Goal: Information Seeking & Learning: Learn about a topic

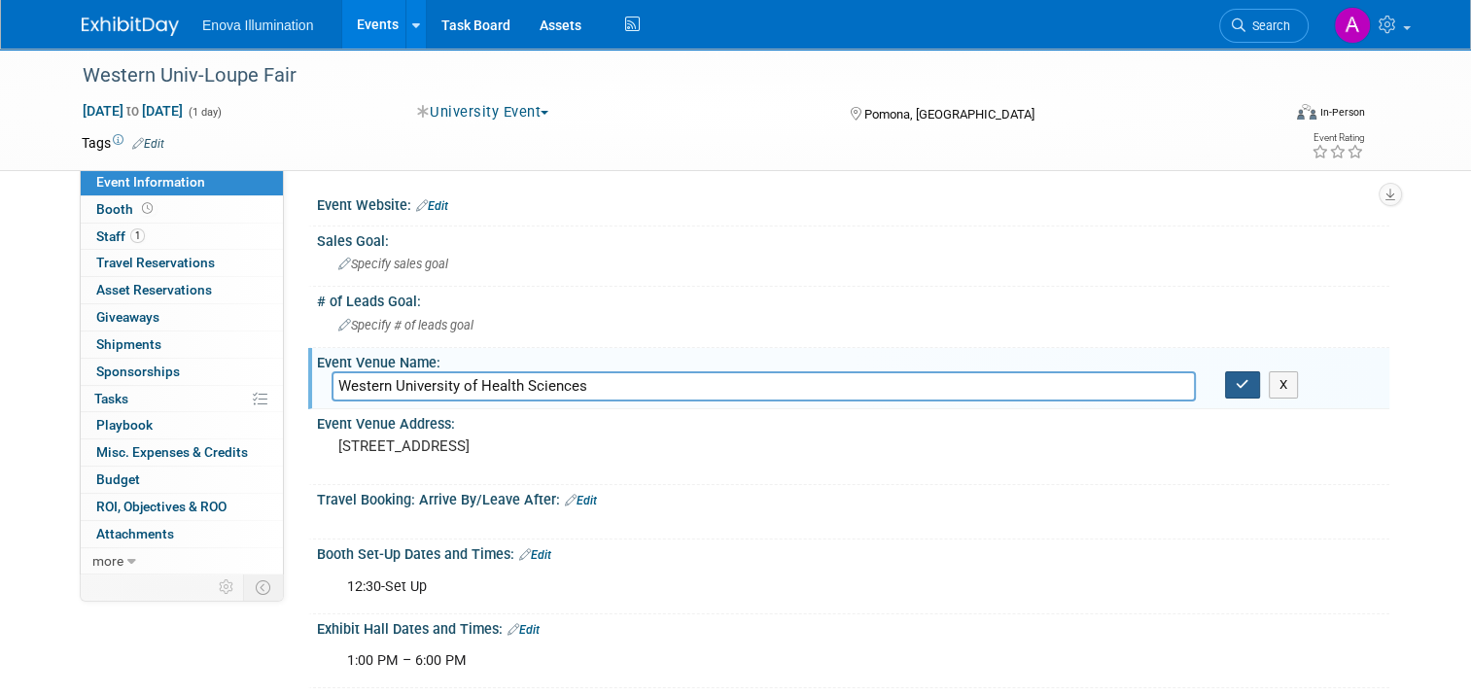
click at [1249, 385] on icon "button" at bounding box center [1242, 384] width 14 height 13
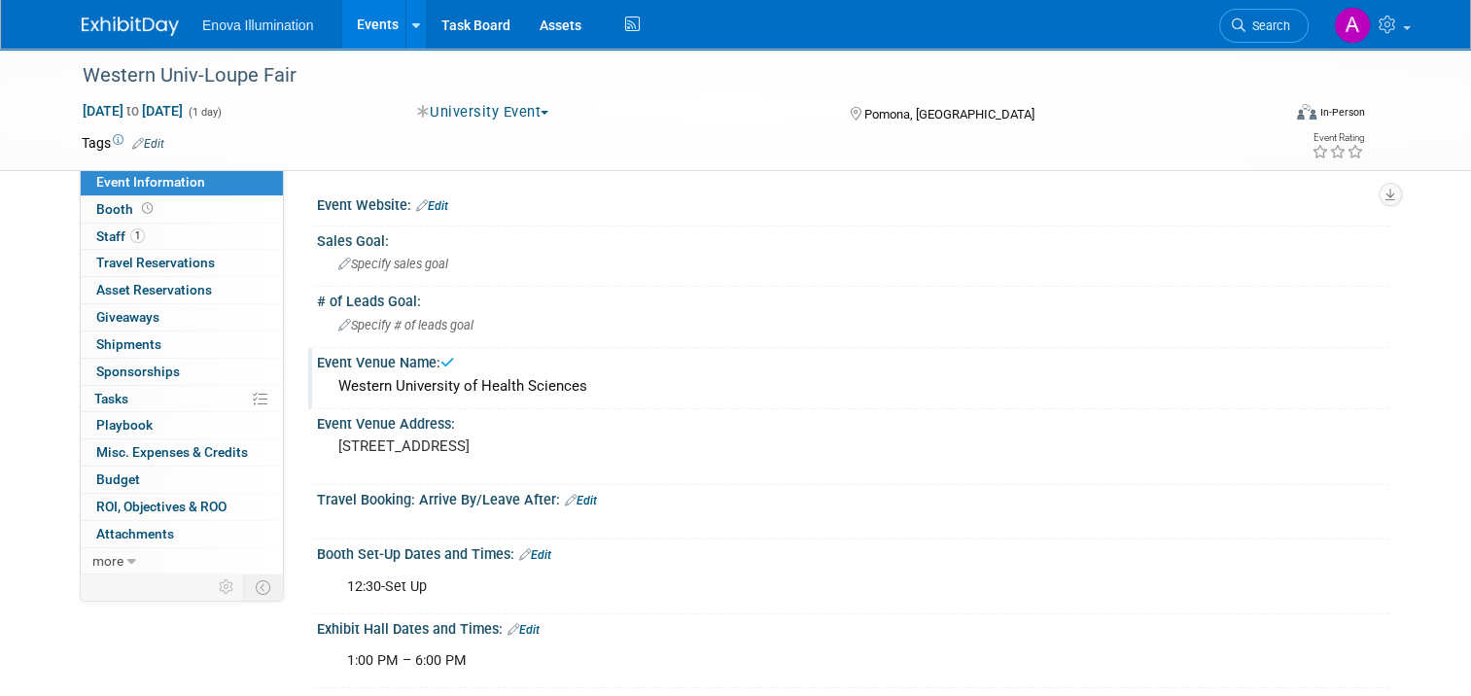
click at [101, 27] on img at bounding box center [130, 26] width 97 height 19
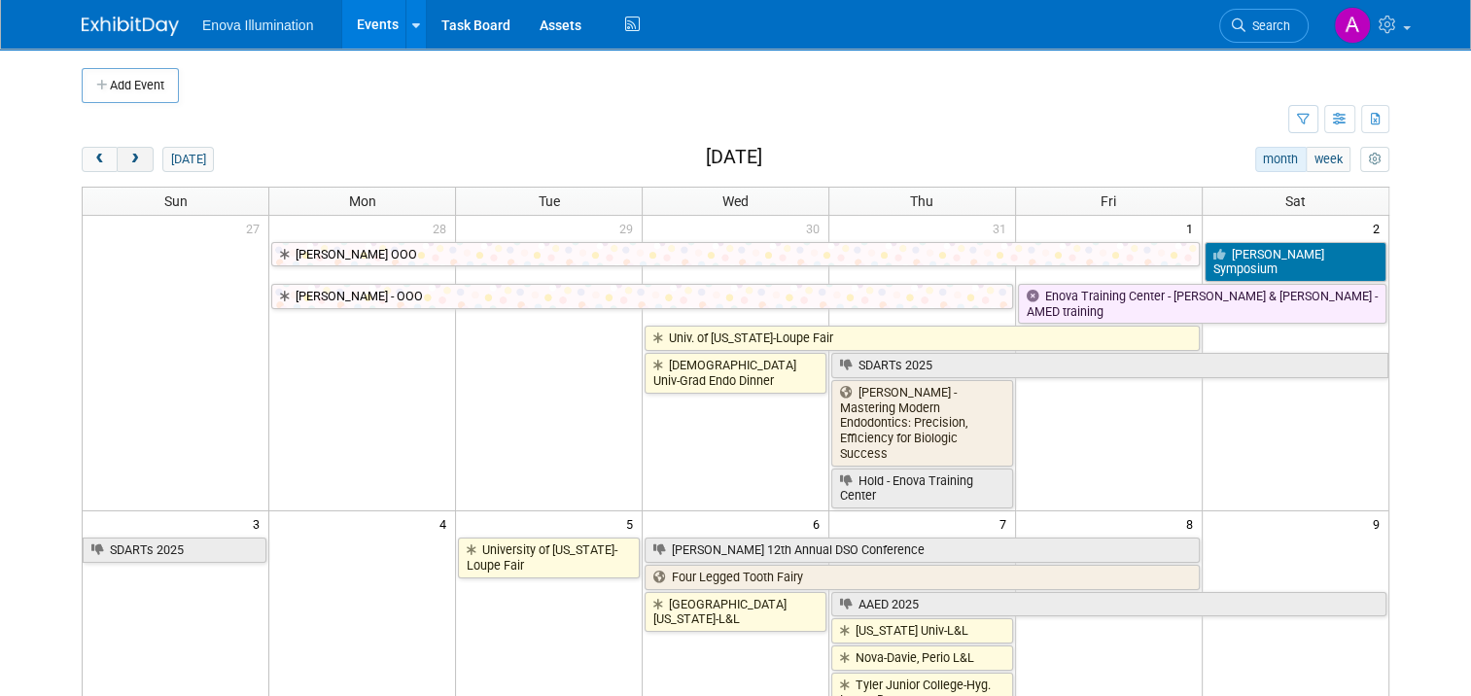
click at [127, 159] on span "next" at bounding box center [134, 160] width 15 height 13
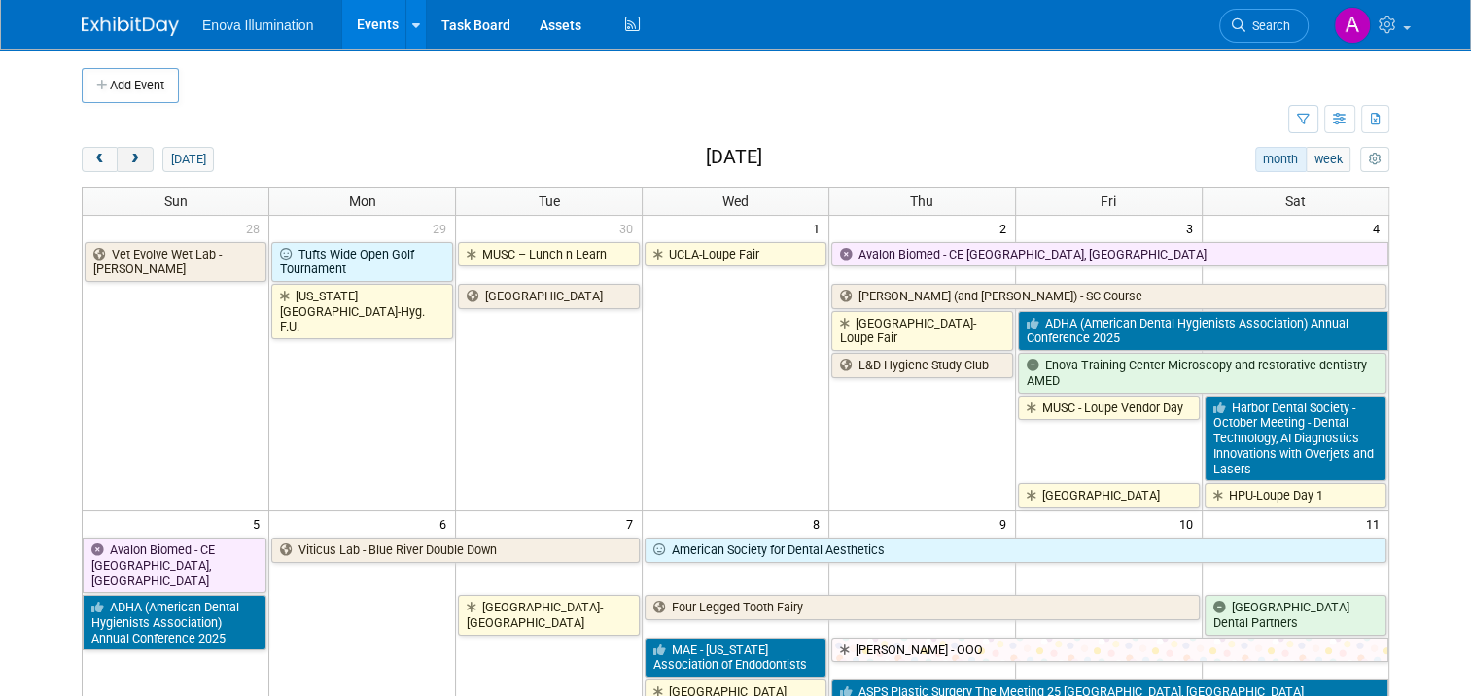
click at [127, 159] on span "next" at bounding box center [134, 160] width 15 height 13
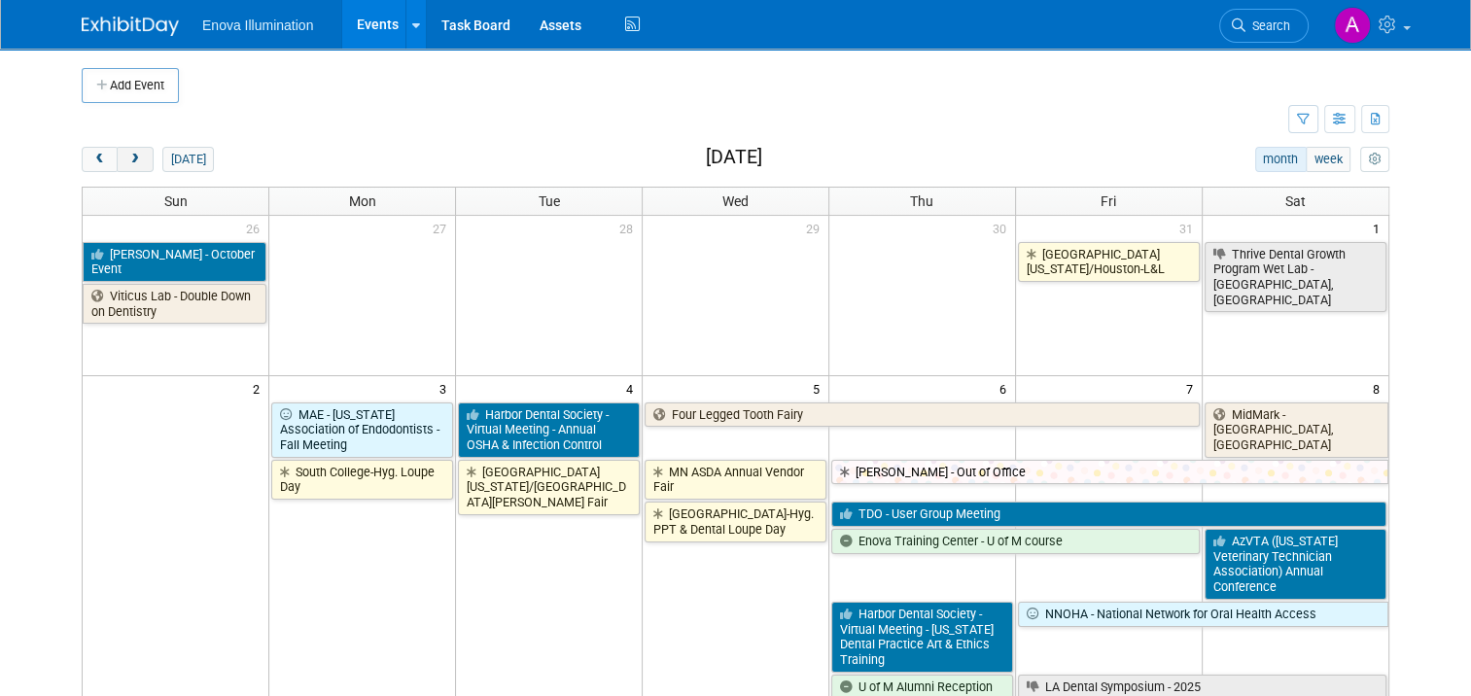
drag, startPoint x: 81, startPoint y: 159, endPoint x: 130, endPoint y: 171, distance: 50.9
click at [92, 159] on span "prev" at bounding box center [99, 160] width 15 height 13
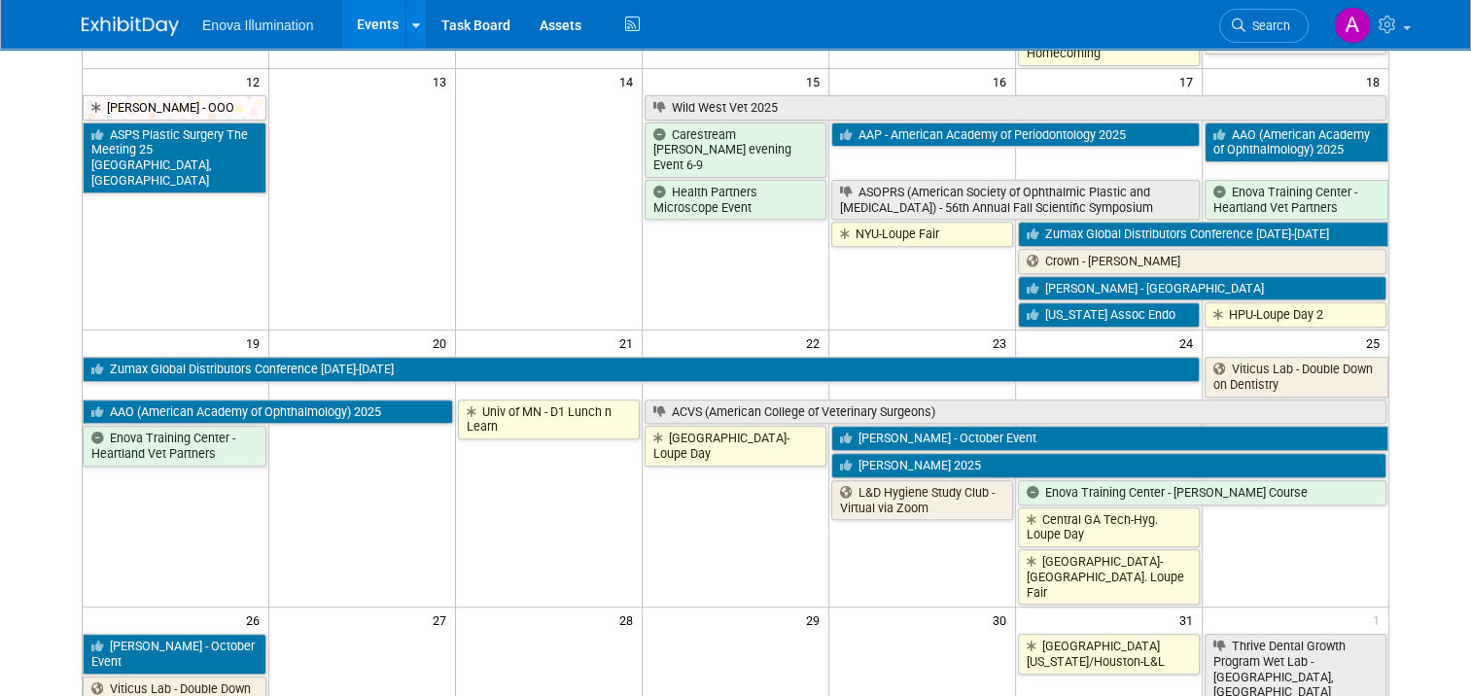
scroll to position [778, 0]
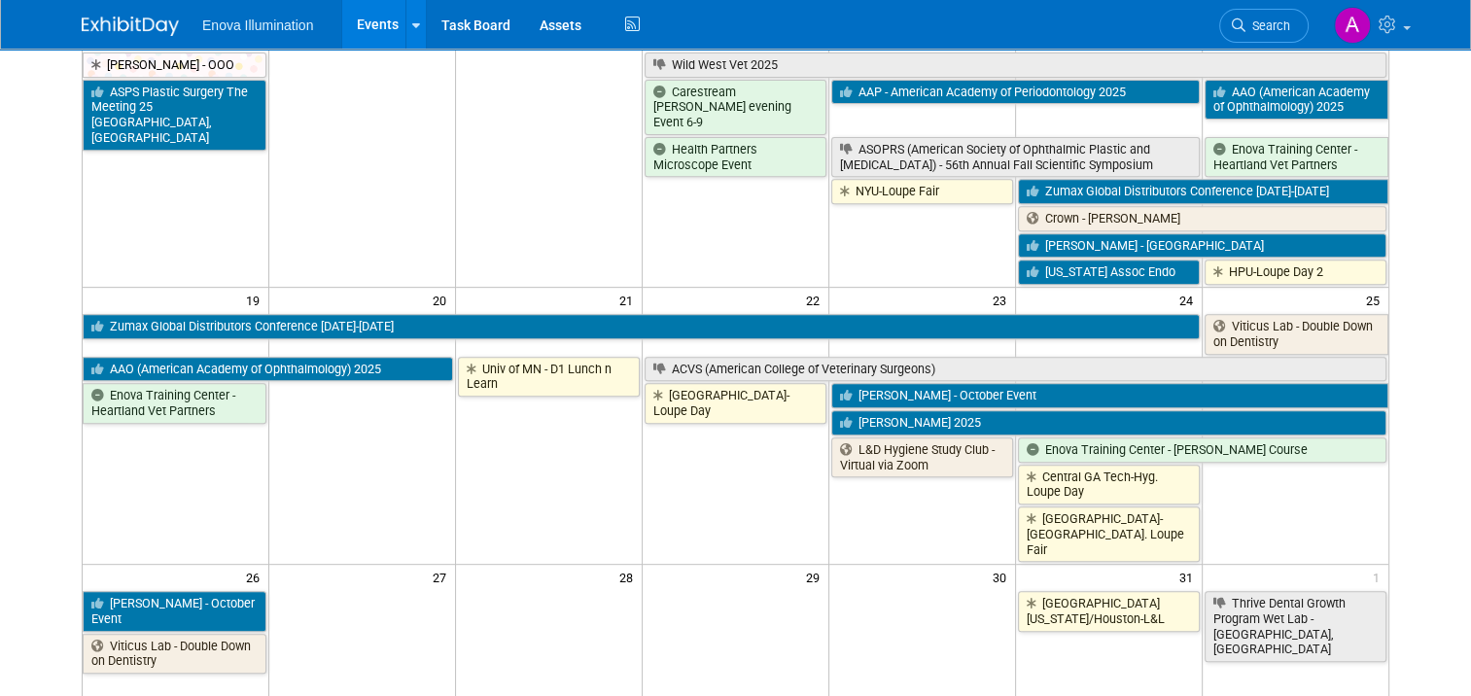
click at [420, 177] on td at bounding box center [362, 168] width 187 height 234
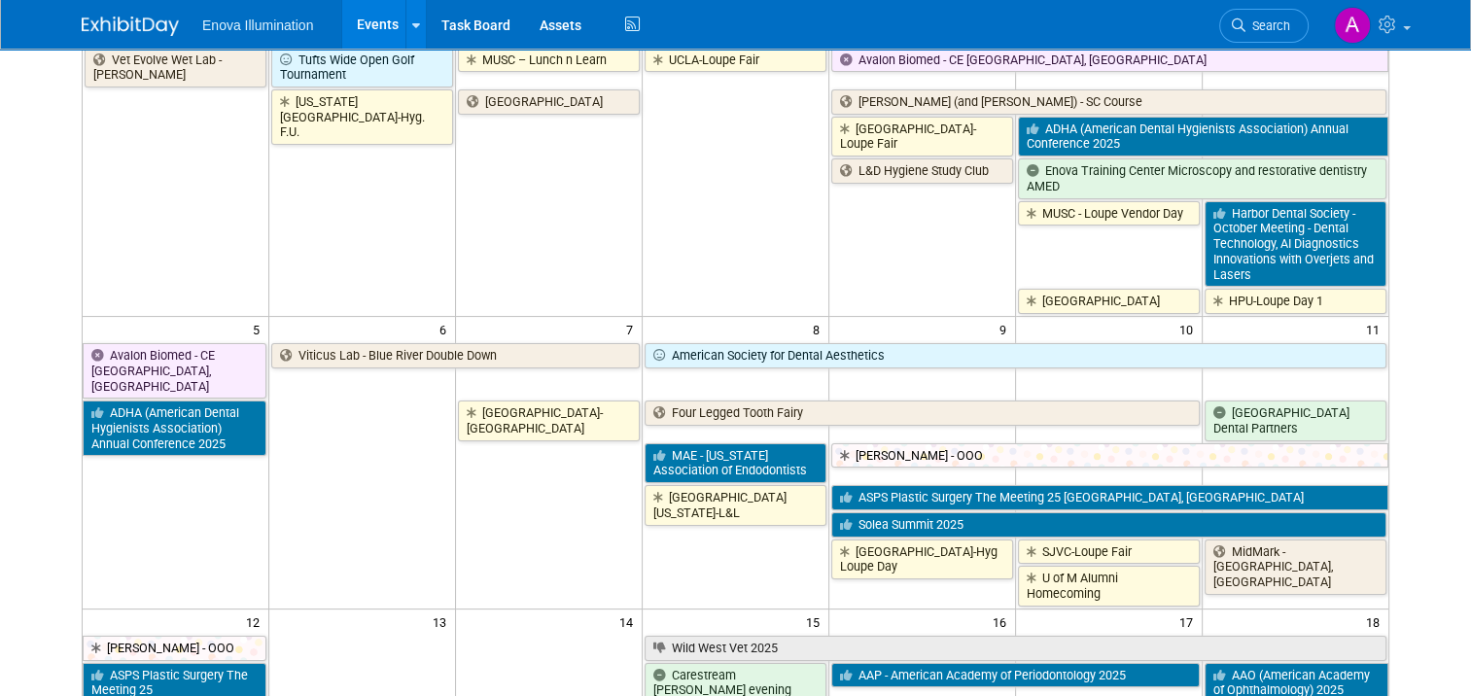
scroll to position [0, 0]
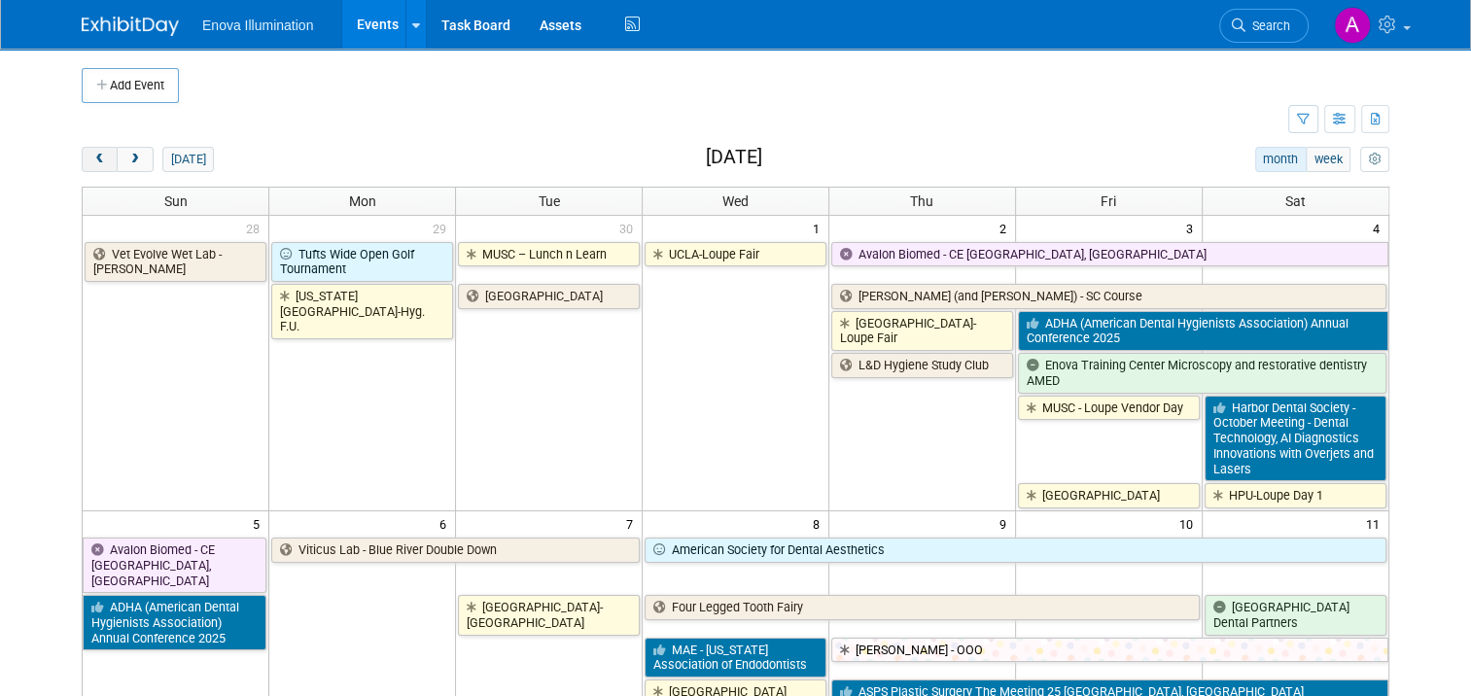
click at [93, 157] on span "prev" at bounding box center [99, 160] width 15 height 13
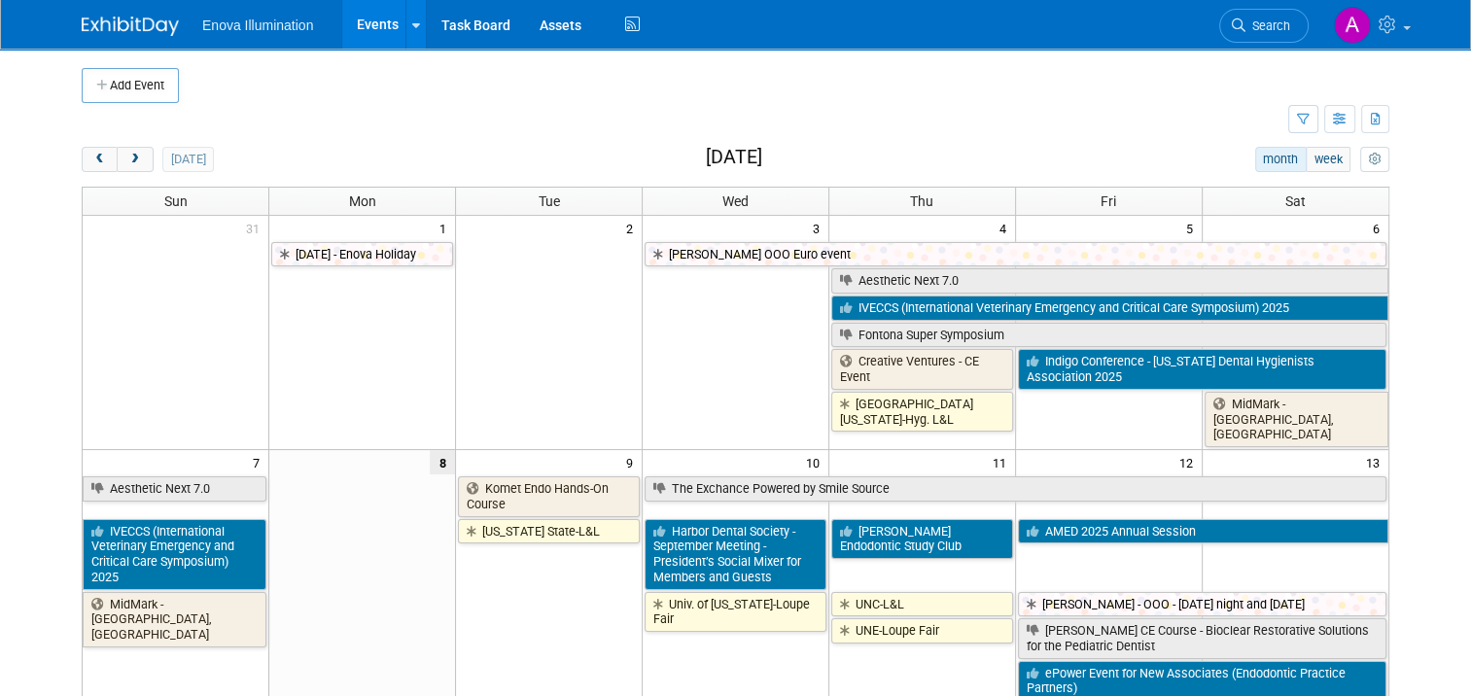
scroll to position [97, 0]
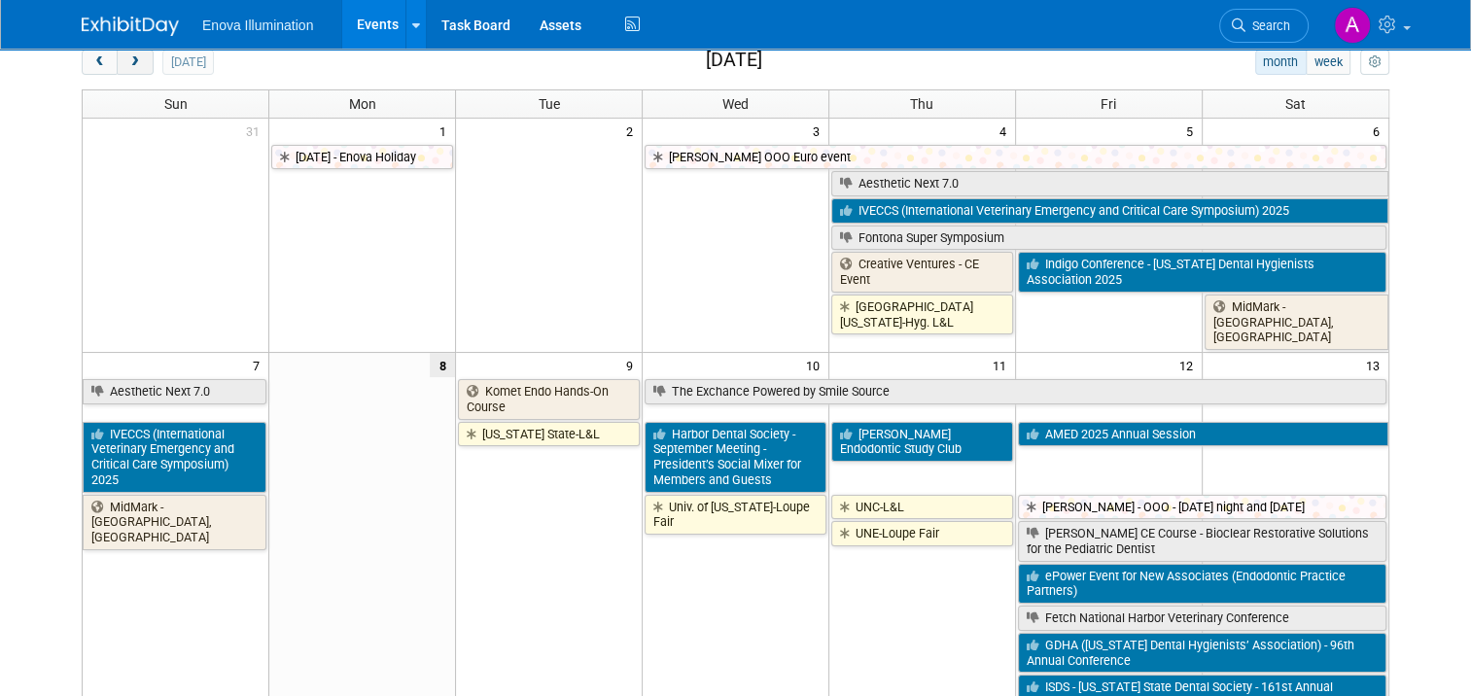
click at [127, 62] on span "next" at bounding box center [134, 62] width 15 height 13
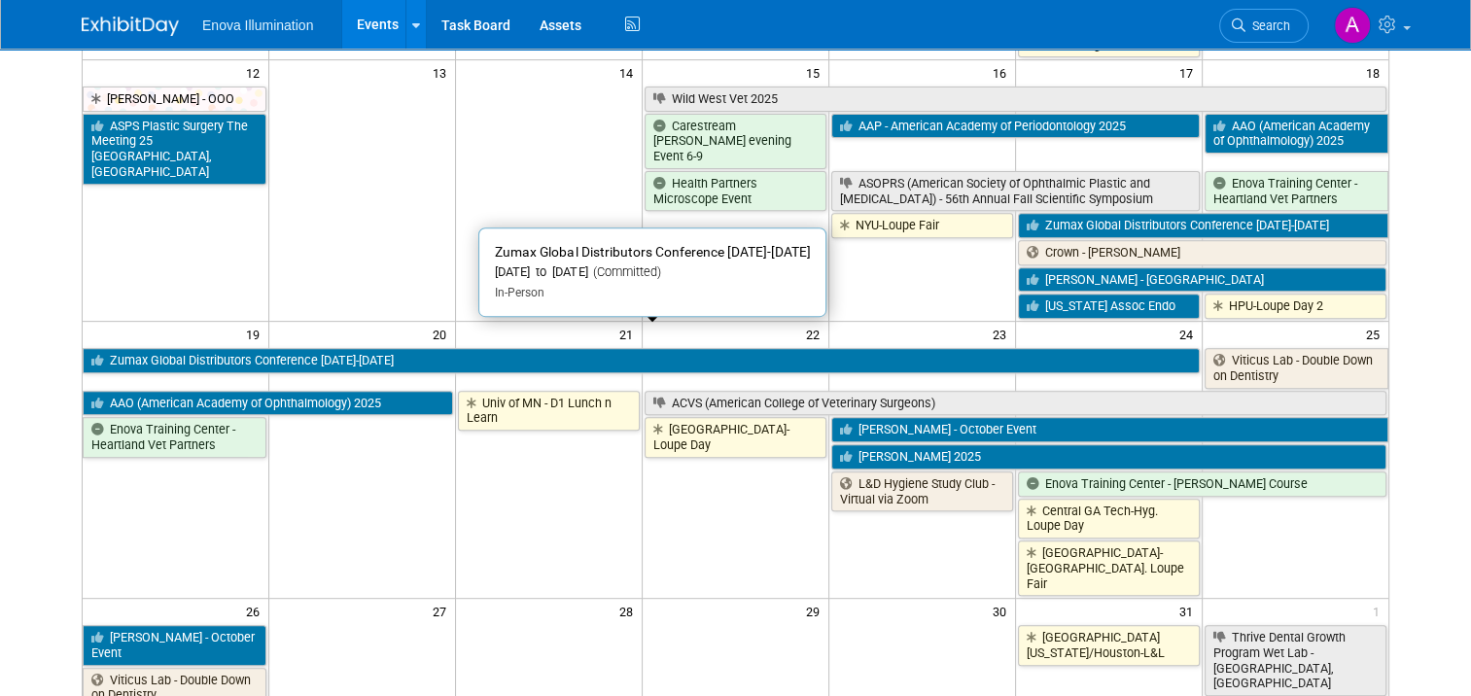
scroll to position [778, 0]
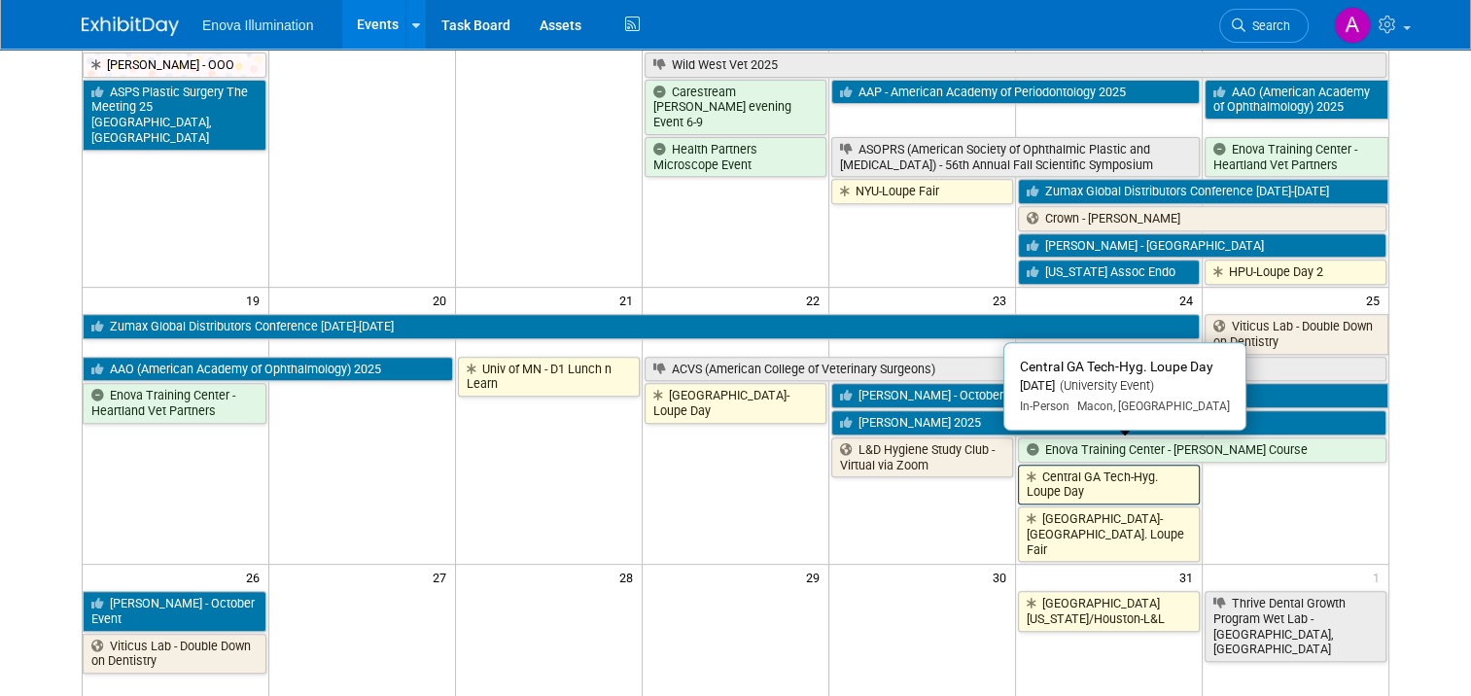
click at [1056, 465] on link "Central GA Tech-Hyg. Loupe Day" at bounding box center [1109, 485] width 182 height 40
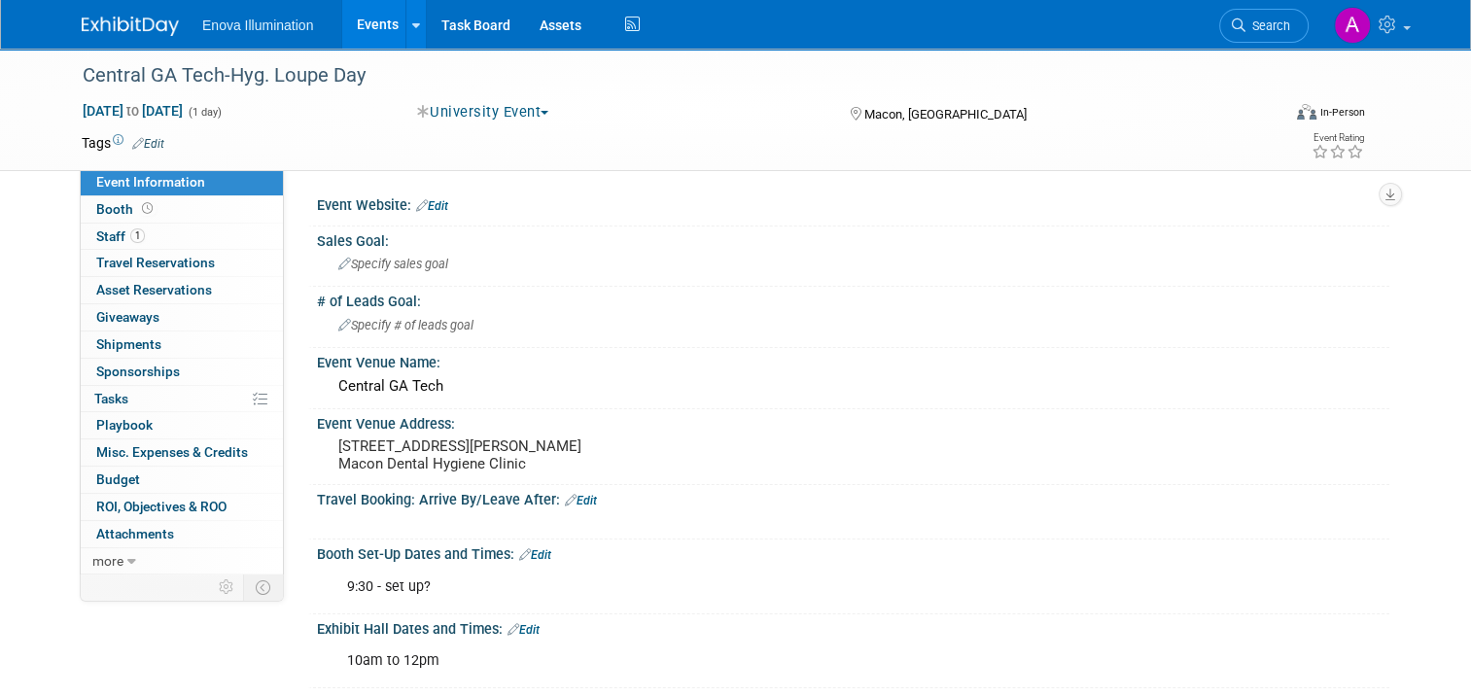
click at [113, 22] on img at bounding box center [130, 26] width 97 height 19
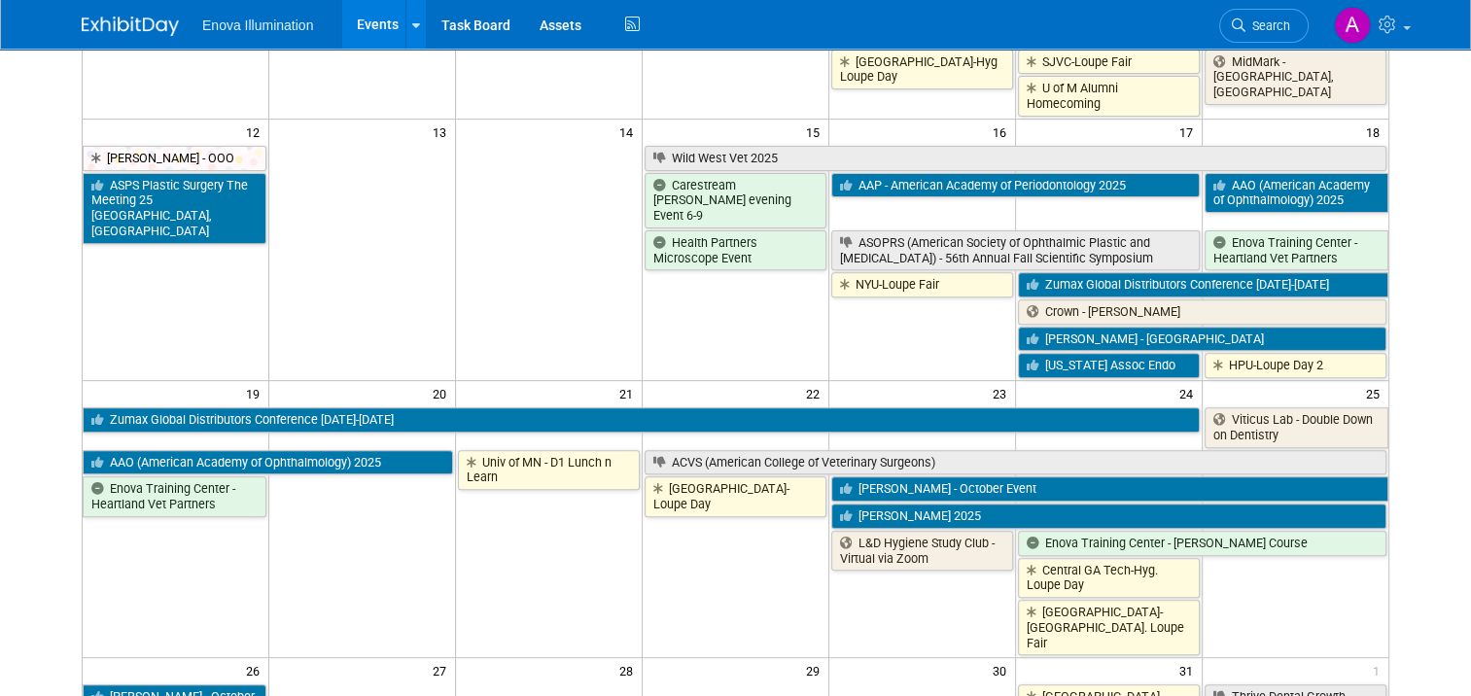
scroll to position [680, 0]
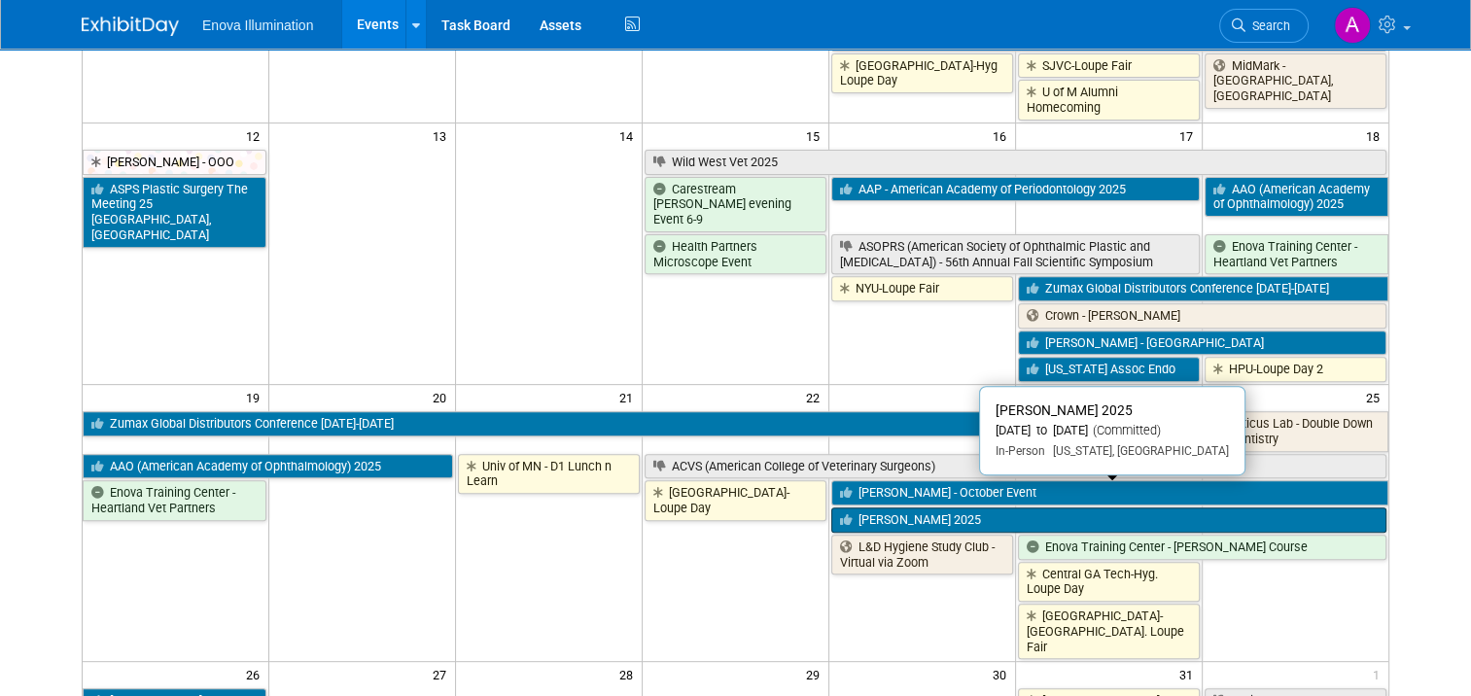
click at [999, 507] on link "ADA SmileCon 2025" at bounding box center [1108, 519] width 555 height 25
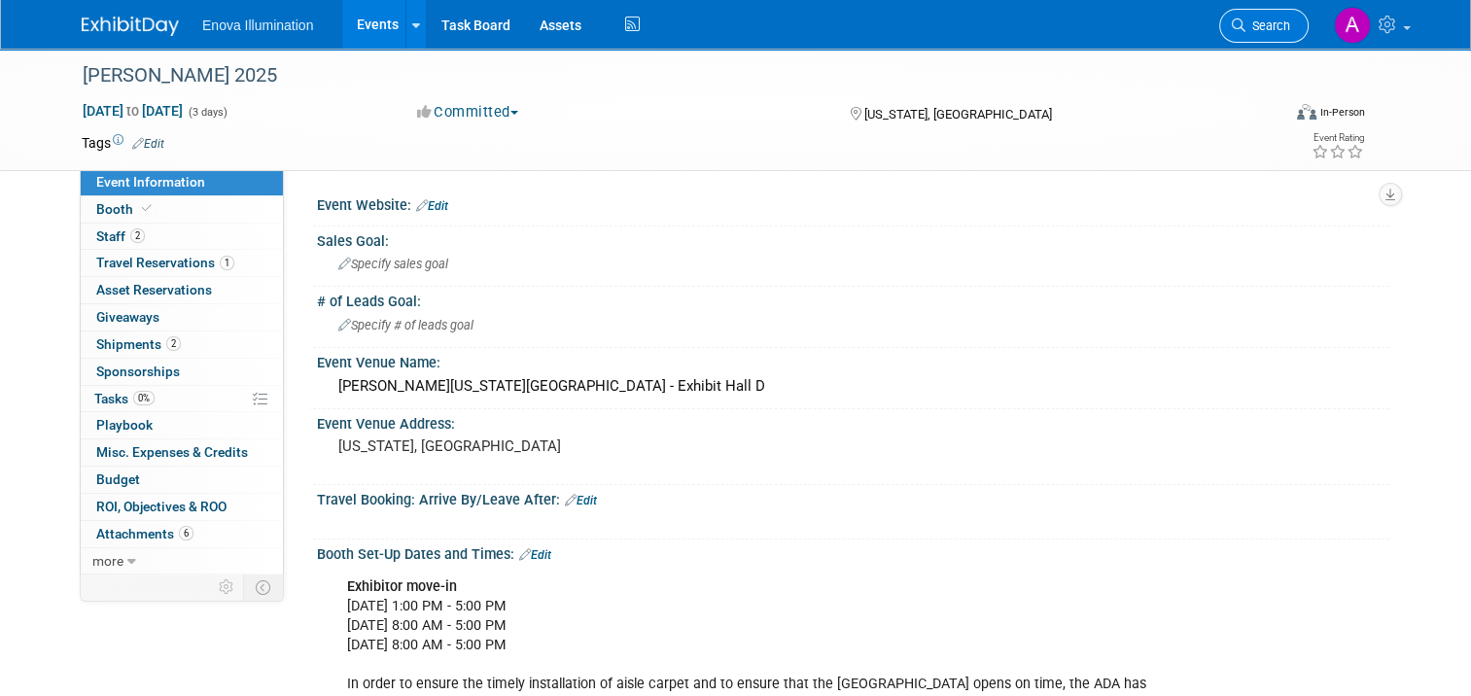
click at [1286, 29] on span "Search" at bounding box center [1267, 25] width 45 height 15
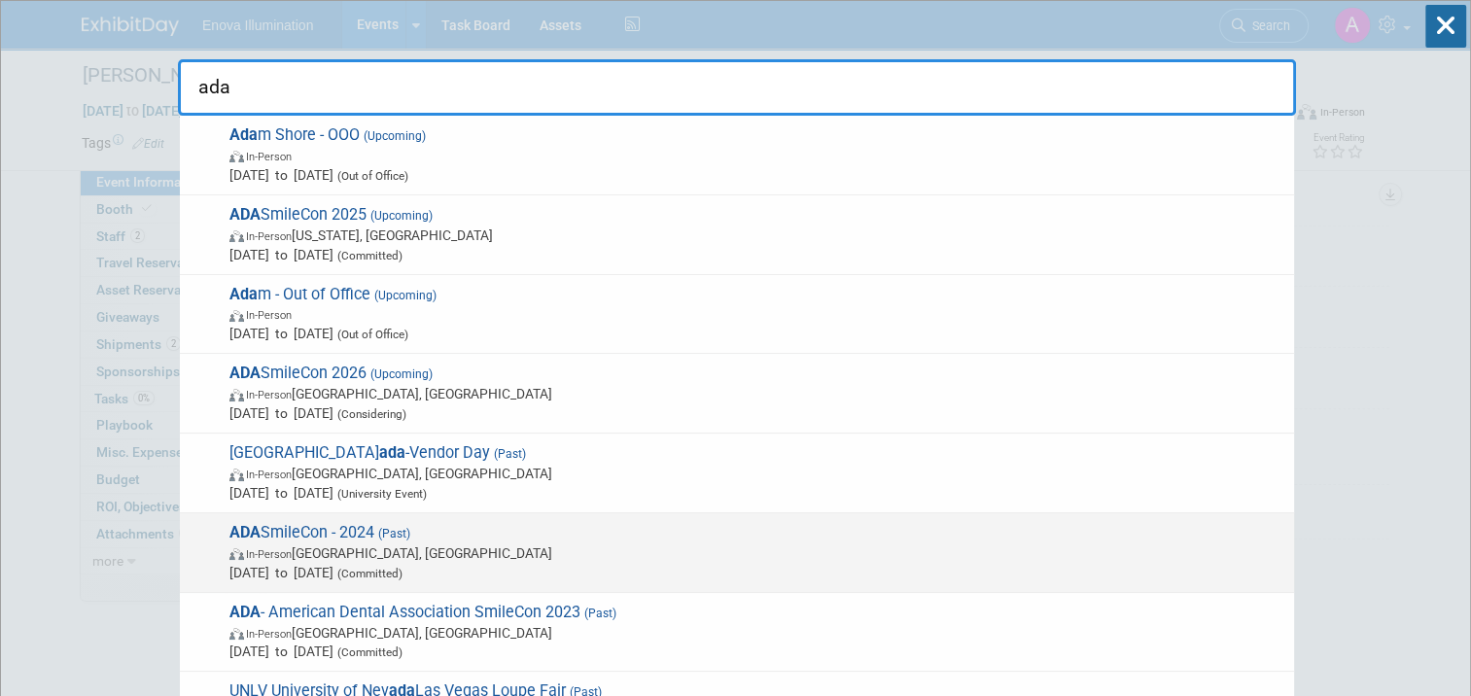
type input "ada"
click at [373, 527] on span "ADA SmileCon - 2024 (Past) In-Person New Orleans, LA Oct 17, 2024 to Oct 19, 20…" at bounding box center [754, 552] width 1060 height 59
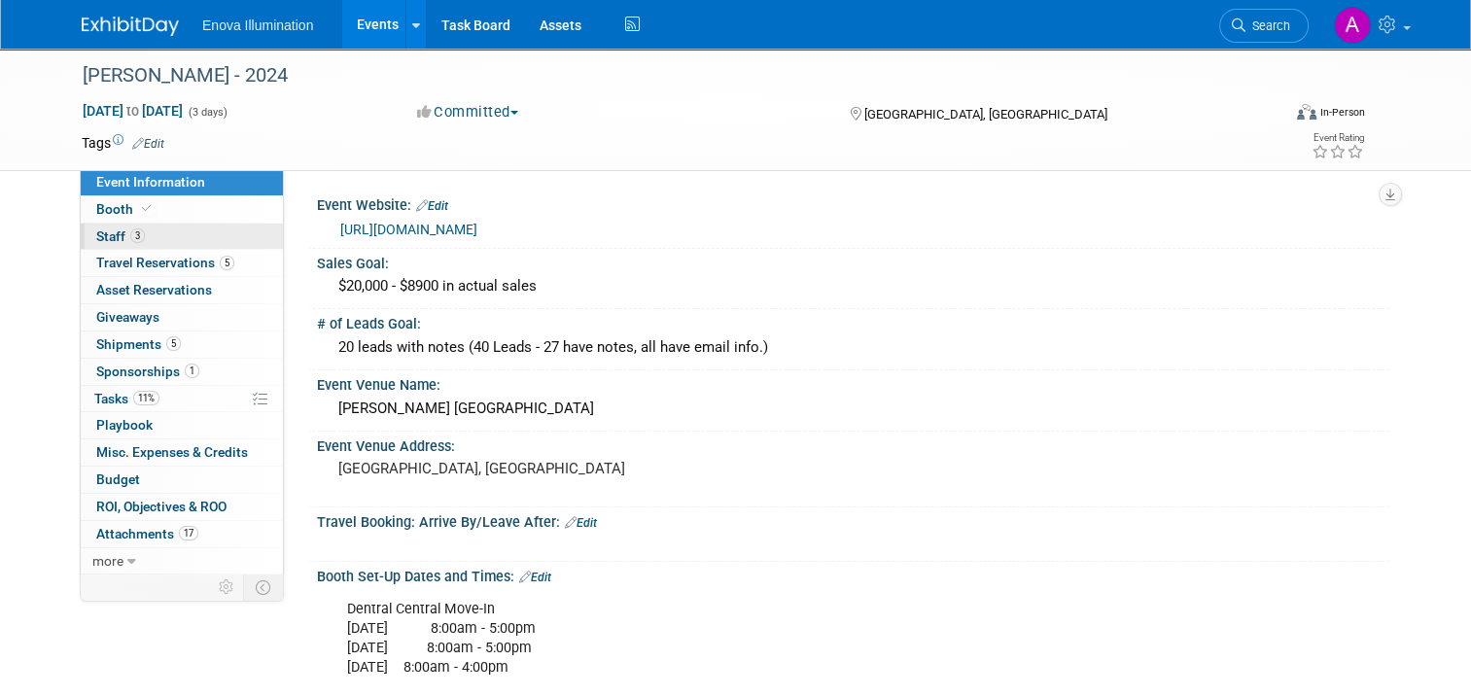
click at [199, 241] on link "3 Staff 3" at bounding box center [182, 237] width 202 height 26
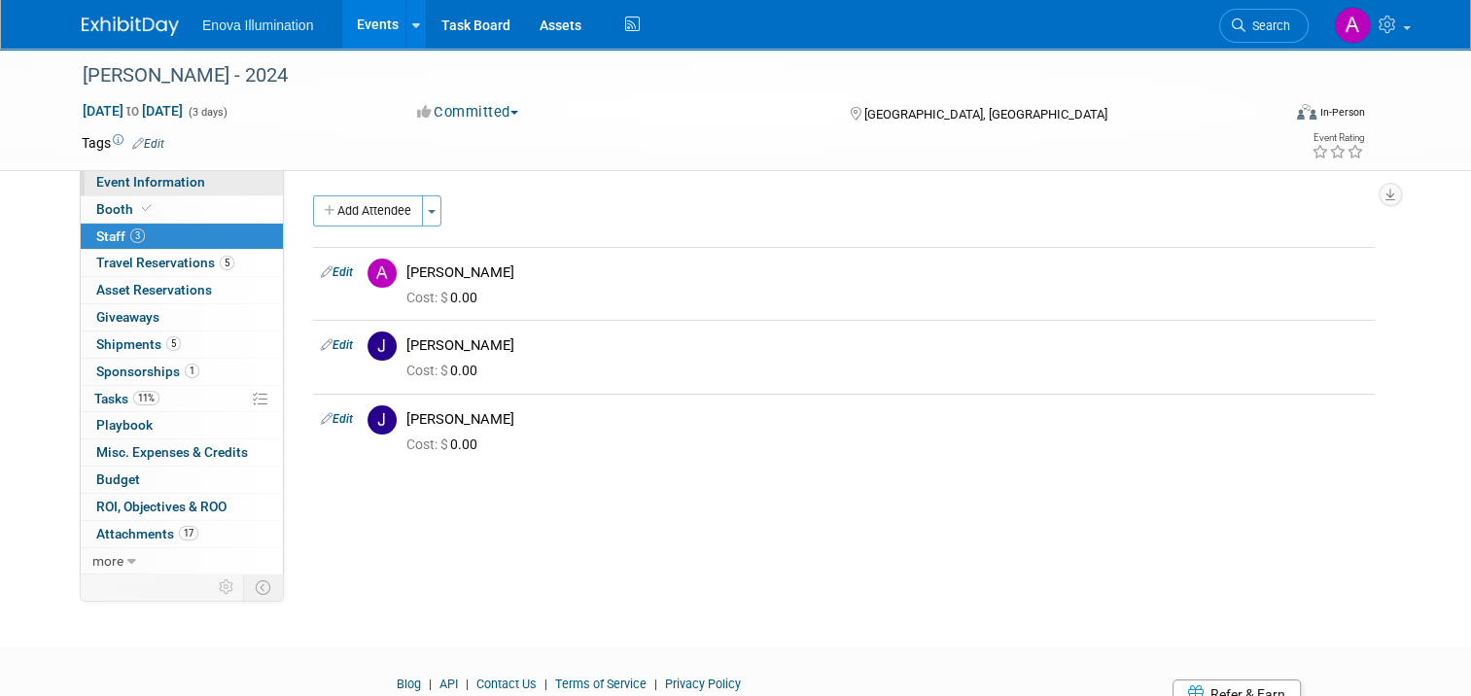
click at [215, 186] on link "Event Information" at bounding box center [182, 182] width 202 height 26
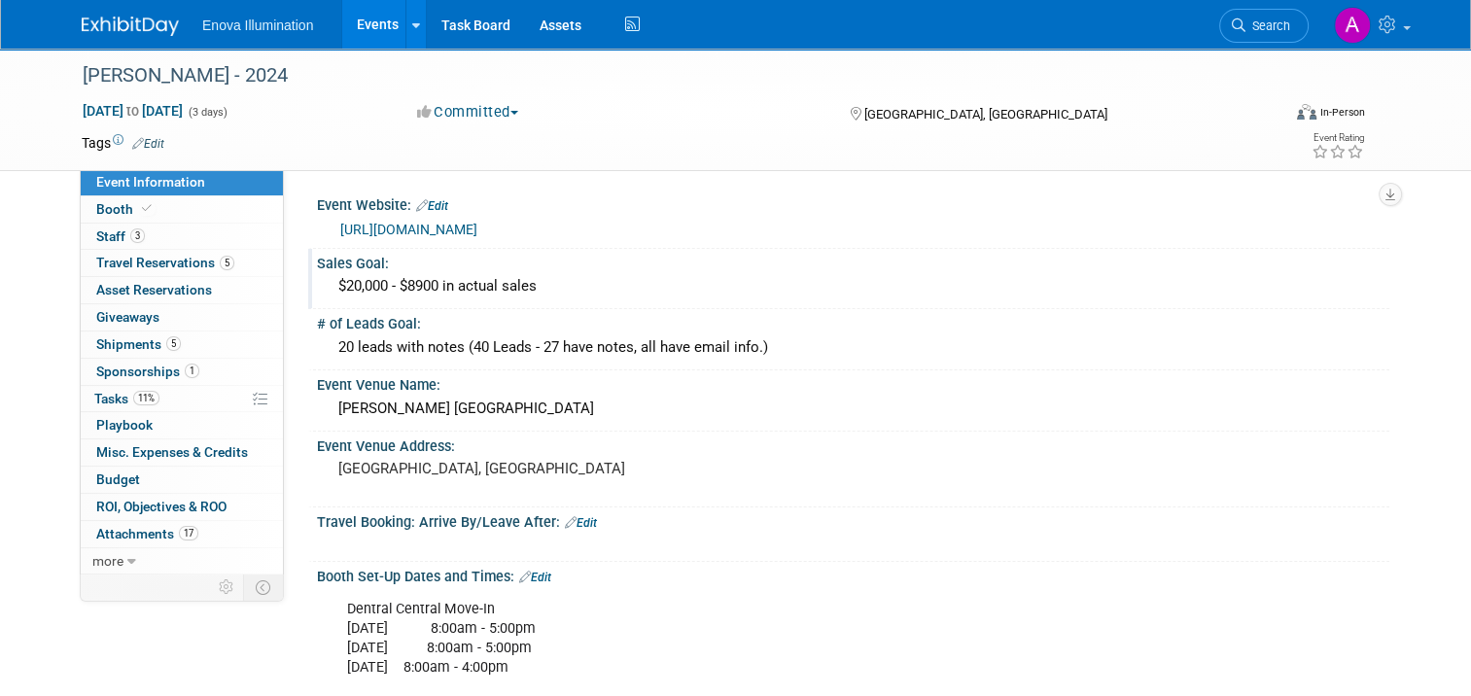
scroll to position [97, 0]
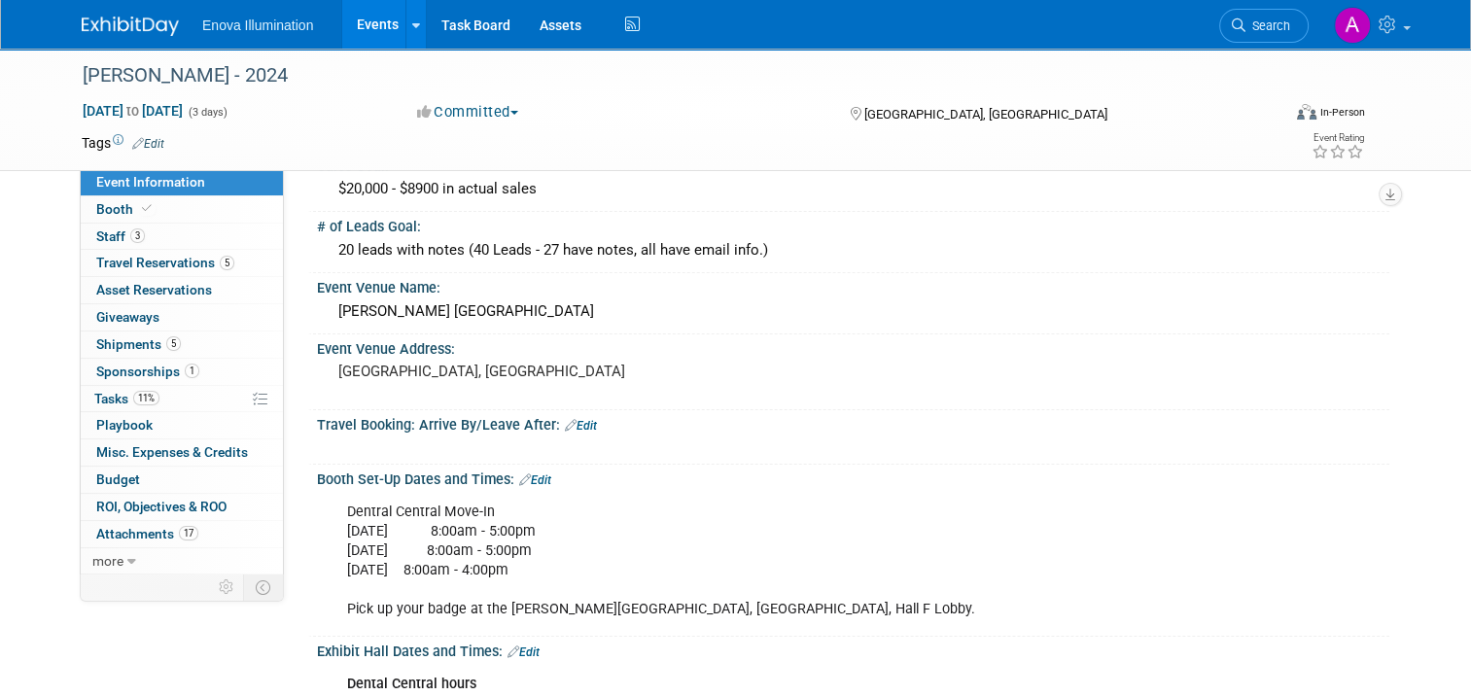
click at [121, 27] on img at bounding box center [130, 26] width 97 height 19
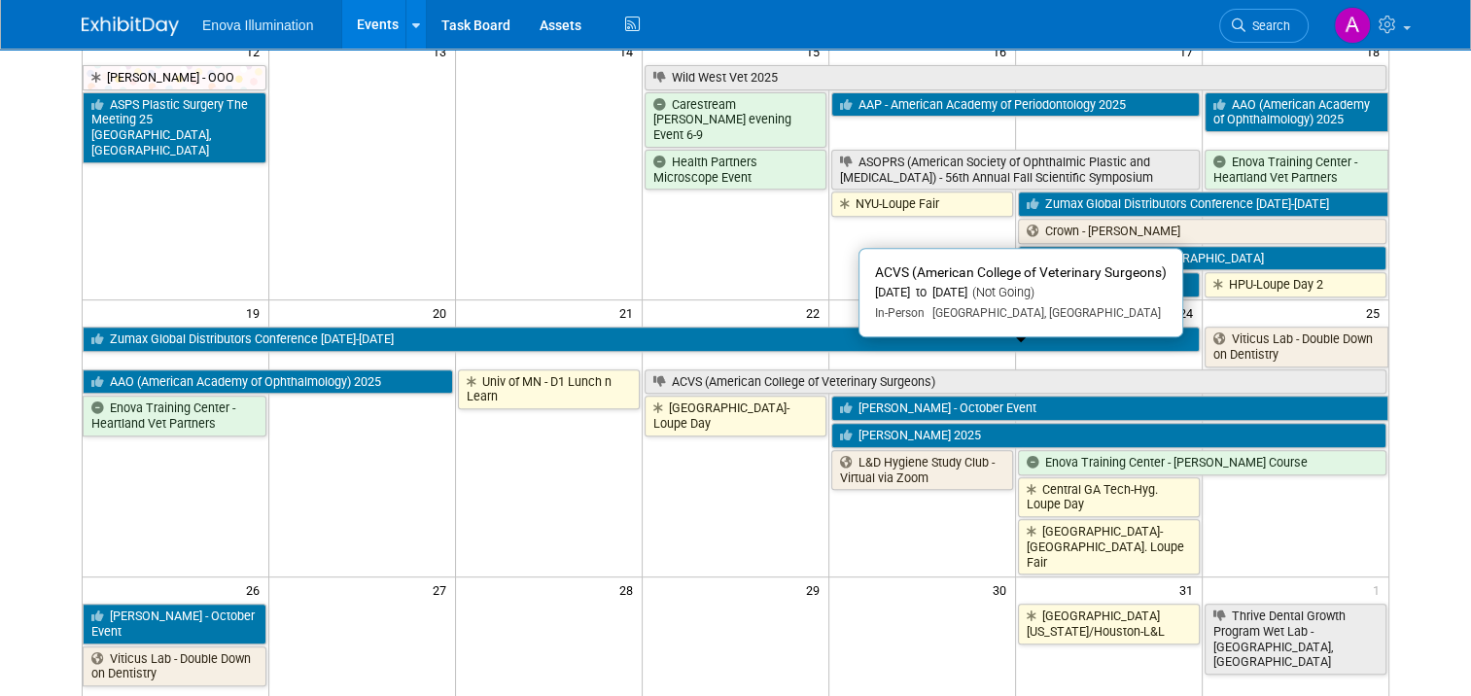
scroll to position [778, 0]
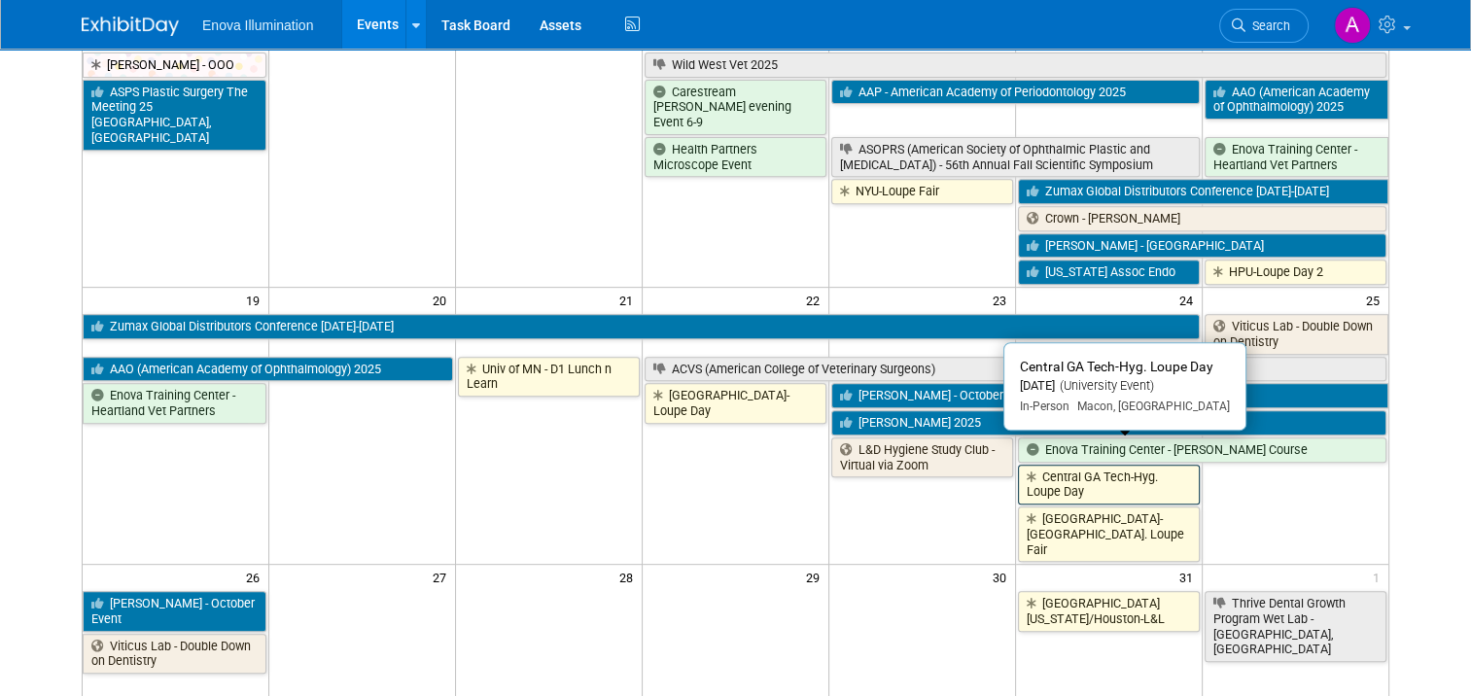
click at [1121, 465] on link "Central GA Tech-Hyg. Loupe Day" at bounding box center [1109, 485] width 182 height 40
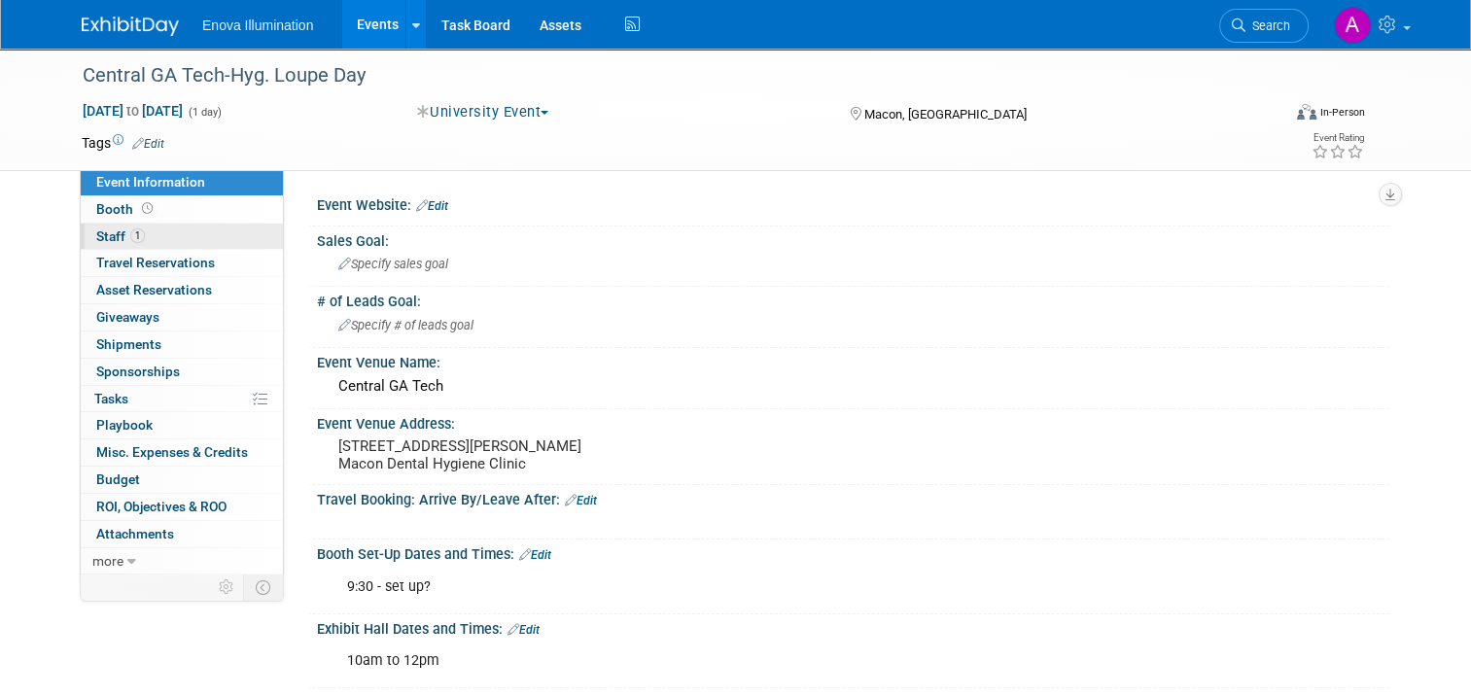
click at [190, 233] on link "1 Staff 1" at bounding box center [182, 237] width 202 height 26
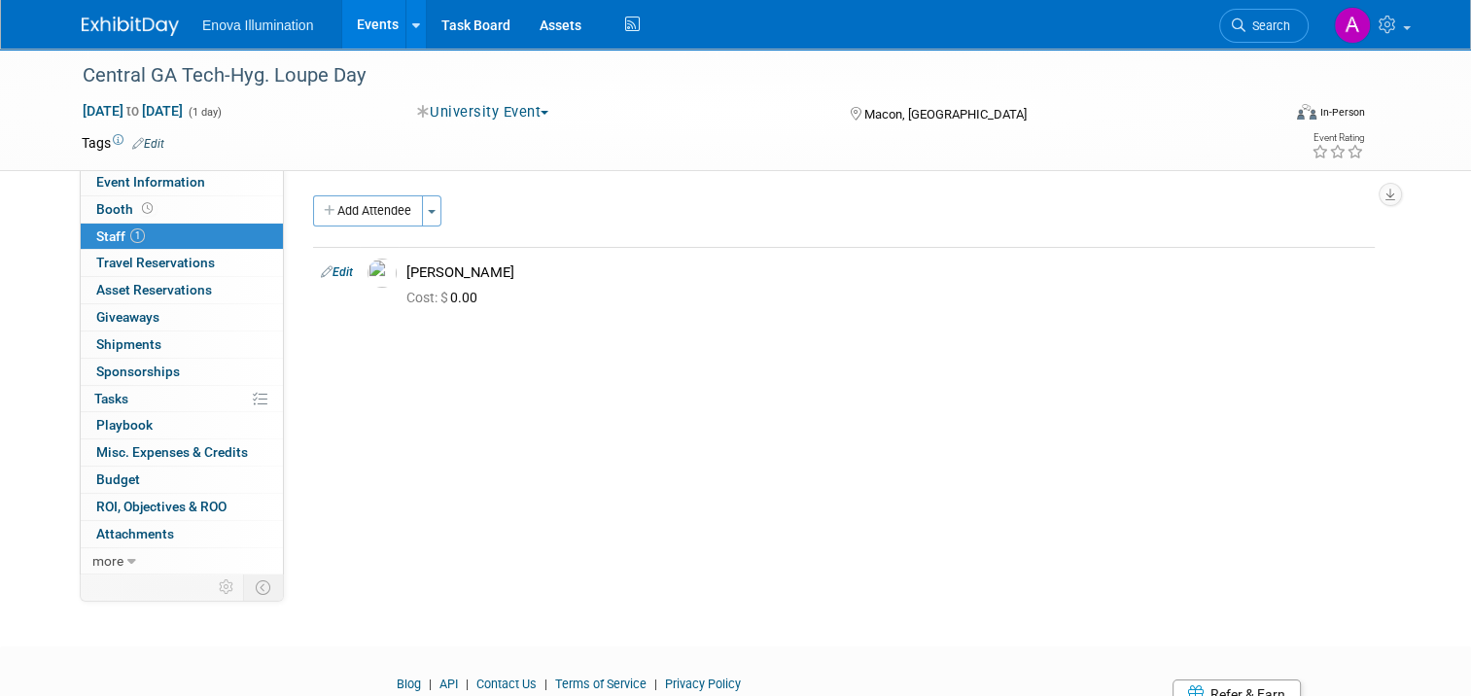
click at [93, 16] on link at bounding box center [142, 17] width 121 height 16
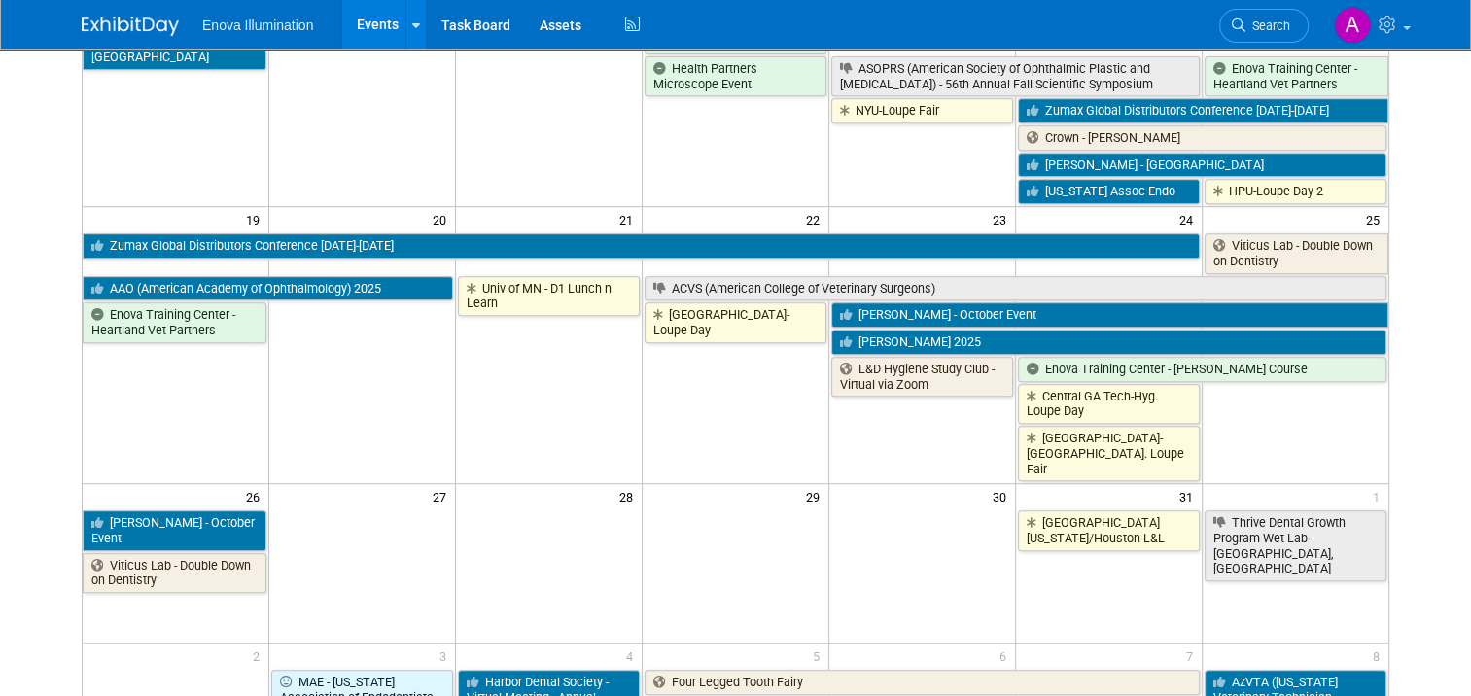
scroll to position [875, 0]
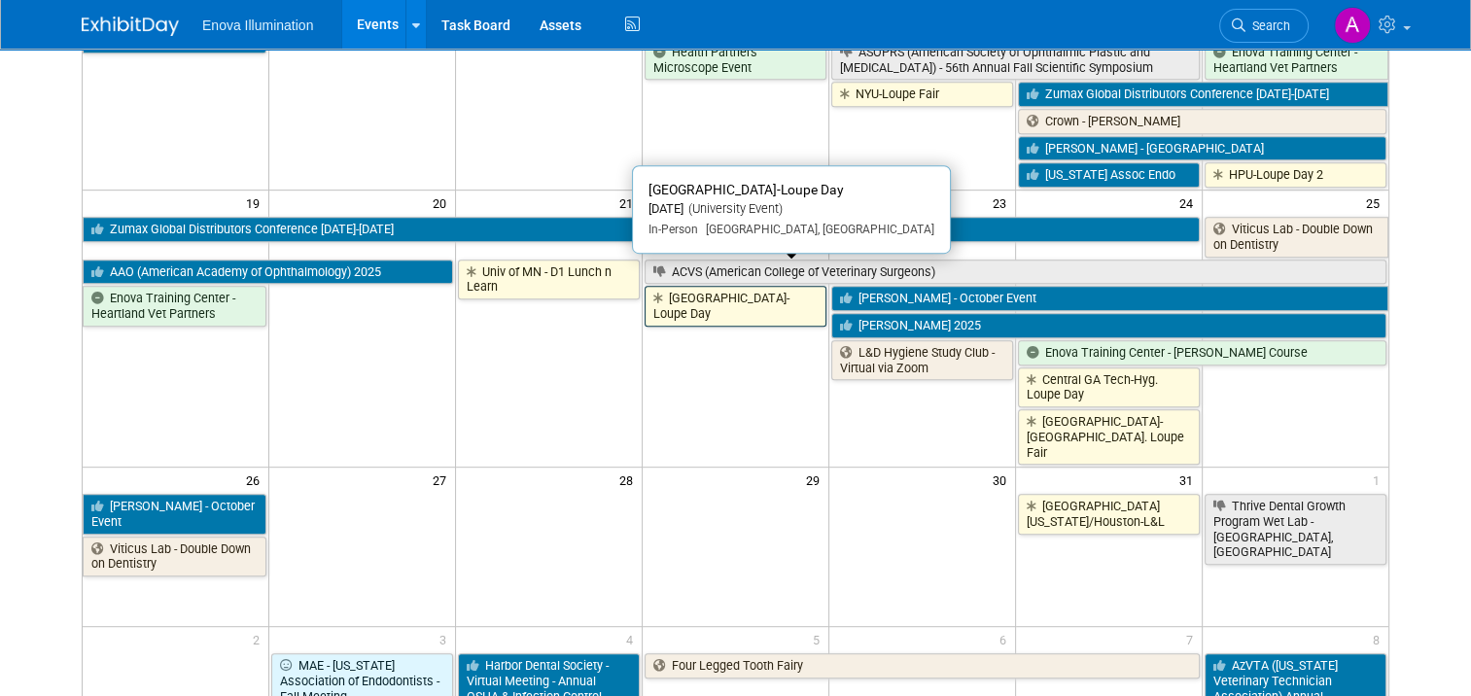
click at [707, 286] on link "[GEOGRAPHIC_DATA]-Loupe Day" at bounding box center [735, 306] width 182 height 40
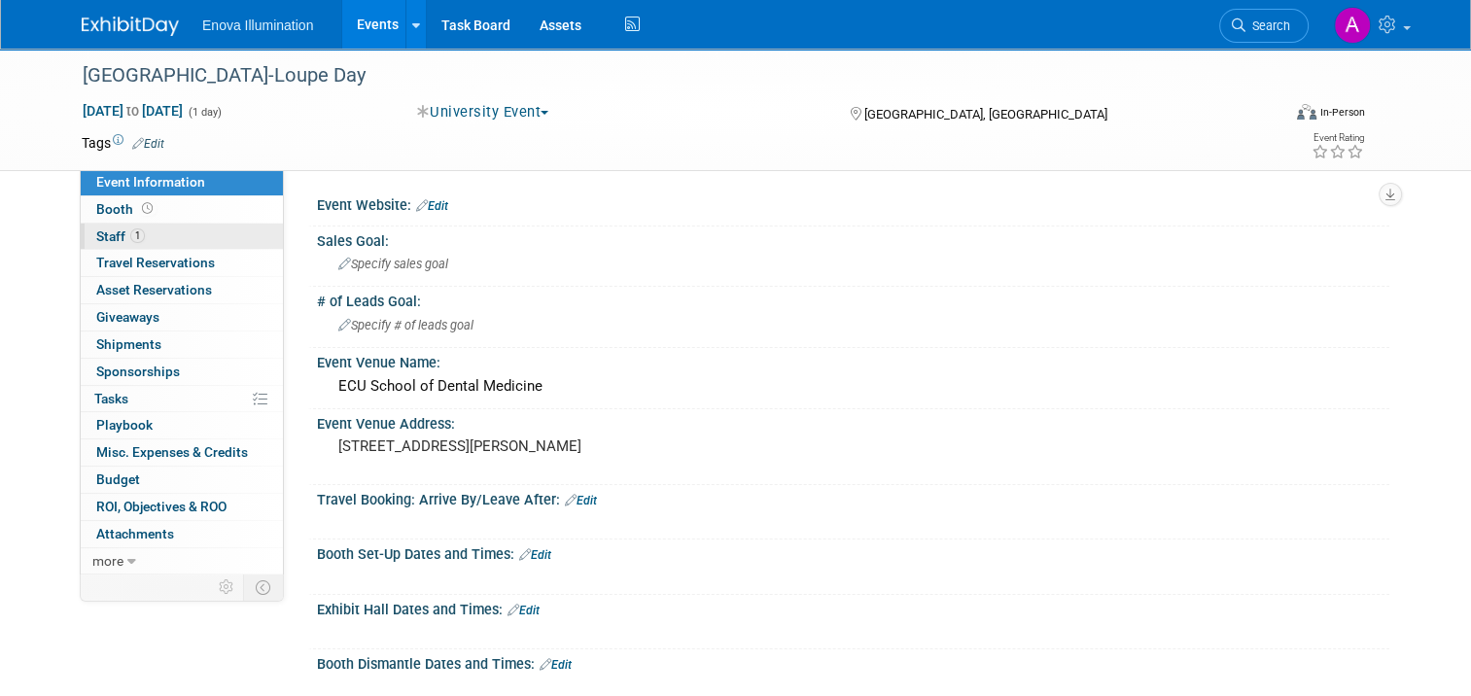
click at [185, 237] on link "1 Staff 1" at bounding box center [182, 237] width 202 height 26
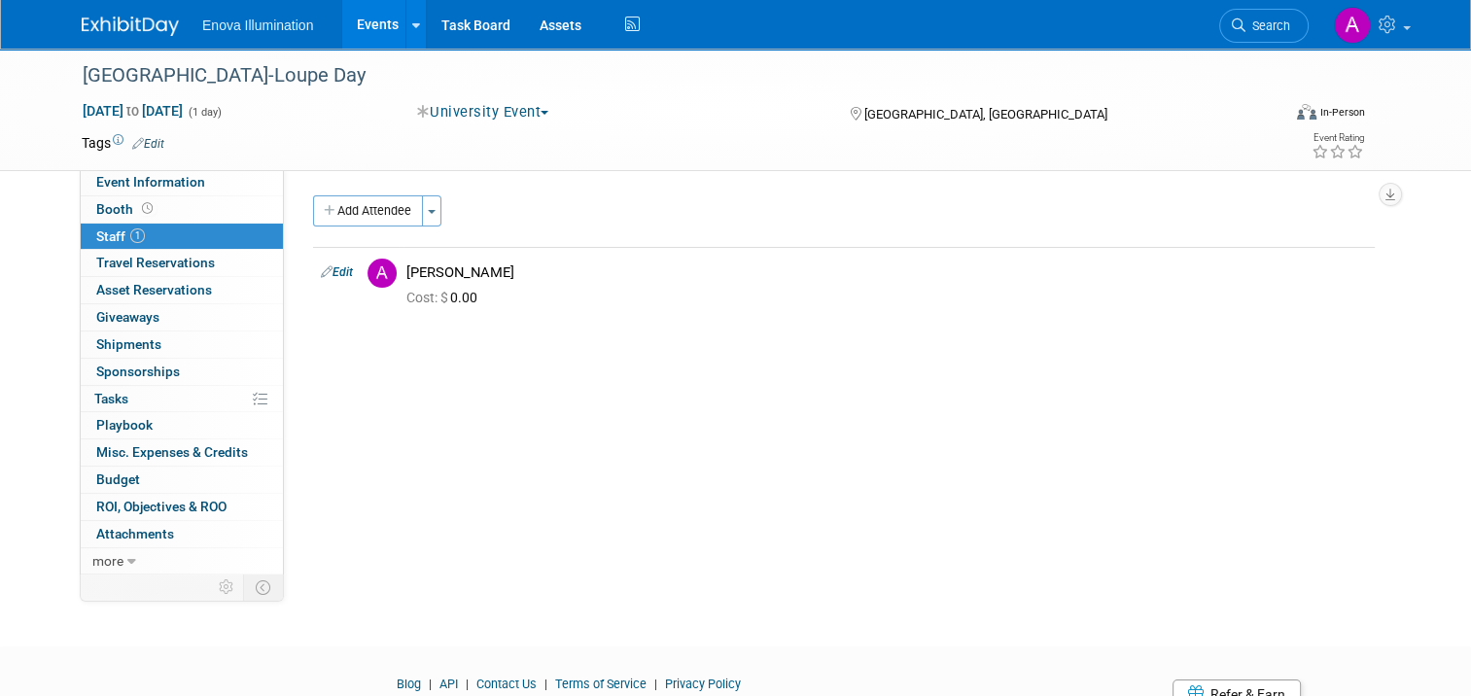
click at [122, 27] on img at bounding box center [130, 26] width 97 height 19
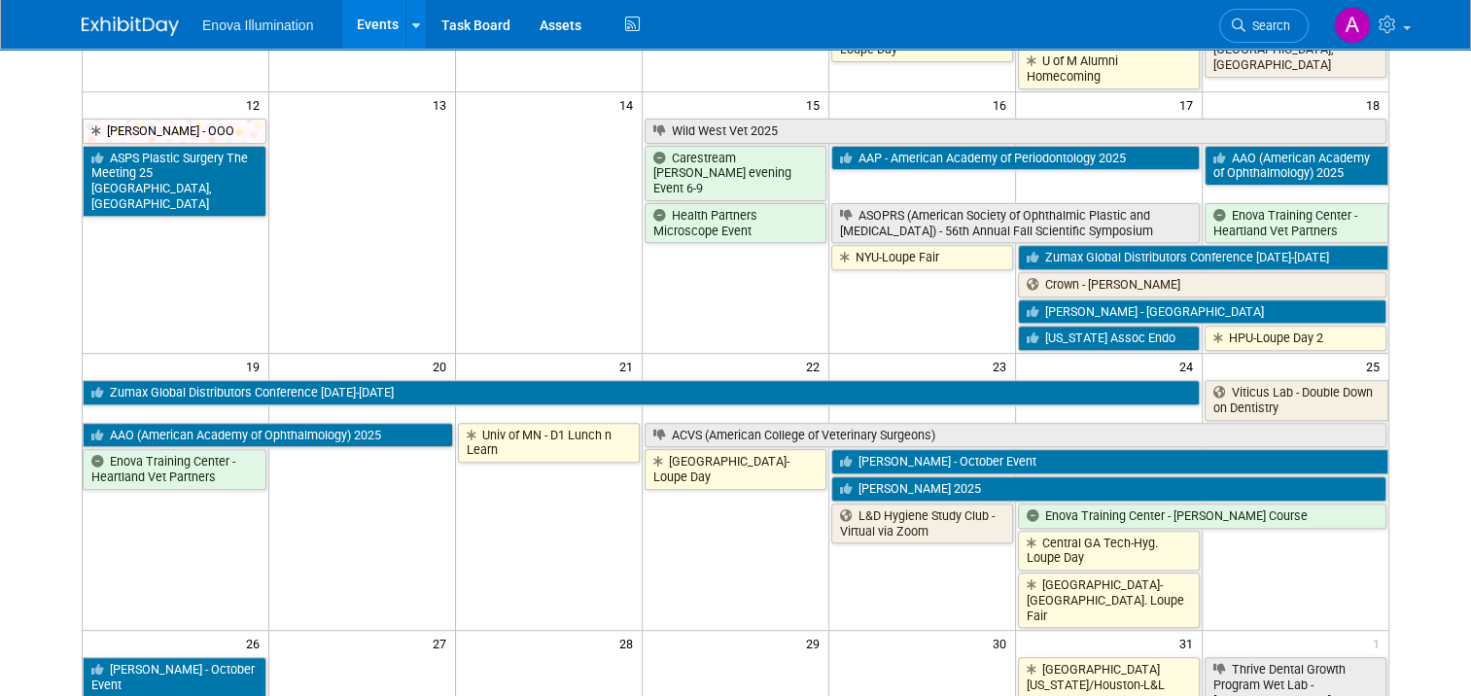
scroll to position [778, 0]
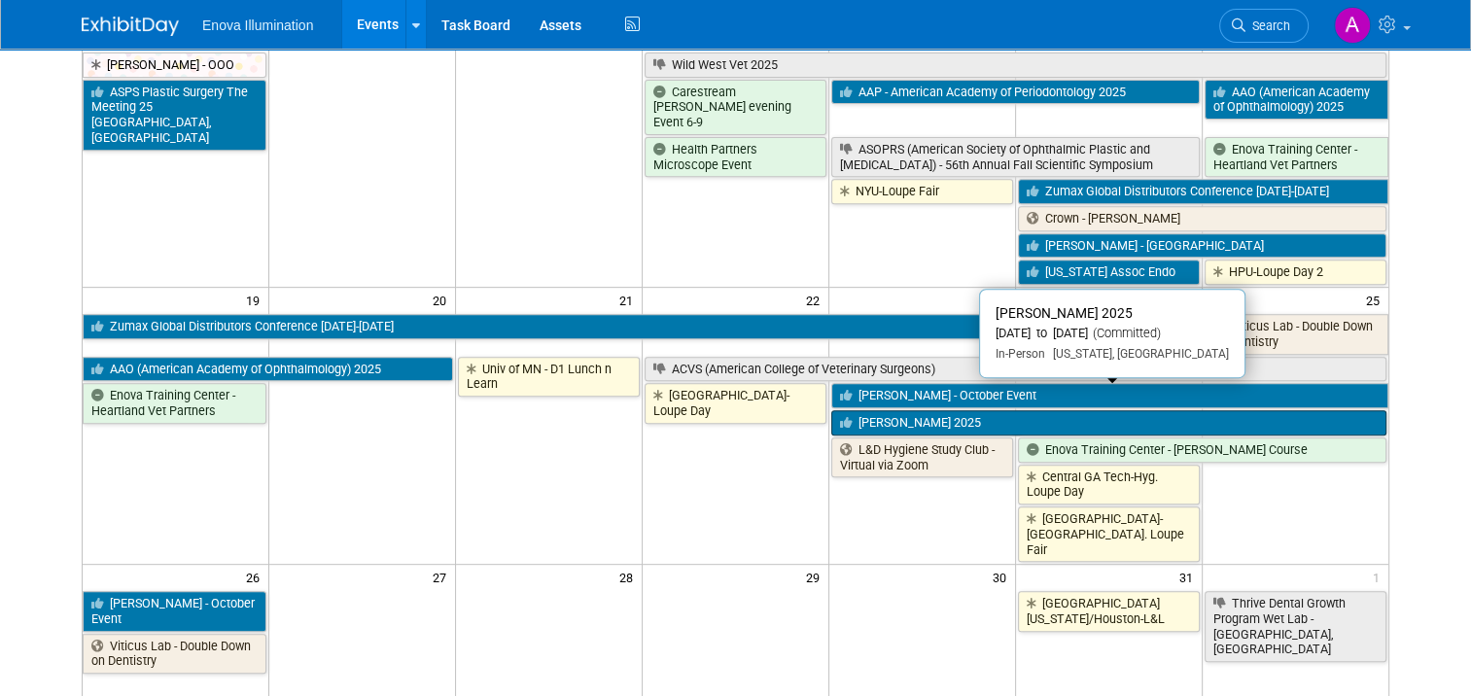
click at [918, 410] on link "[PERSON_NAME] 2025" at bounding box center [1108, 422] width 555 height 25
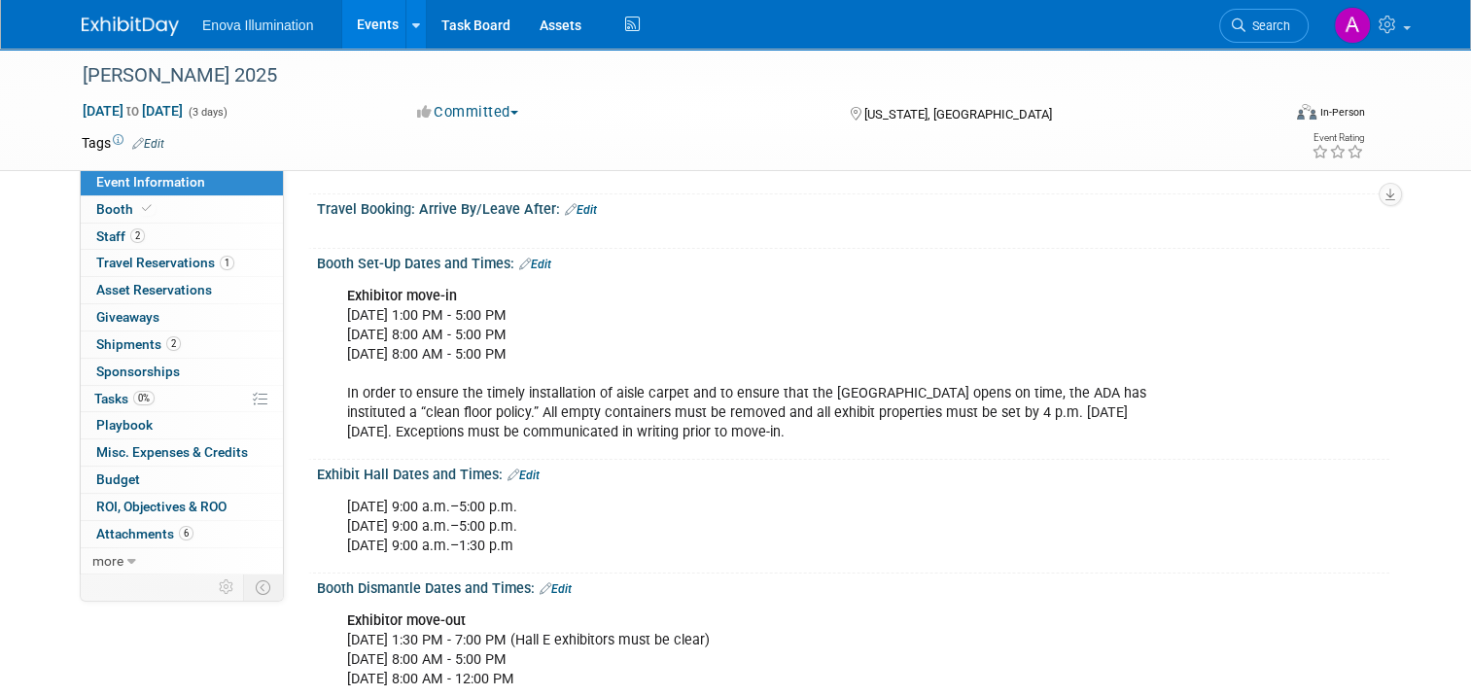
scroll to position [292, 0]
click at [109, 27] on img at bounding box center [130, 26] width 97 height 19
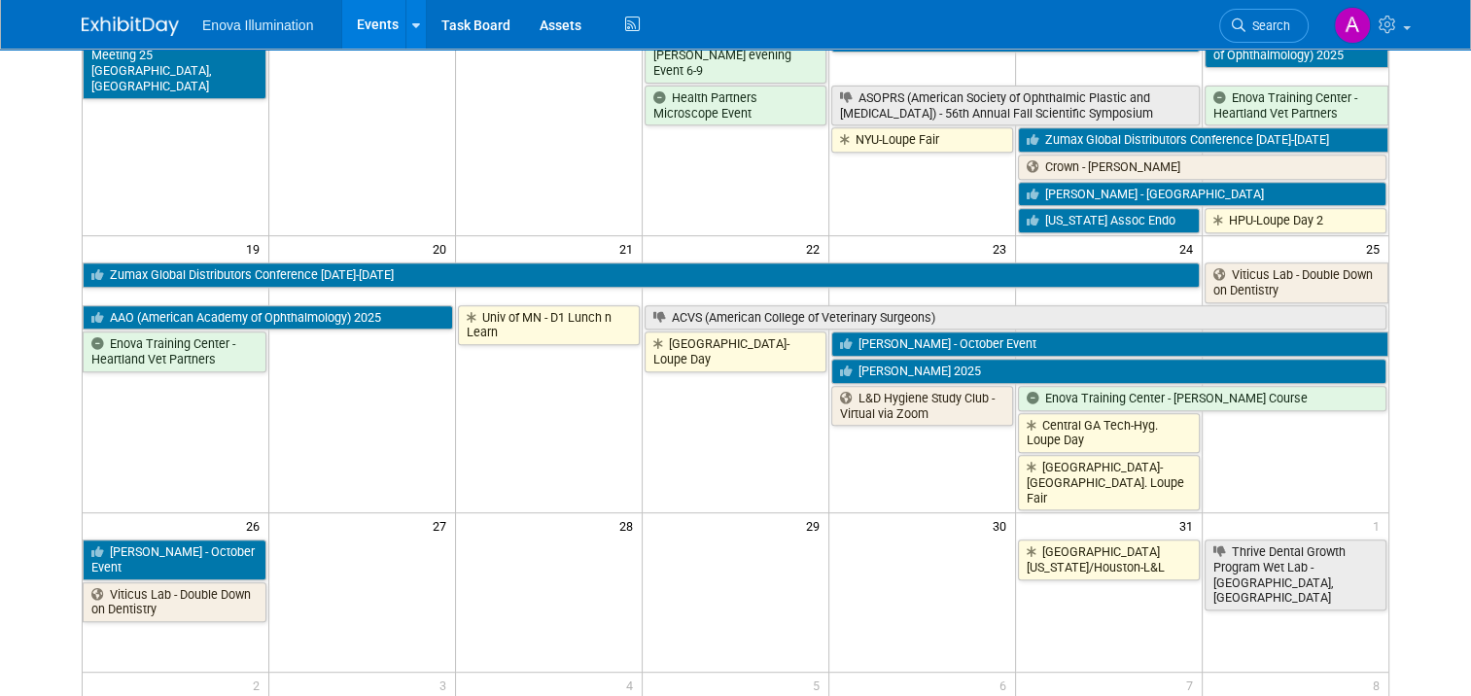
scroll to position [875, 0]
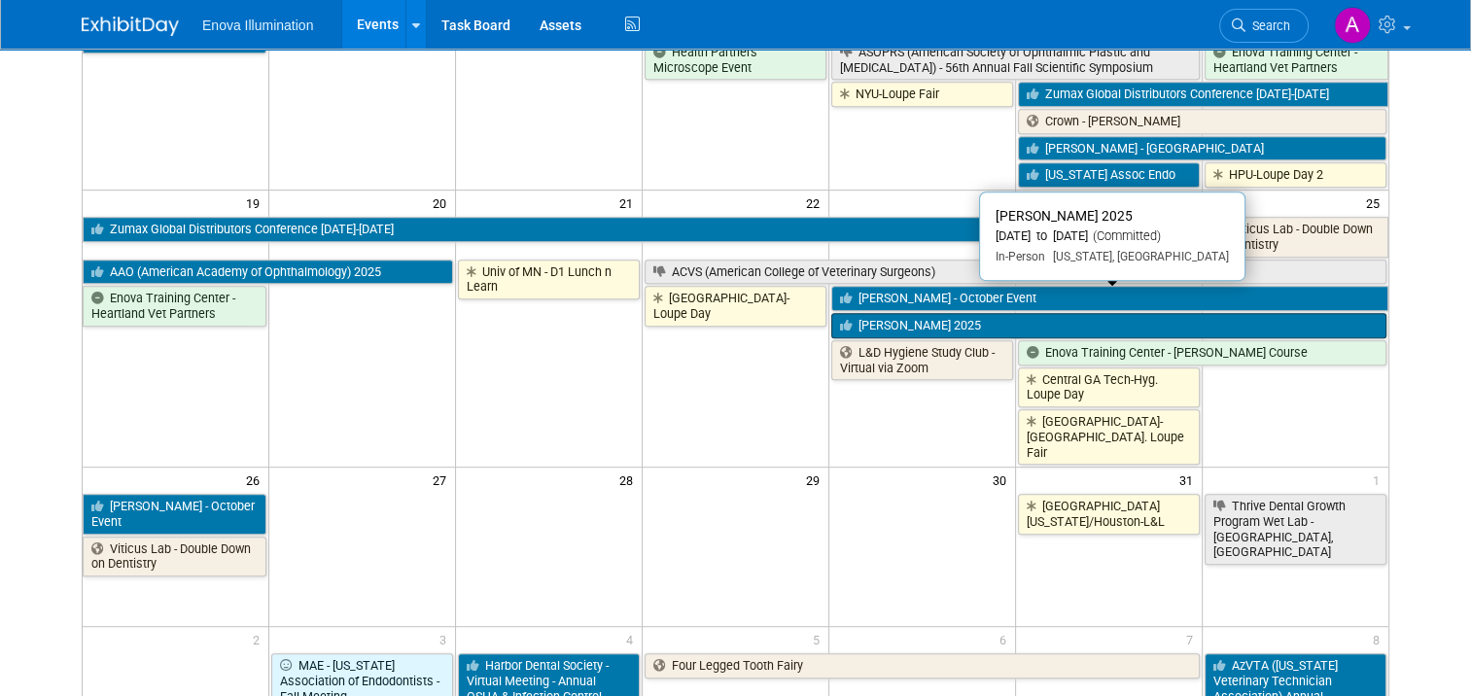
click at [999, 313] on link "[PERSON_NAME] 2025" at bounding box center [1108, 325] width 555 height 25
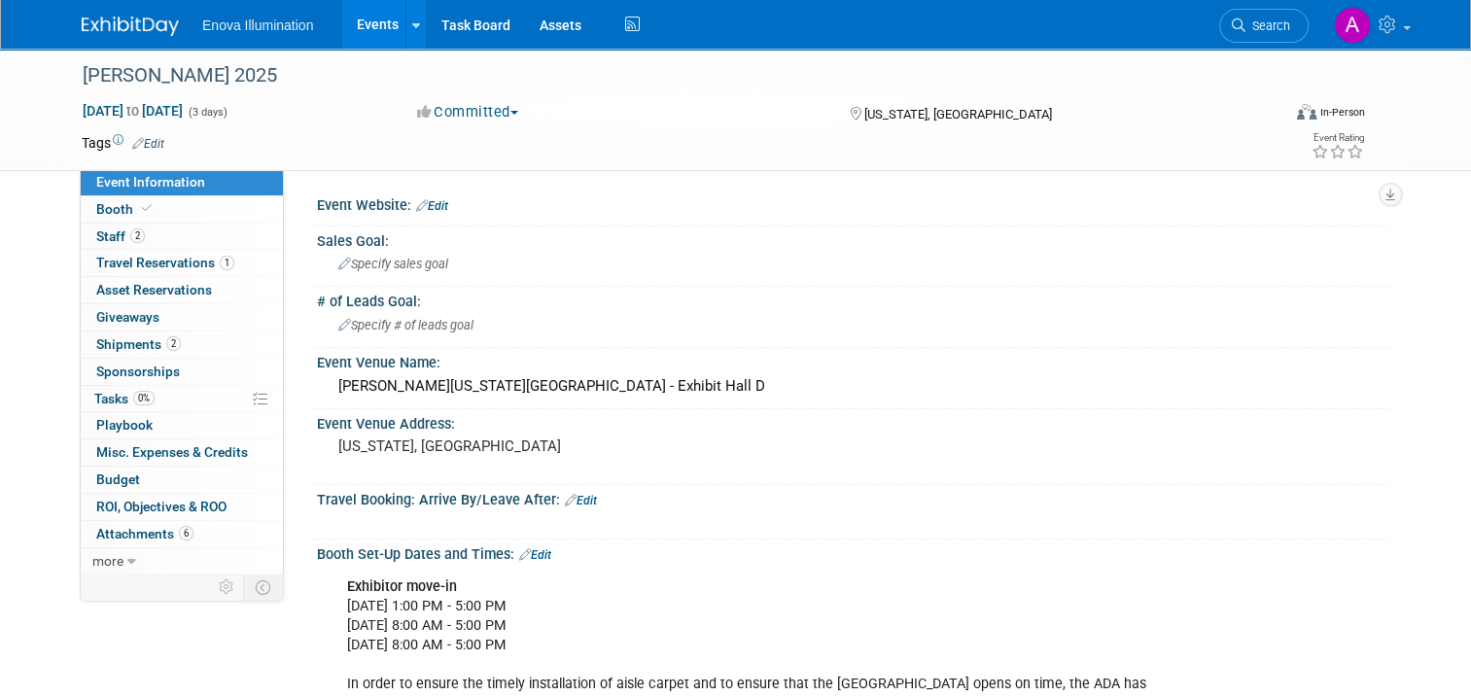
click at [113, 30] on img at bounding box center [130, 26] width 97 height 19
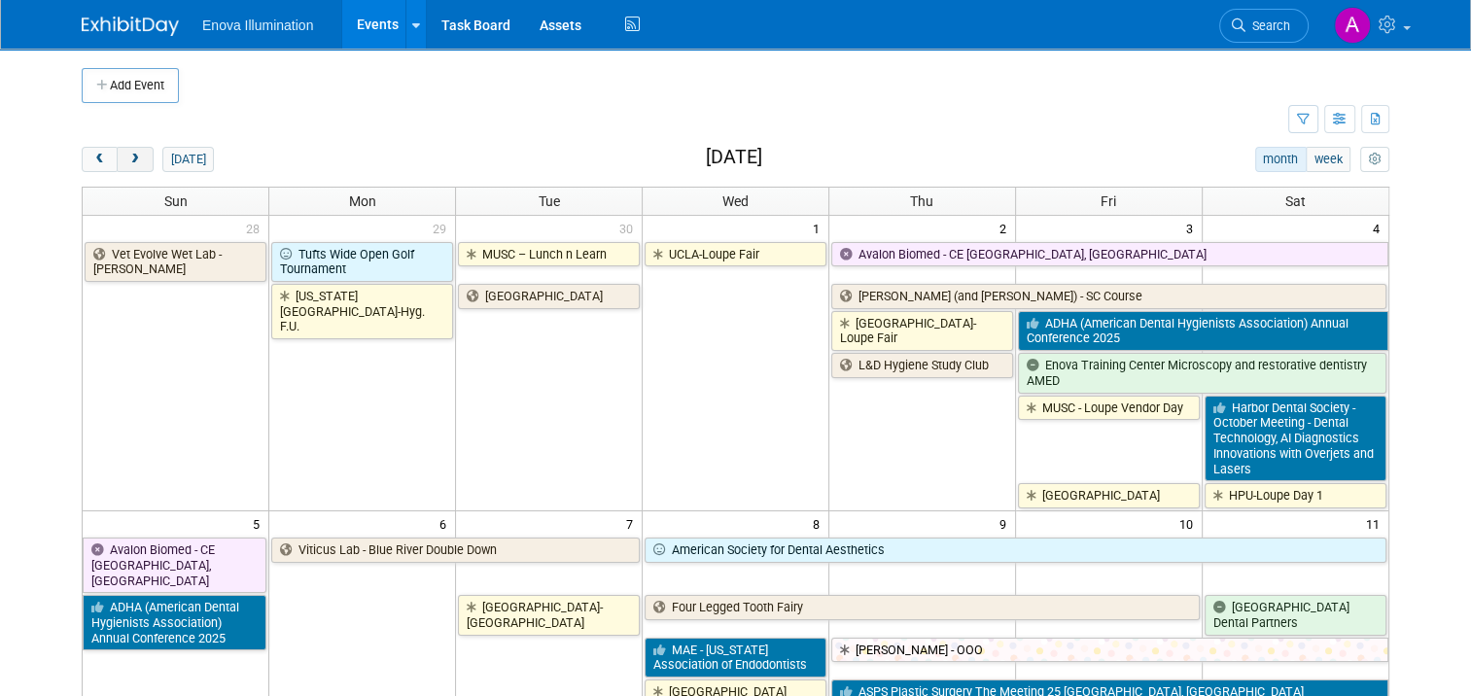
click at [127, 161] on span "next" at bounding box center [134, 160] width 15 height 13
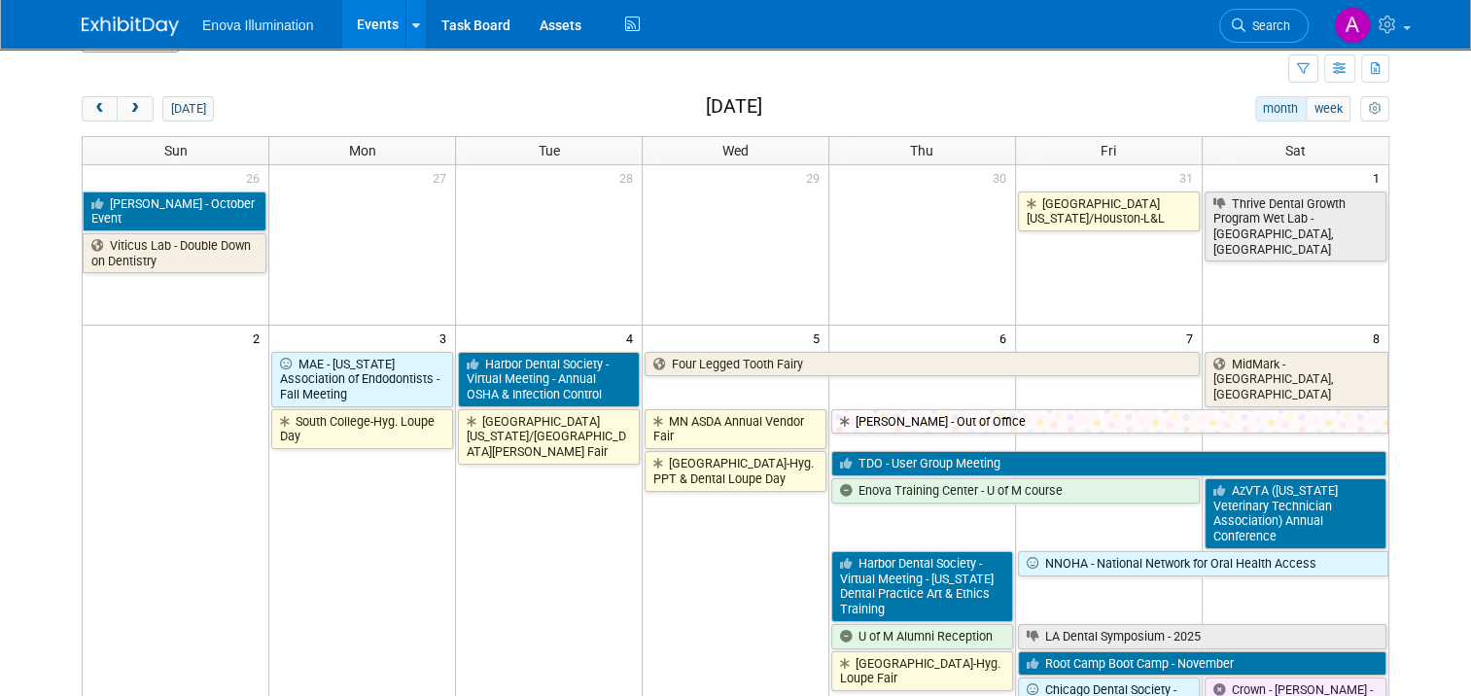
scroll to position [97, 0]
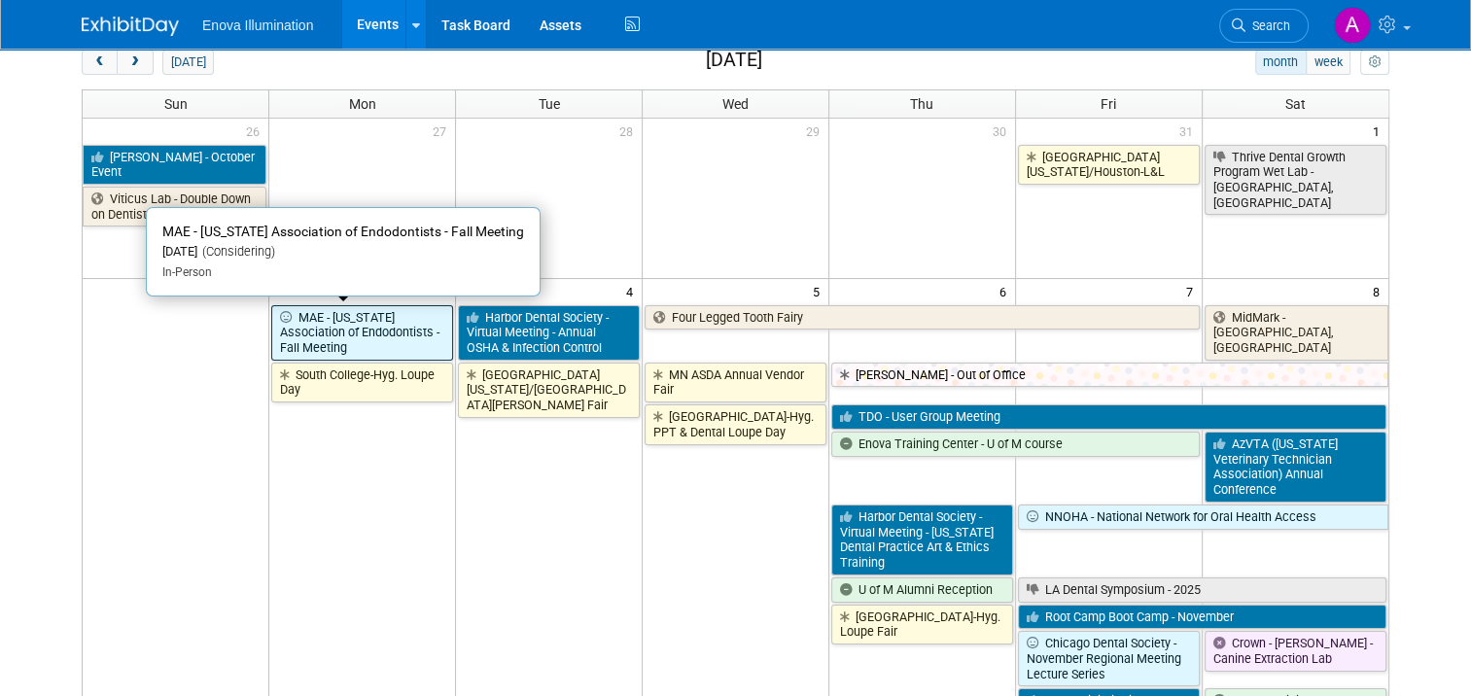
click at [390, 331] on link "MAE - [US_STATE] Association of Endodontists - Fall Meeting" at bounding box center [362, 332] width 182 height 55
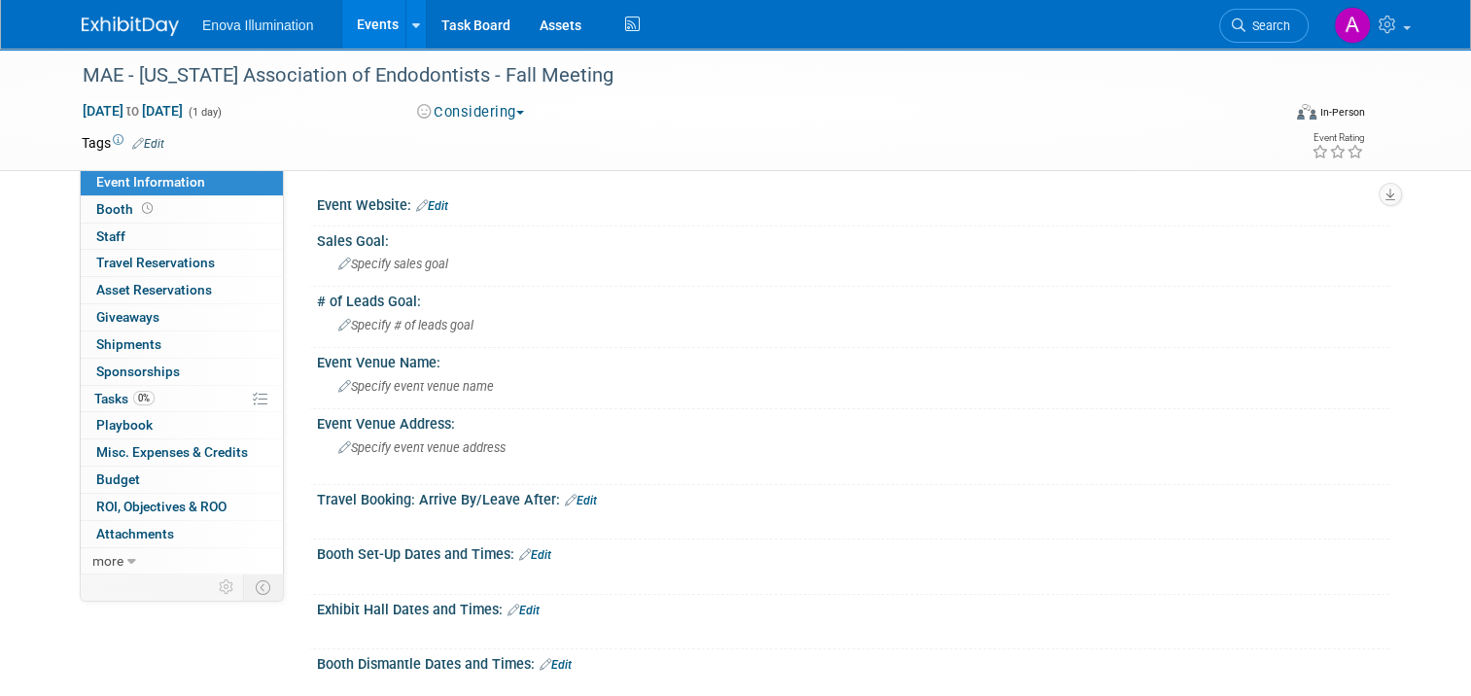
click at [116, 26] on img at bounding box center [130, 26] width 97 height 19
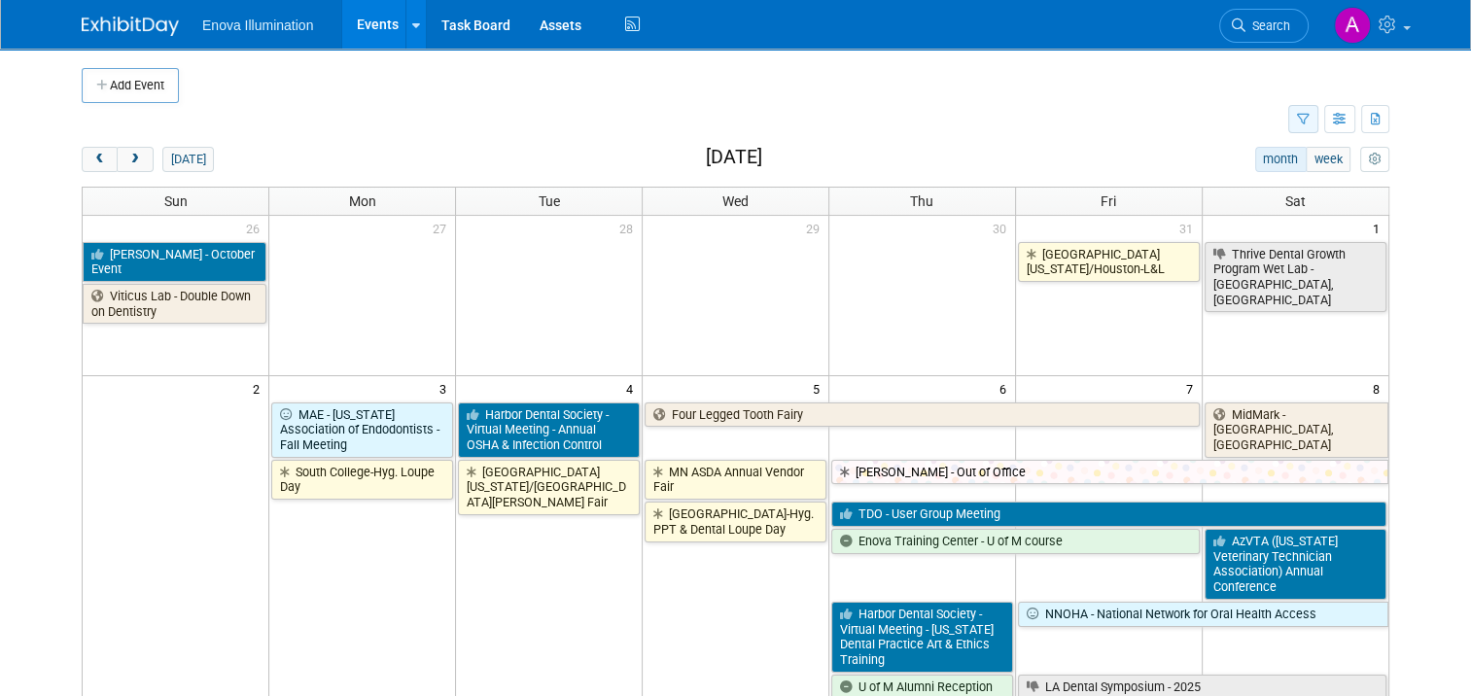
click at [1318, 119] on button "button" at bounding box center [1303, 119] width 30 height 28
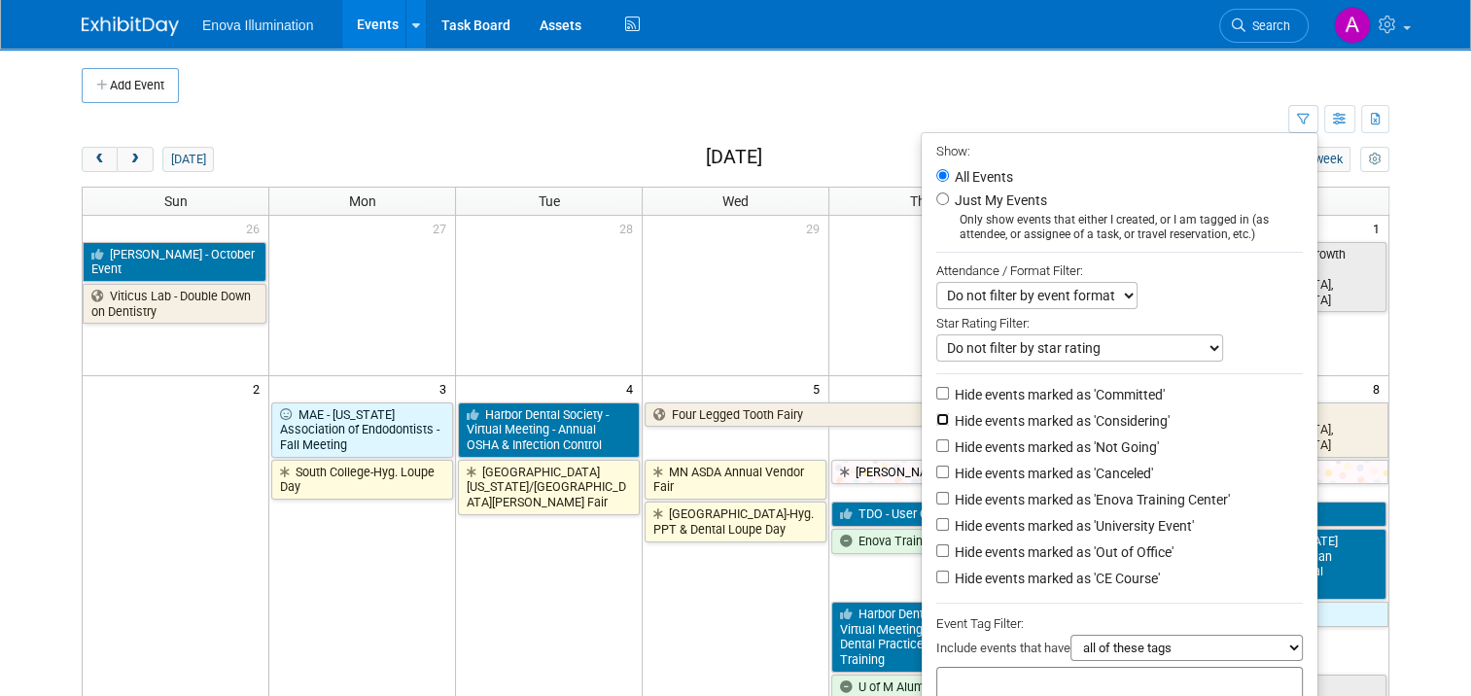
click at [946, 420] on input "Hide events marked as 'Considering'" at bounding box center [942, 419] width 13 height 13
checkbox input "true"
click at [945, 443] on input "Hide events marked as 'Not Going'" at bounding box center [942, 445] width 13 height 13
checkbox input "true"
click at [946, 470] on input "Hide events marked as 'Canceled'" at bounding box center [942, 472] width 13 height 13
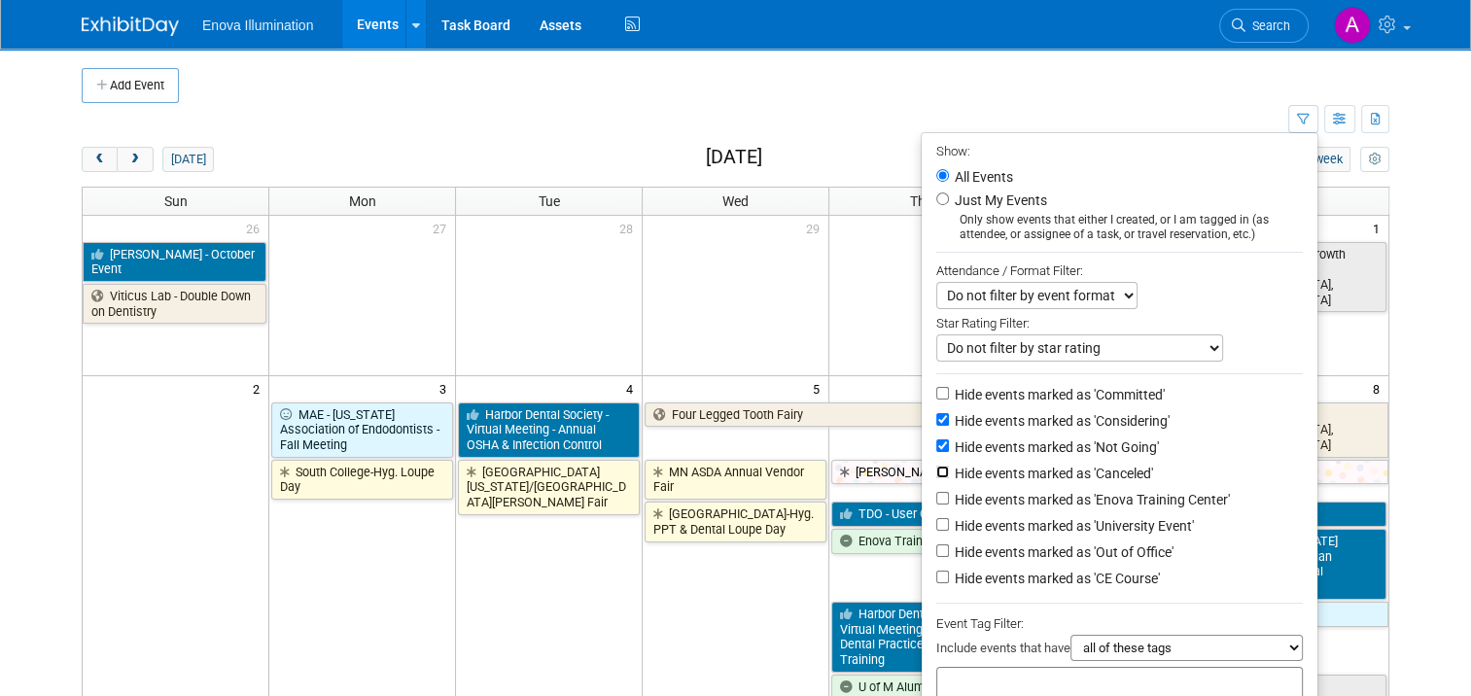
checkbox input "true"
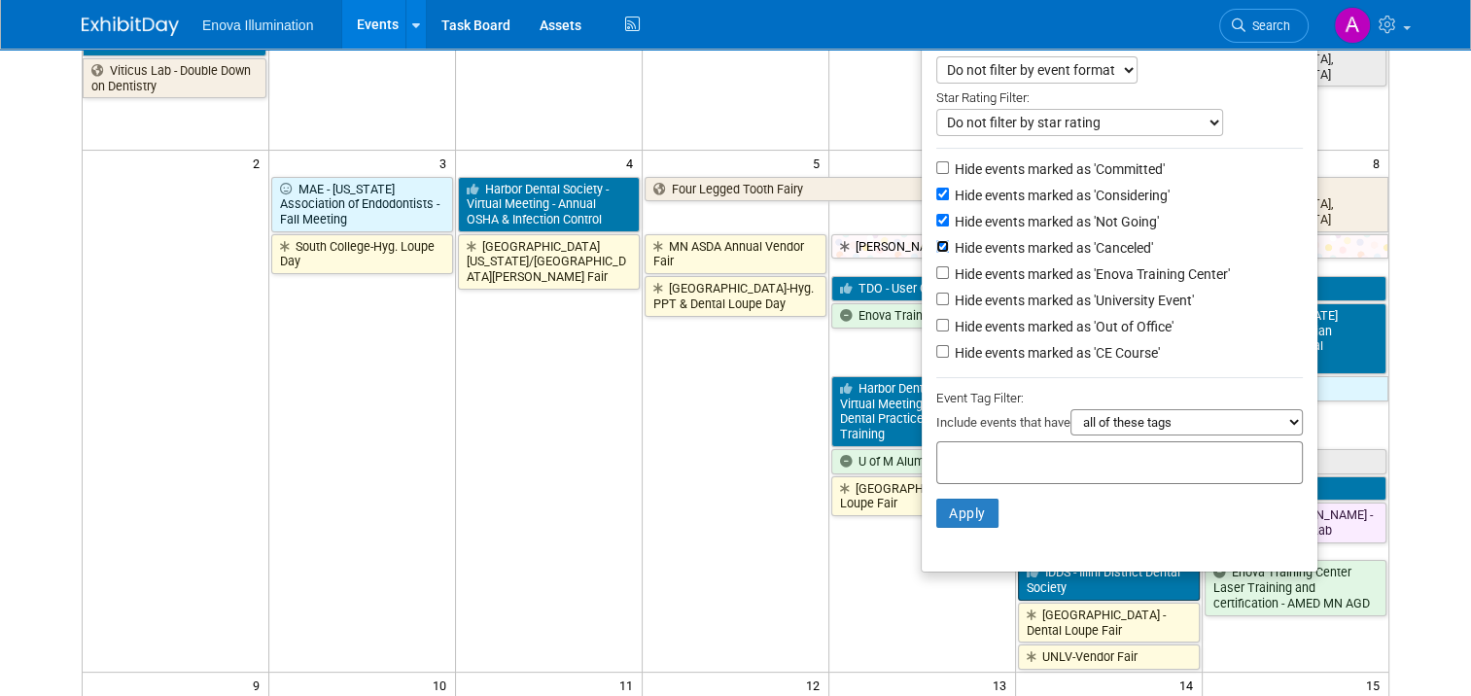
scroll to position [292, 0]
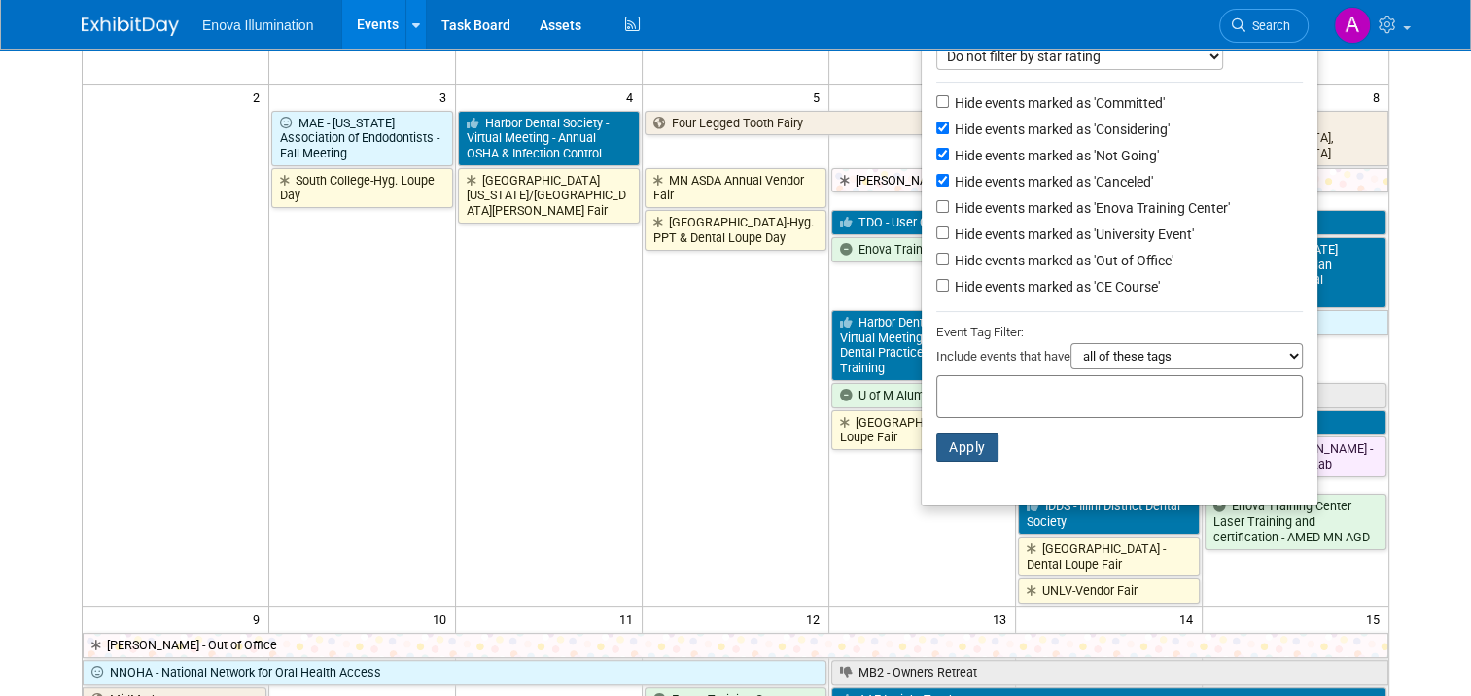
click at [980, 444] on button "Apply" at bounding box center [967, 447] width 62 height 29
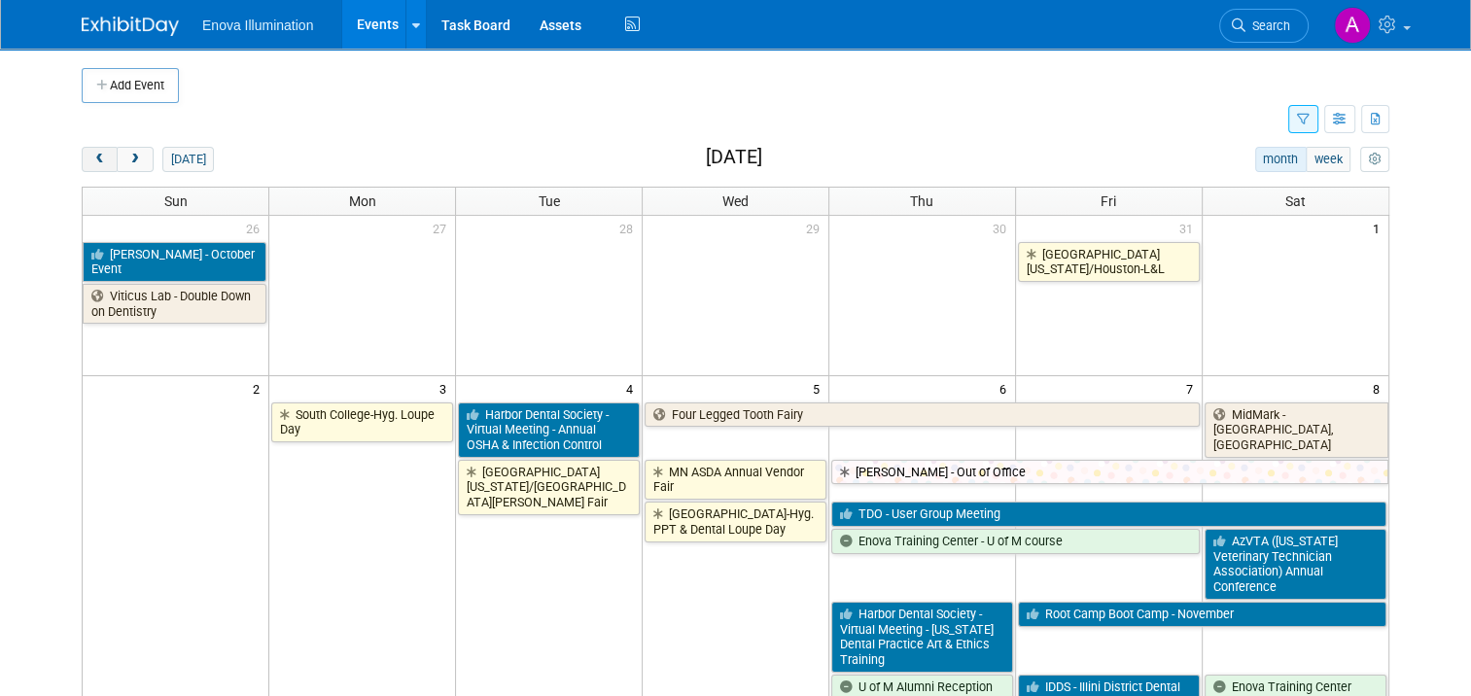
click at [82, 161] on button "prev" at bounding box center [100, 159] width 36 height 25
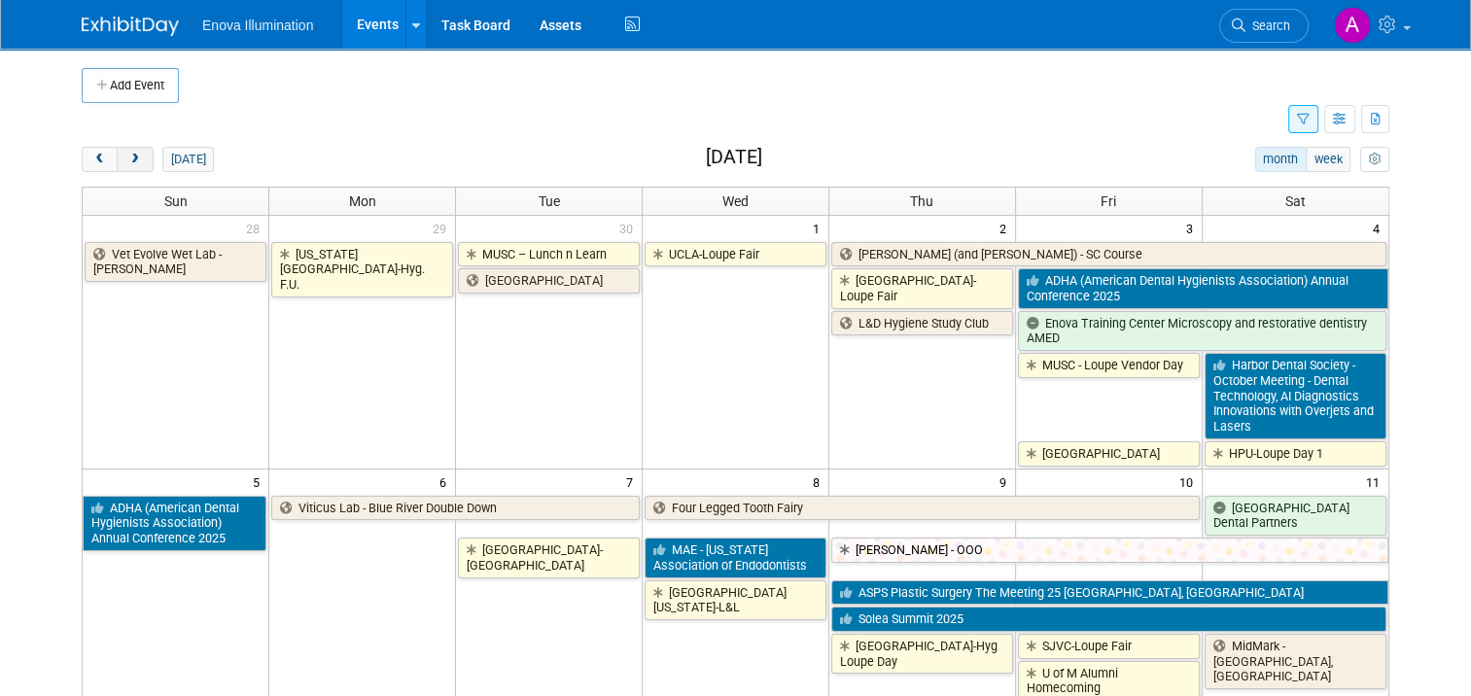
click at [127, 162] on span "next" at bounding box center [134, 160] width 15 height 13
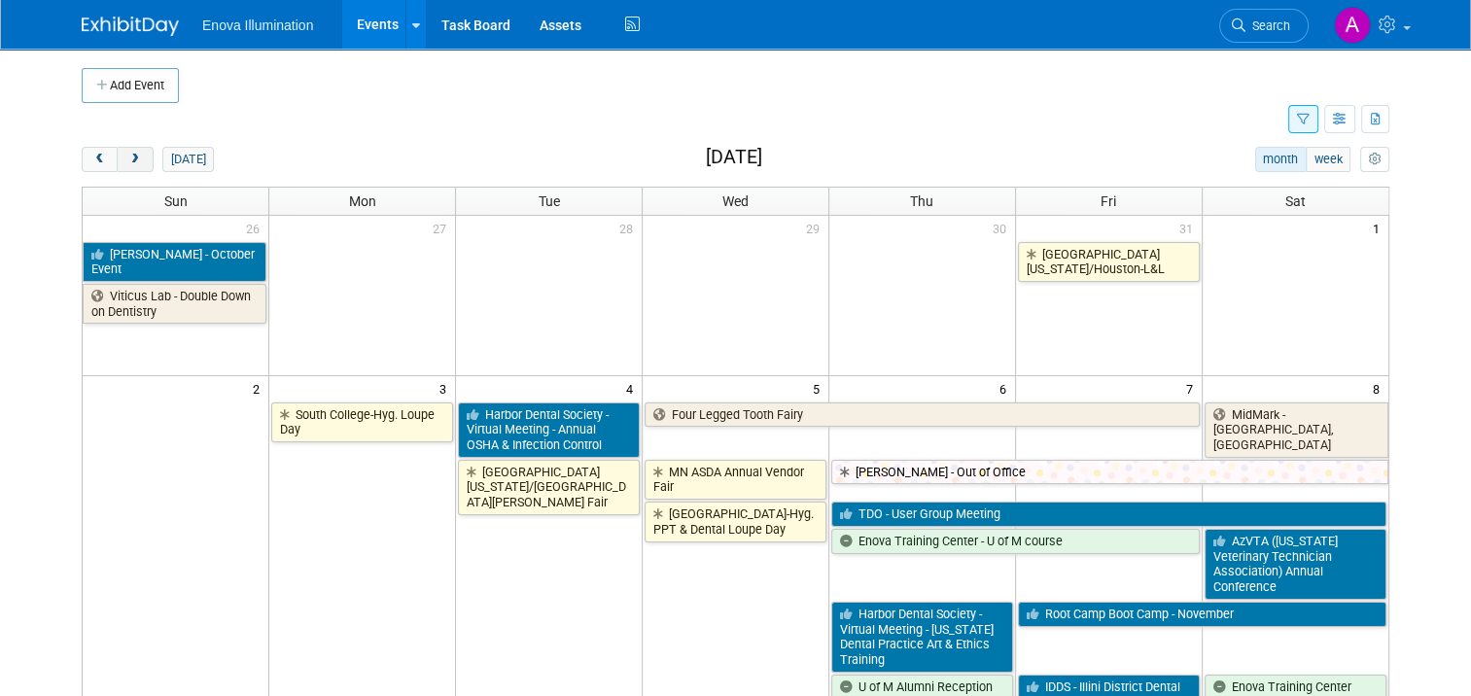
click at [127, 162] on span "next" at bounding box center [134, 160] width 15 height 13
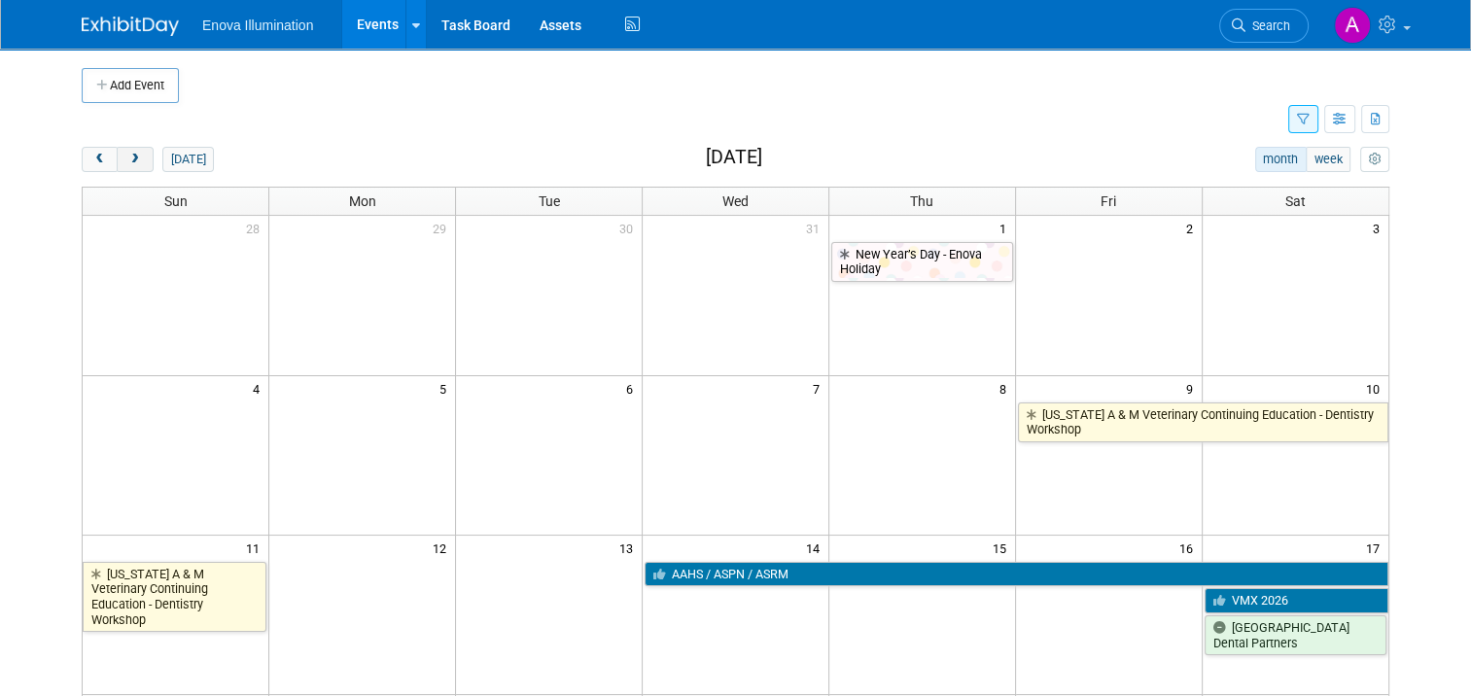
click at [127, 162] on span "next" at bounding box center [134, 160] width 15 height 13
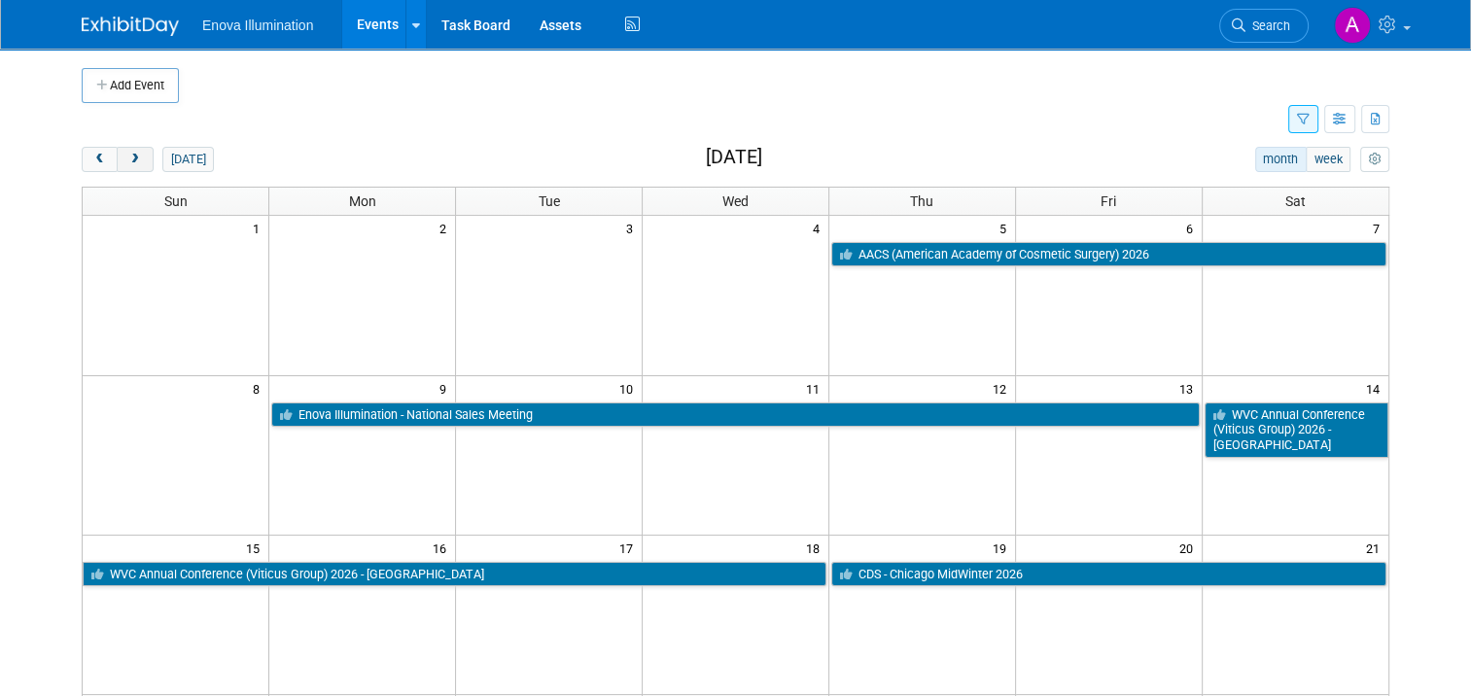
click at [127, 162] on span "next" at bounding box center [134, 160] width 15 height 13
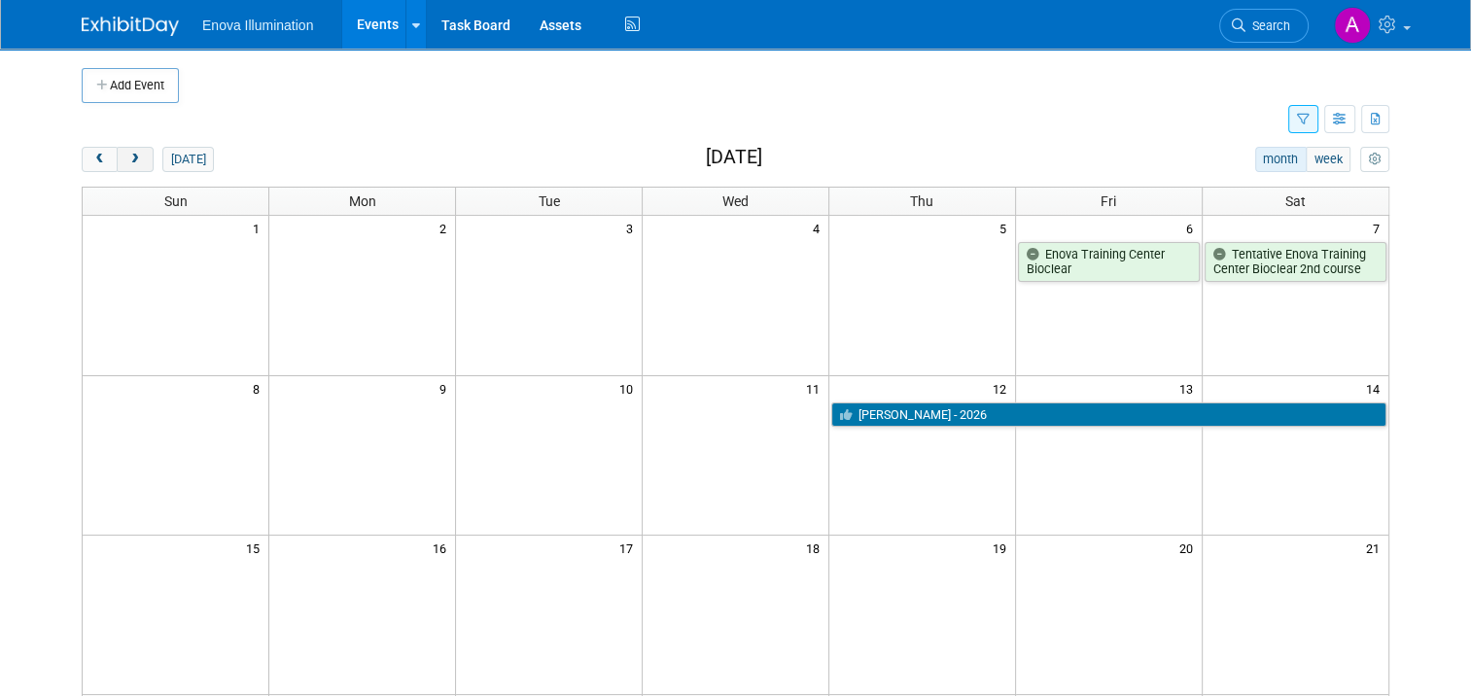
click at [127, 162] on span "next" at bounding box center [134, 160] width 15 height 13
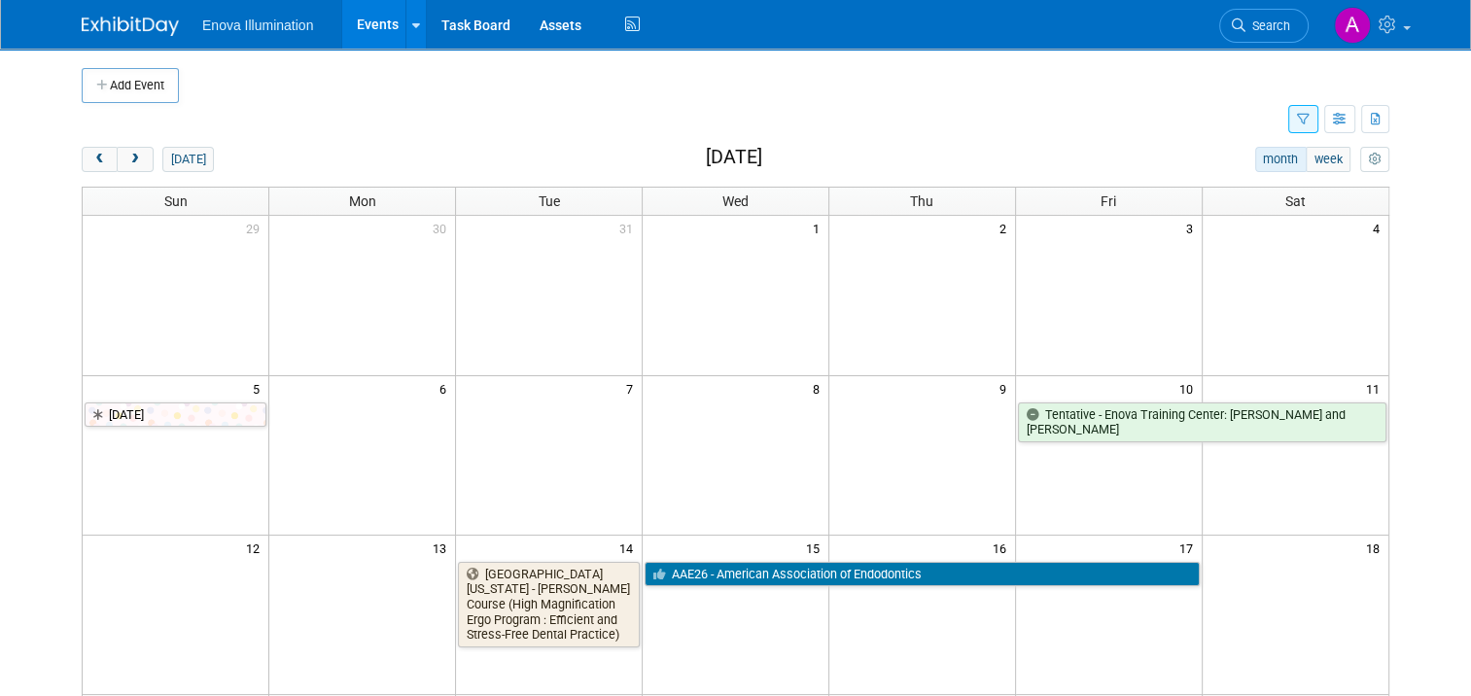
click at [1309, 114] on icon "button" at bounding box center [1303, 120] width 13 height 13
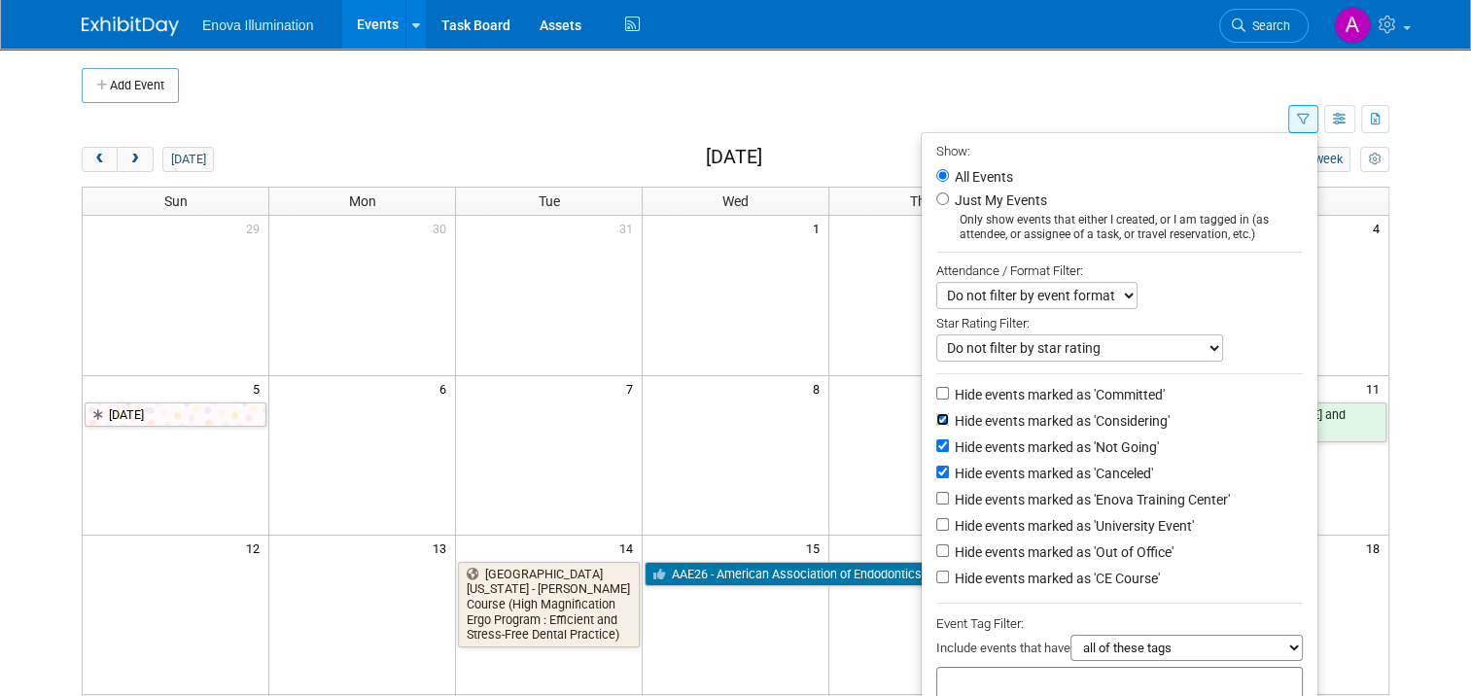
click at [945, 422] on input "Hide events marked as 'Considering'" at bounding box center [942, 419] width 13 height 13
checkbox input "false"
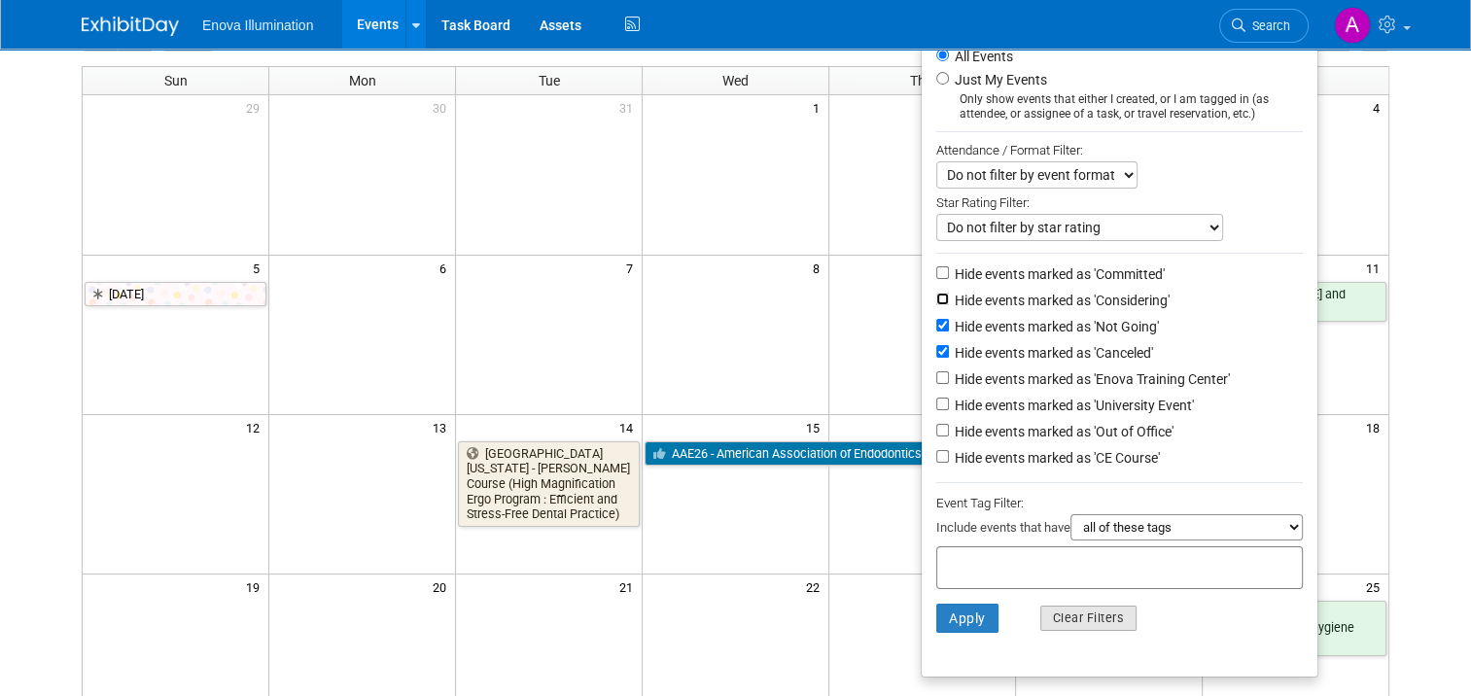
scroll to position [292, 0]
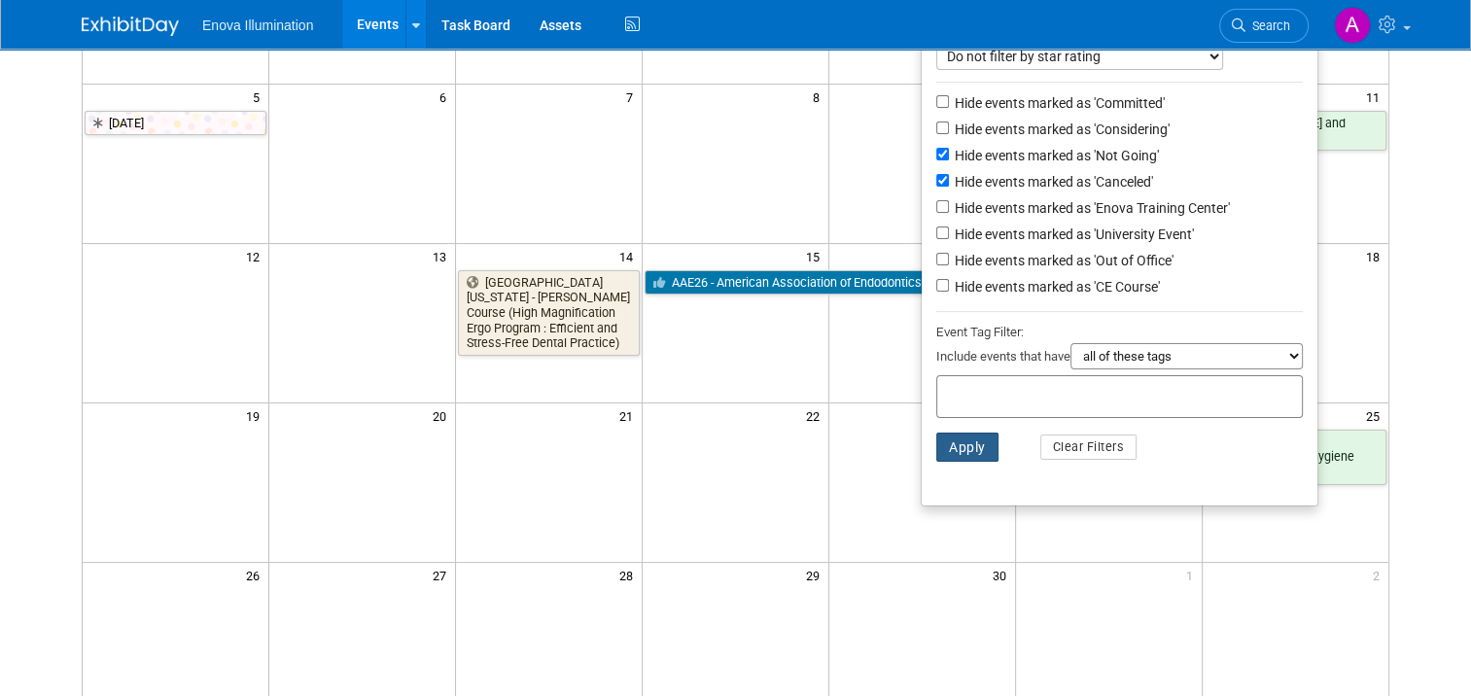
click at [965, 443] on button "Apply" at bounding box center [967, 447] width 62 height 29
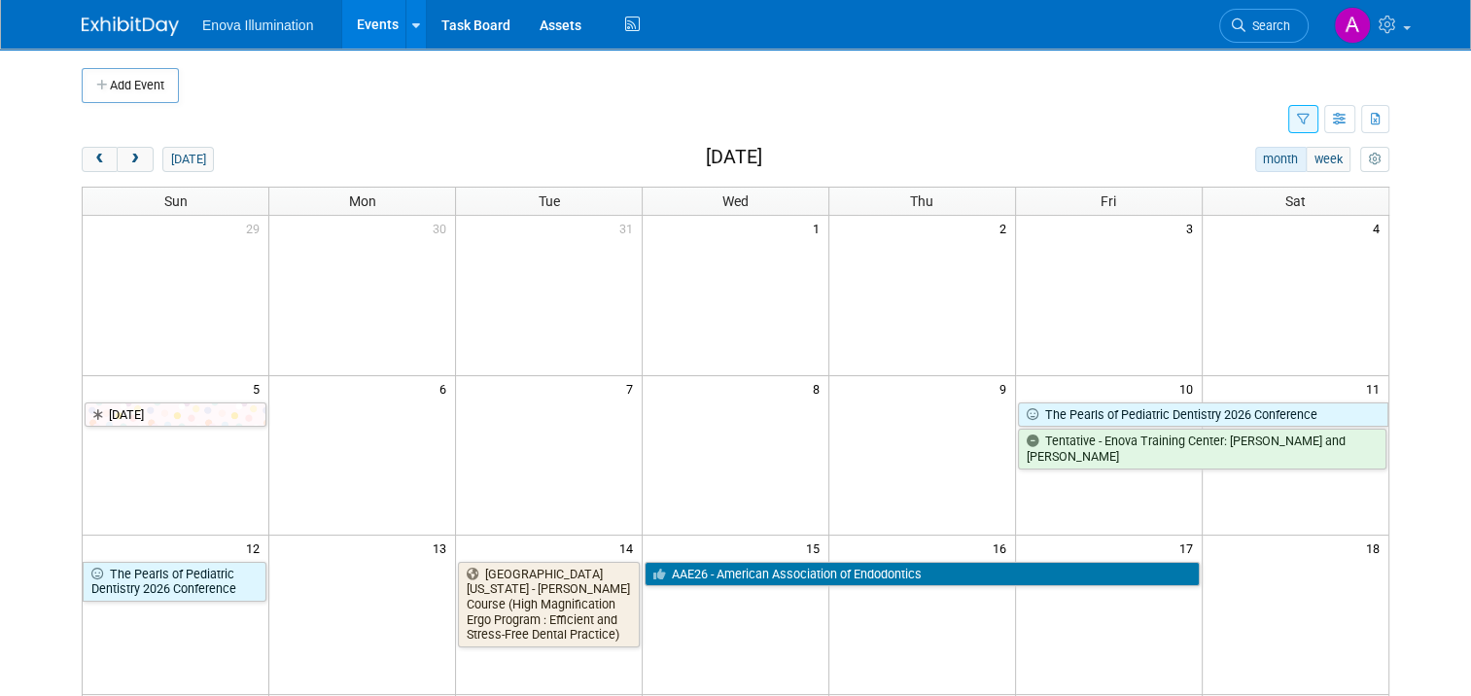
scroll to position [97, 0]
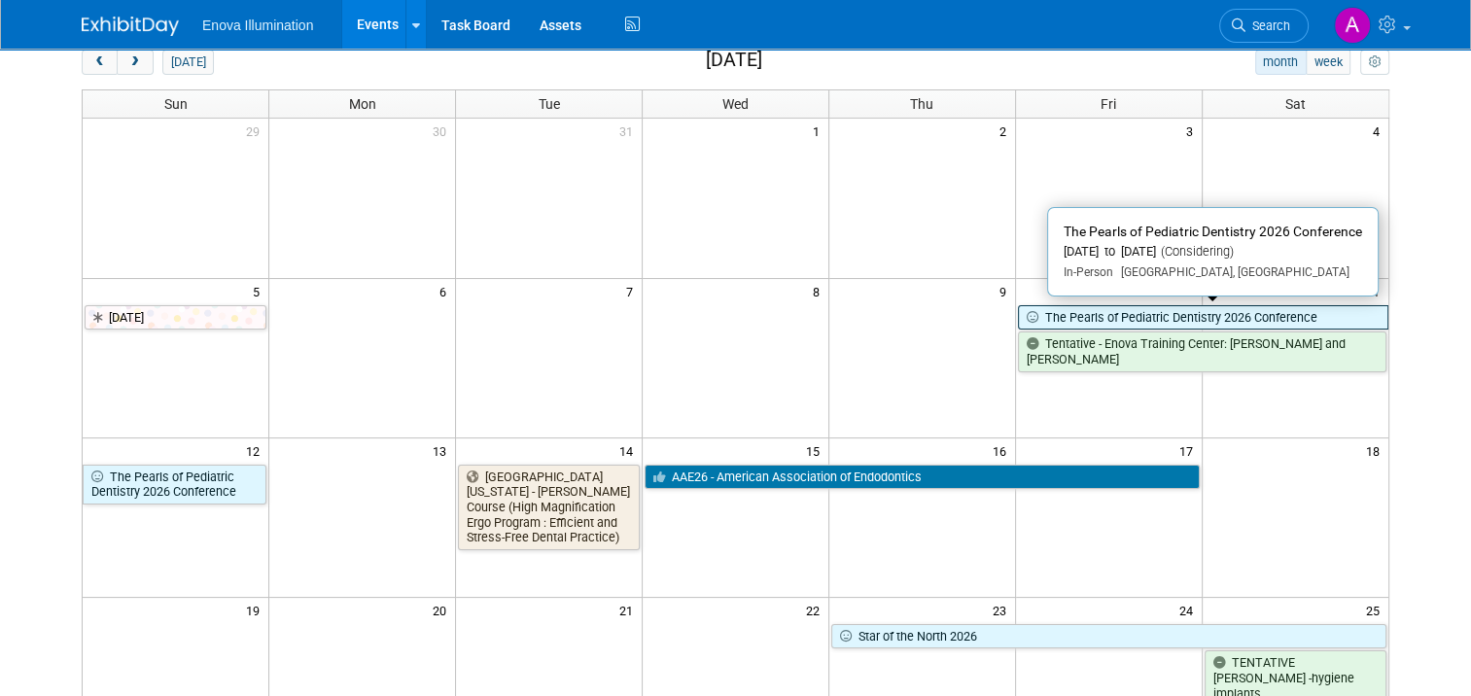
click at [1159, 312] on link "The Pearls of Pediatric Dentistry 2026 Conference" at bounding box center [1203, 317] width 370 height 25
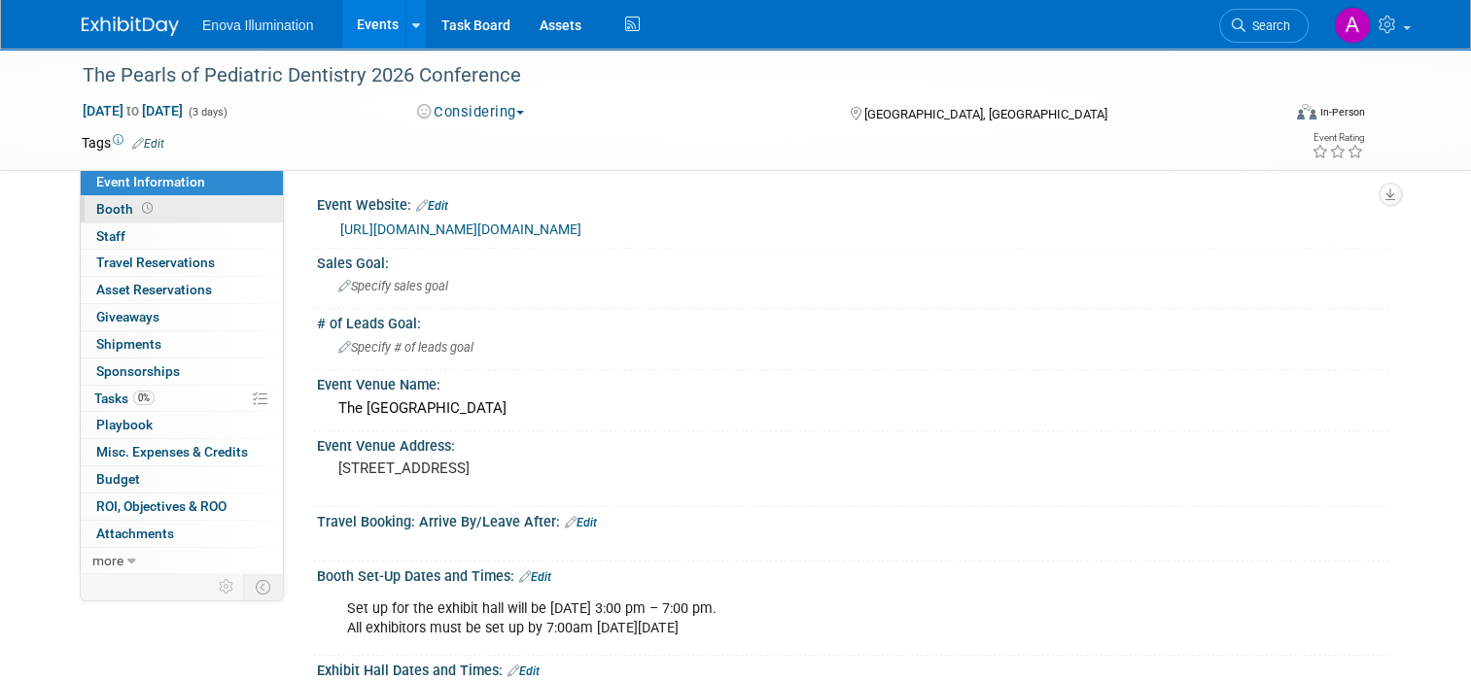
click at [191, 210] on link "Booth" at bounding box center [182, 209] width 202 height 26
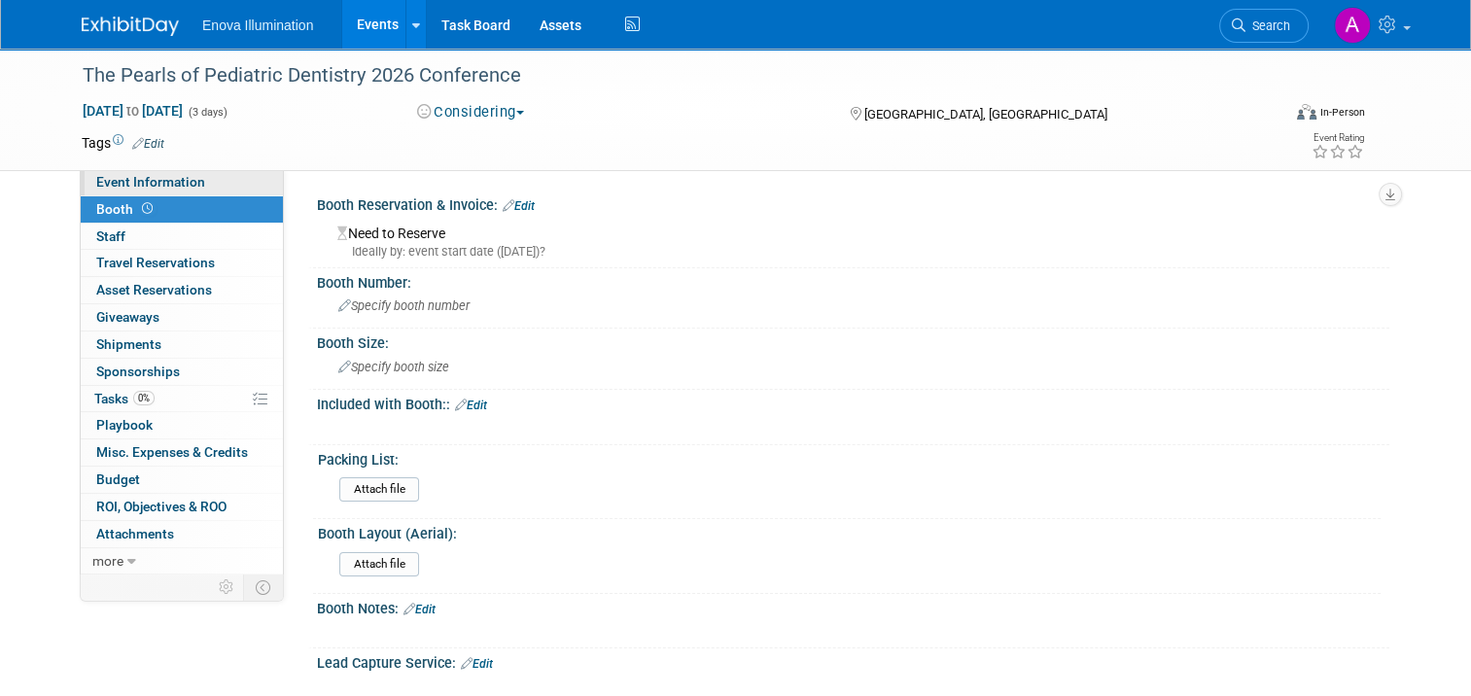
click at [226, 178] on link "Event Information" at bounding box center [182, 182] width 202 height 26
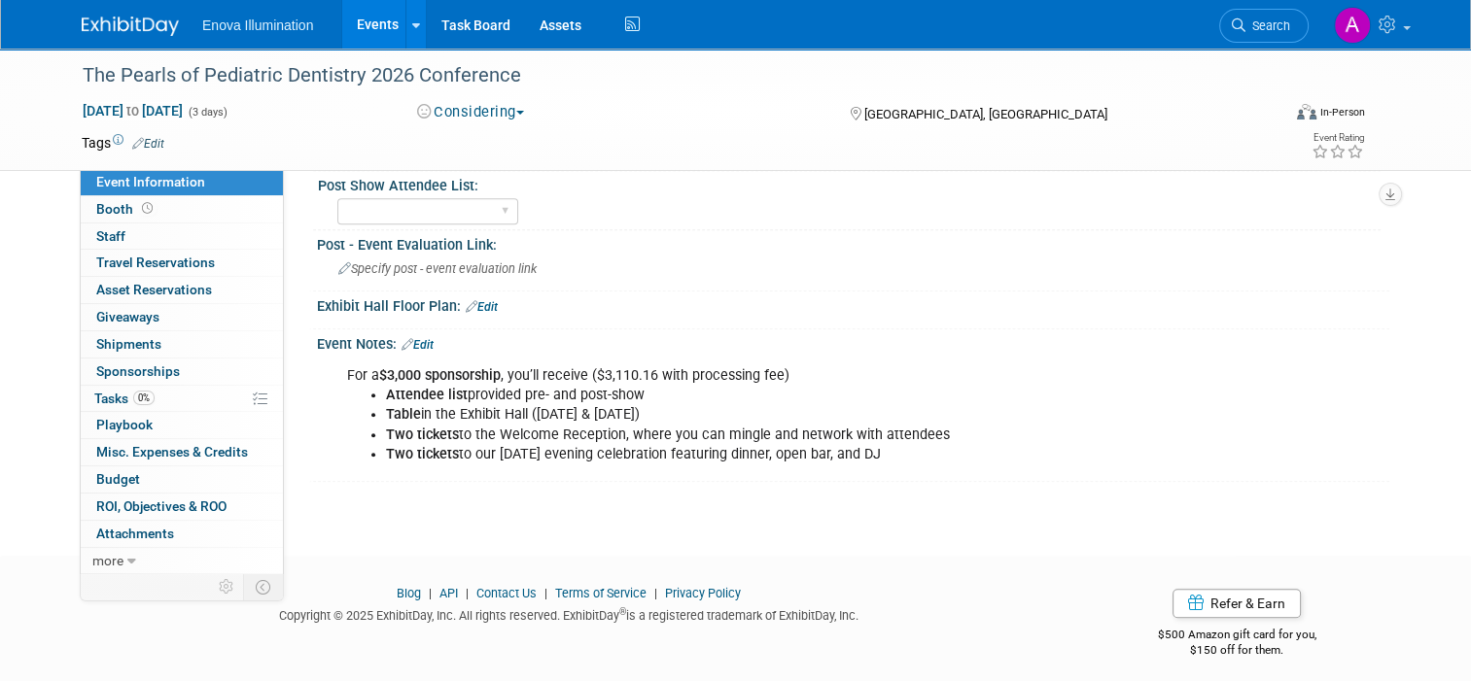
scroll to position [1652, 0]
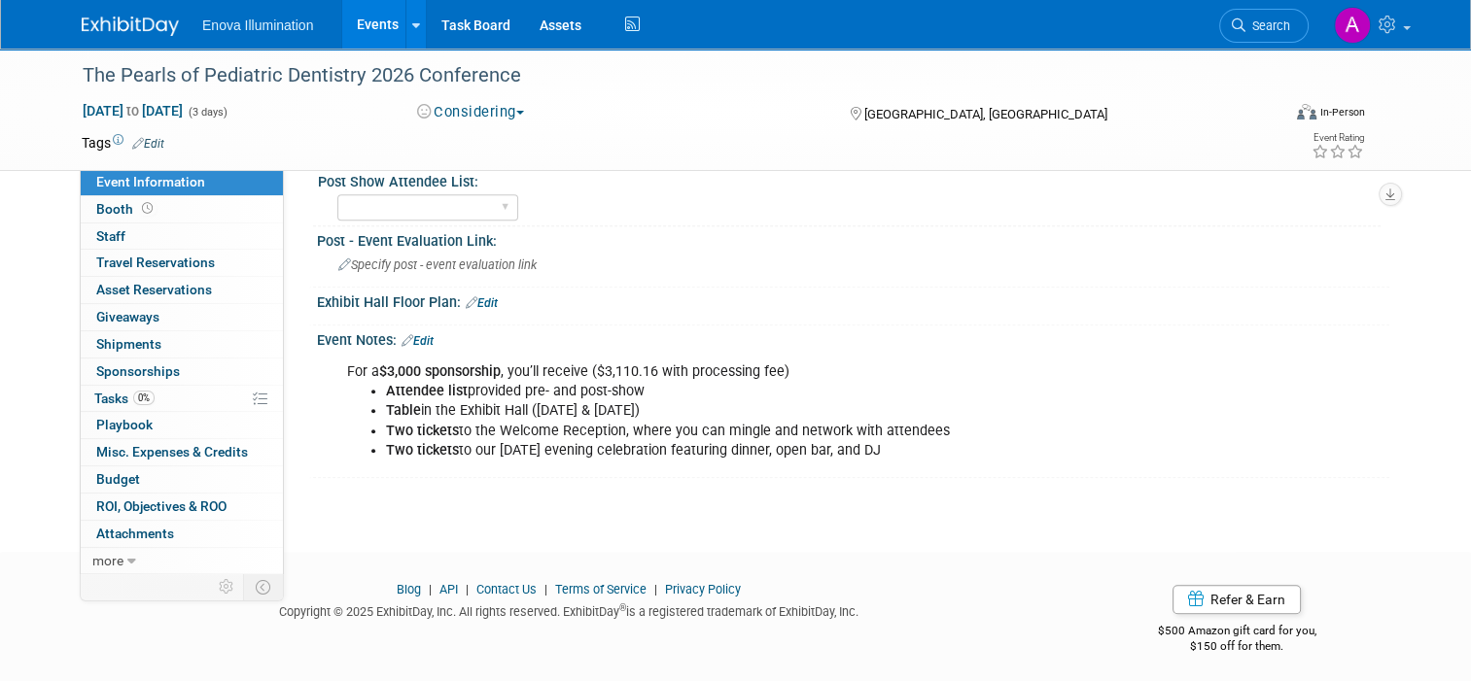
click at [121, 24] on img at bounding box center [130, 26] width 97 height 19
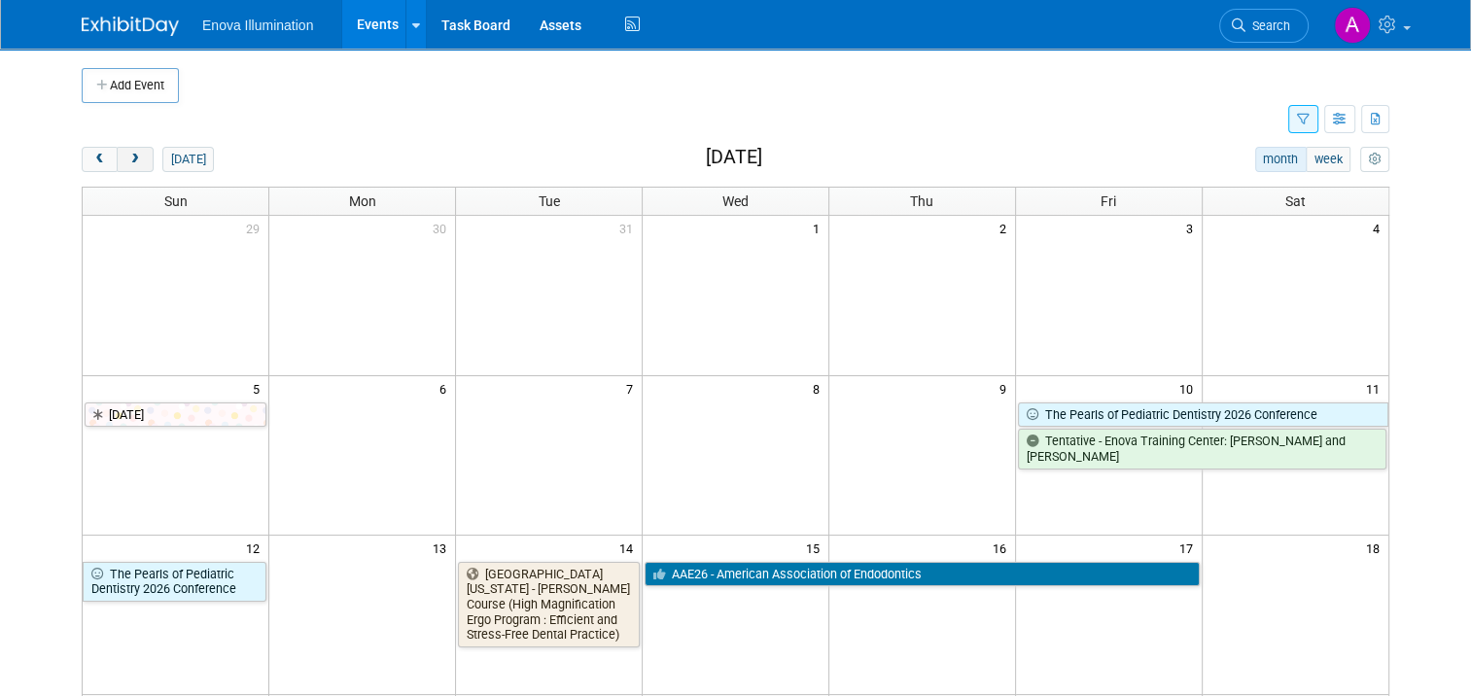
click at [127, 158] on span "next" at bounding box center [134, 160] width 15 height 13
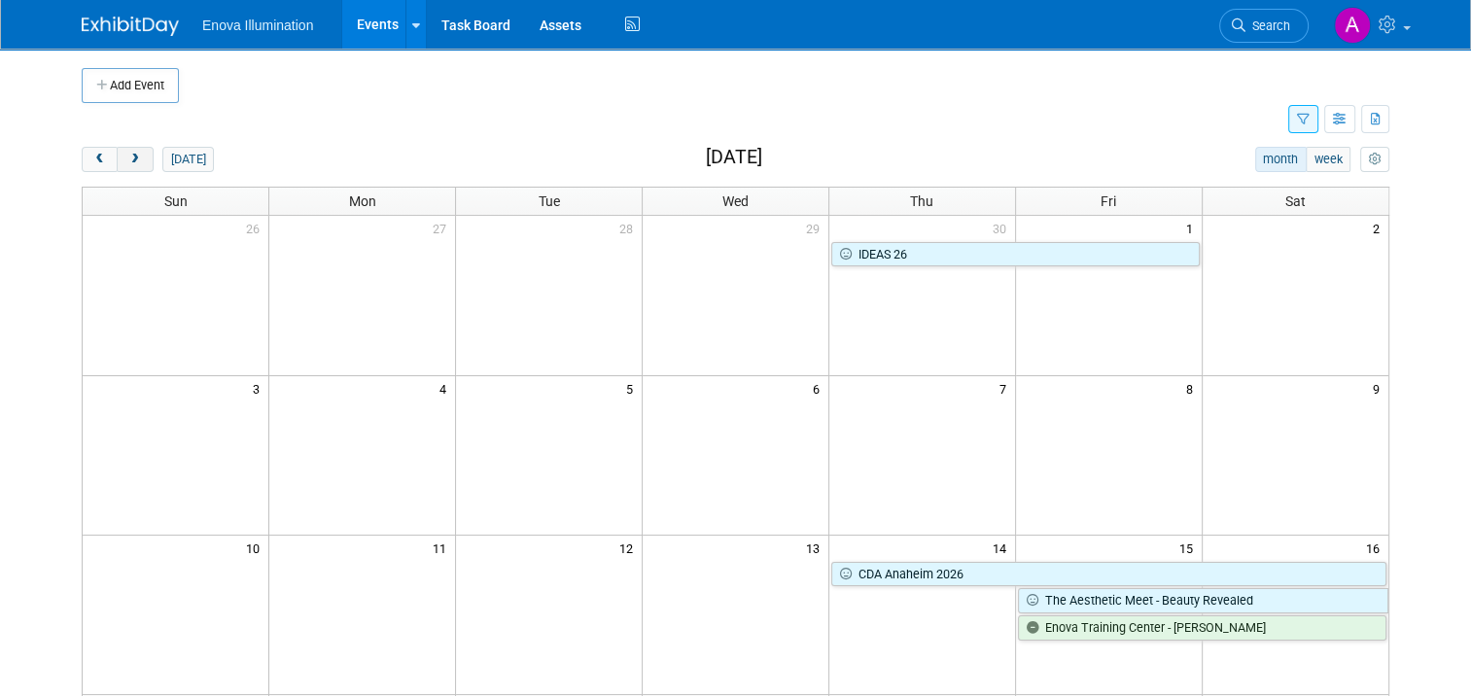
click at [127, 158] on span "next" at bounding box center [134, 160] width 15 height 13
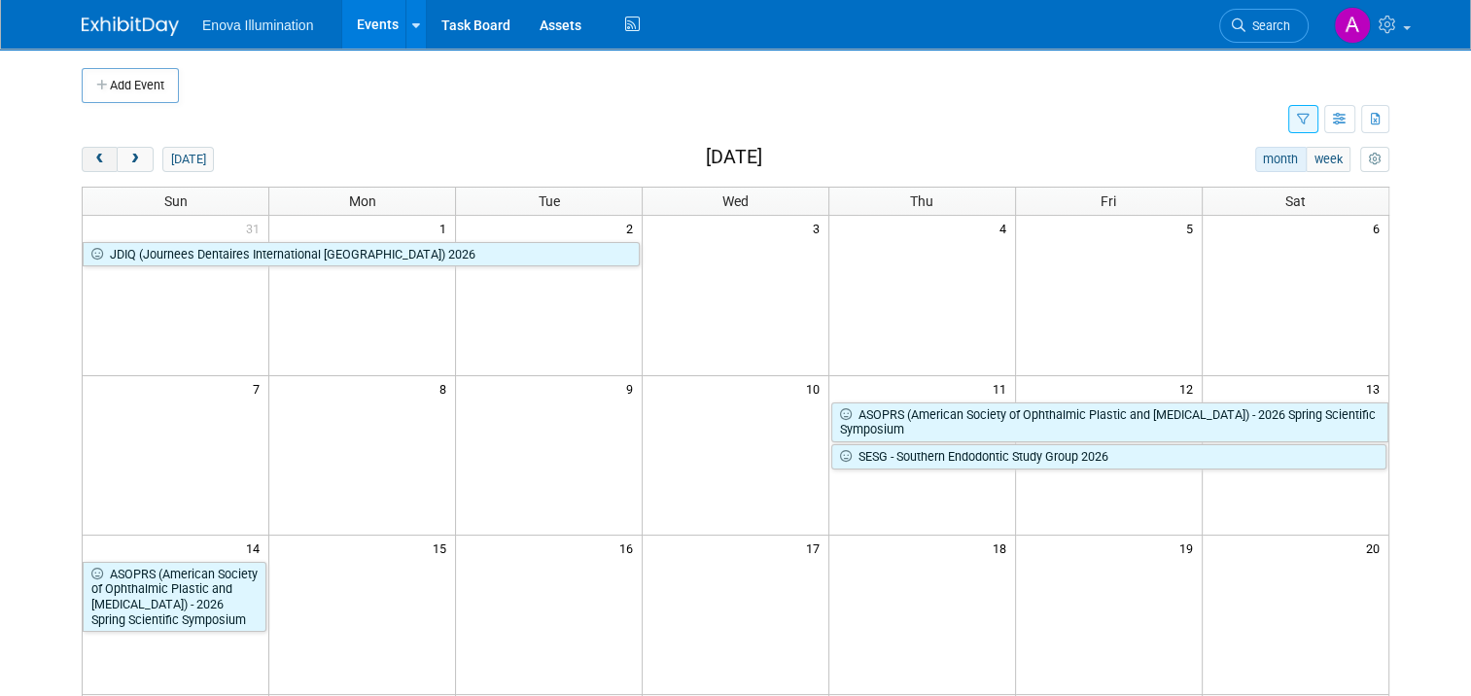
click at [92, 163] on span "prev" at bounding box center [99, 160] width 15 height 13
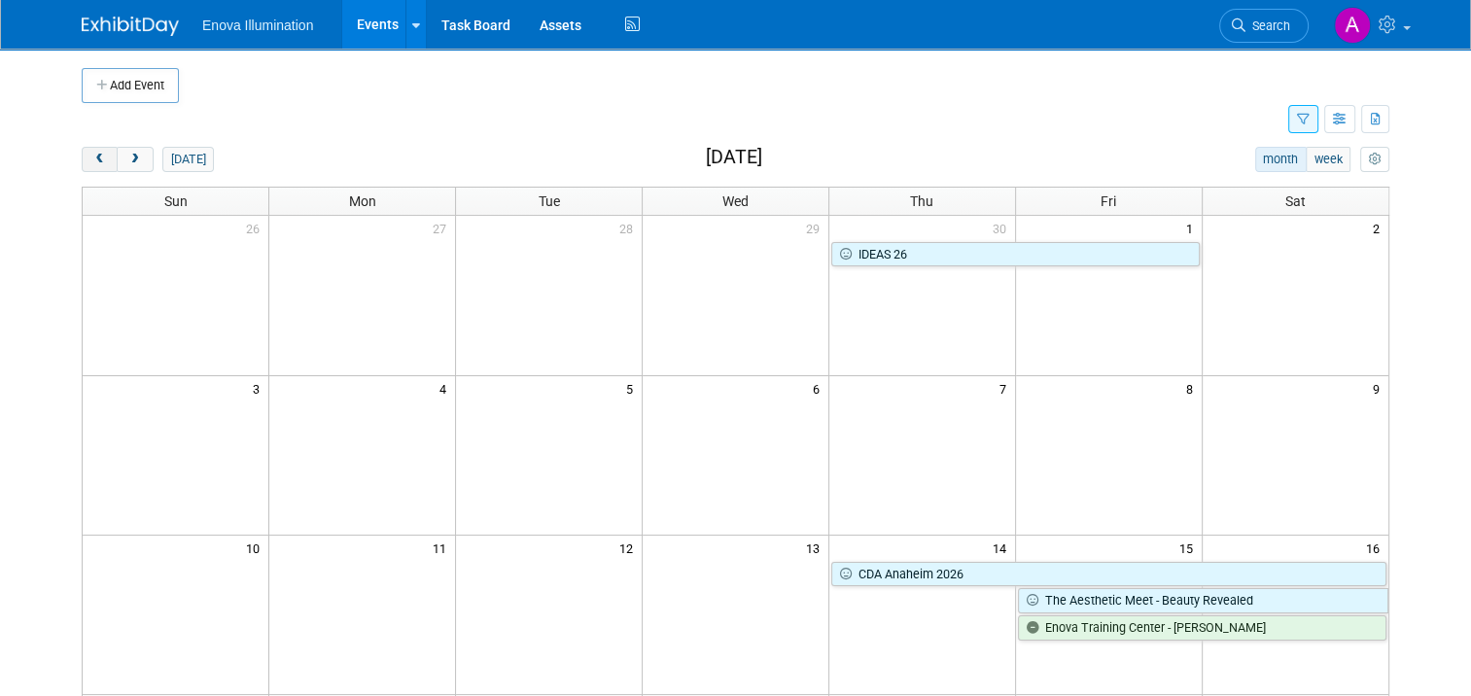
click at [92, 163] on span "prev" at bounding box center [99, 160] width 15 height 13
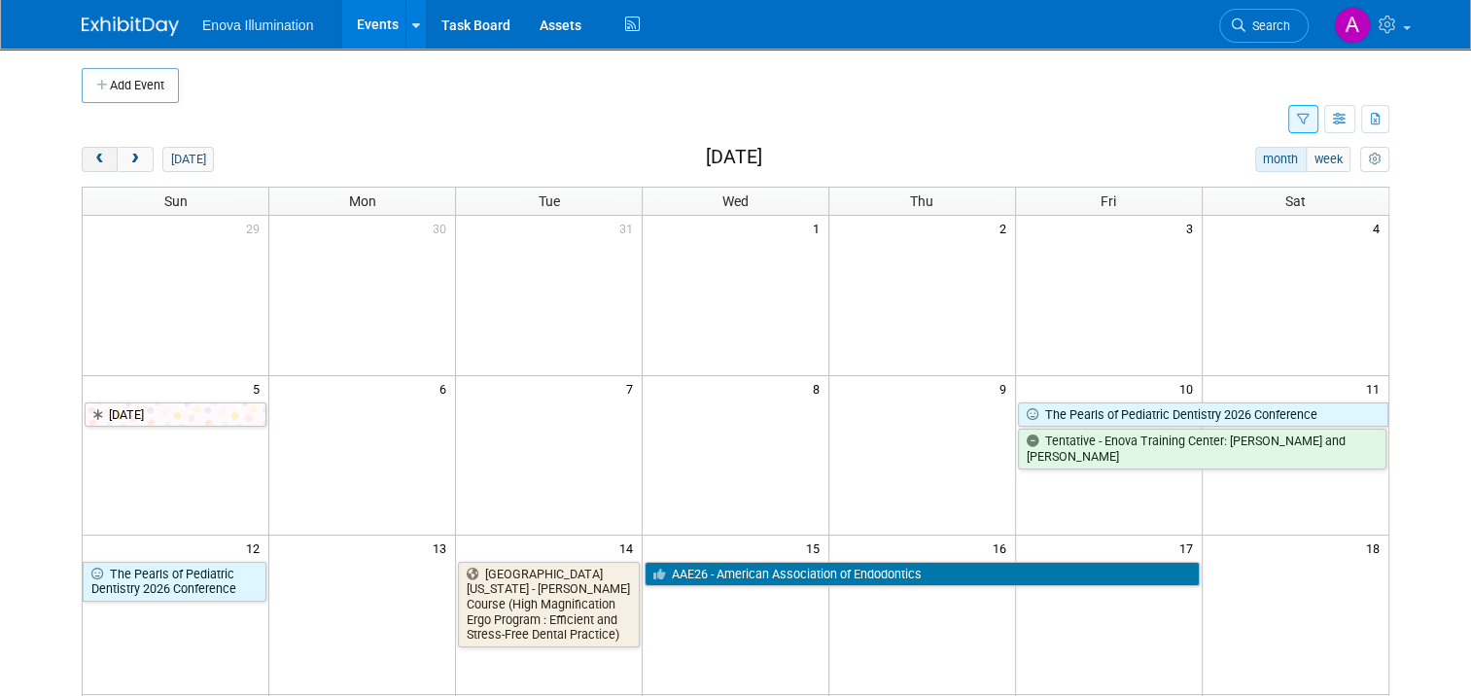
click at [92, 158] on span "prev" at bounding box center [99, 160] width 15 height 13
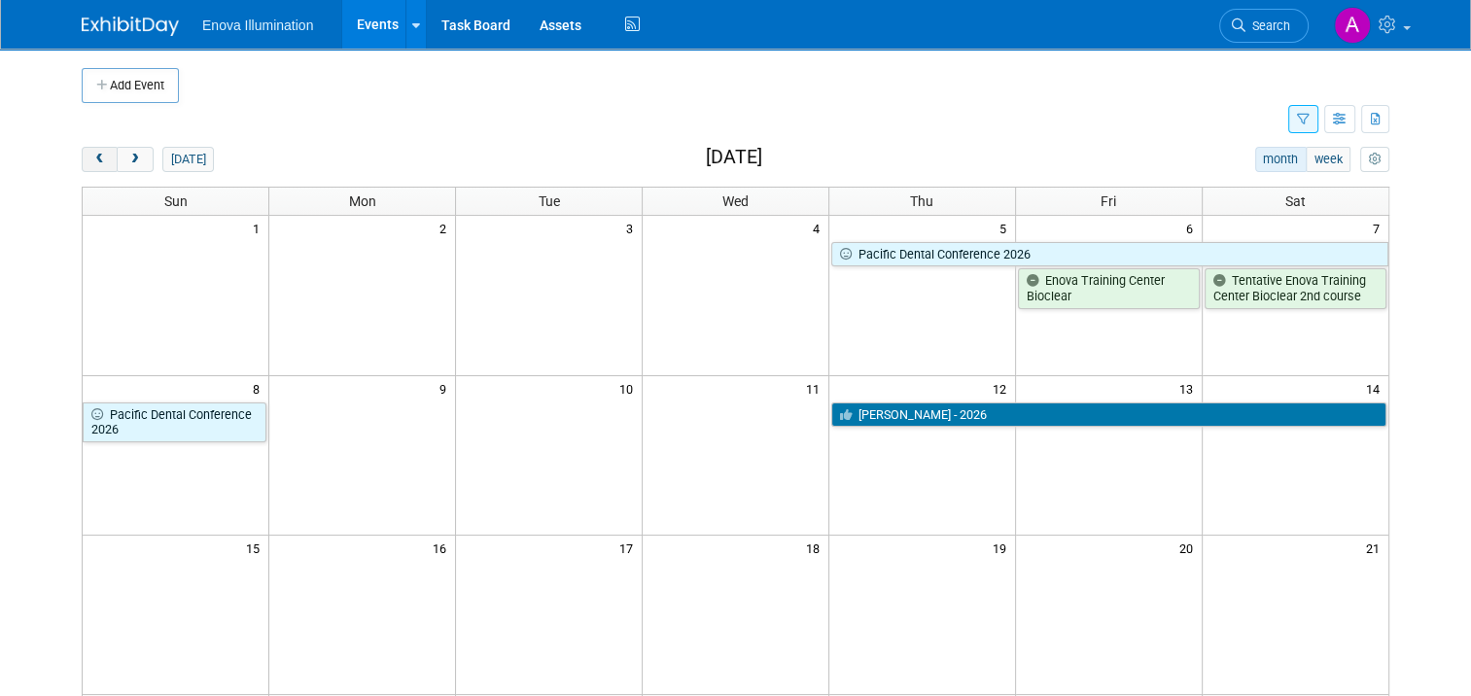
click at [92, 158] on span "prev" at bounding box center [99, 160] width 15 height 13
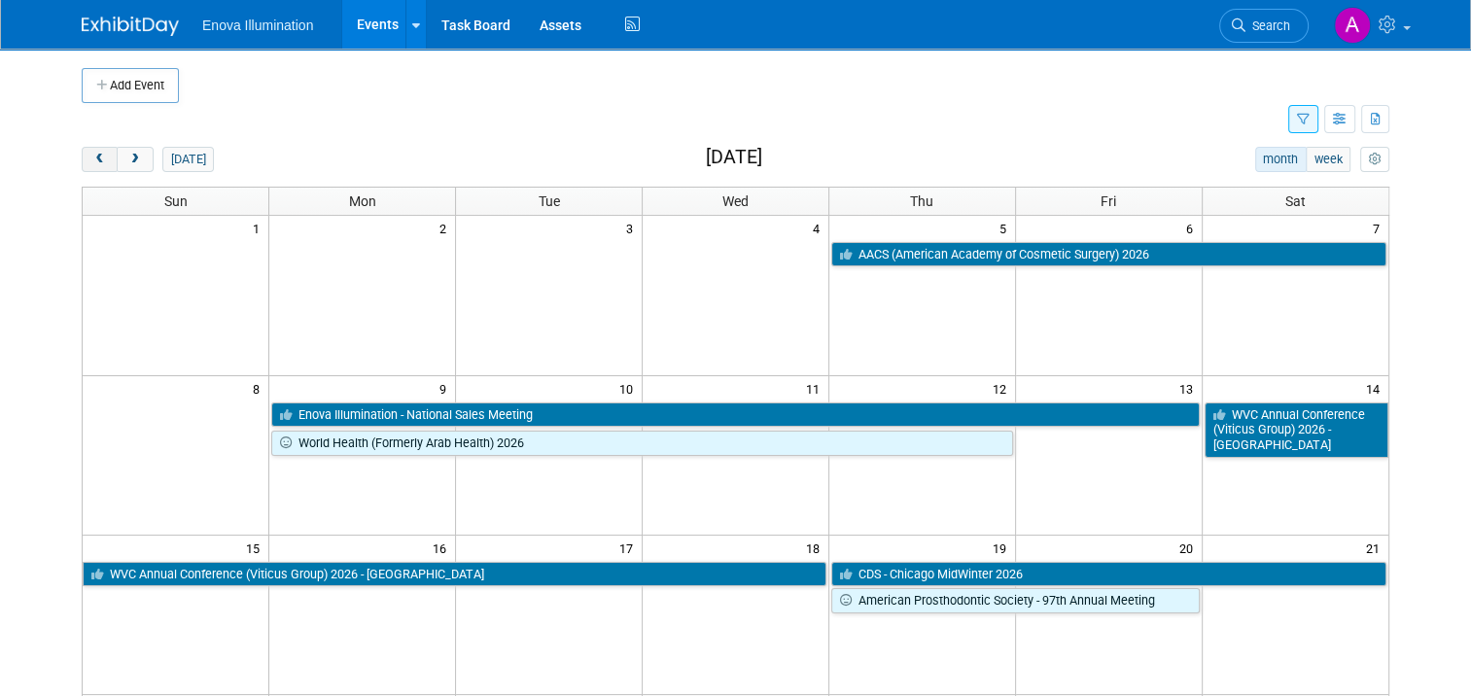
click at [92, 158] on span "prev" at bounding box center [99, 160] width 15 height 13
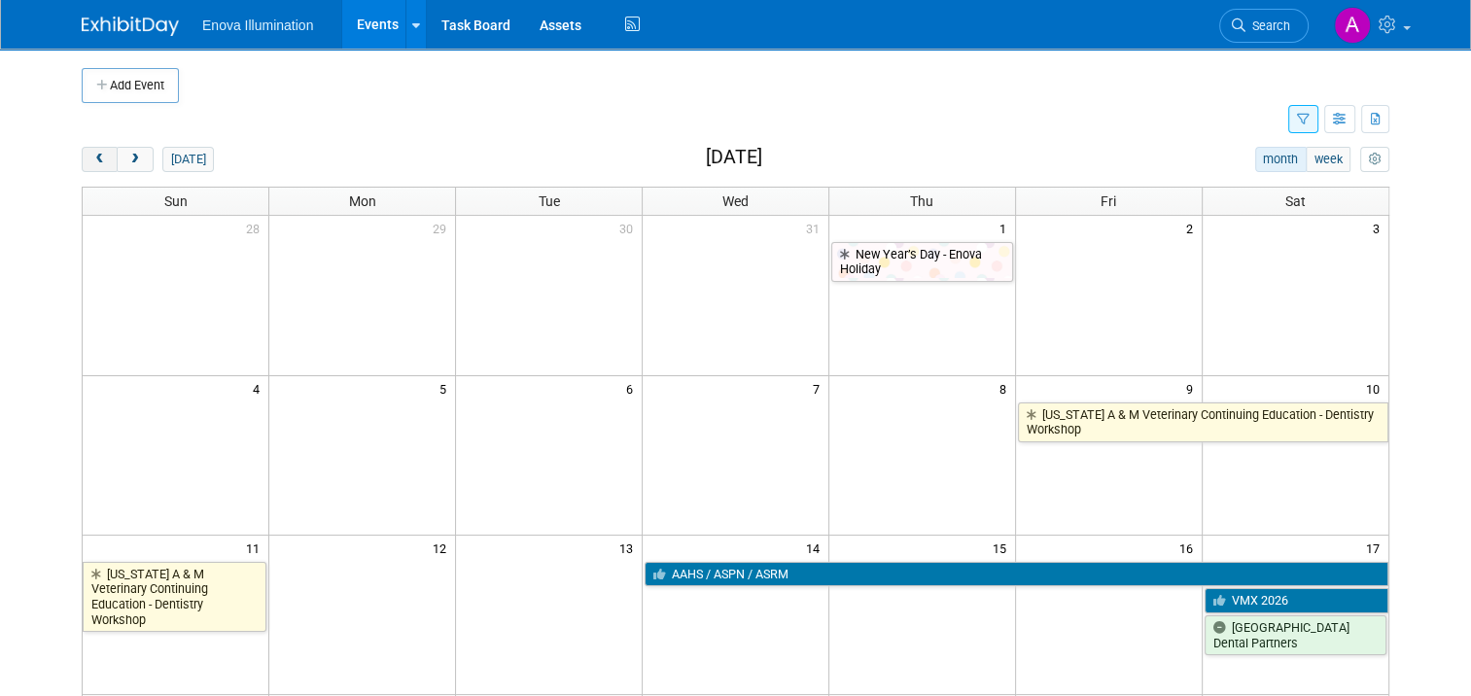
click at [92, 160] on span "prev" at bounding box center [99, 160] width 15 height 13
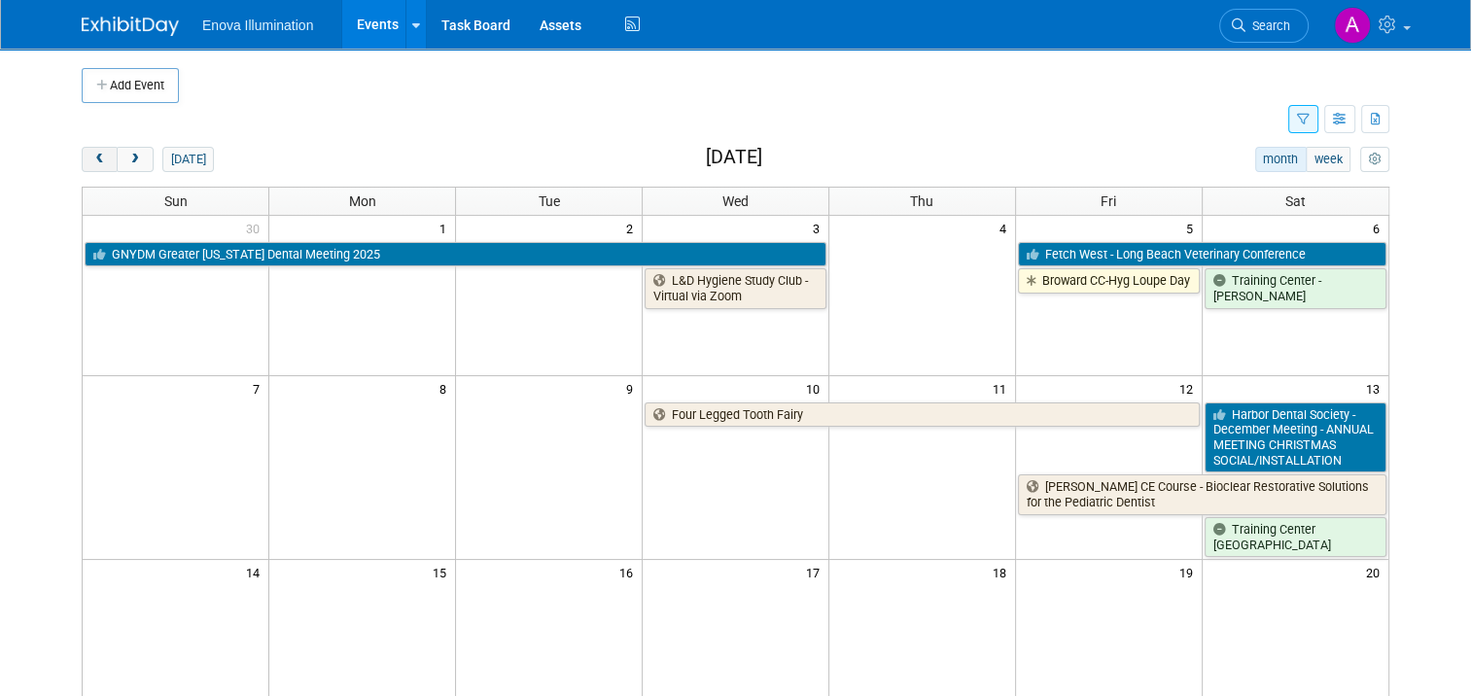
click at [92, 161] on span "prev" at bounding box center [99, 160] width 15 height 13
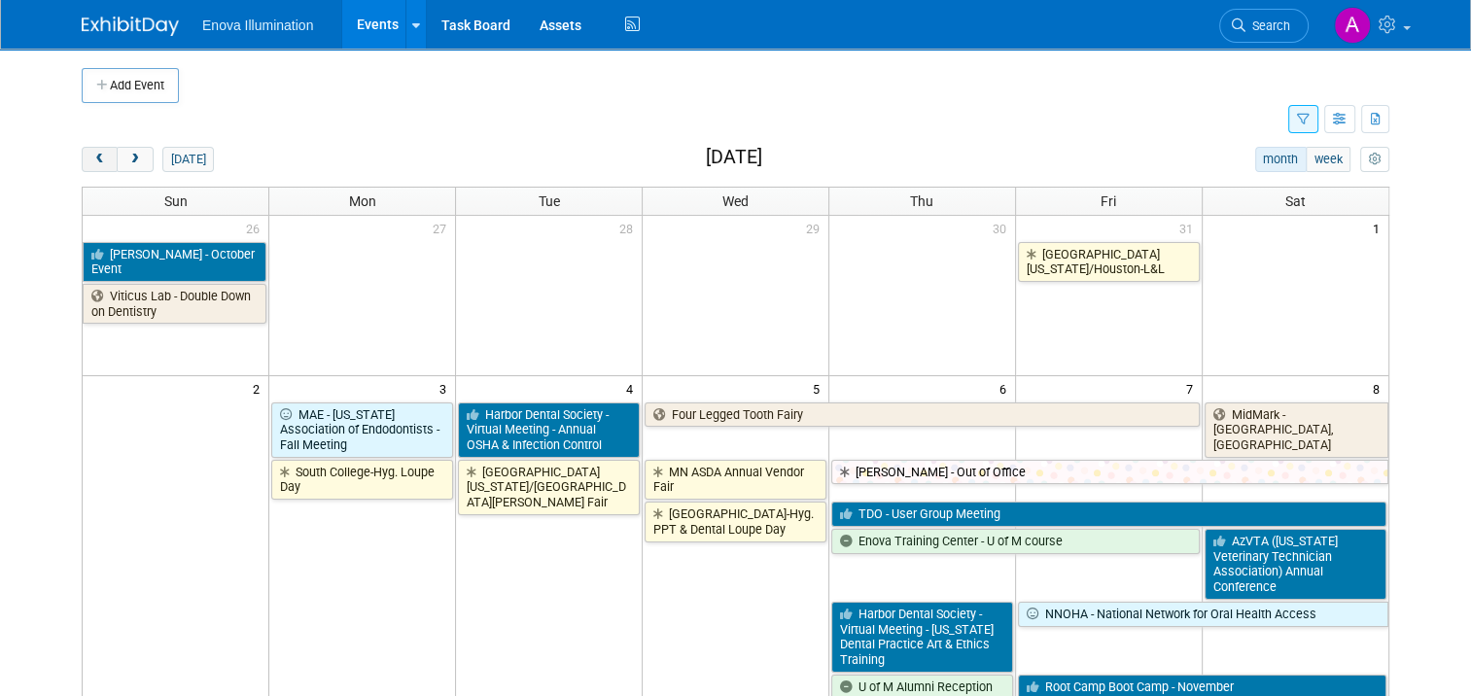
click at [92, 156] on span "prev" at bounding box center [99, 160] width 15 height 13
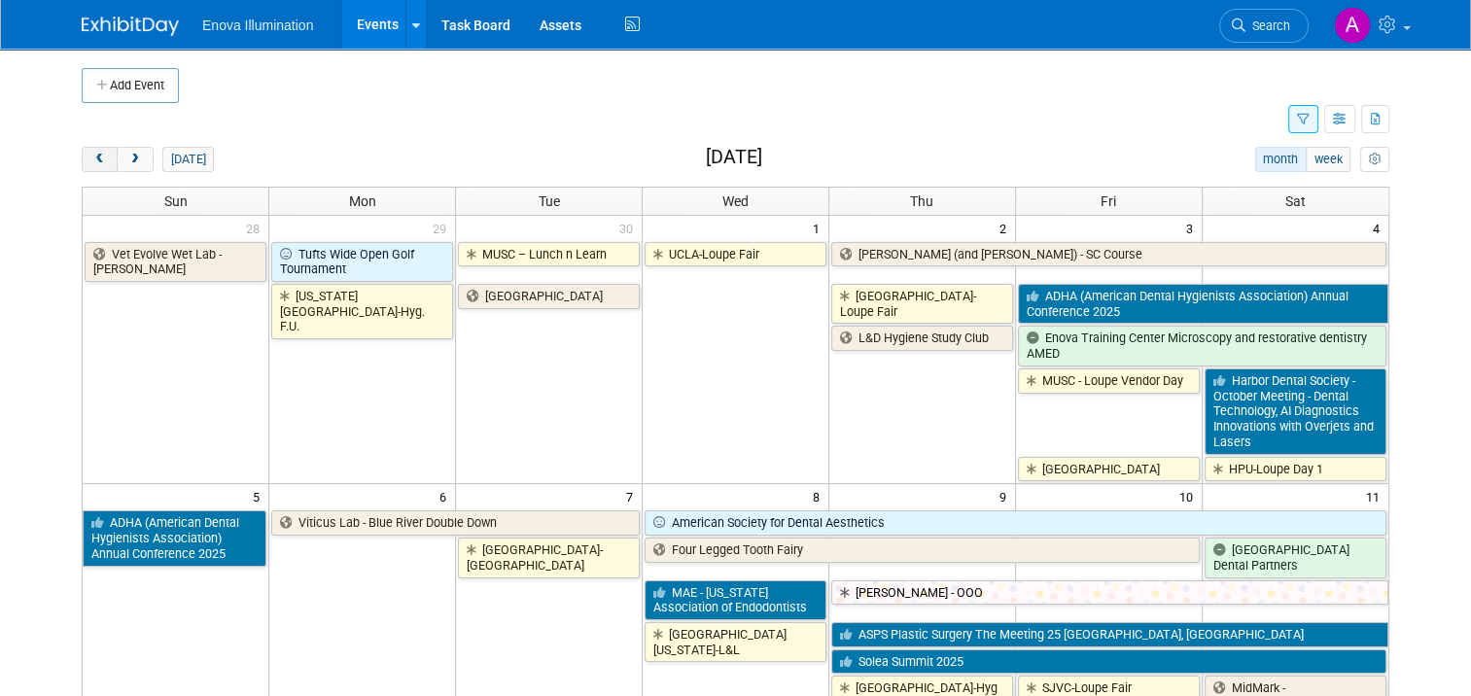
click at [92, 156] on span "prev" at bounding box center [99, 160] width 15 height 13
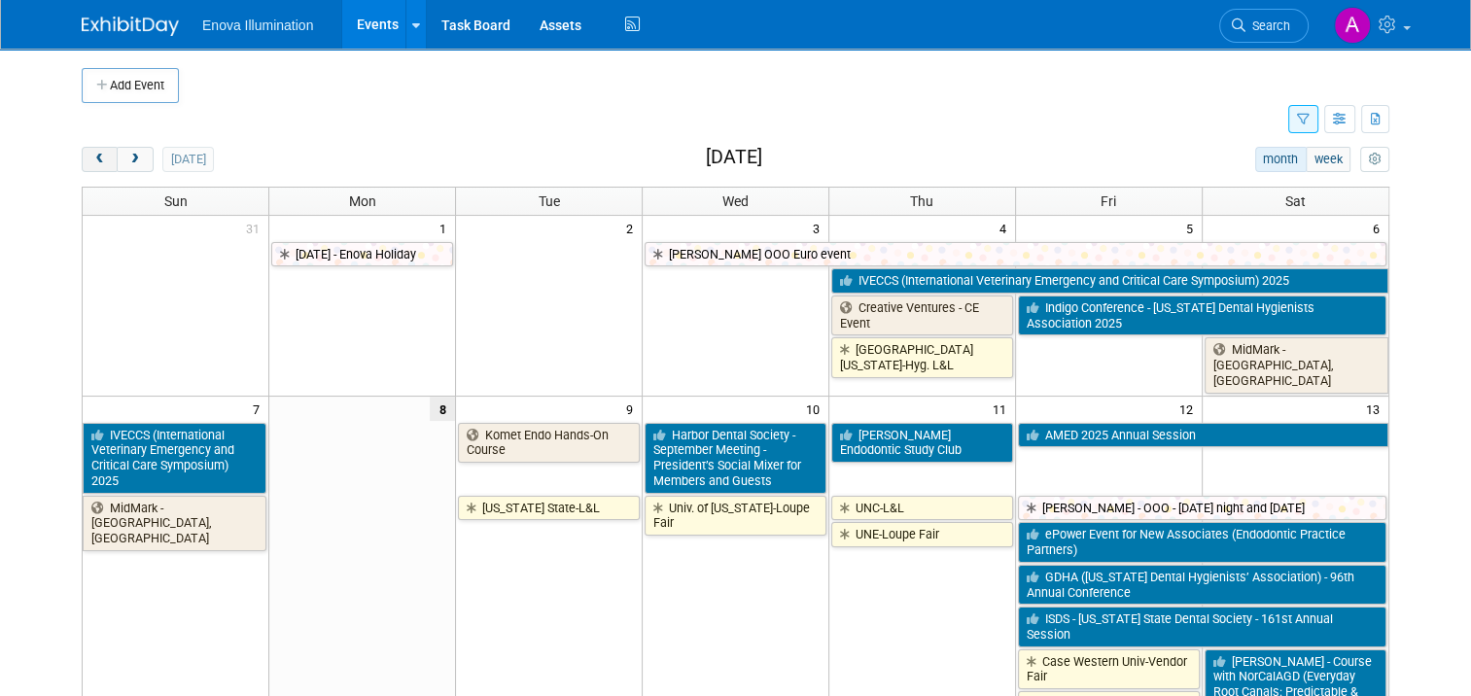
click at [92, 156] on span "prev" at bounding box center [99, 160] width 15 height 13
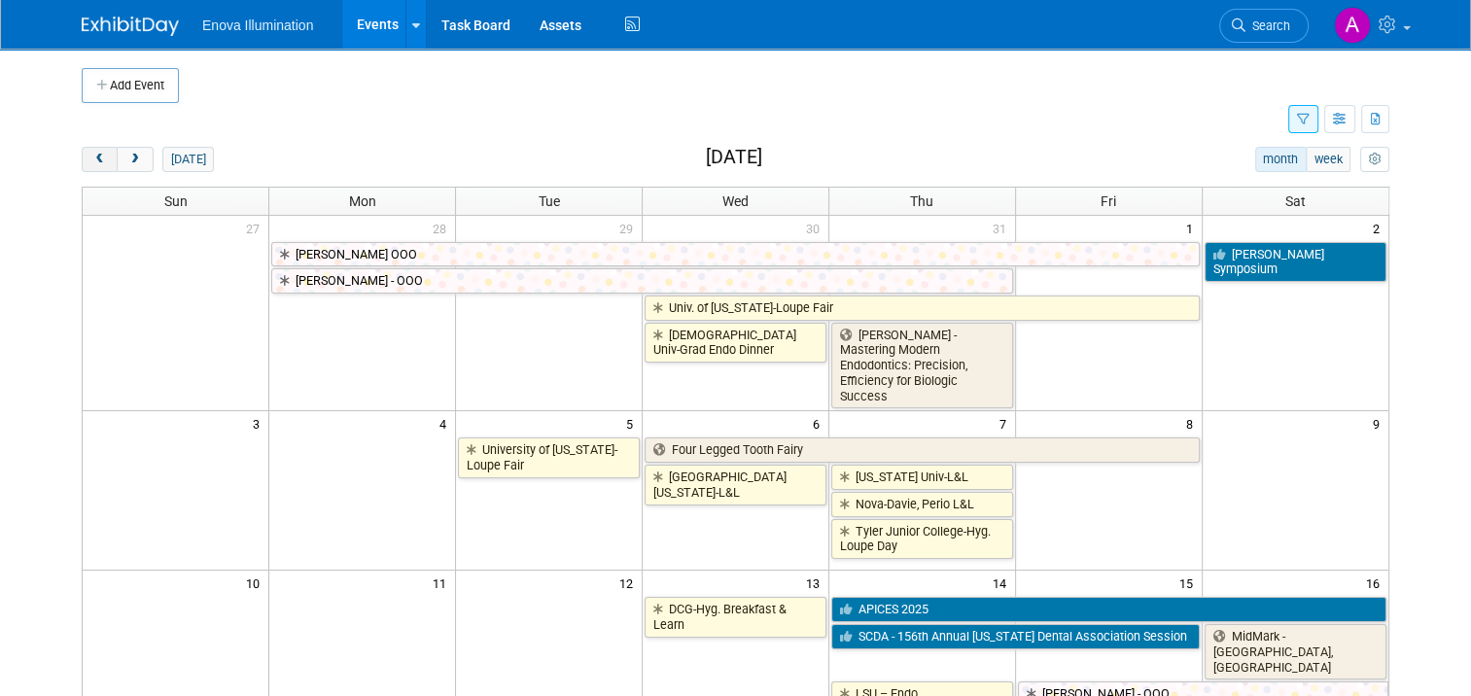
click at [92, 156] on span "prev" at bounding box center [99, 160] width 15 height 13
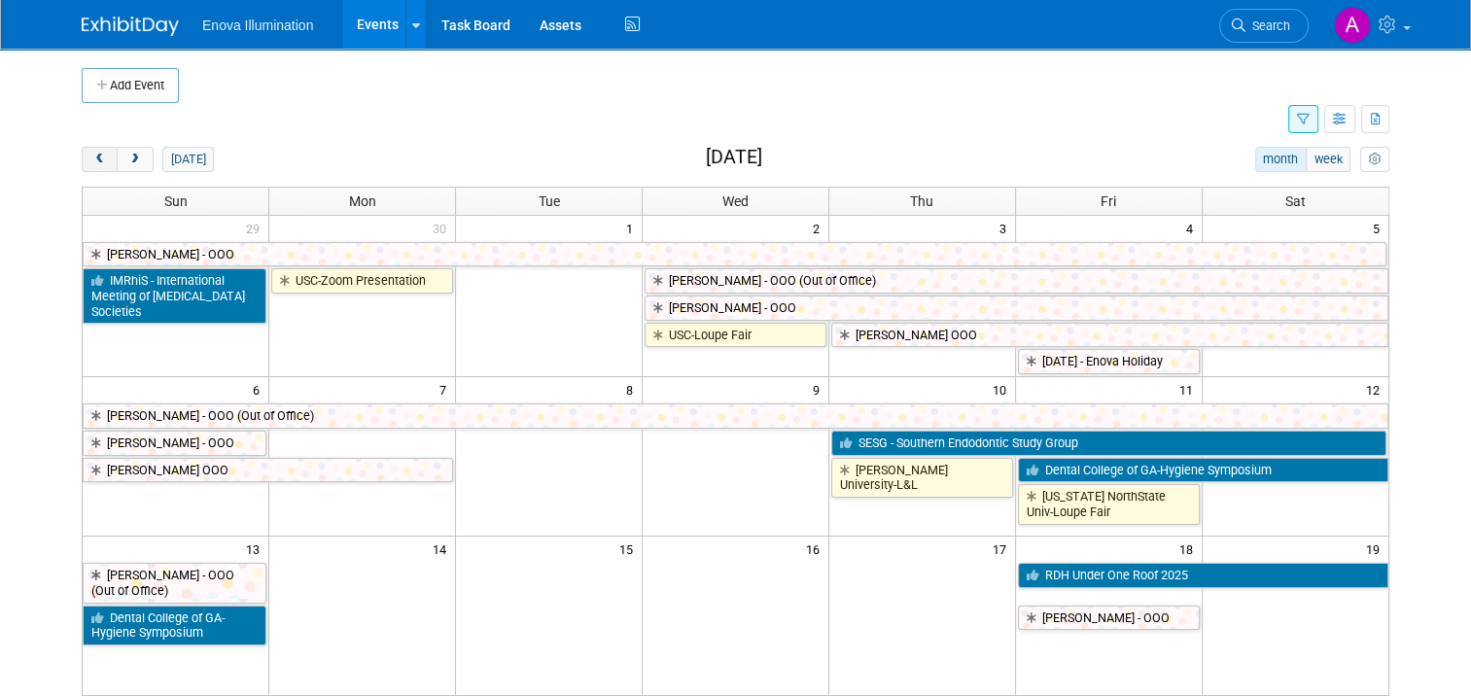
click at [92, 157] on span "prev" at bounding box center [99, 160] width 15 height 13
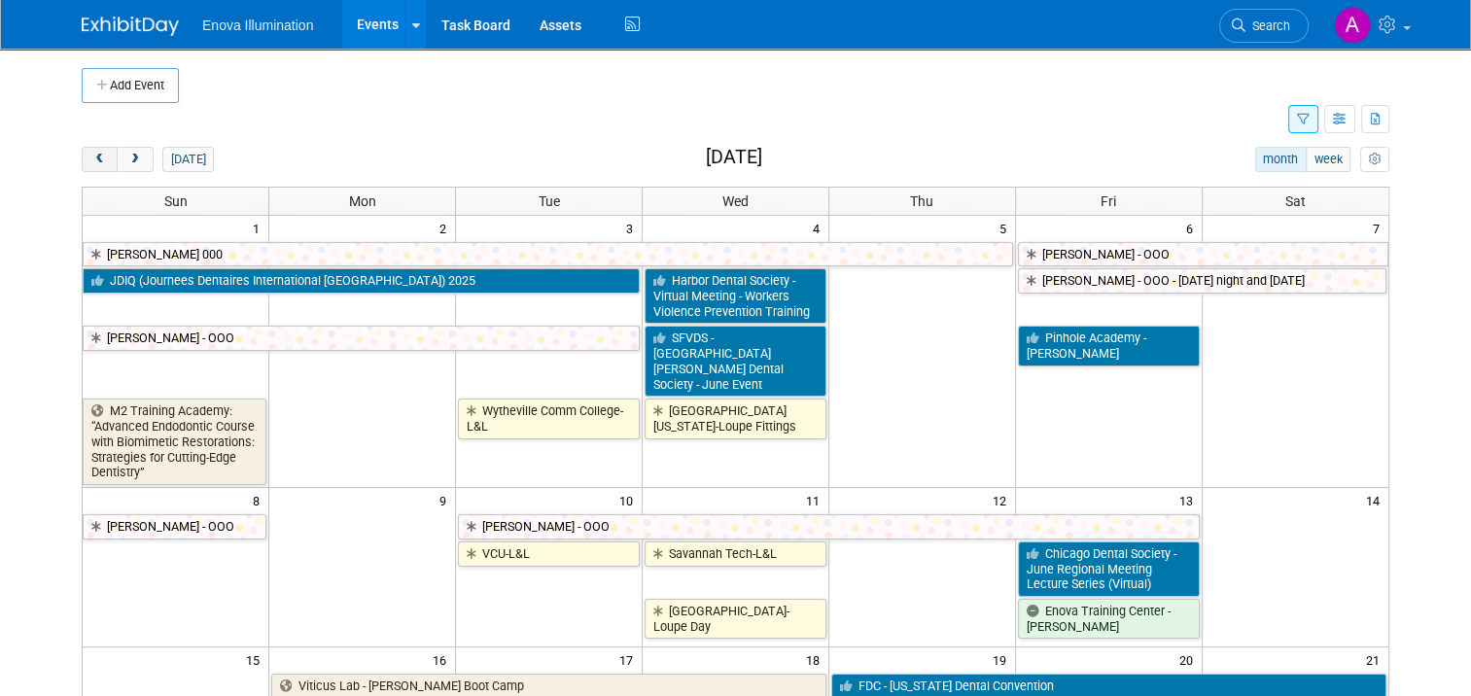
click at [92, 157] on span "prev" at bounding box center [99, 160] width 15 height 13
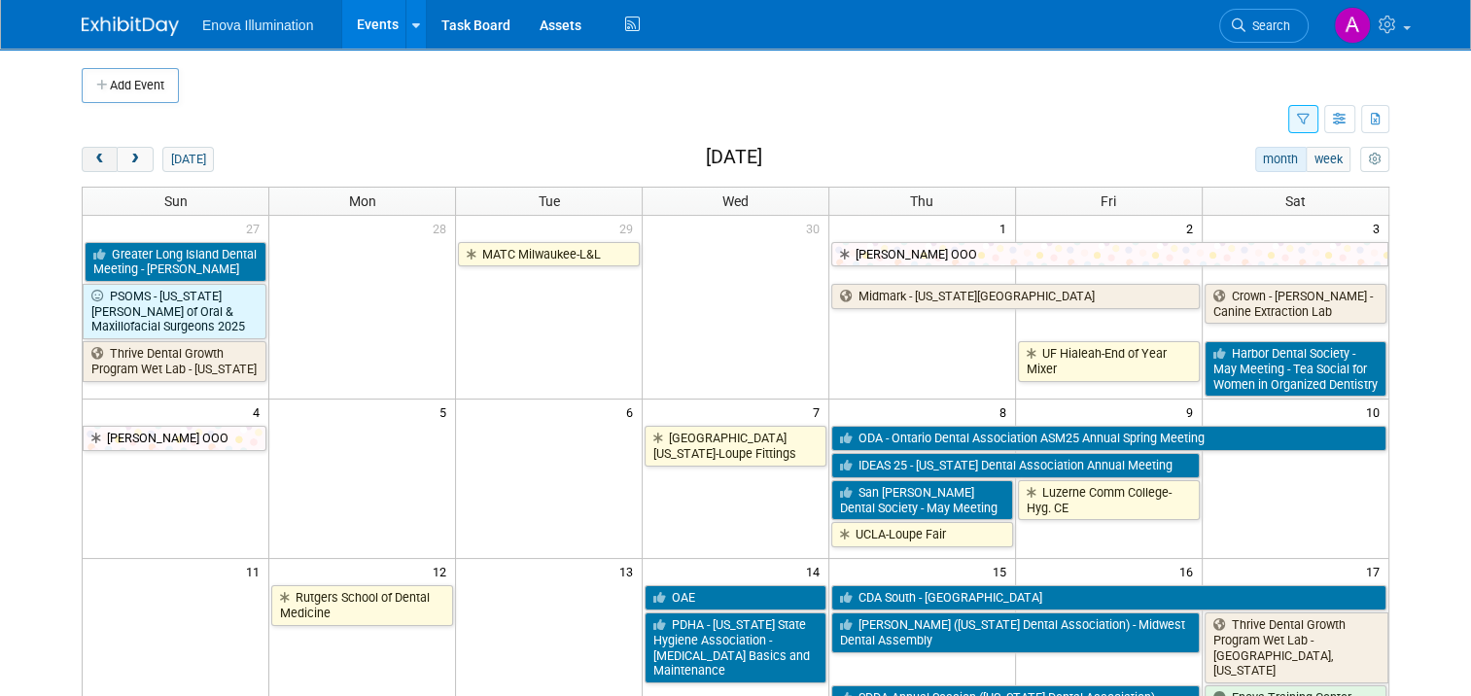
click at [92, 157] on span "prev" at bounding box center [99, 160] width 15 height 13
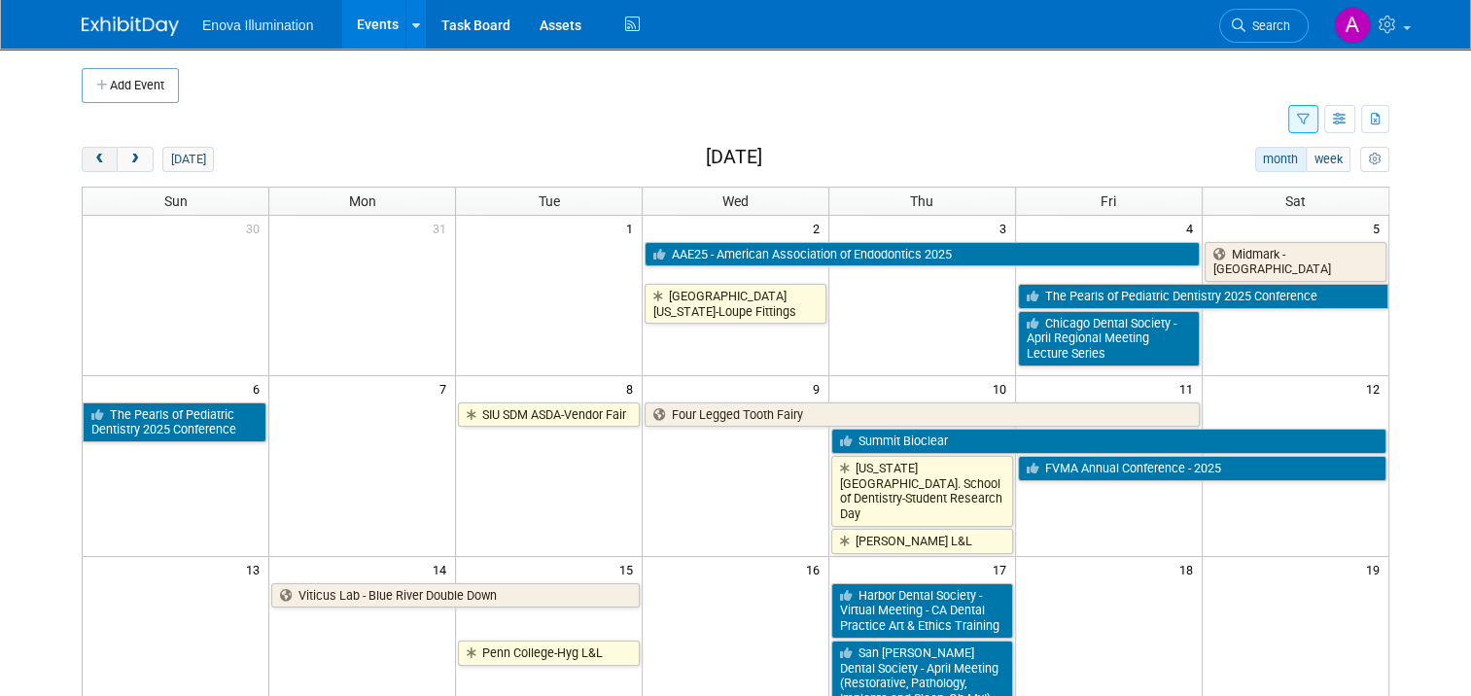
click at [92, 157] on span "prev" at bounding box center [99, 160] width 15 height 13
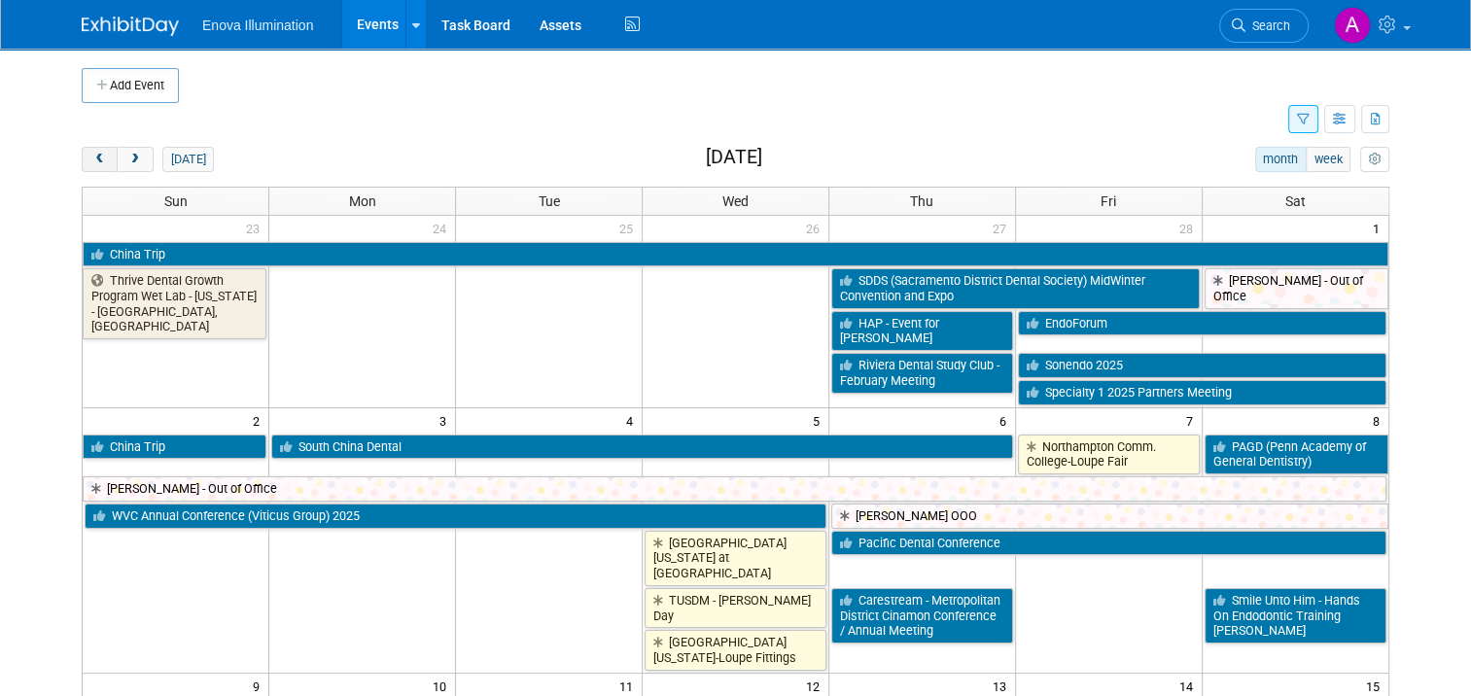
click at [92, 159] on span "prev" at bounding box center [99, 160] width 15 height 13
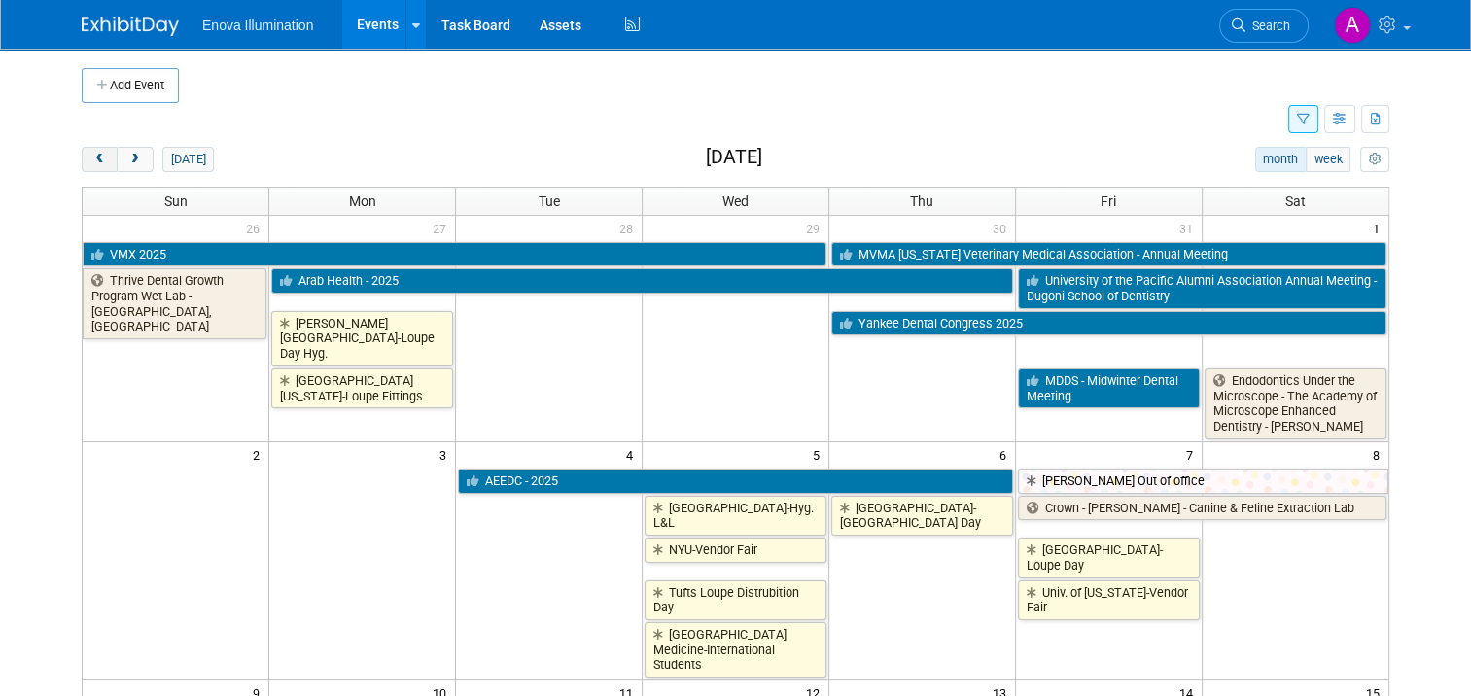
click at [92, 159] on span "prev" at bounding box center [99, 160] width 15 height 13
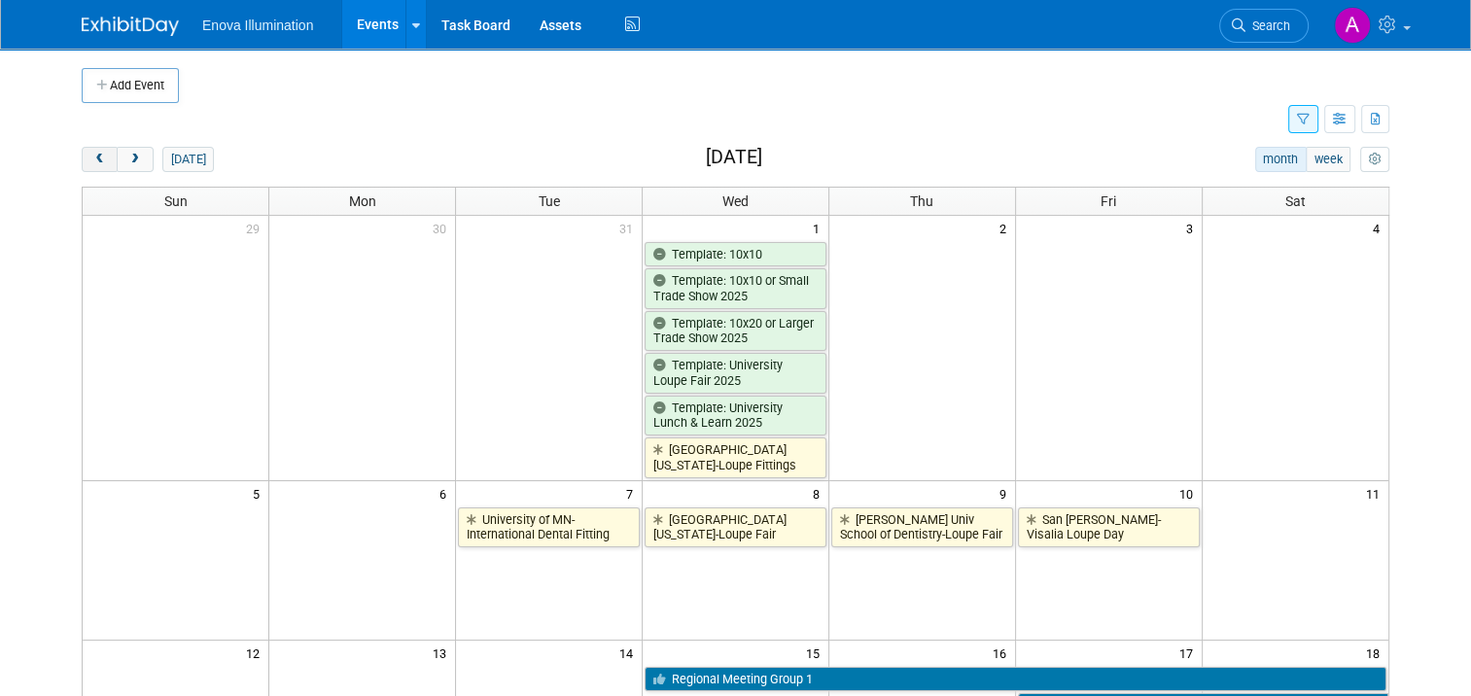
click at [92, 159] on span "prev" at bounding box center [99, 160] width 15 height 13
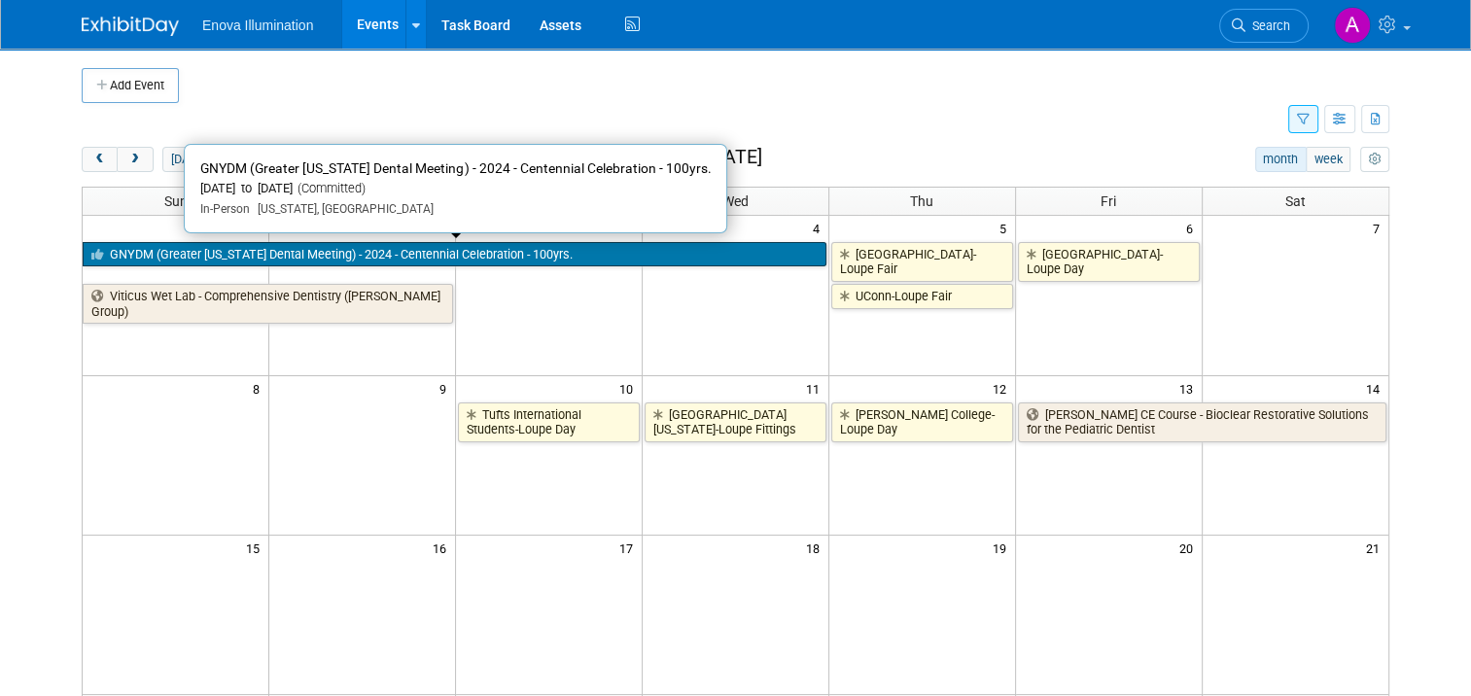
click at [494, 259] on link "GNYDM (Greater [US_STATE] Dental Meeting) - 2024 - Centennial Celebration - 100…" at bounding box center [455, 254] width 744 height 25
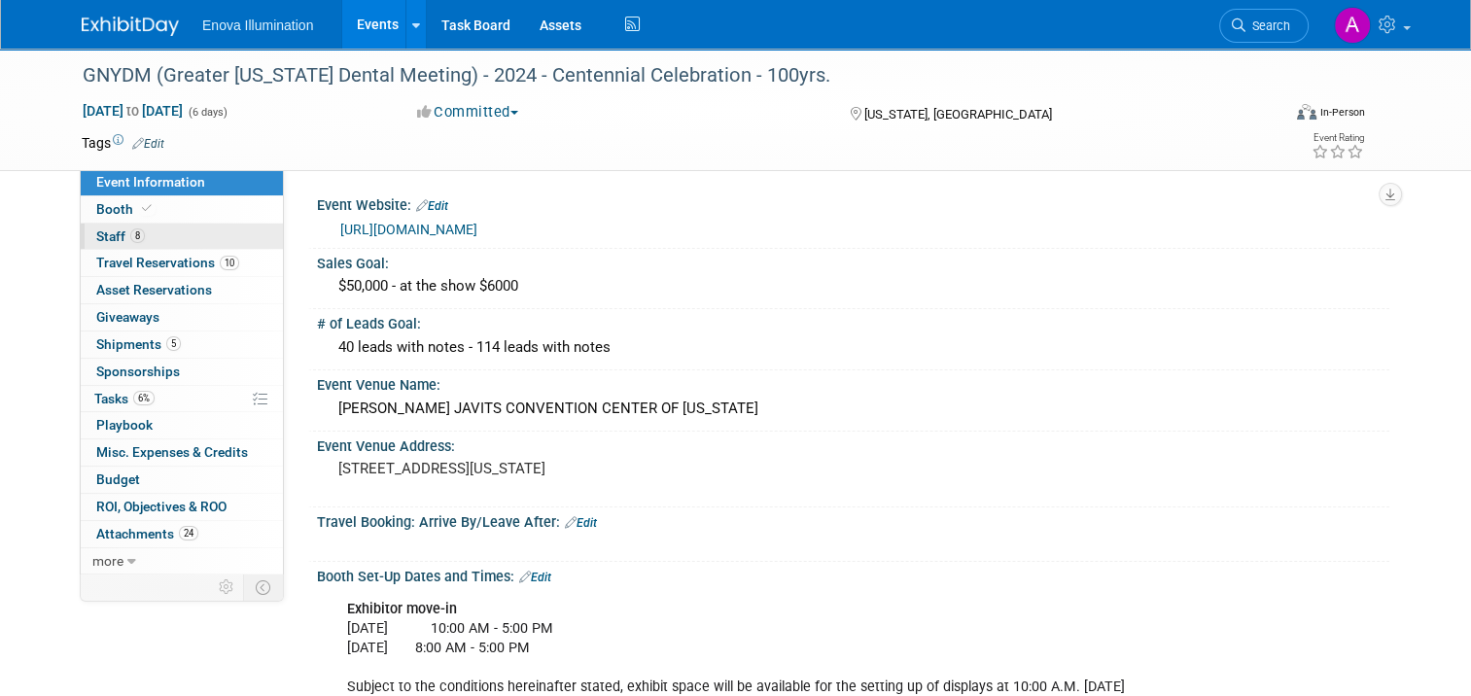
click at [164, 233] on link "8 Staff 8" at bounding box center [182, 237] width 202 height 26
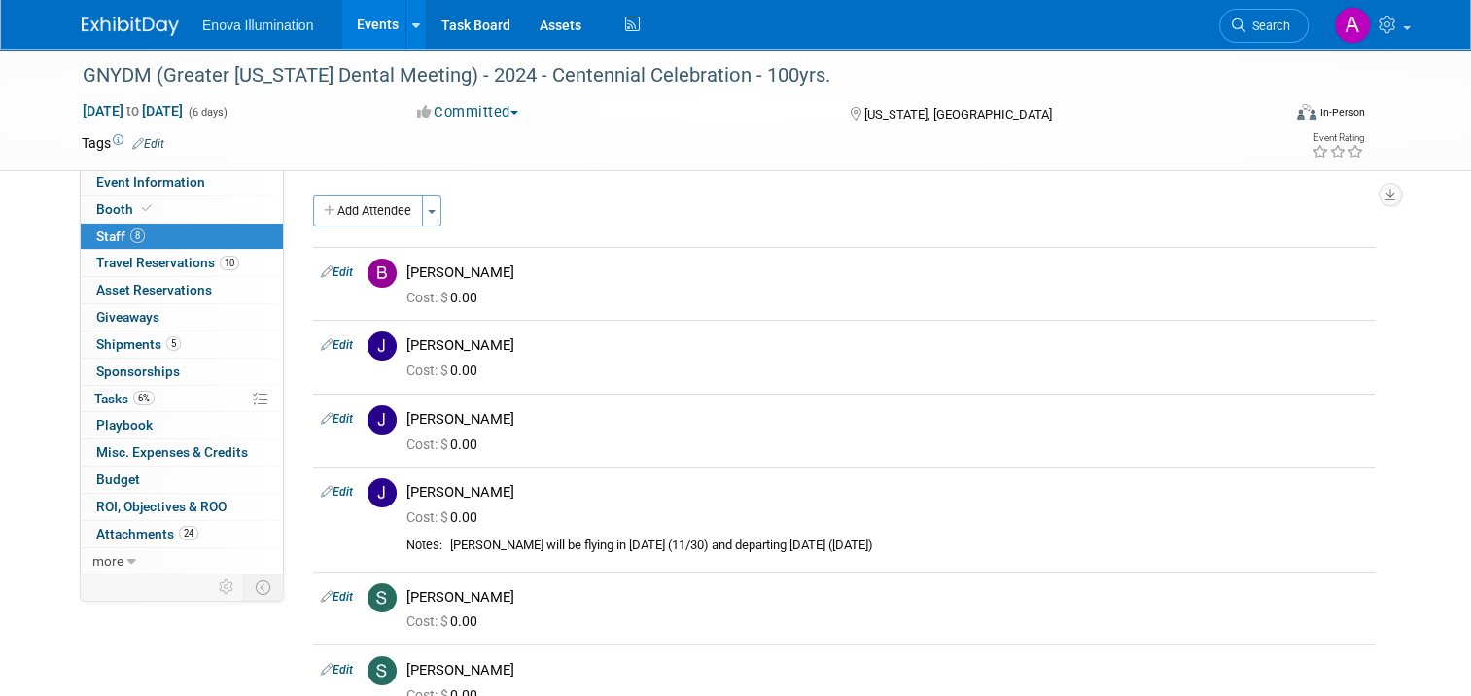
click at [113, 23] on img at bounding box center [130, 26] width 97 height 19
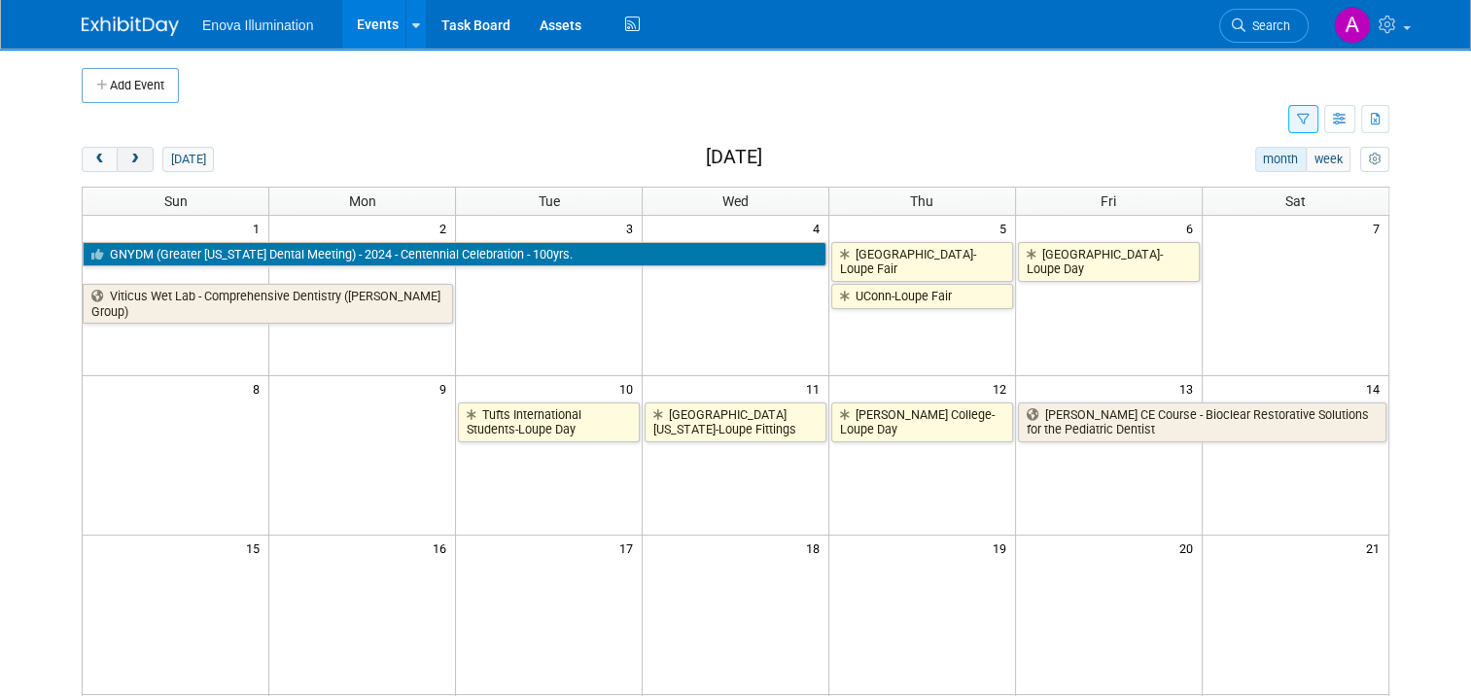
click at [127, 160] on span "next" at bounding box center [134, 160] width 15 height 13
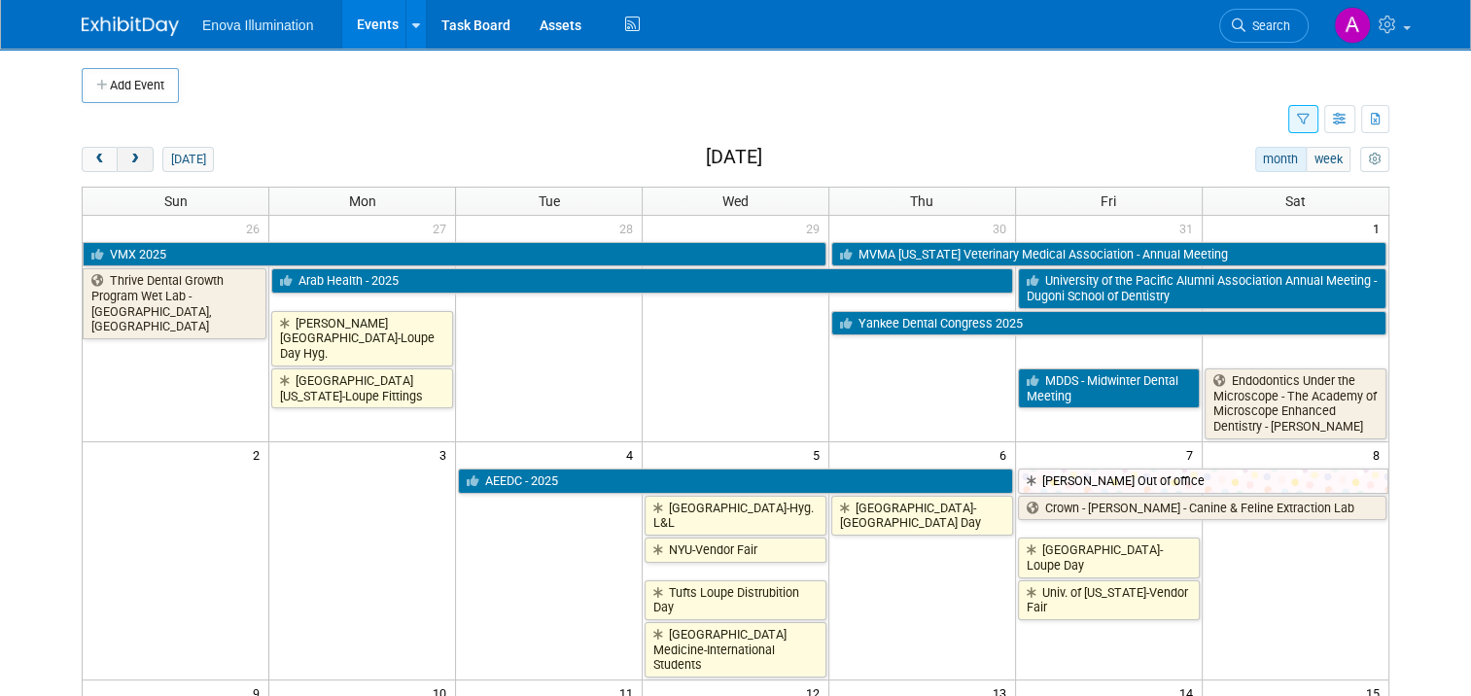
click at [127, 160] on span "next" at bounding box center [134, 160] width 15 height 13
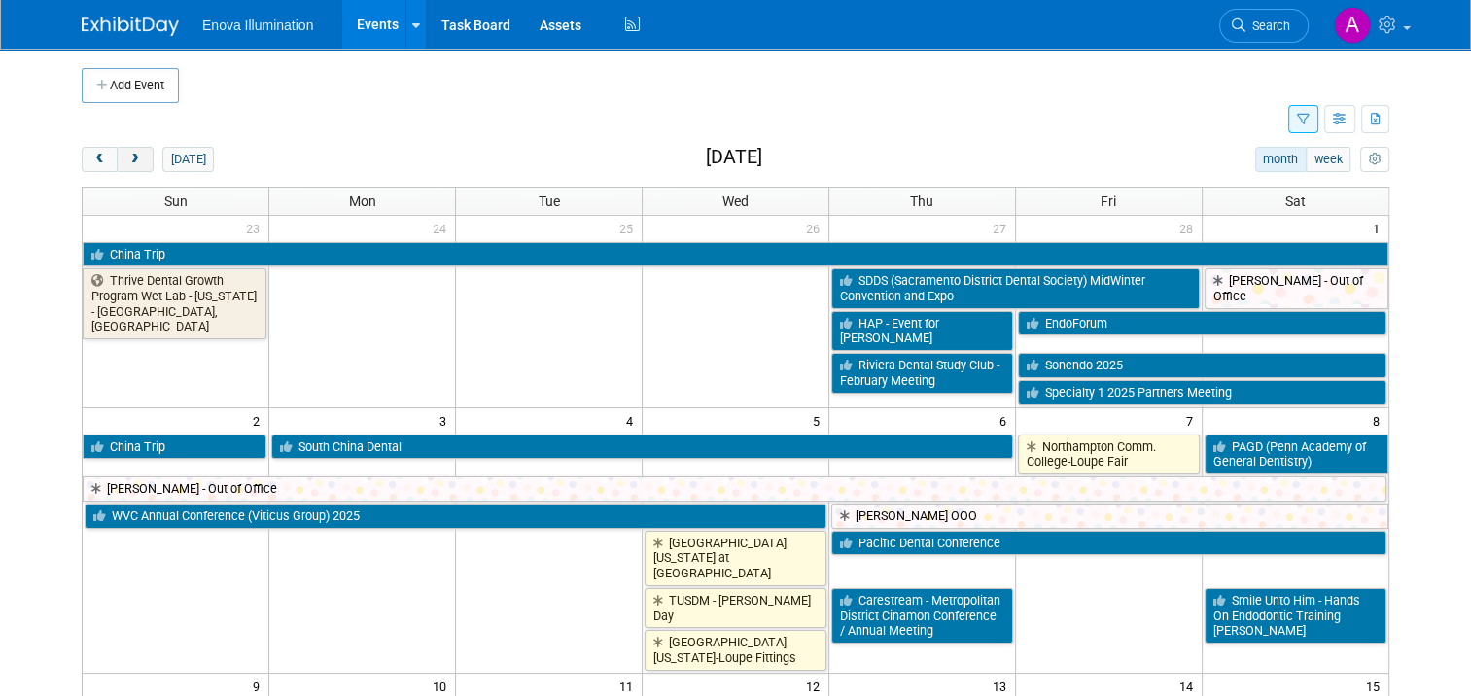
click at [127, 160] on span "next" at bounding box center [134, 160] width 15 height 13
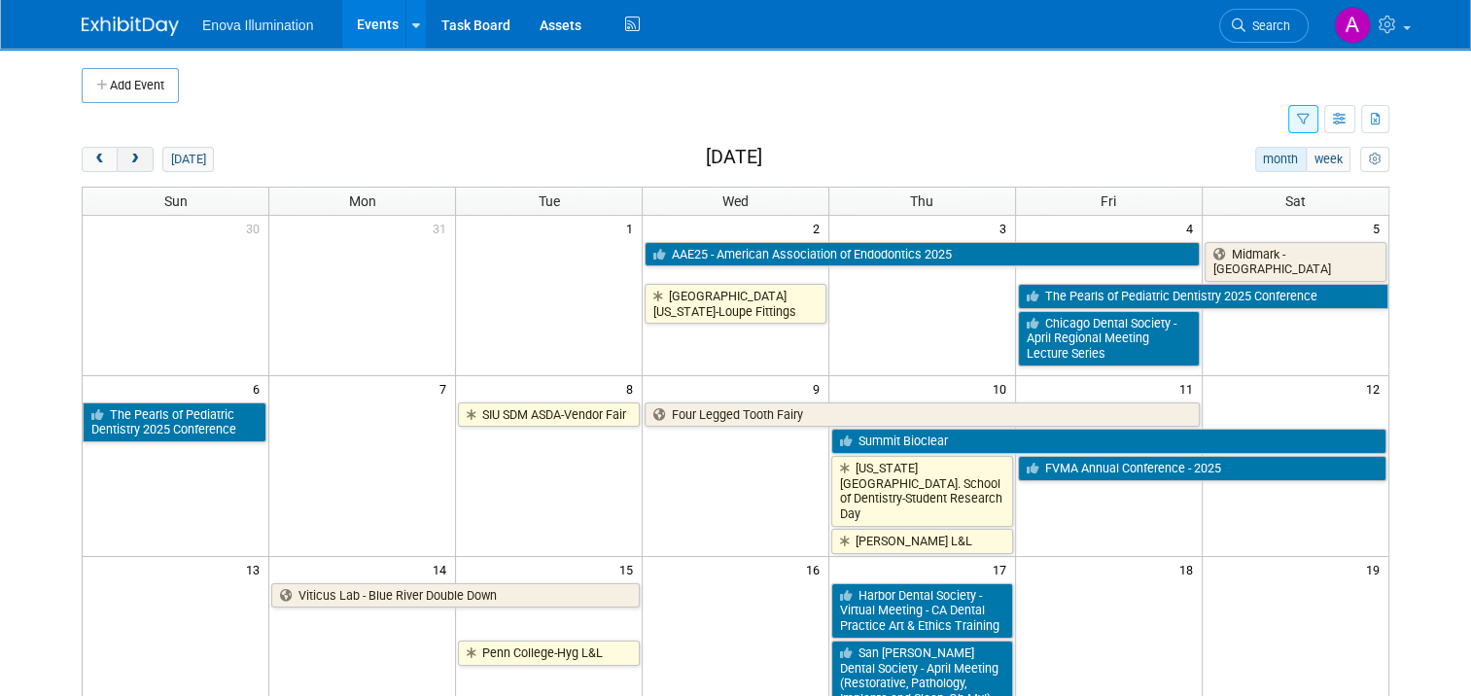
click at [127, 160] on span "next" at bounding box center [134, 160] width 15 height 13
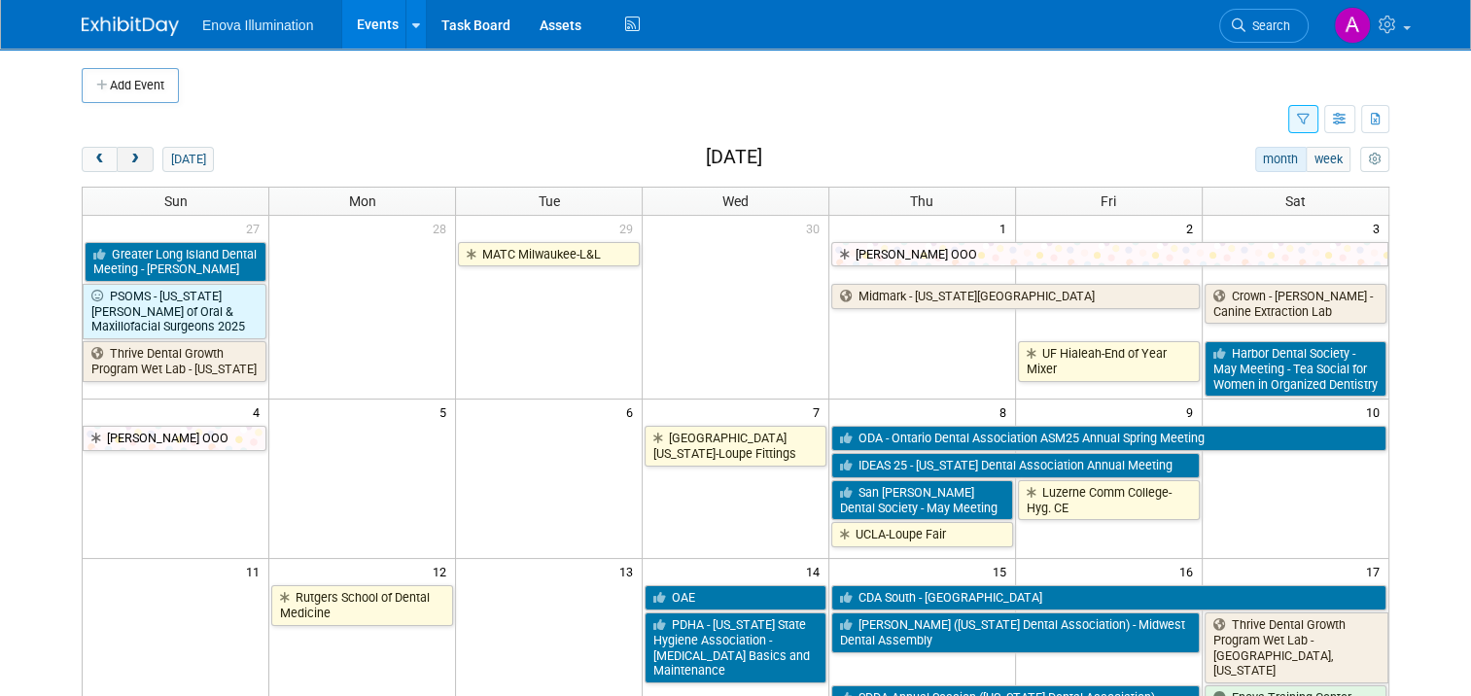
click at [127, 160] on span "next" at bounding box center [134, 160] width 15 height 13
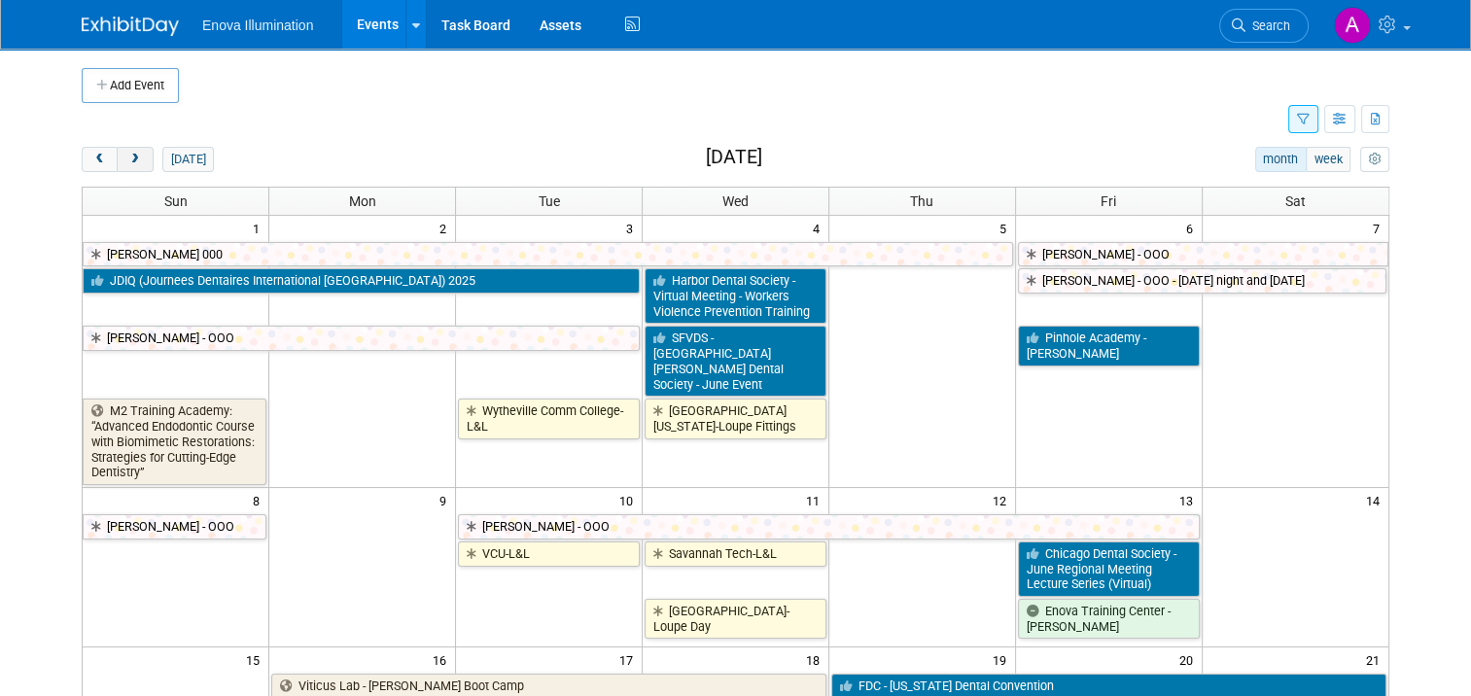
click at [127, 160] on span "next" at bounding box center [134, 160] width 15 height 13
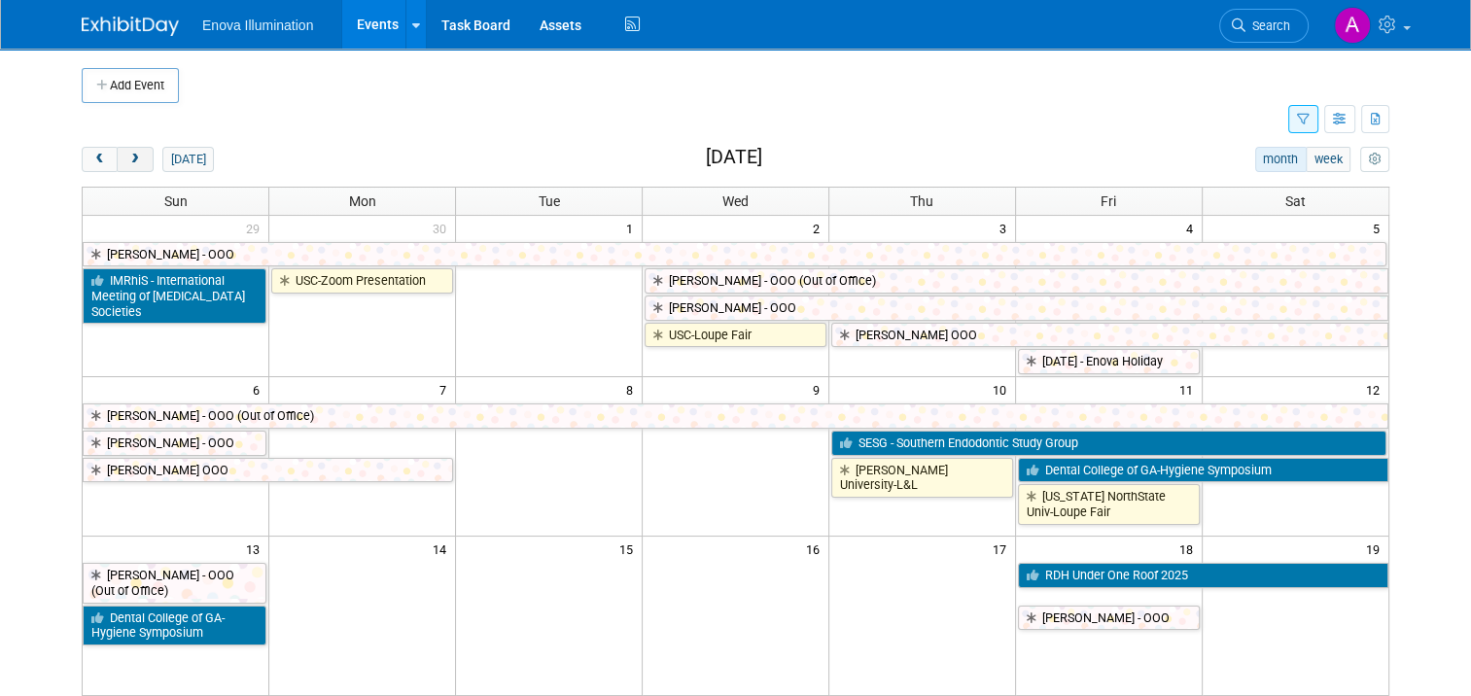
click at [127, 160] on span "next" at bounding box center [134, 160] width 15 height 13
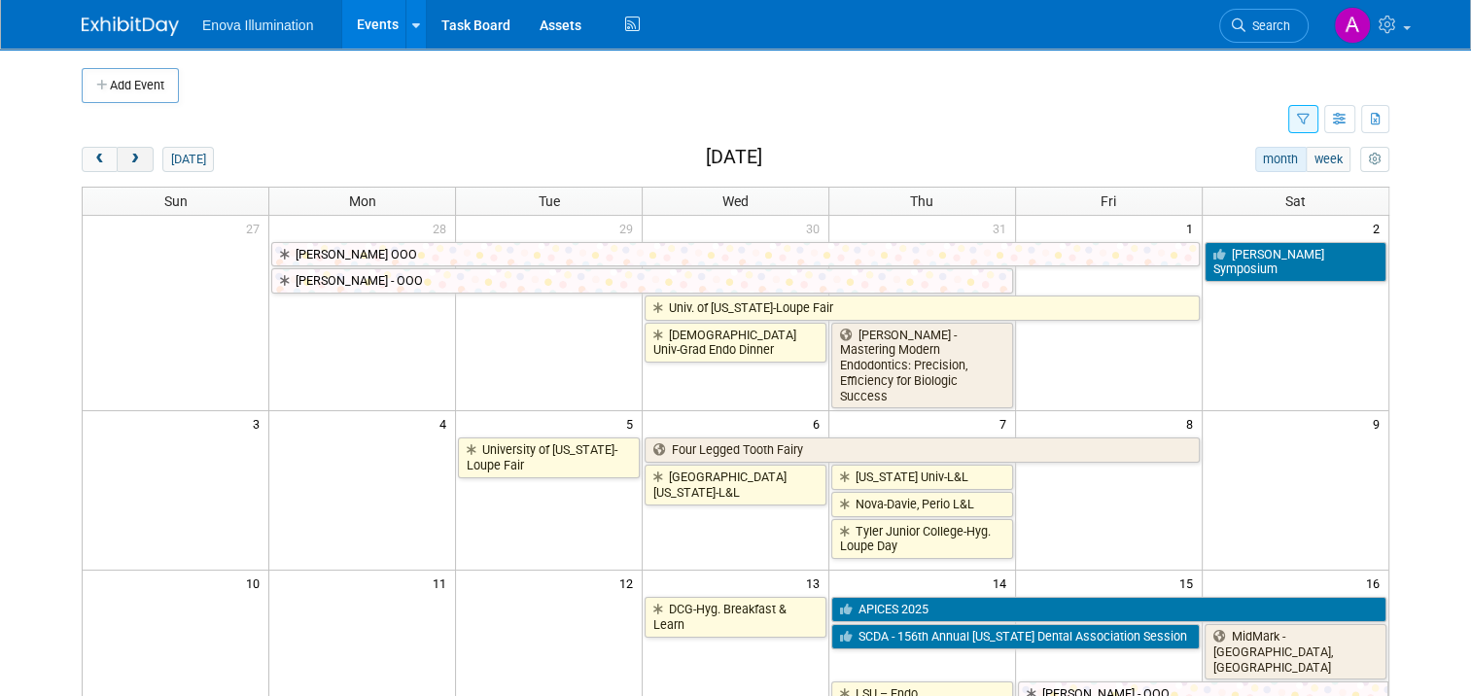
click at [127, 160] on span "next" at bounding box center [134, 160] width 15 height 13
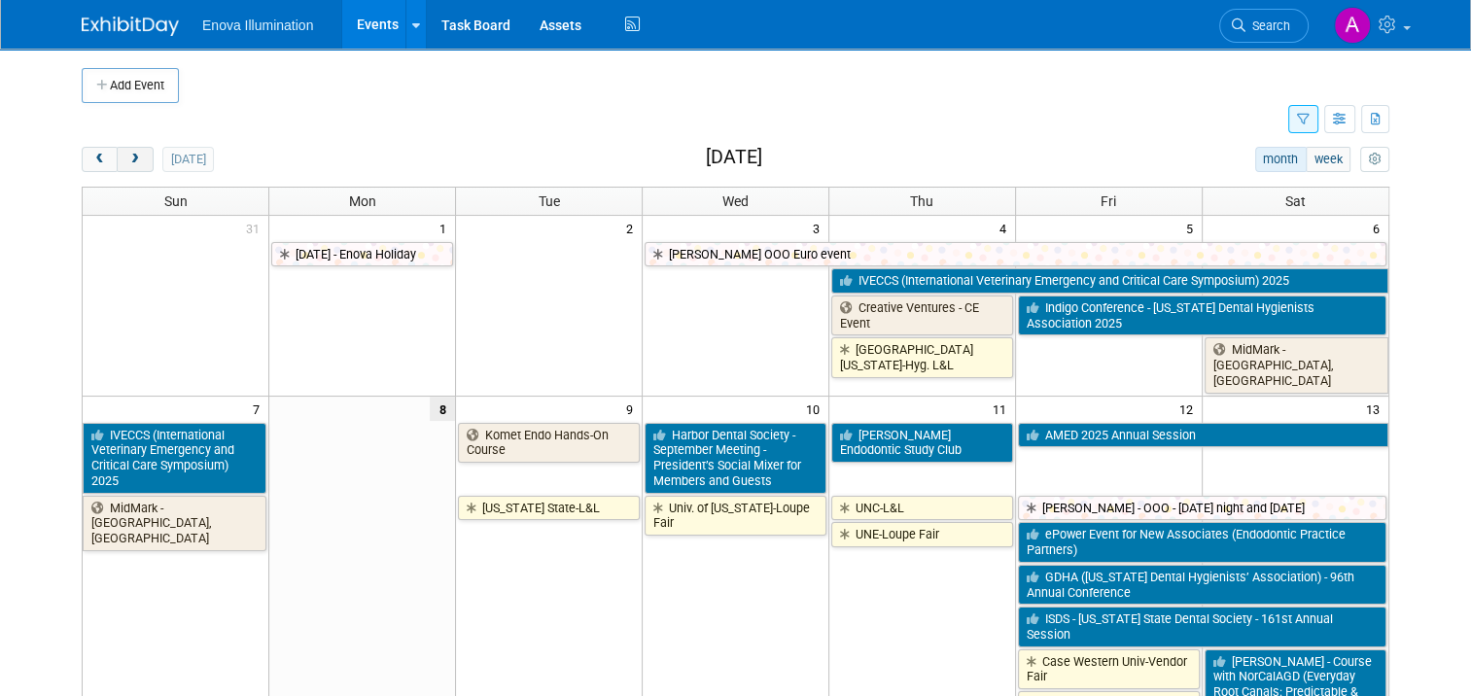
click at [127, 160] on span "next" at bounding box center [134, 160] width 15 height 13
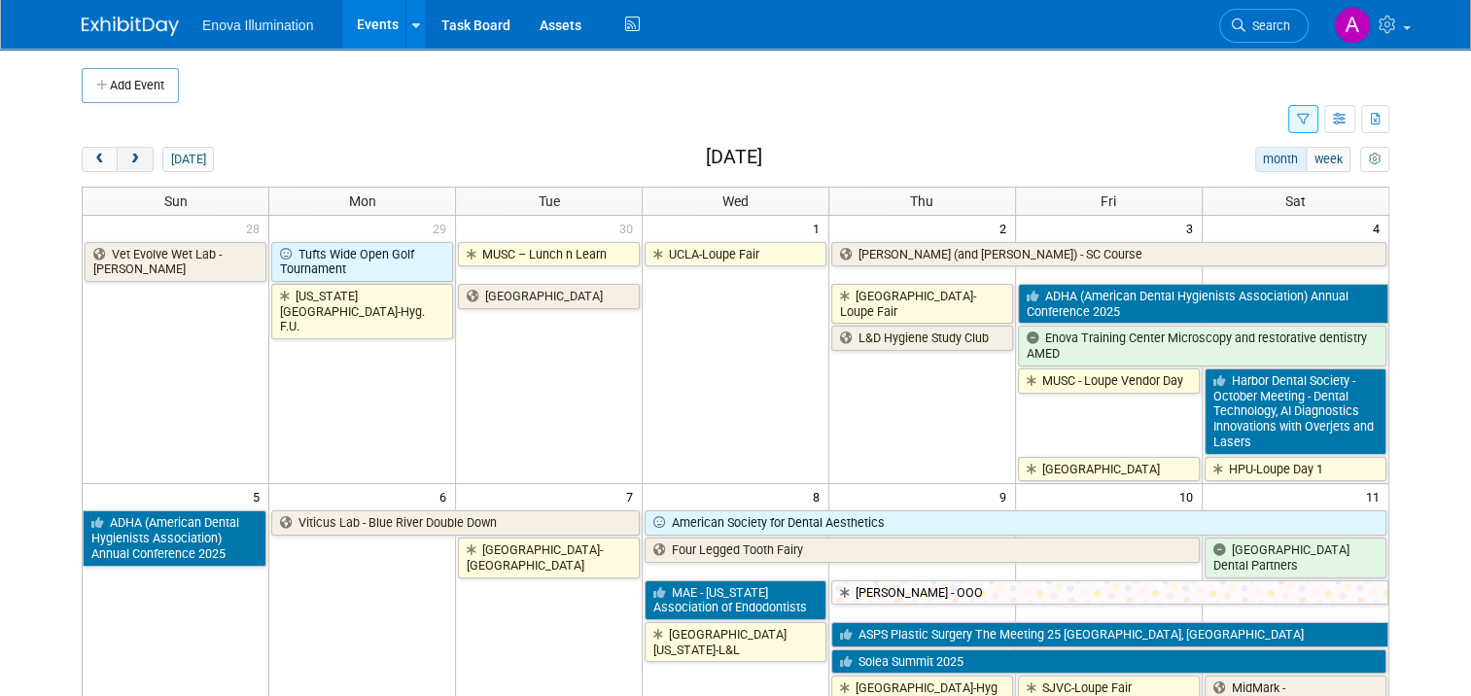
click at [127, 160] on span "next" at bounding box center [134, 160] width 15 height 13
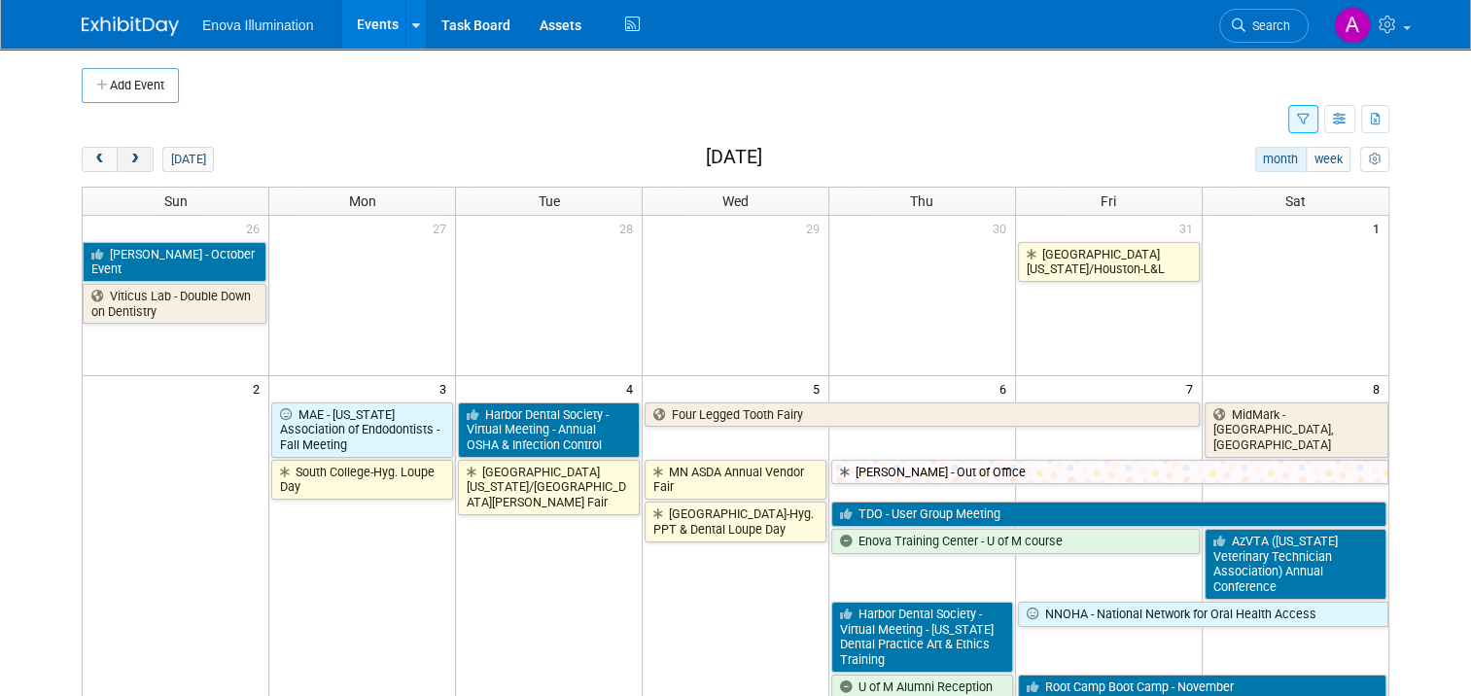
click at [127, 160] on span "next" at bounding box center [134, 160] width 15 height 13
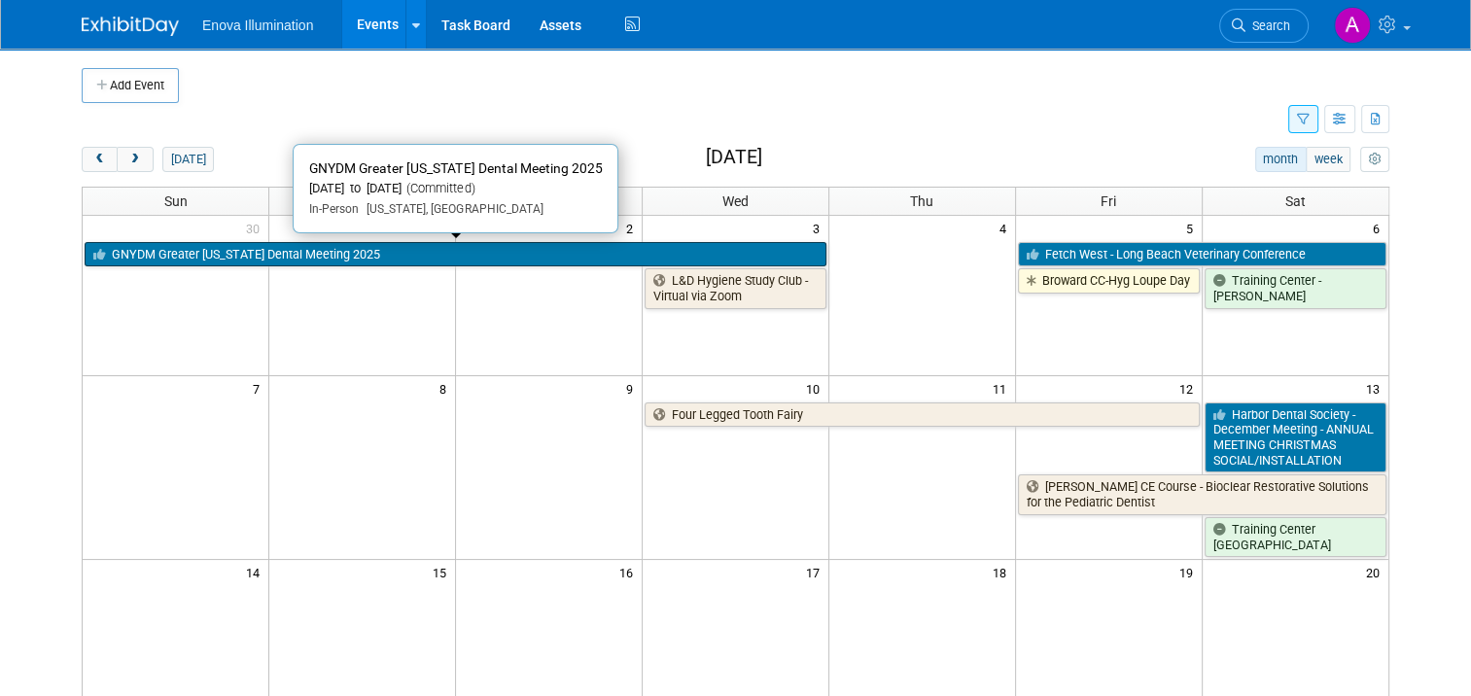
click at [363, 244] on link "GNYDM Greater [US_STATE] Dental Meeting 2025" at bounding box center [456, 254] width 742 height 25
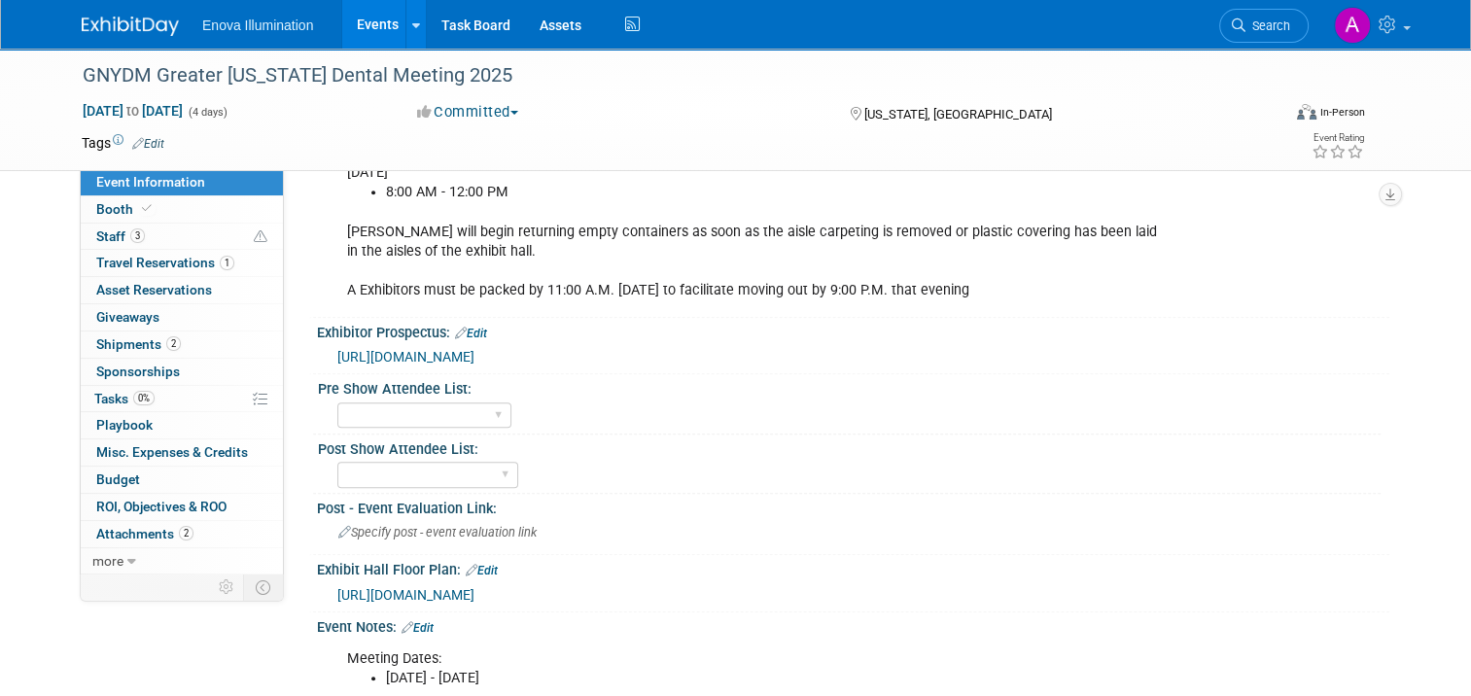
scroll to position [1264, 0]
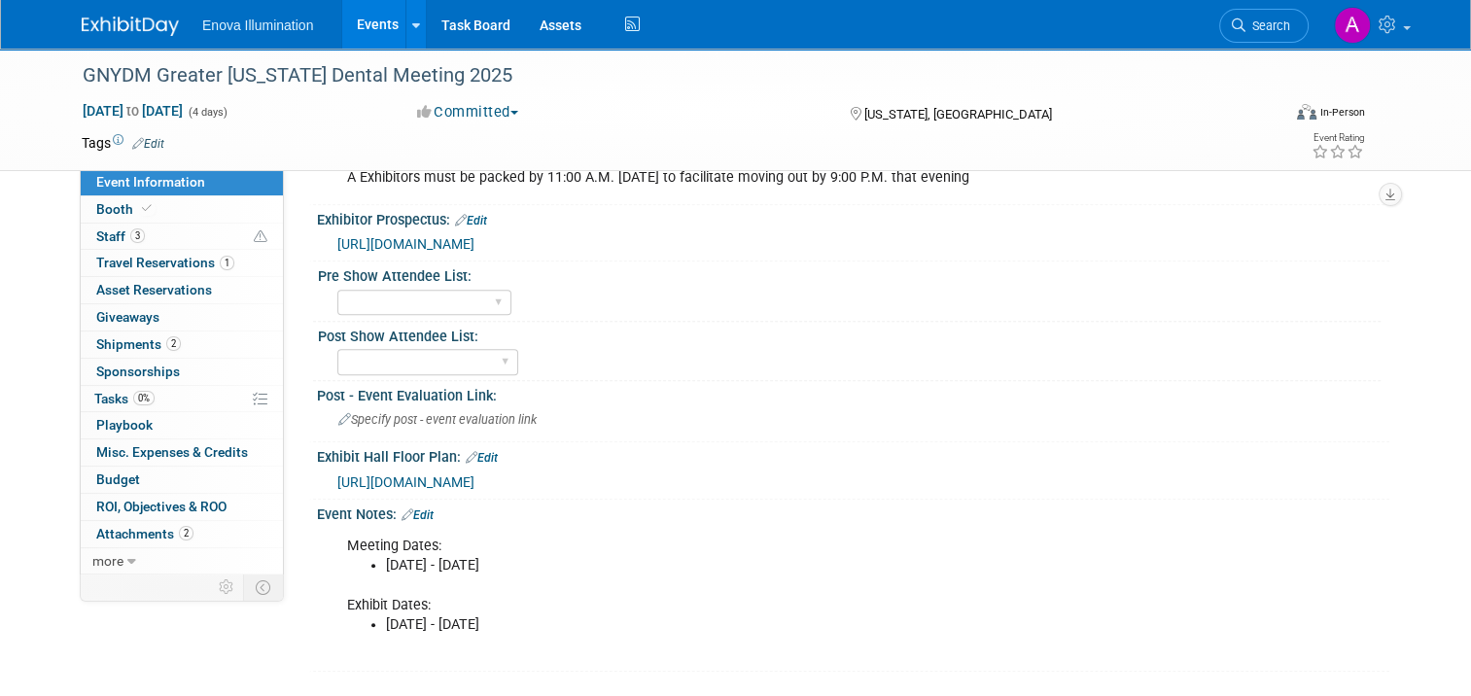
click at [474, 474] on span "[URL][DOMAIN_NAME]" at bounding box center [405, 482] width 137 height 16
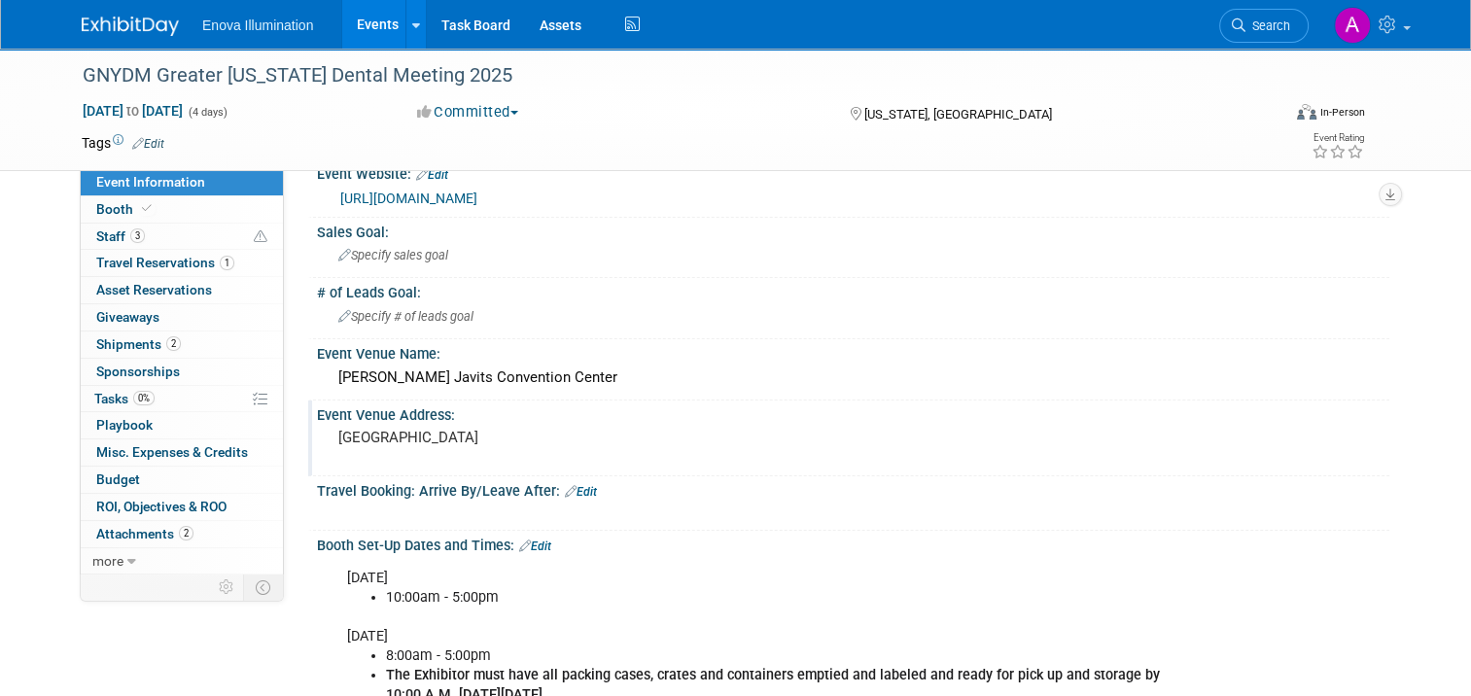
scroll to position [0, 0]
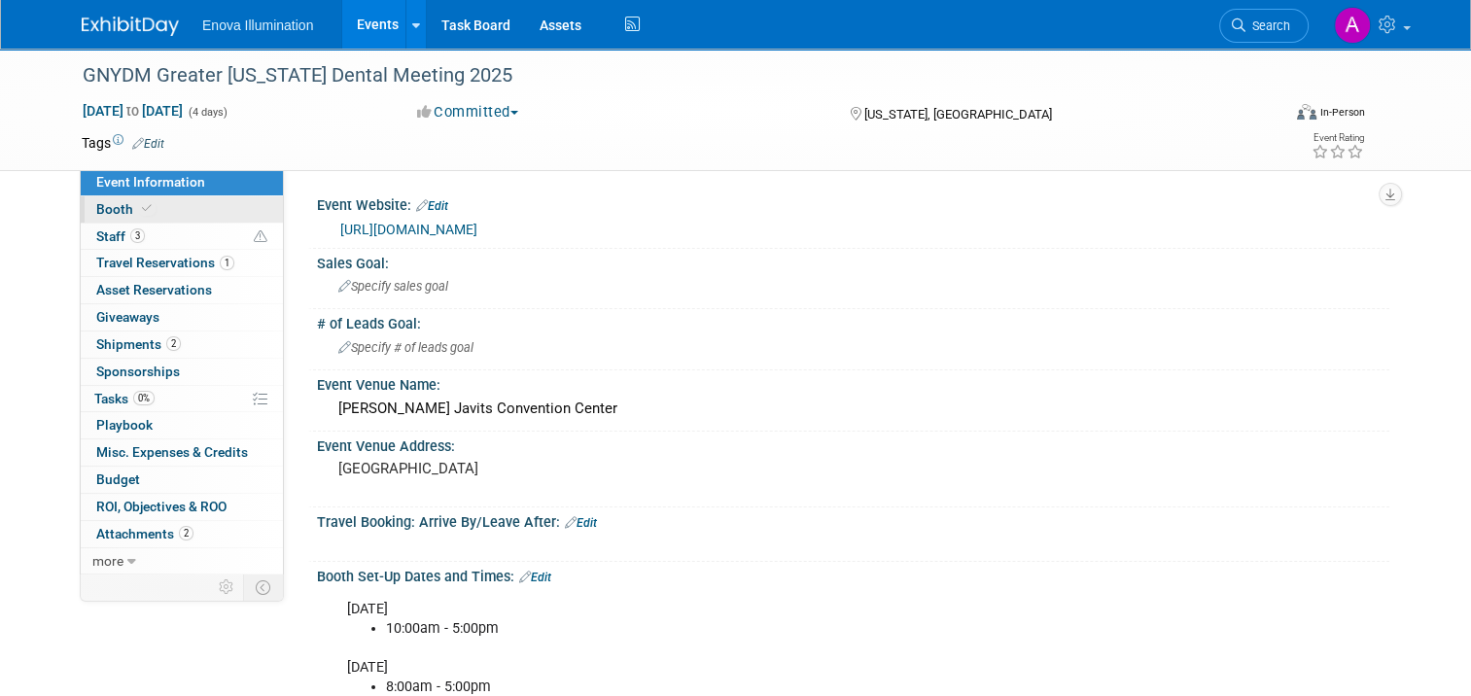
click at [190, 209] on link "Booth" at bounding box center [182, 209] width 202 height 26
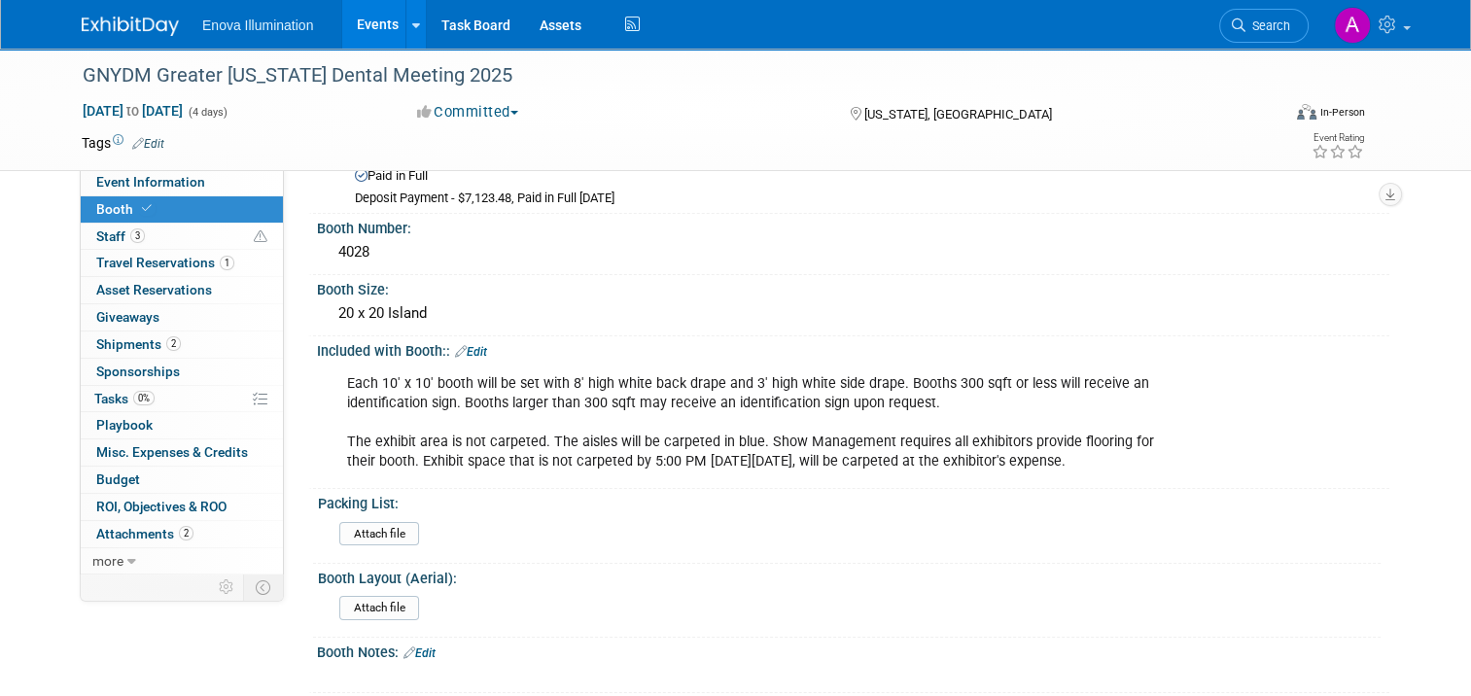
scroll to position [97, 0]
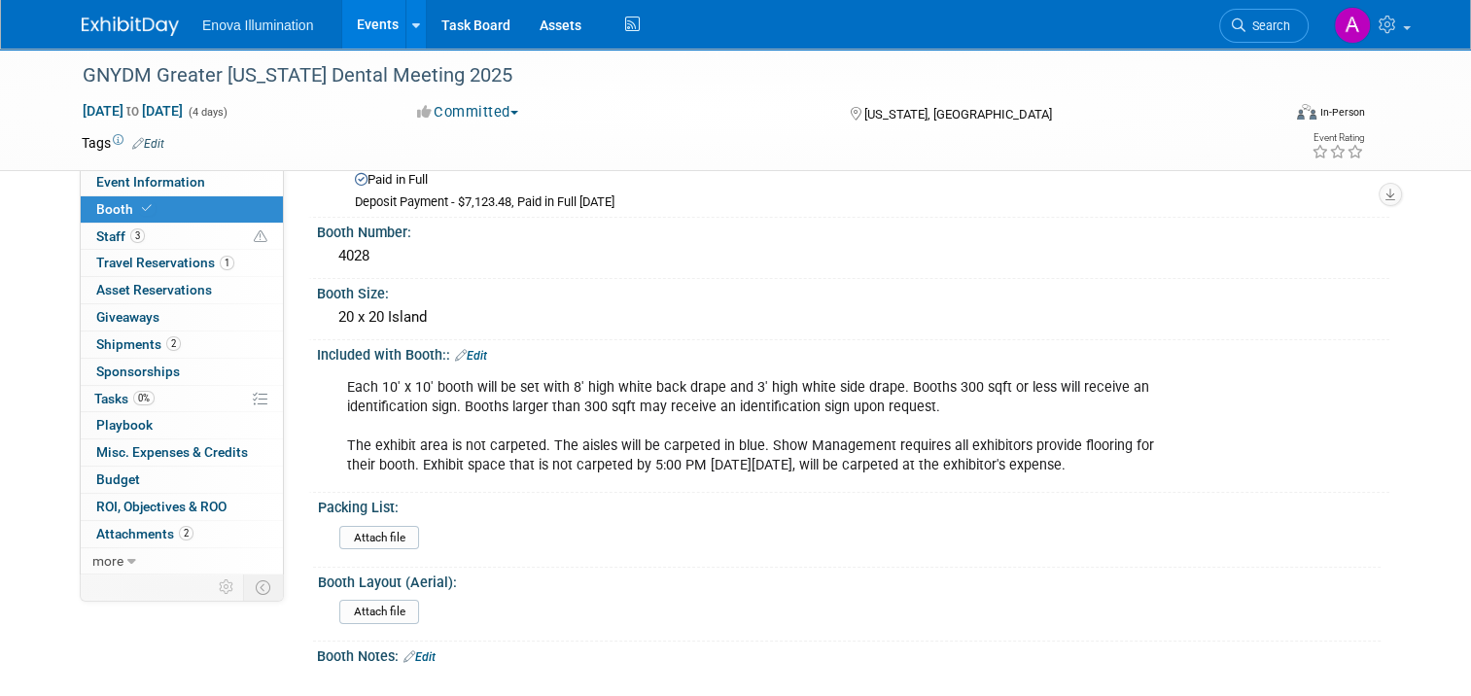
click at [121, 34] on img at bounding box center [130, 26] width 97 height 19
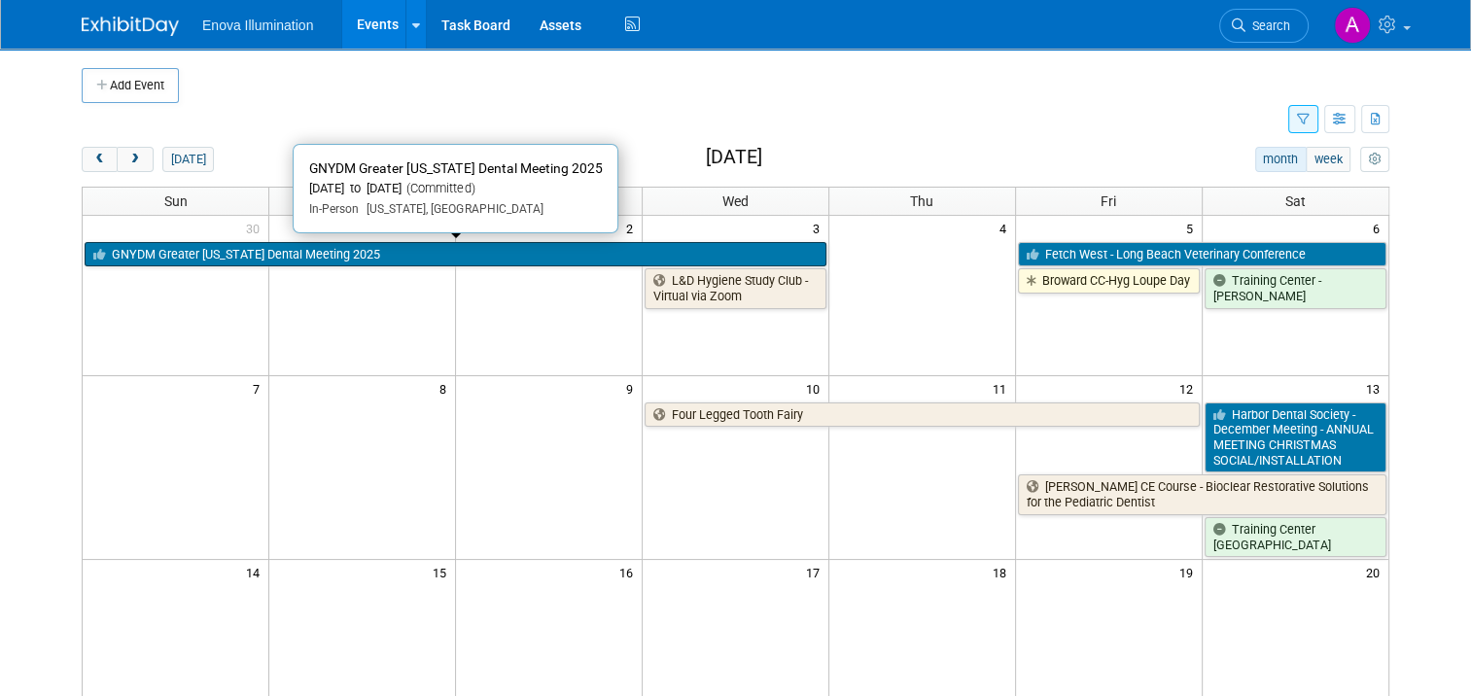
click at [214, 253] on link "GNYDM Greater [US_STATE] Dental Meeting 2025" at bounding box center [456, 254] width 742 height 25
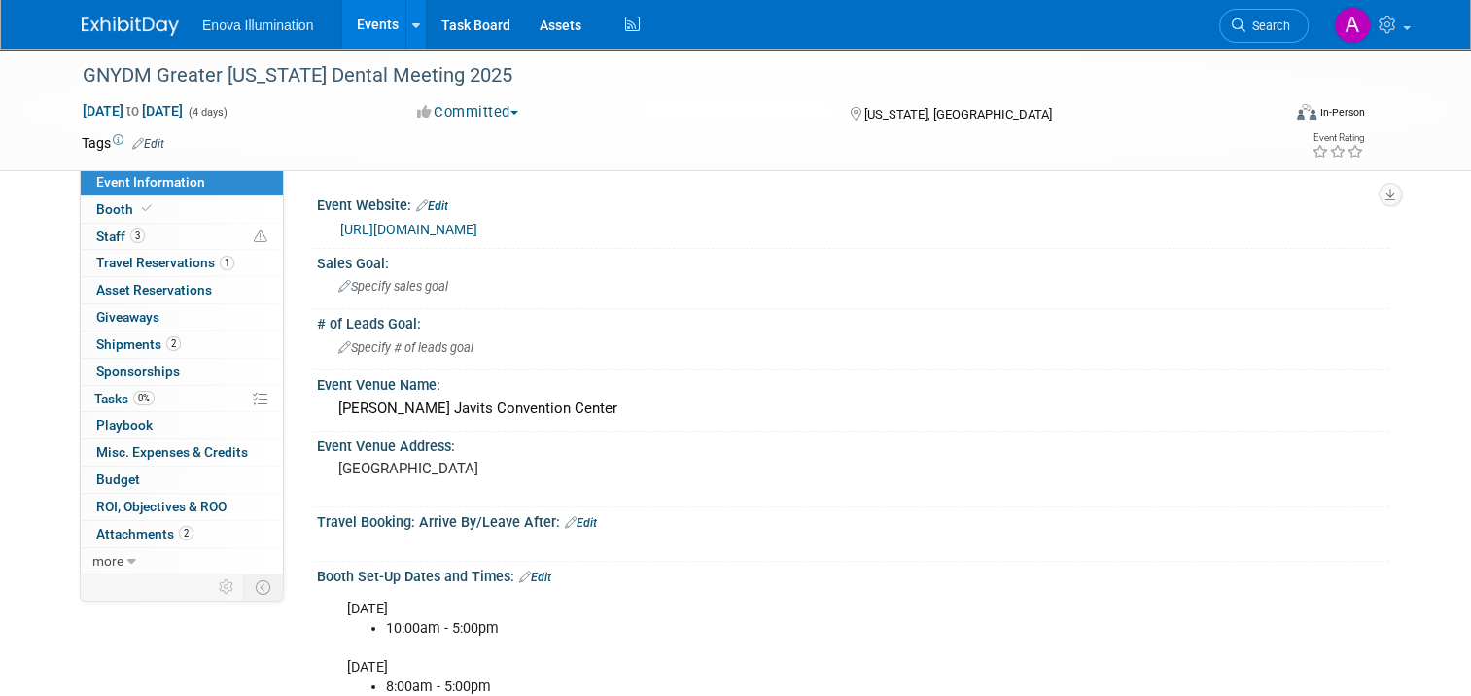
click at [420, 231] on link "[URL][DOMAIN_NAME]" at bounding box center [408, 230] width 137 height 16
click at [122, 20] on img at bounding box center [130, 26] width 97 height 19
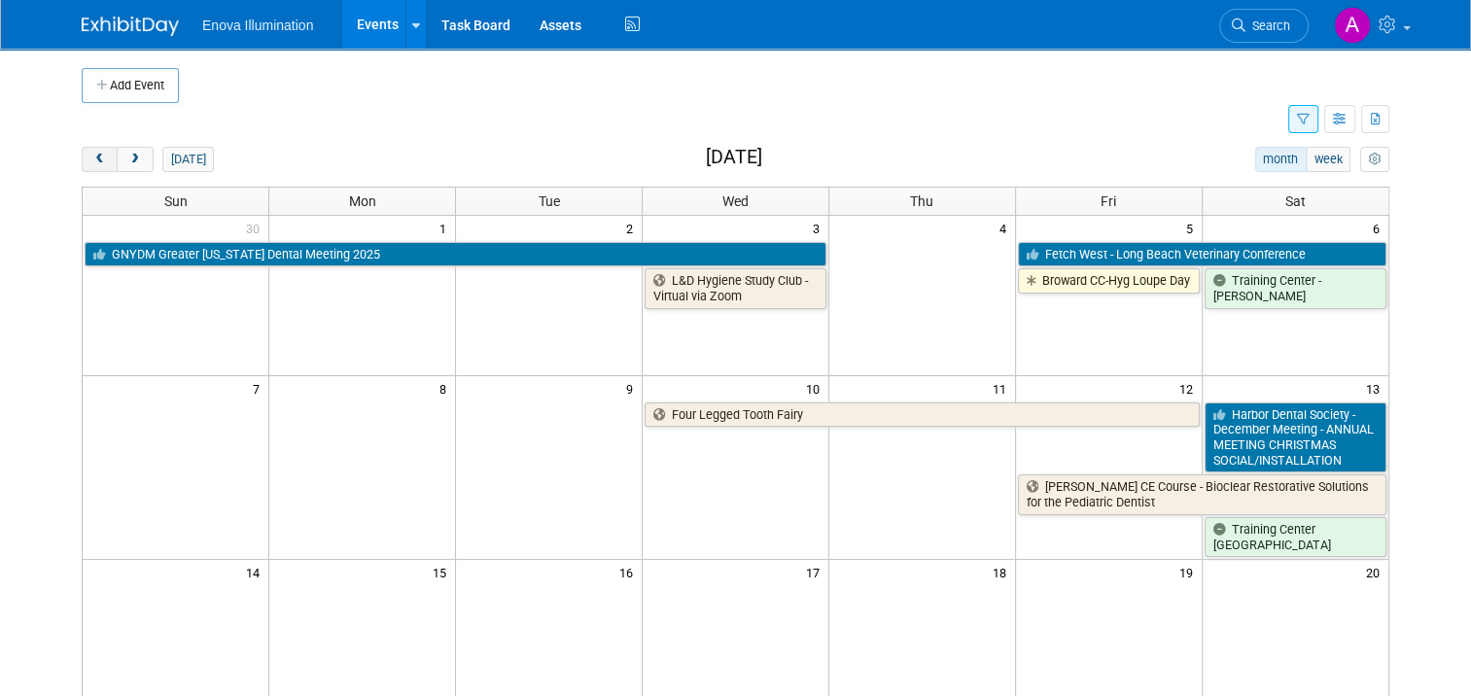
click at [92, 158] on span "prev" at bounding box center [99, 160] width 15 height 13
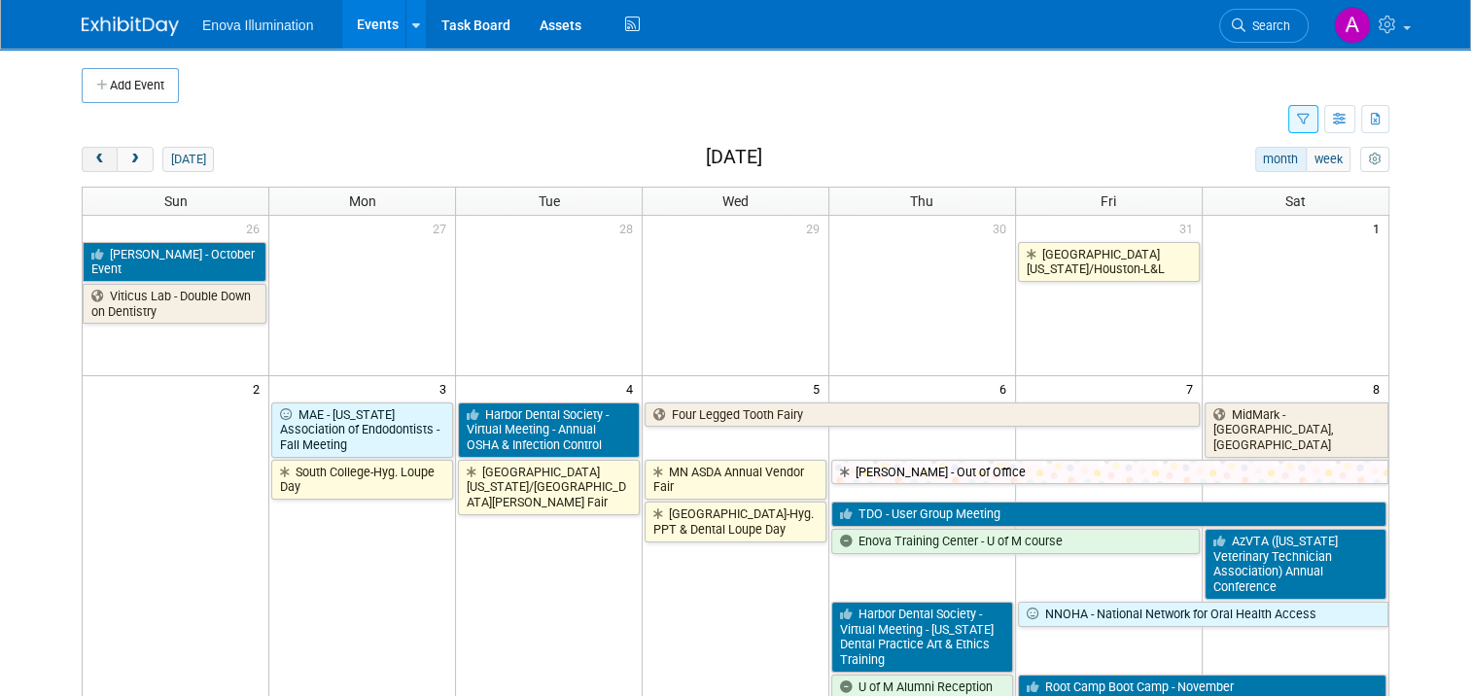
click at [92, 158] on span "prev" at bounding box center [99, 160] width 15 height 13
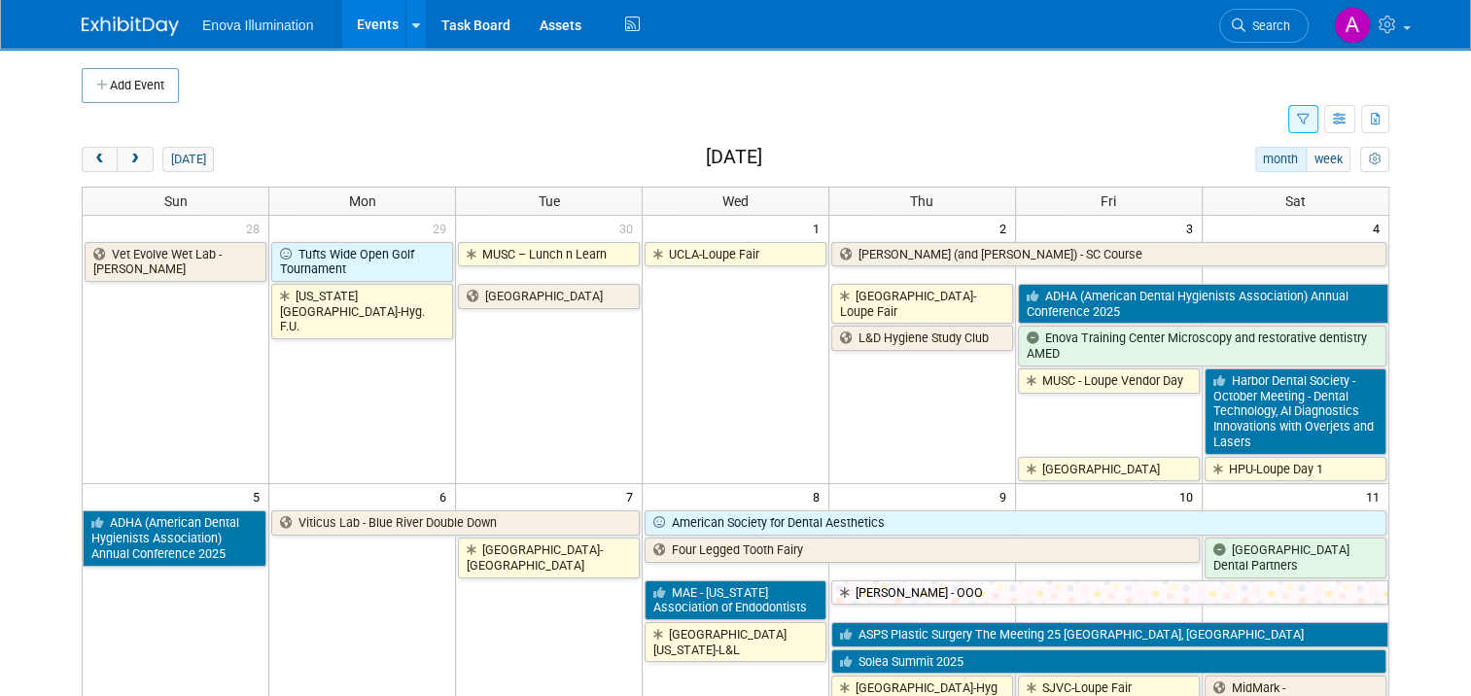
drag, startPoint x: 84, startPoint y: 162, endPoint x: 117, endPoint y: 171, distance: 34.2
click at [92, 162] on span "prev" at bounding box center [99, 160] width 15 height 13
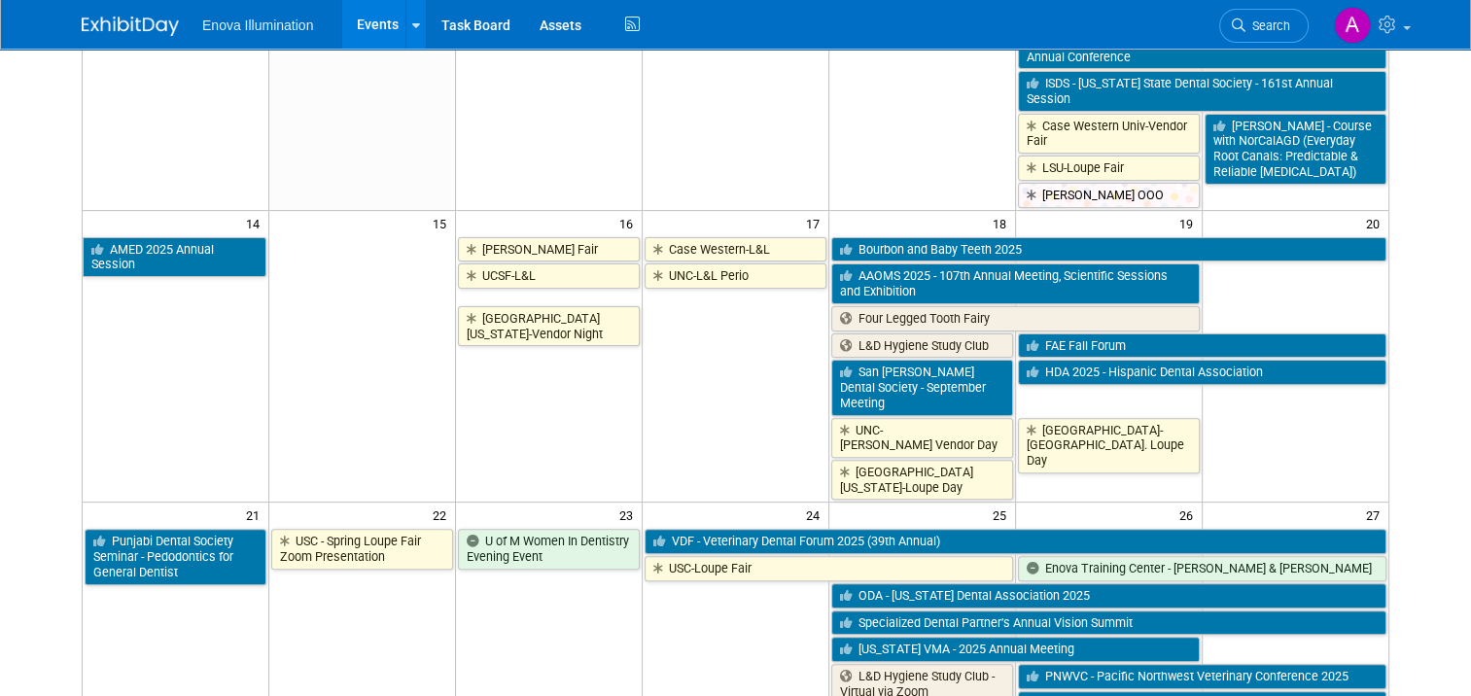
scroll to position [583, 0]
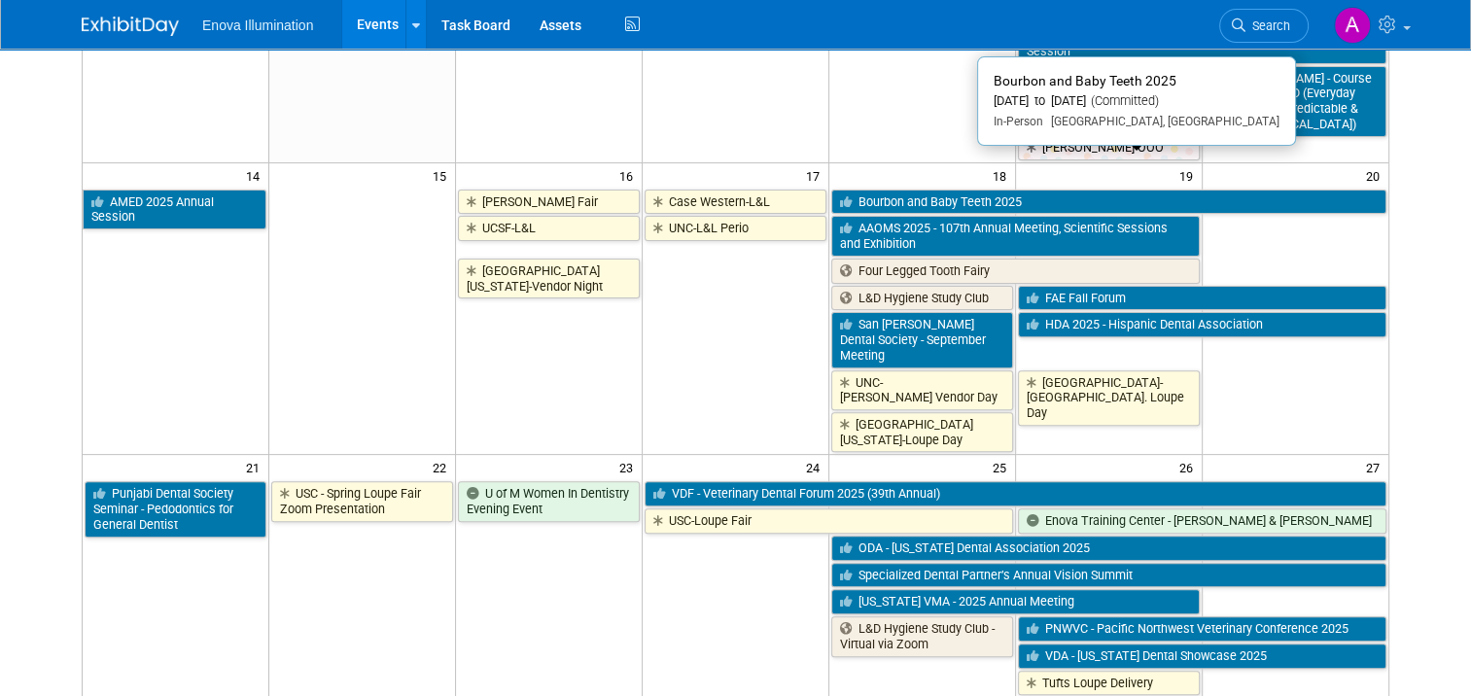
click at [993, 190] on link "Bourbon and Baby Teeth 2025" at bounding box center [1108, 202] width 555 height 25
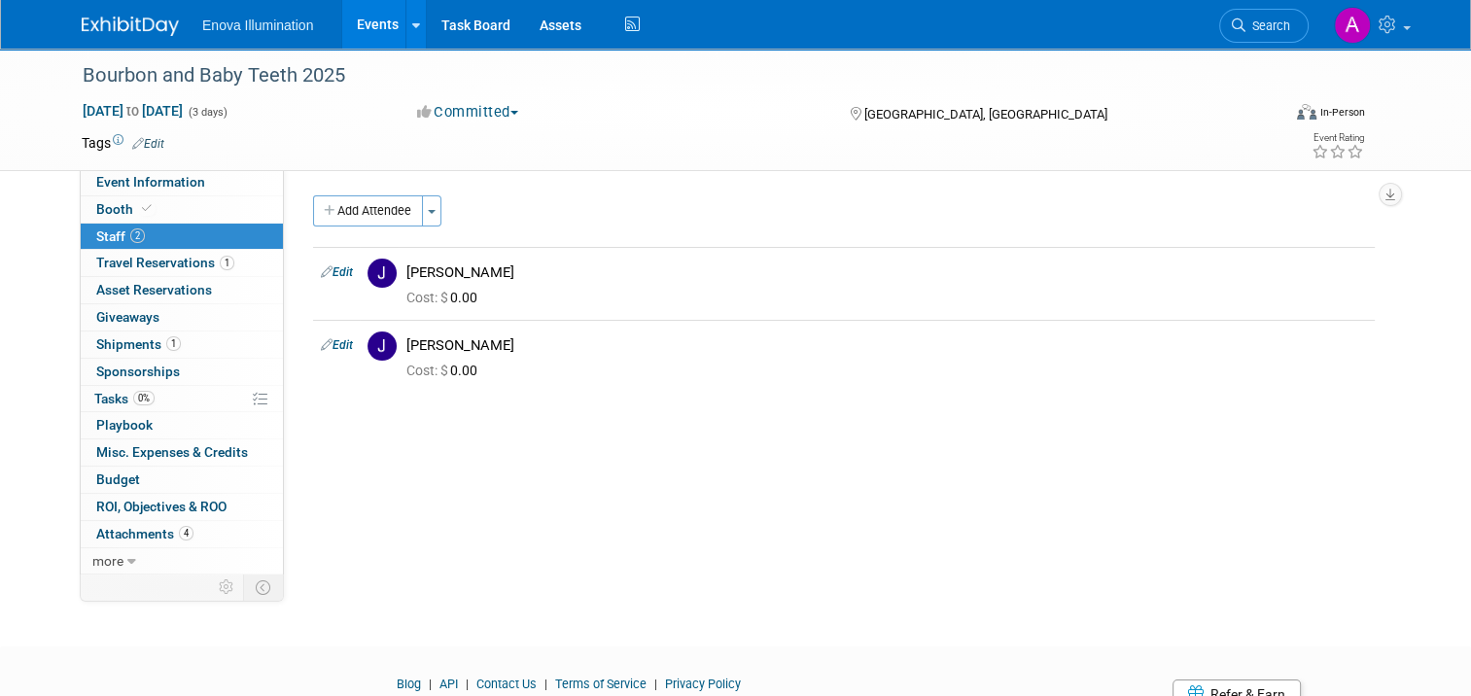
click at [107, 20] on img at bounding box center [130, 26] width 97 height 19
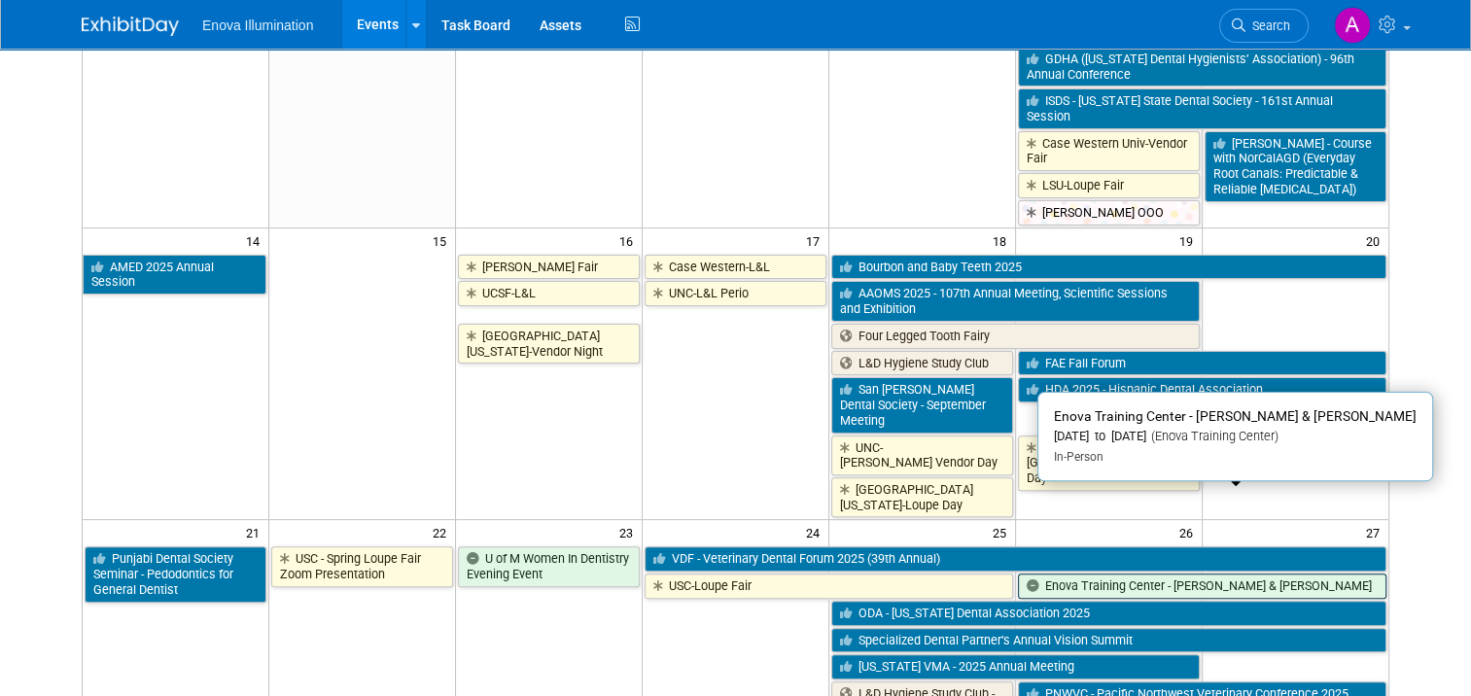
scroll to position [486, 0]
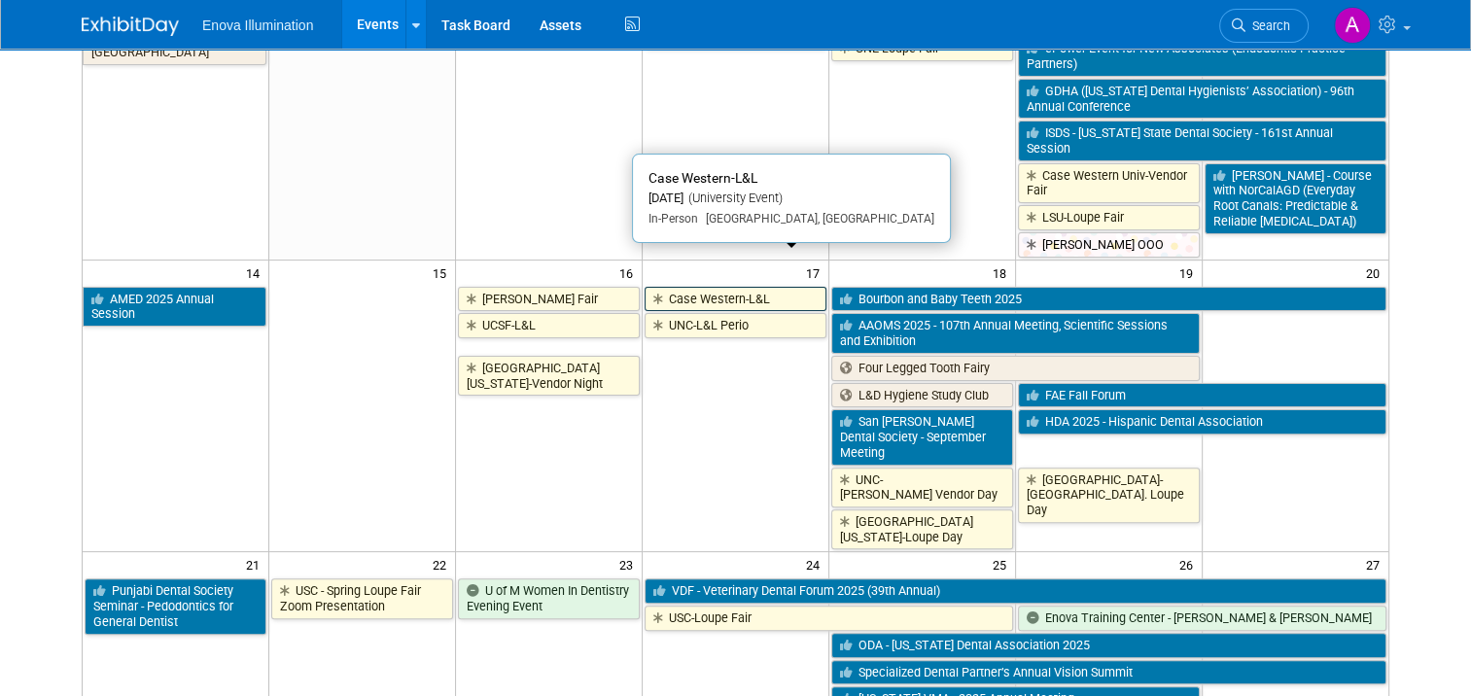
click at [740, 287] on link "Case Western-L&L" at bounding box center [735, 299] width 182 height 25
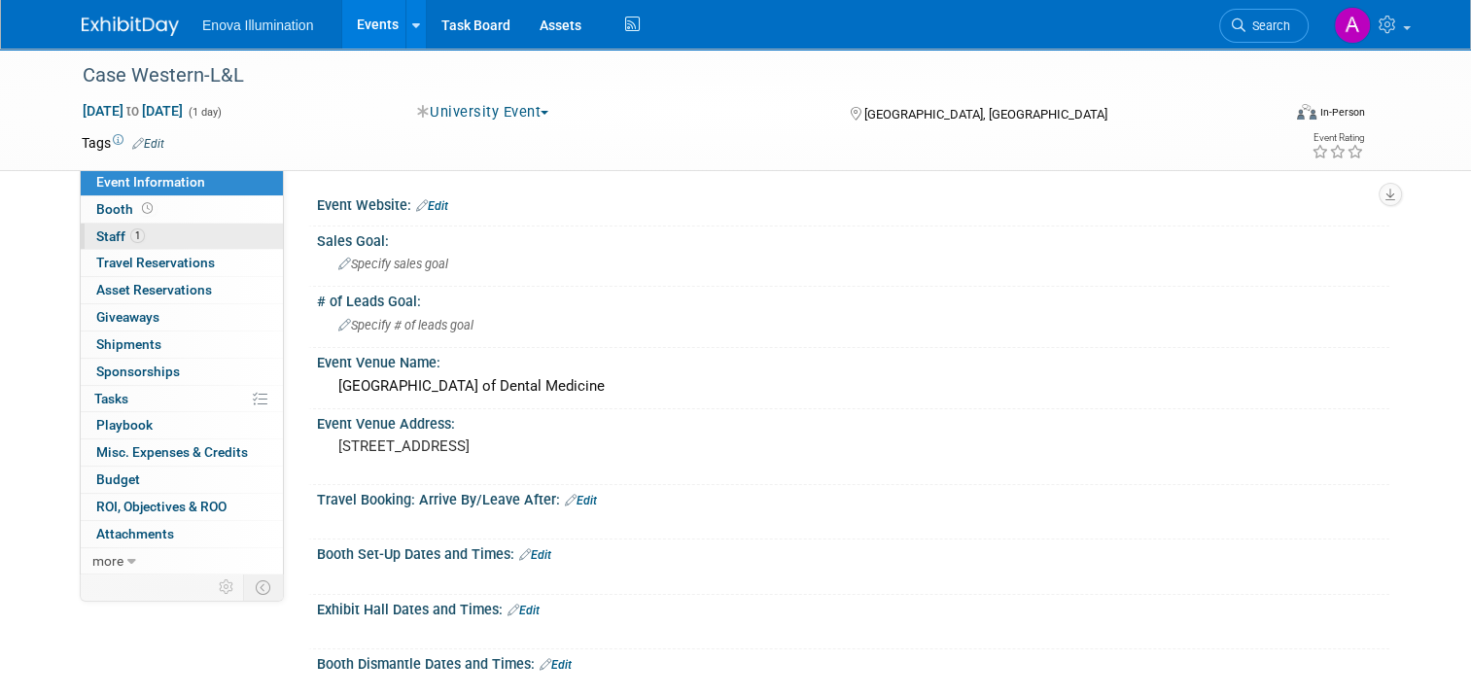
click at [193, 233] on link "1 Staff 1" at bounding box center [182, 237] width 202 height 26
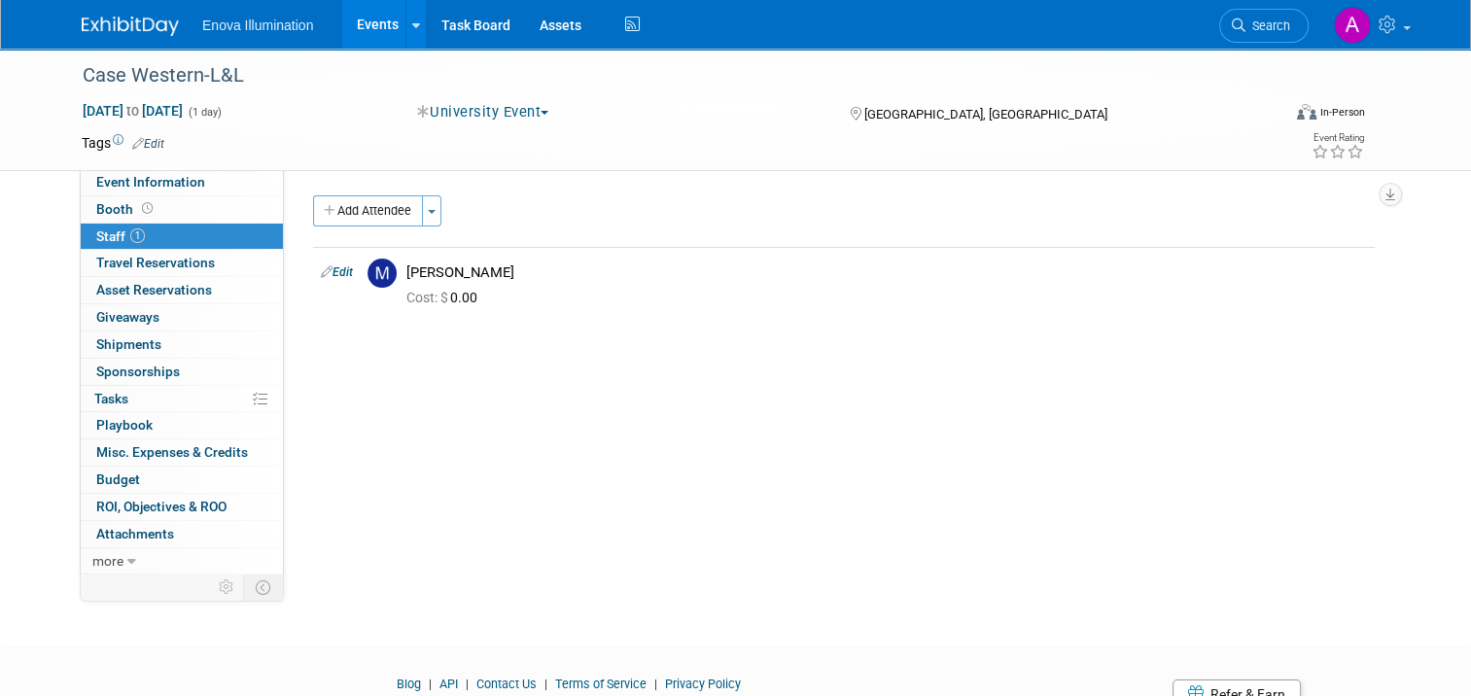
click at [88, 28] on img at bounding box center [130, 26] width 97 height 19
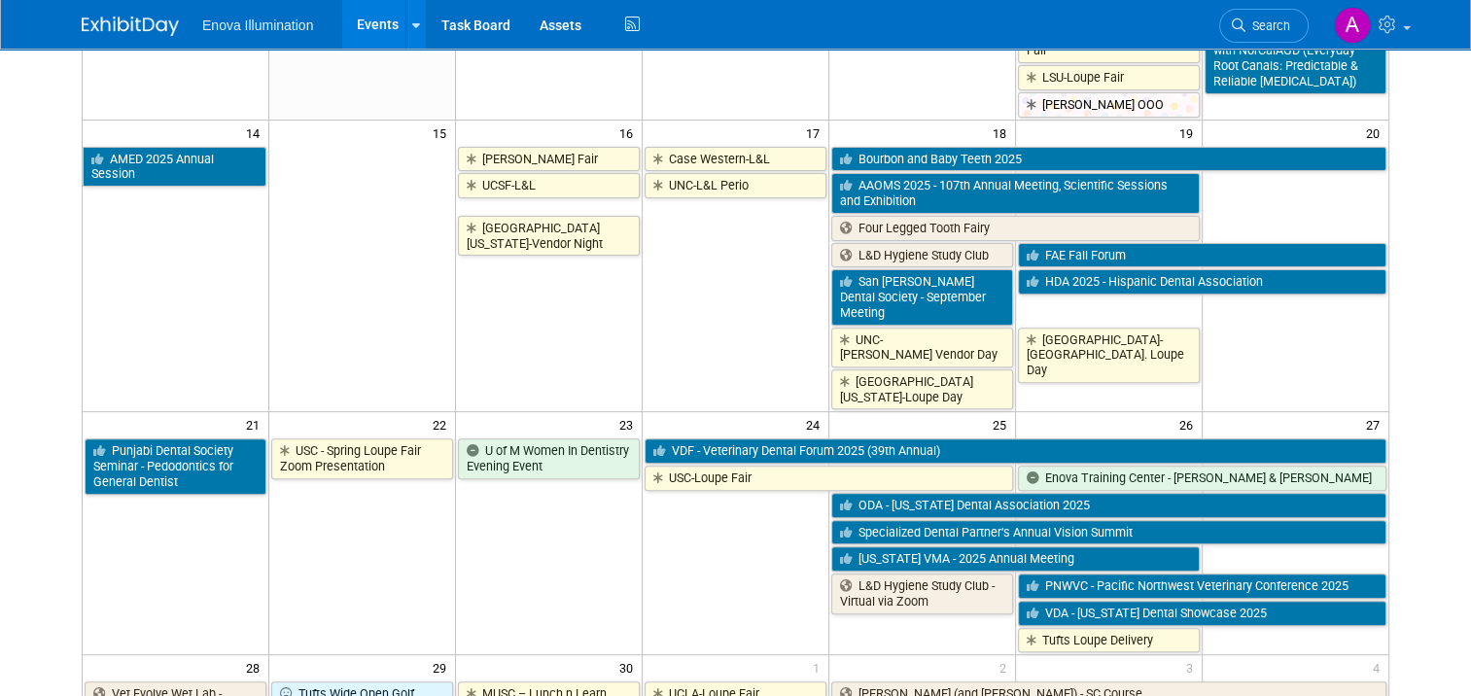
scroll to position [583, 0]
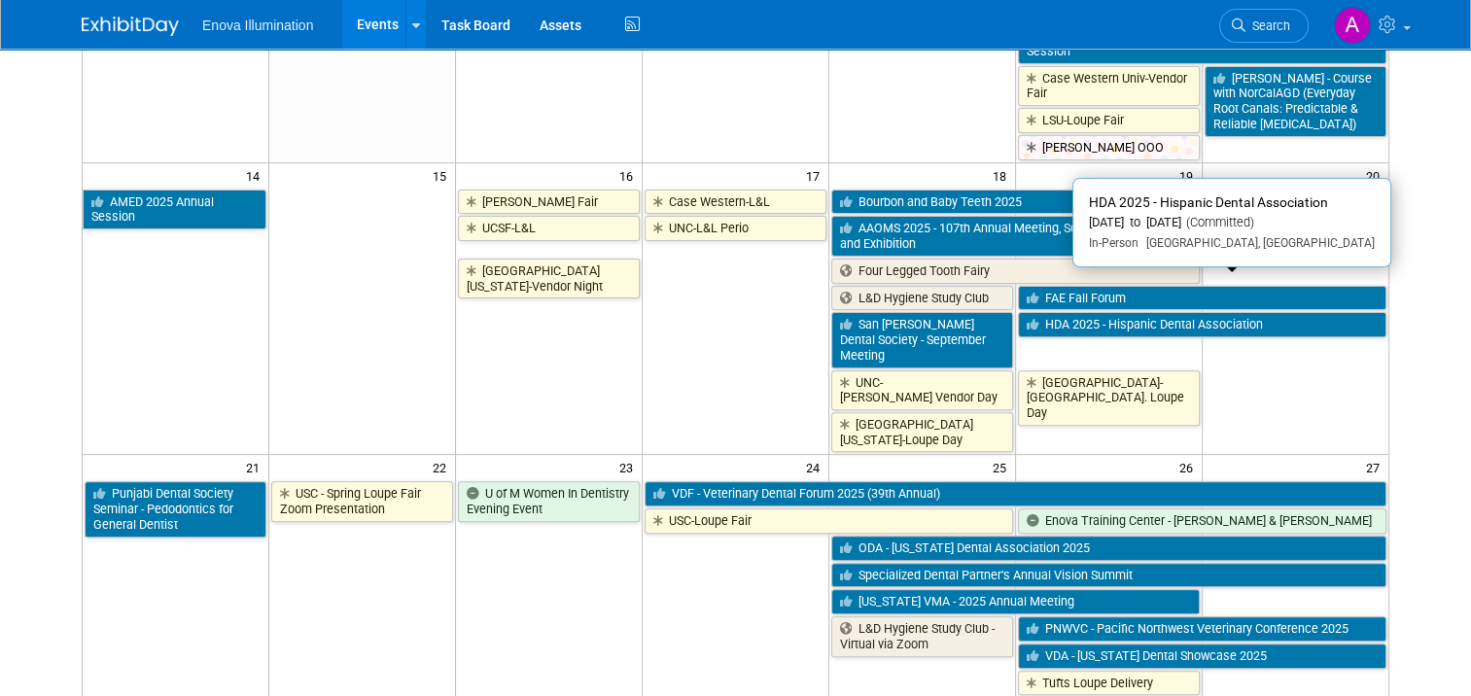
click at [1084, 312] on link "HDA 2025 - Hispanic Dental Association" at bounding box center [1202, 324] width 368 height 25
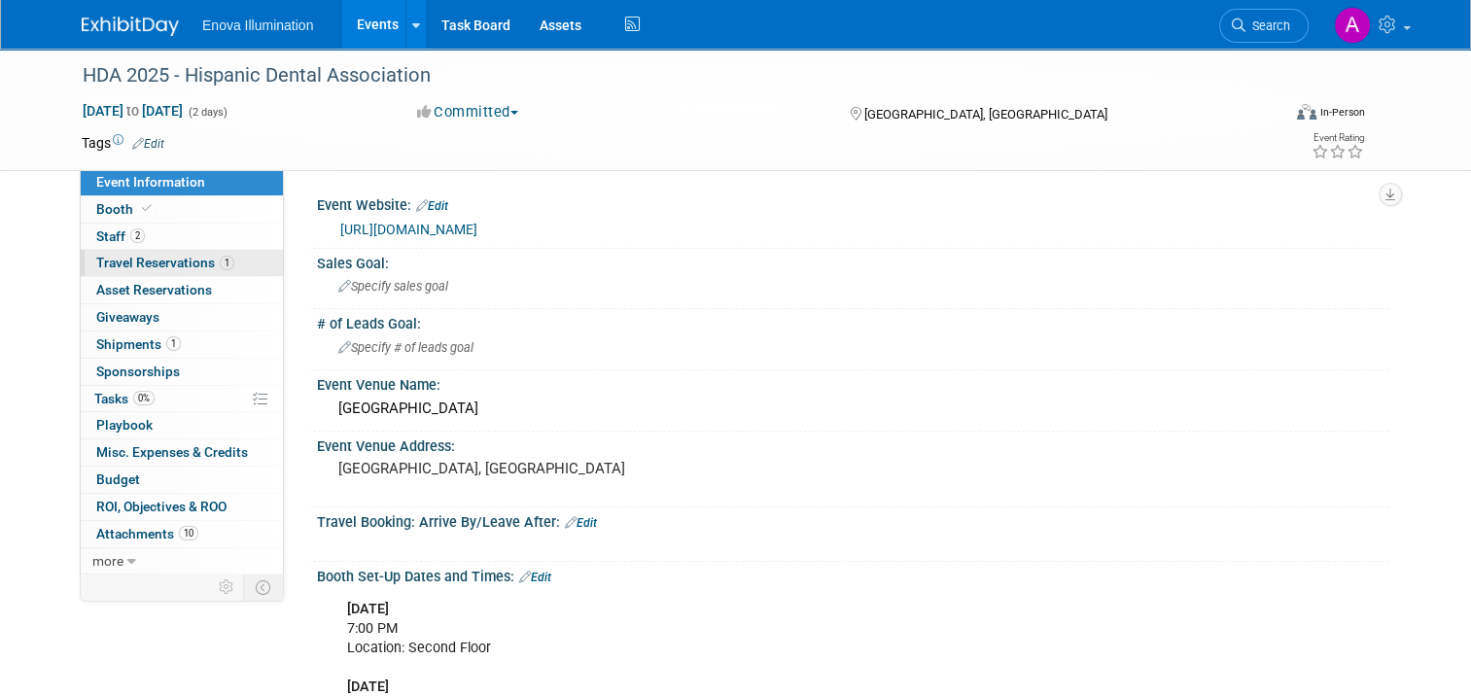
click at [184, 261] on span "Travel Reservations 1" at bounding box center [165, 263] width 138 height 16
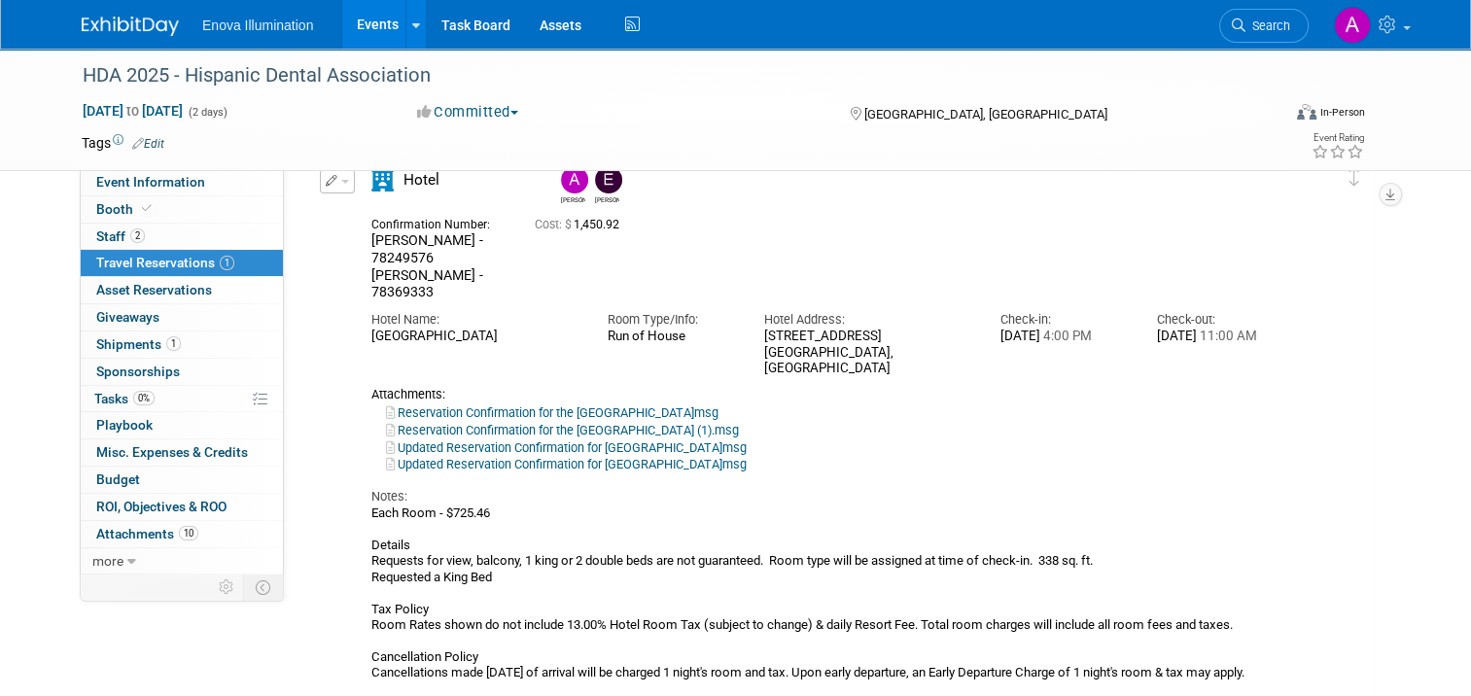
scroll to position [194, 0]
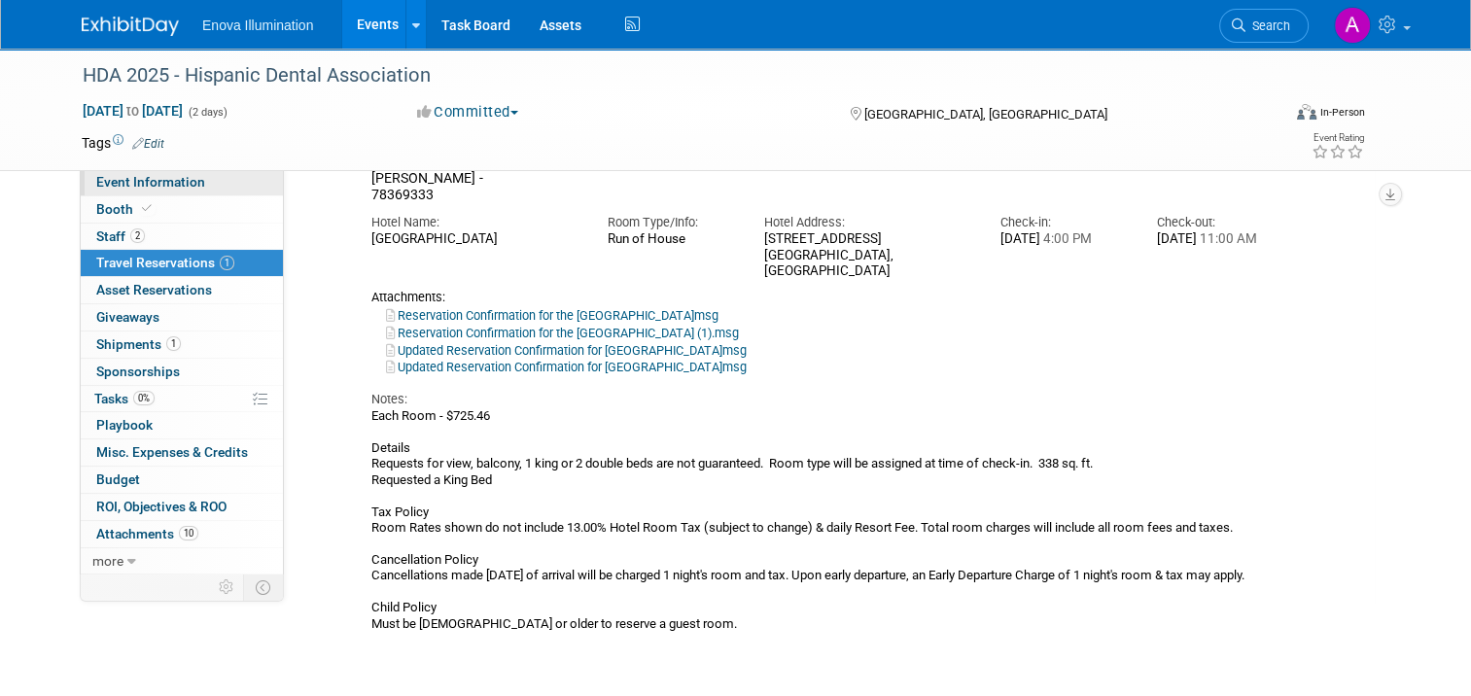
click at [186, 189] on span "Event Information" at bounding box center [150, 182] width 109 height 16
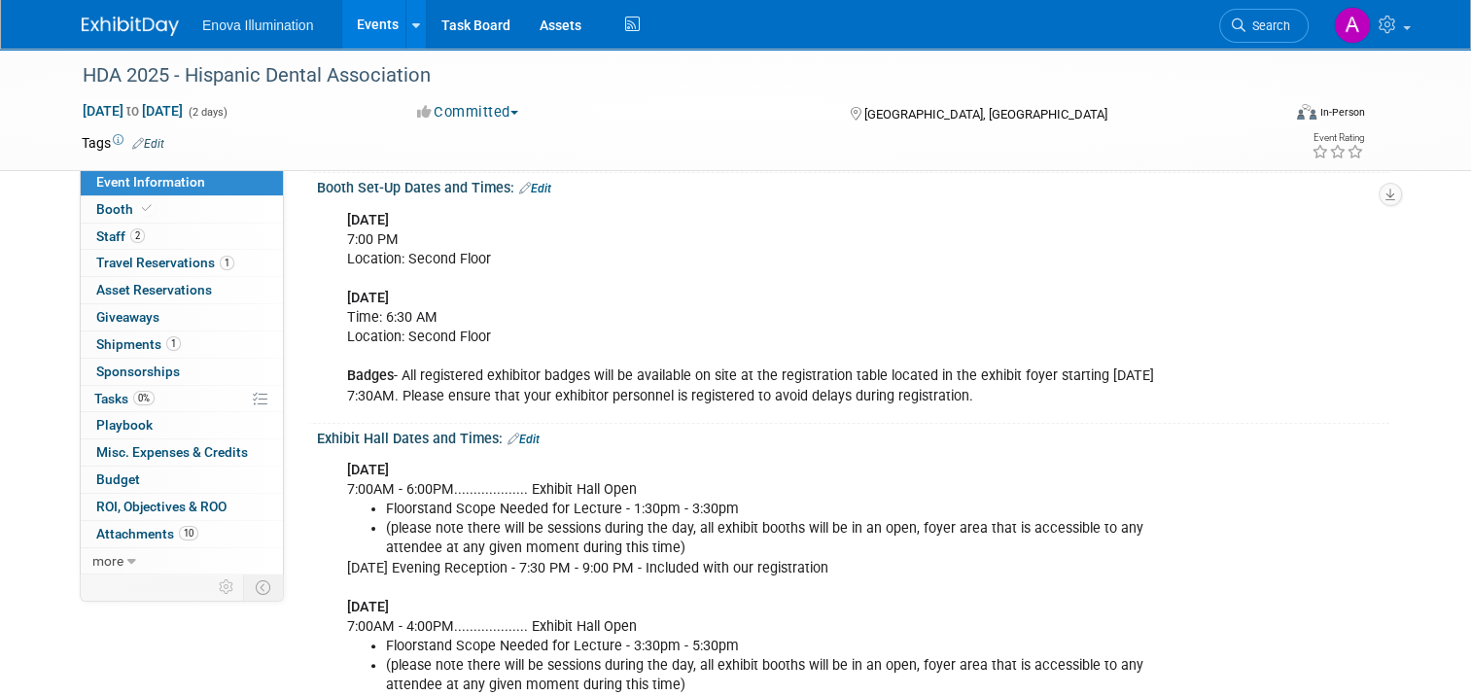
scroll to position [292, 0]
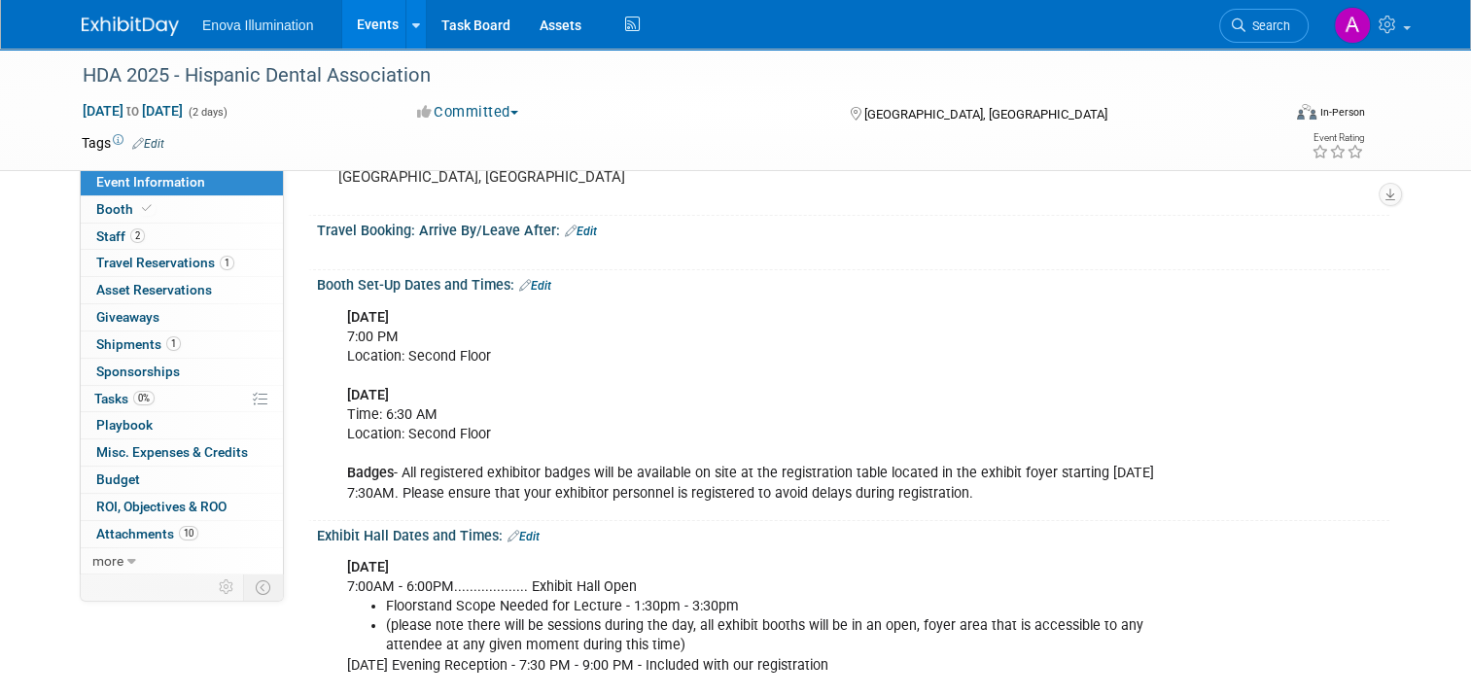
click at [119, 18] on img at bounding box center [130, 26] width 97 height 19
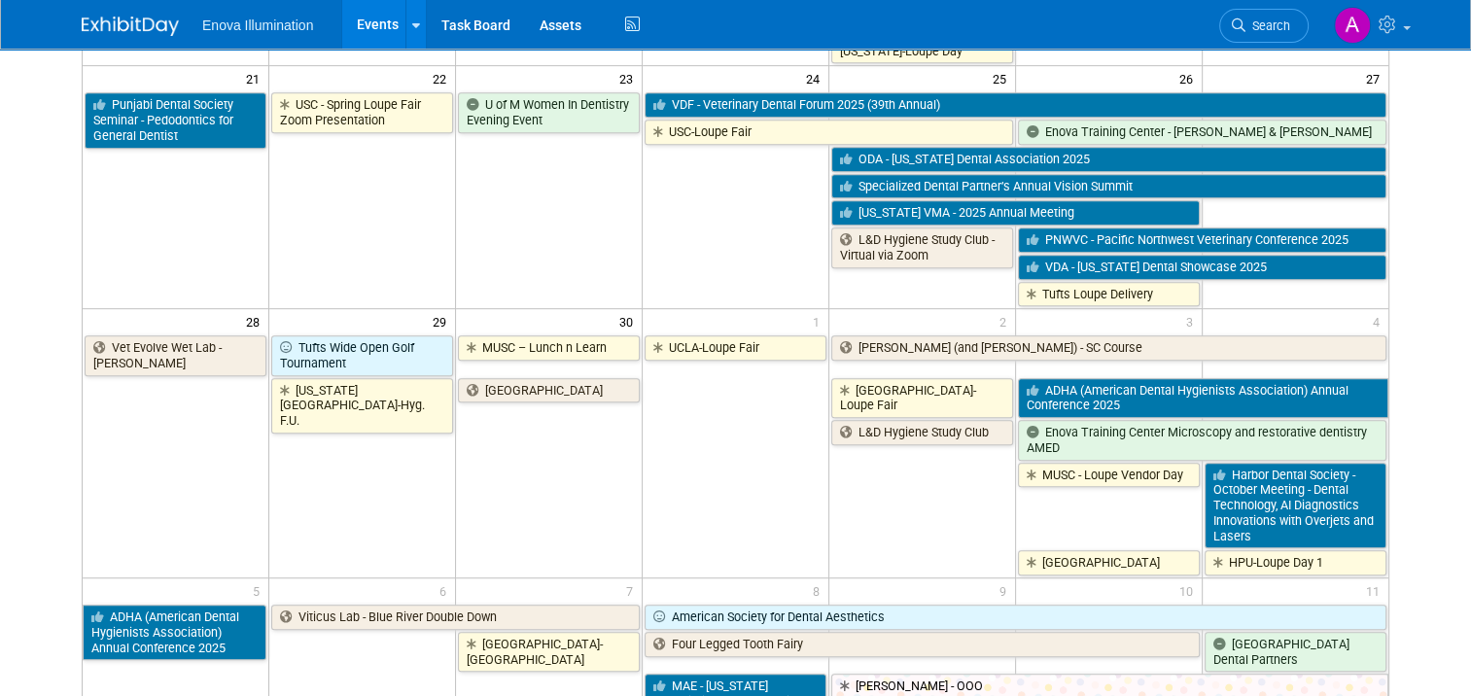
scroll to position [1069, 0]
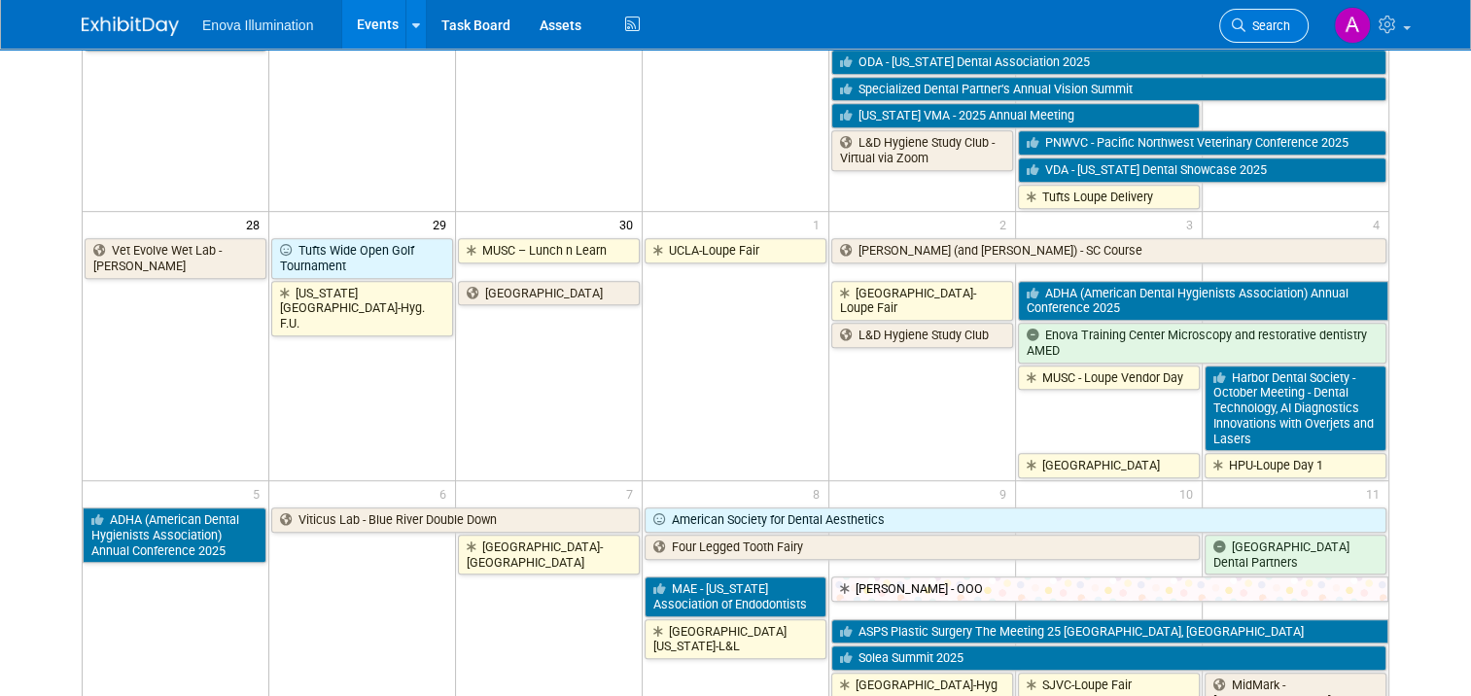
click at [1274, 26] on span "Search" at bounding box center [1267, 25] width 45 height 15
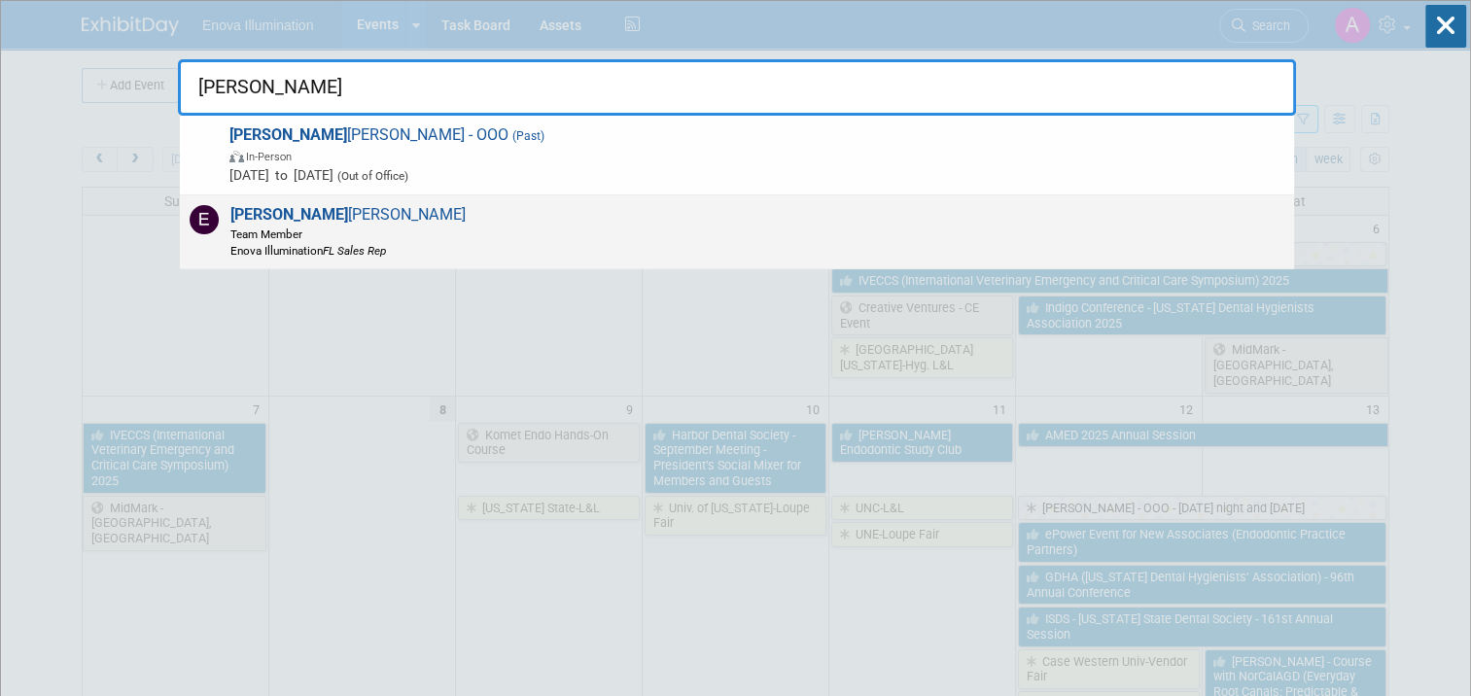
type input "elliott"
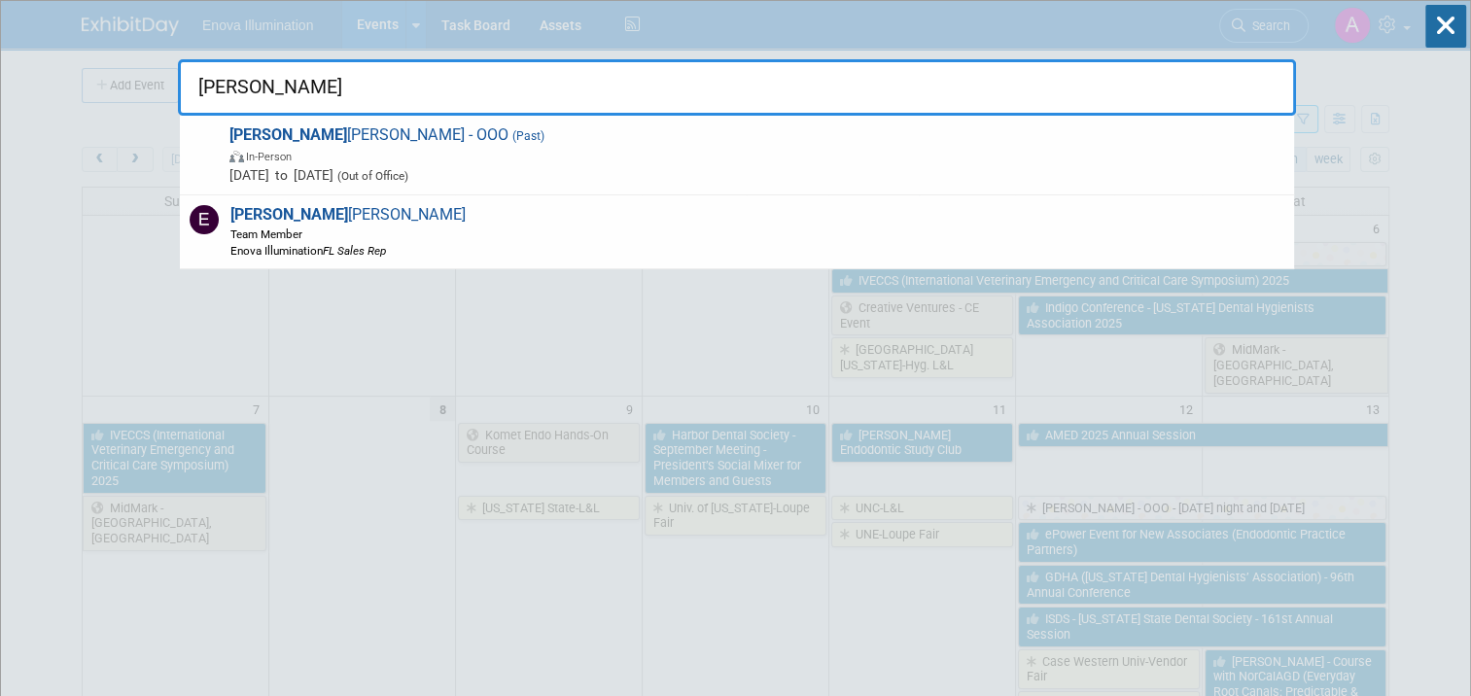
click at [408, 240] on div "Elliott Brady Team Member Enova Illumination FL Sales Rep" at bounding box center [737, 232] width 1114 height 74
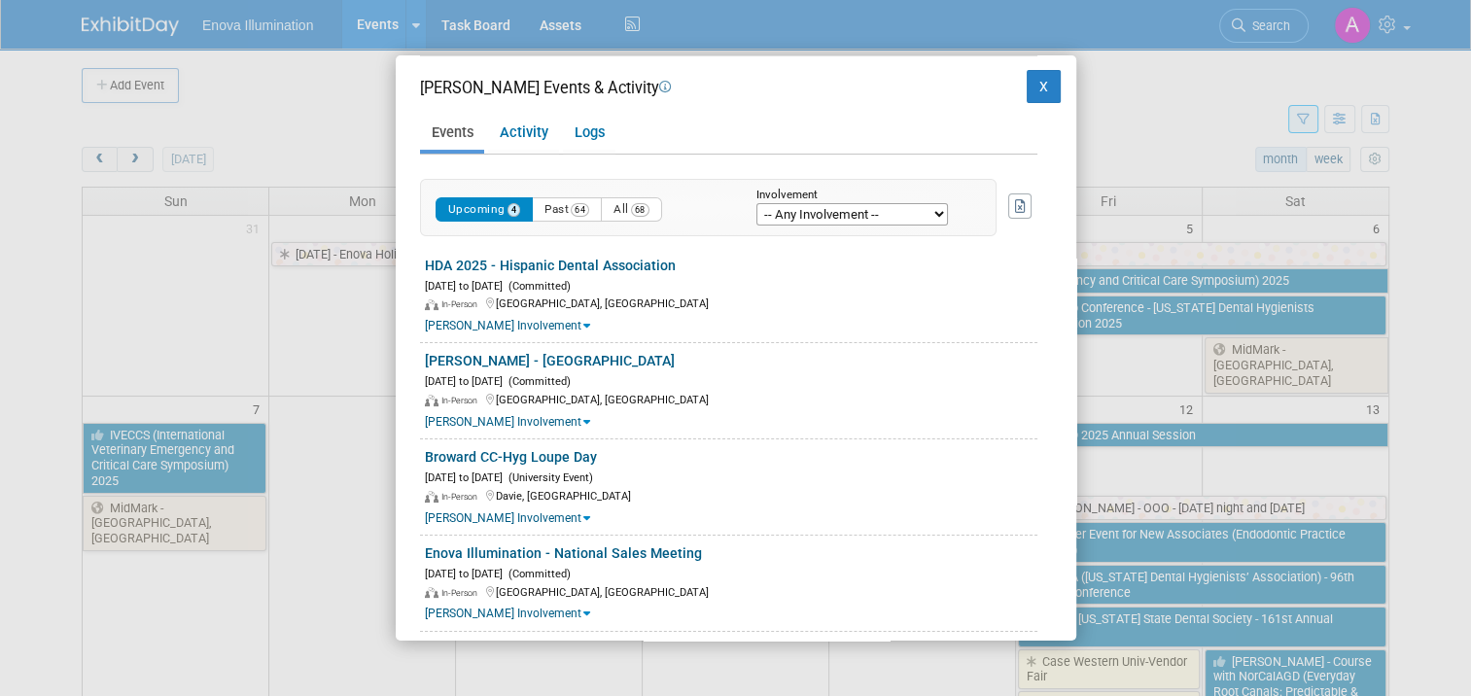
scroll to position [311, 0]
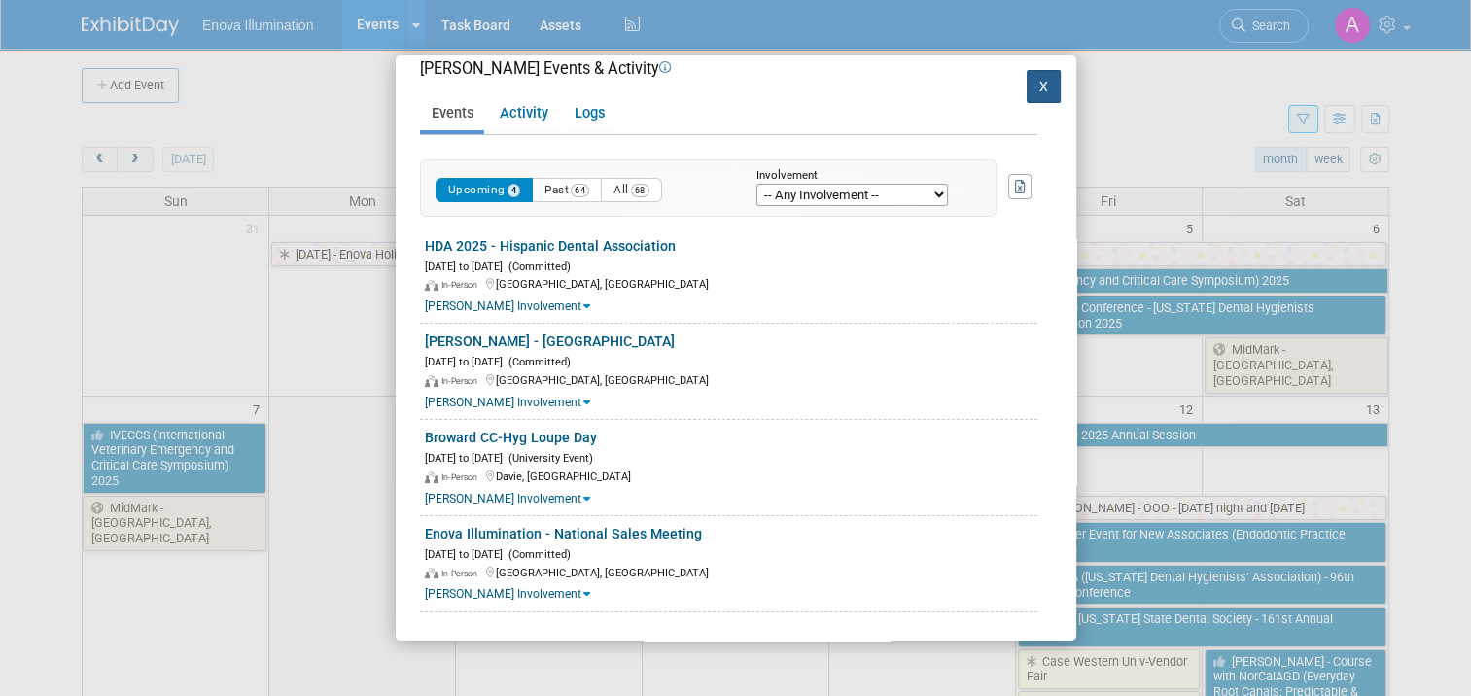
click at [1026, 80] on button "X" at bounding box center [1043, 86] width 35 height 33
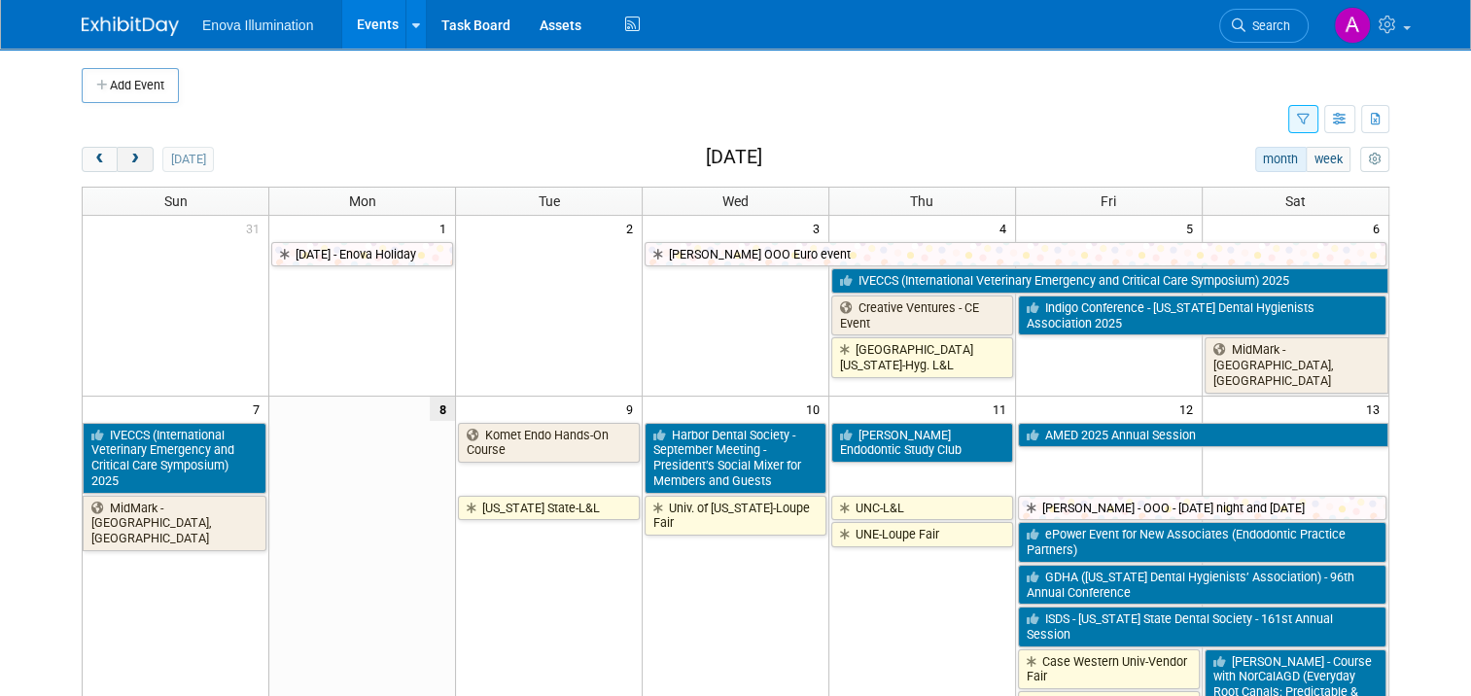
click at [124, 165] on button "next" at bounding box center [135, 159] width 36 height 25
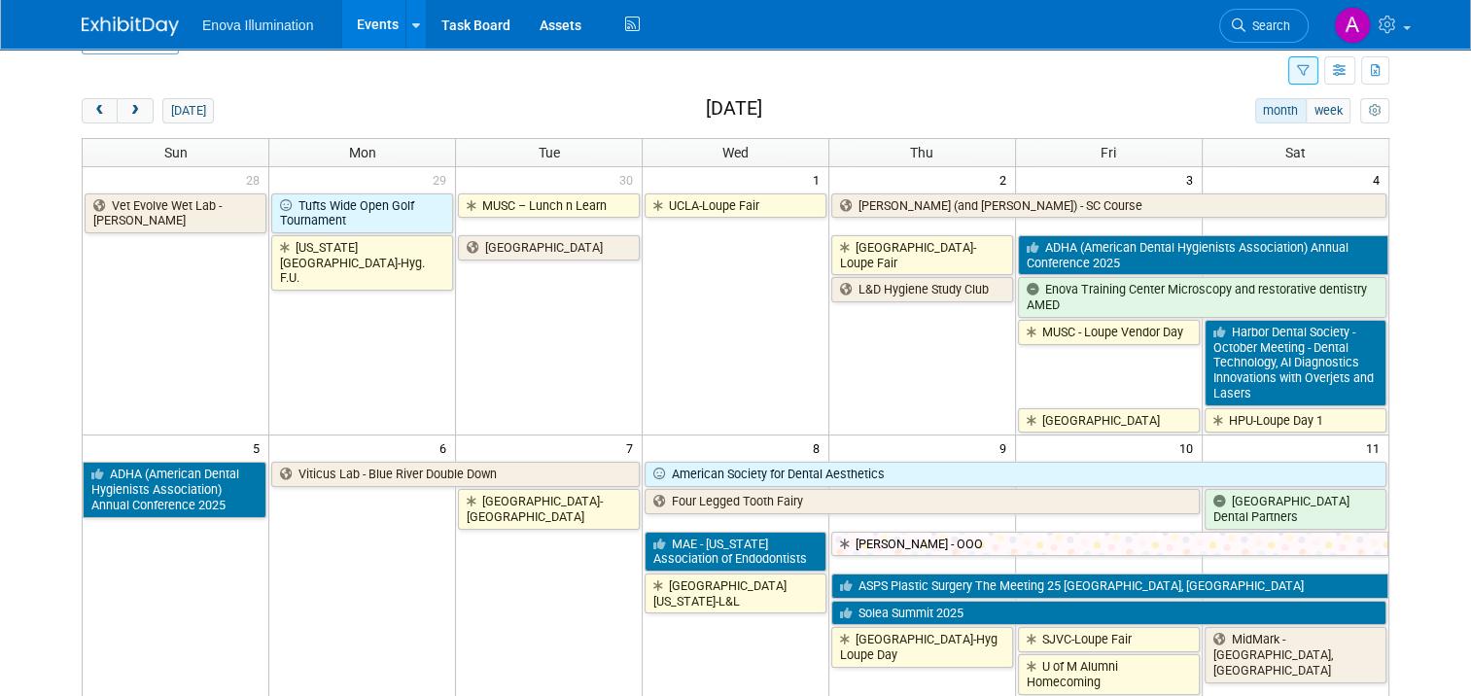
scroll to position [389, 0]
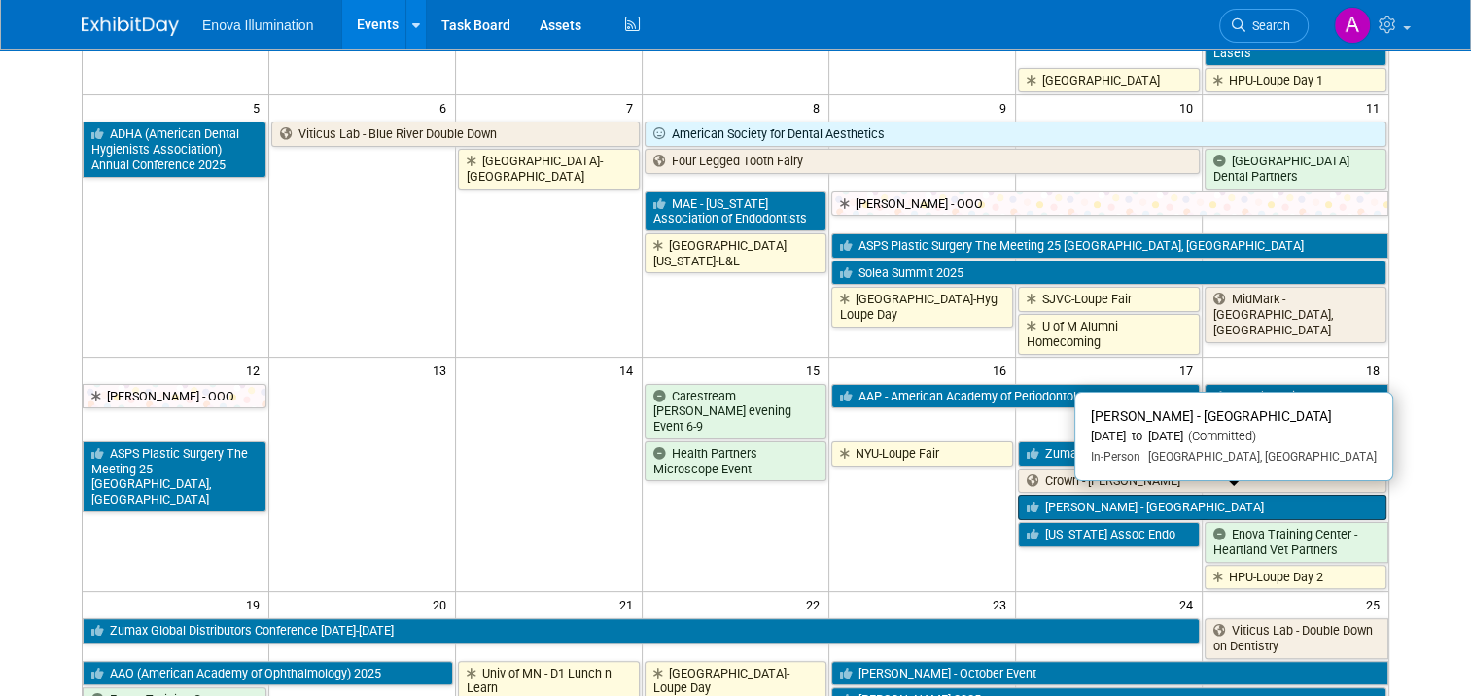
click at [1134, 500] on link "[PERSON_NAME] - [GEOGRAPHIC_DATA]" at bounding box center [1202, 507] width 368 height 25
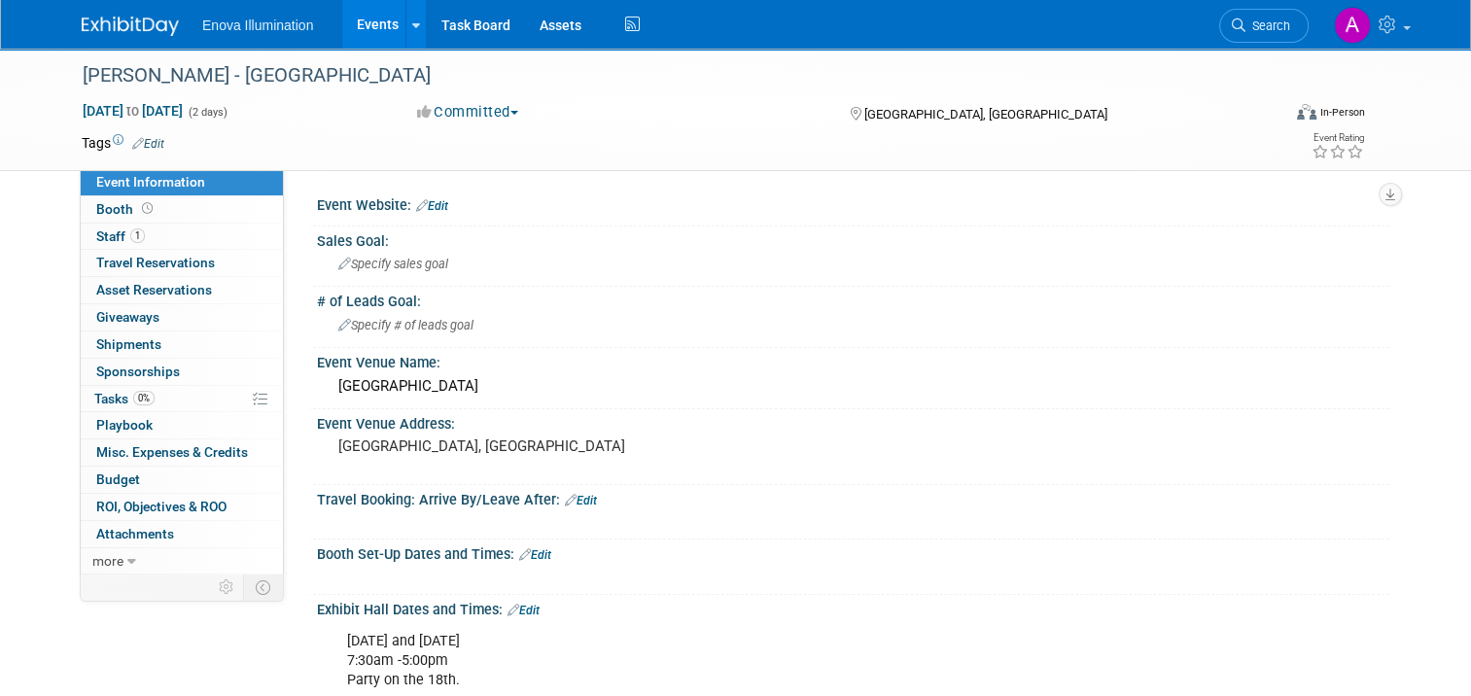
click at [96, 19] on img at bounding box center [130, 26] width 97 height 19
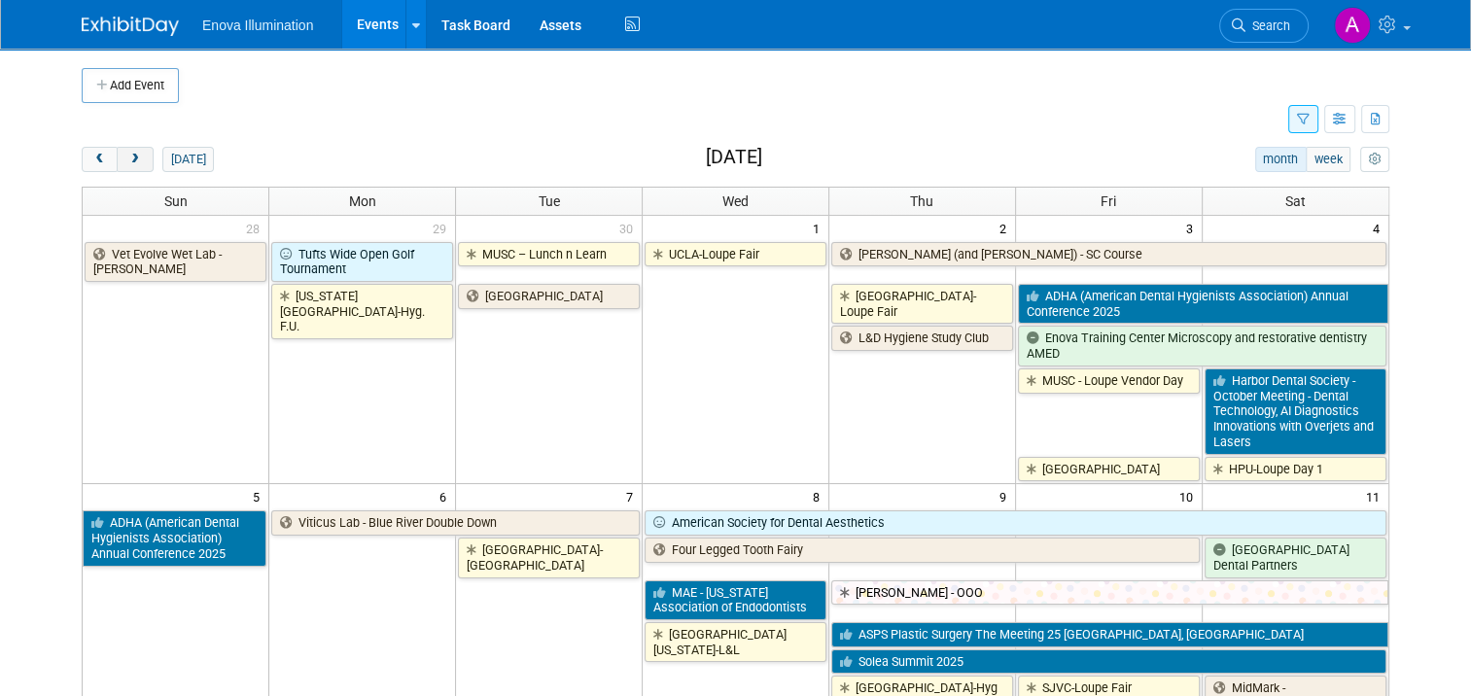
click at [127, 159] on span "next" at bounding box center [134, 160] width 15 height 13
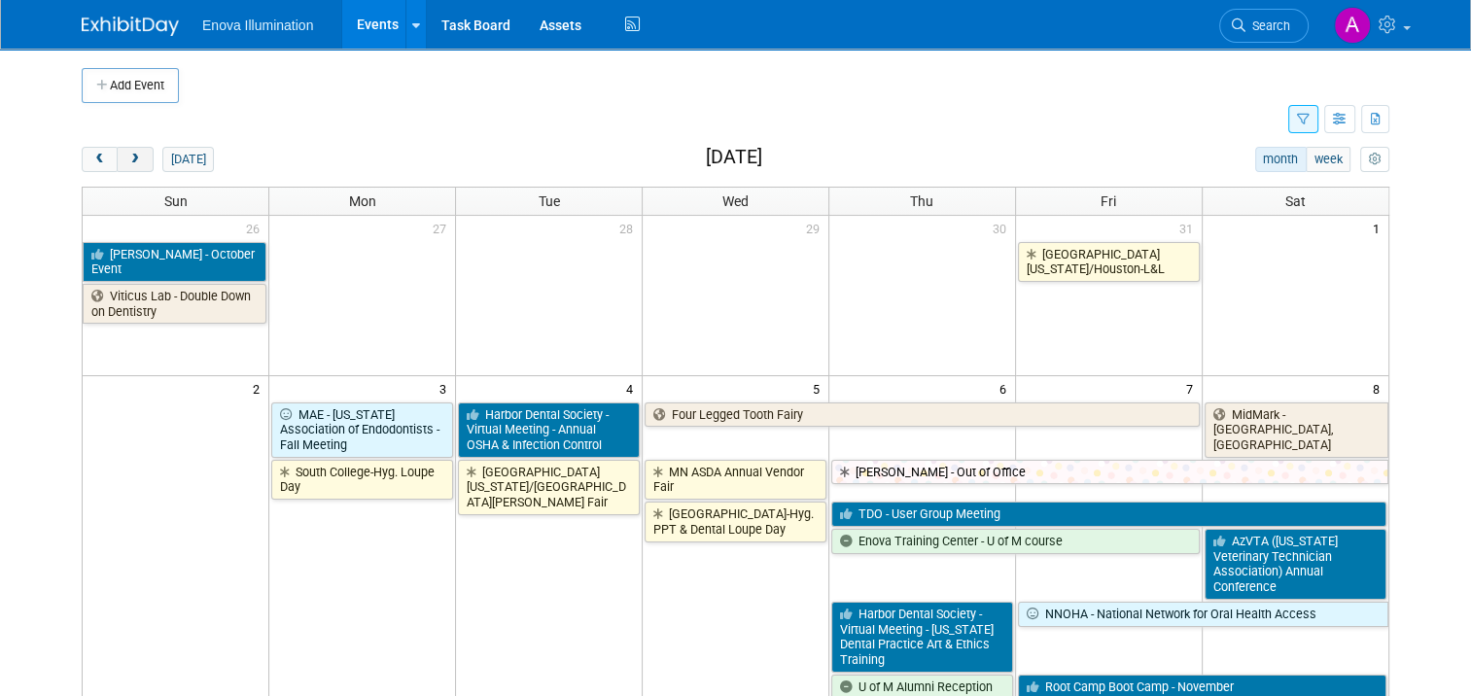
click at [127, 159] on span "next" at bounding box center [134, 160] width 15 height 13
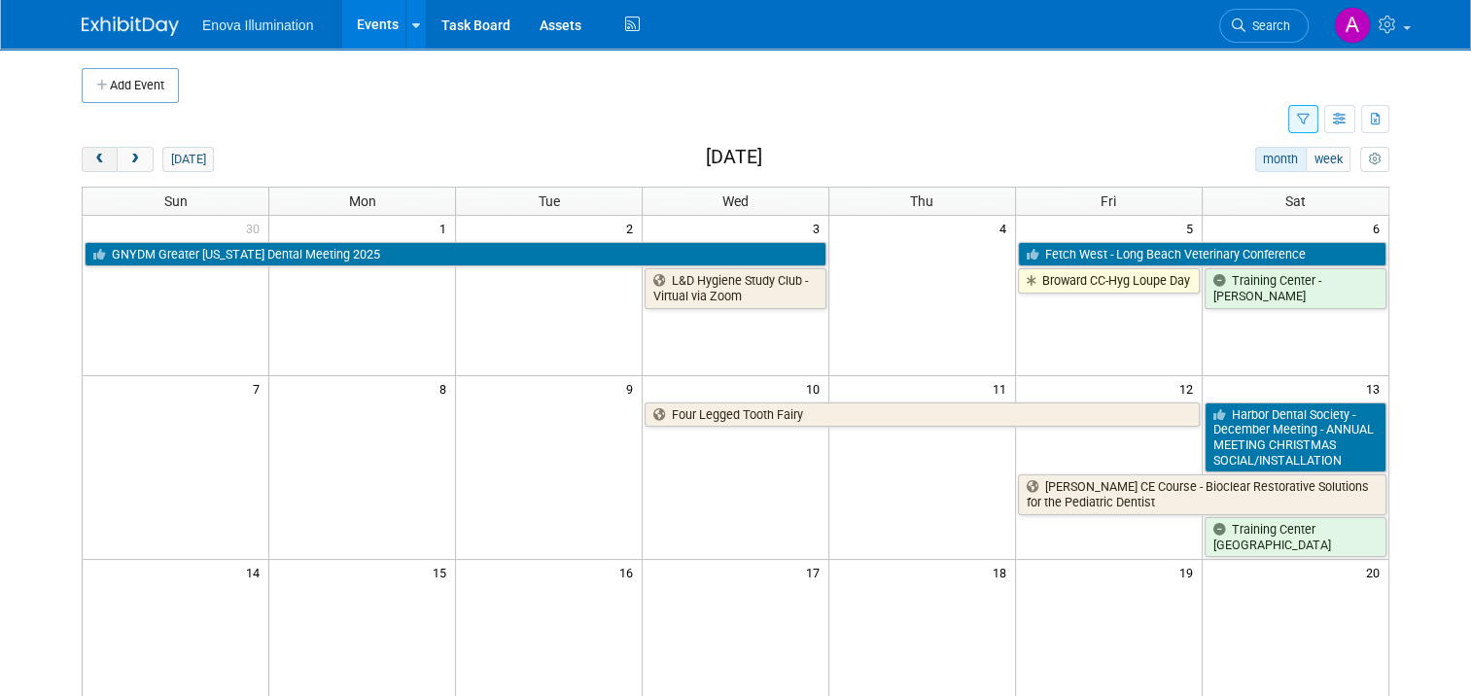
click at [92, 163] on span "prev" at bounding box center [99, 160] width 15 height 13
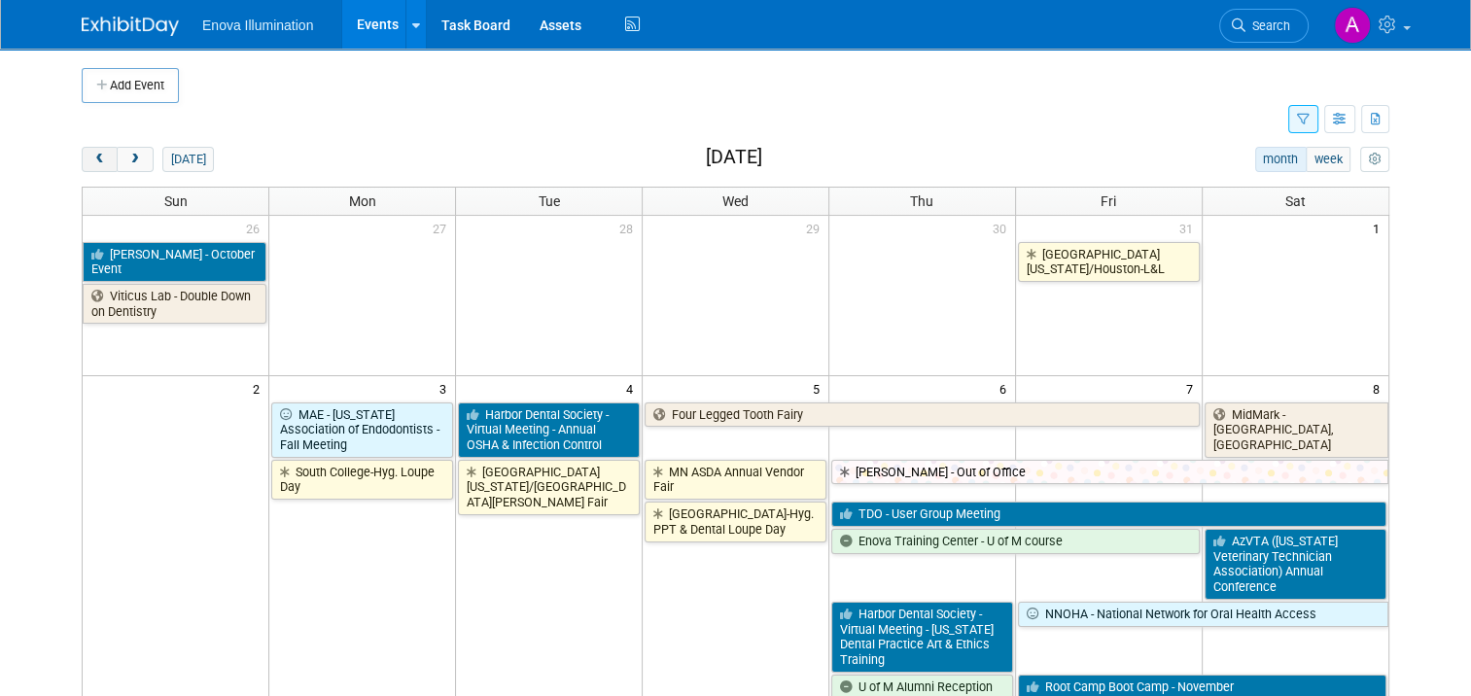
click at [92, 163] on span "prev" at bounding box center [99, 160] width 15 height 13
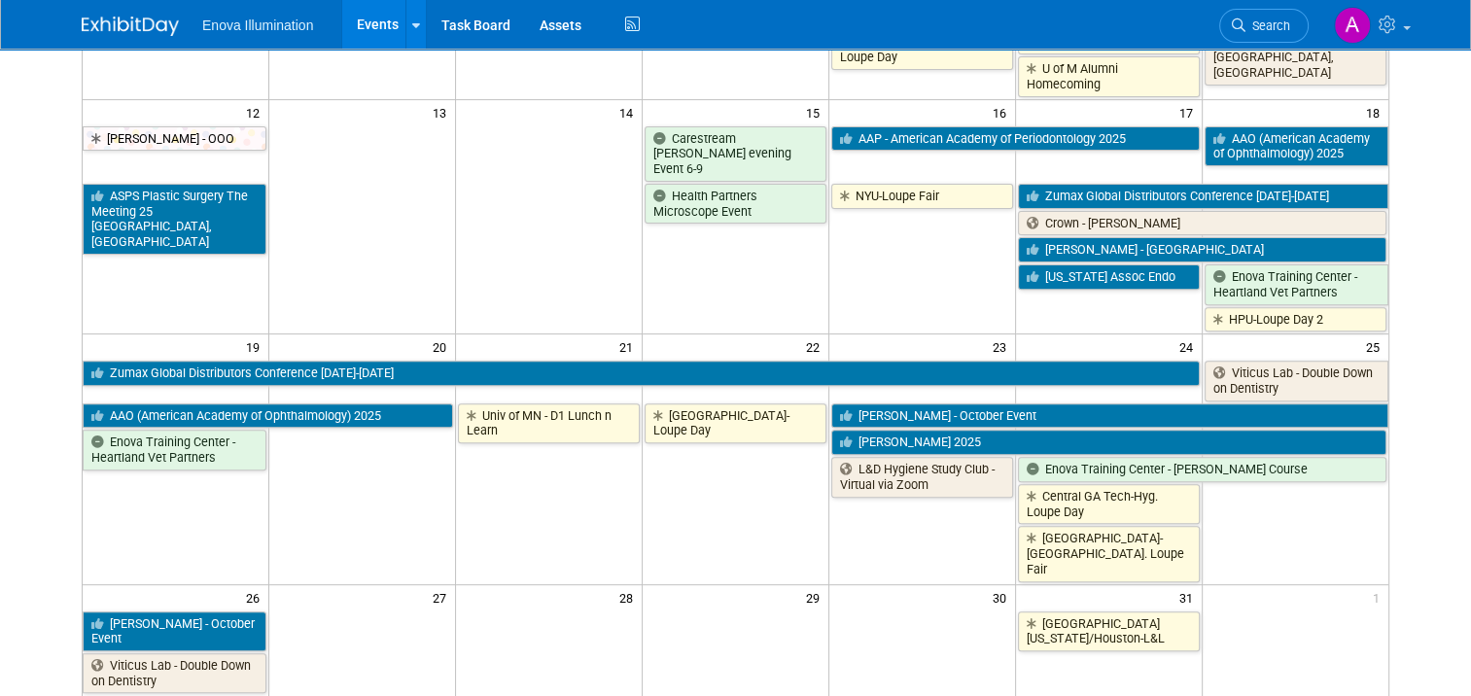
scroll to position [680, 0]
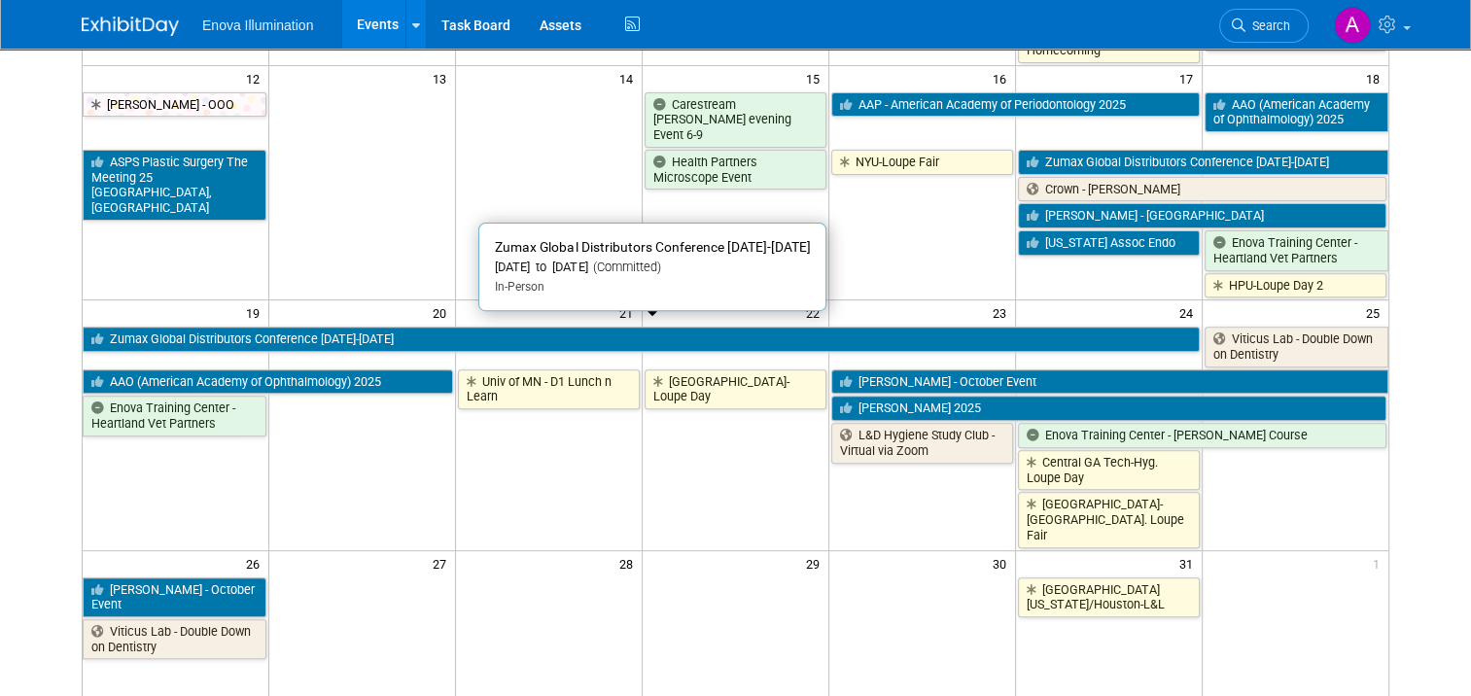
click at [964, 334] on link "Zumax Global Distributors Conference [DATE]-[DATE]" at bounding box center [641, 339] width 1117 height 25
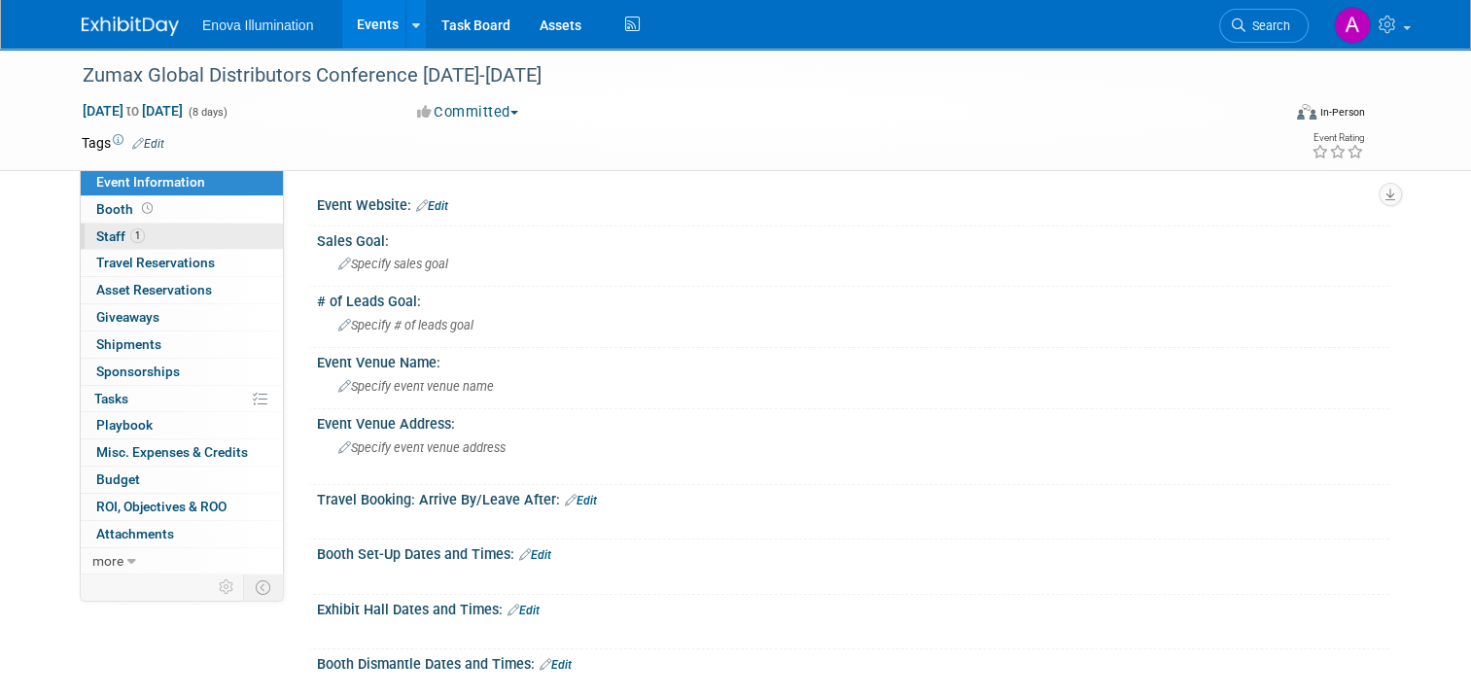
click at [137, 233] on link "1 Staff 1" at bounding box center [182, 237] width 202 height 26
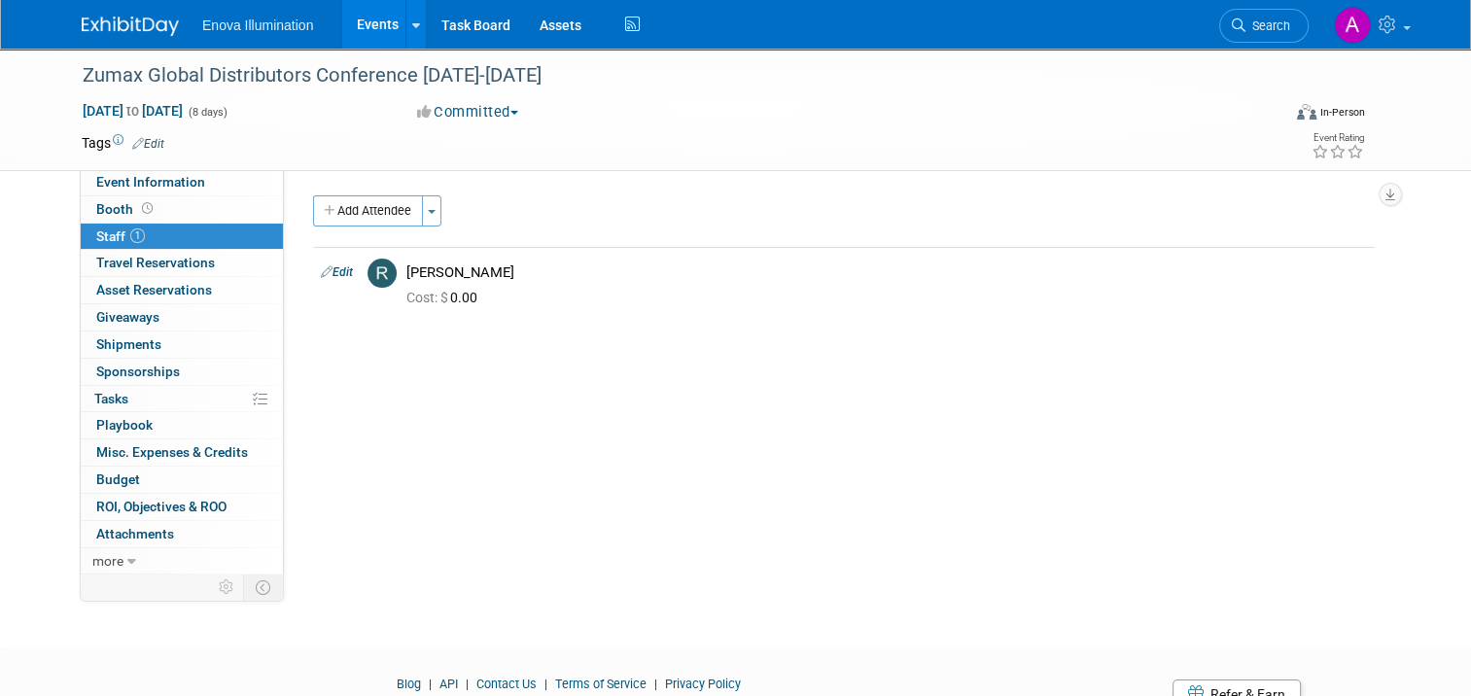
click at [124, 23] on img at bounding box center [130, 26] width 97 height 19
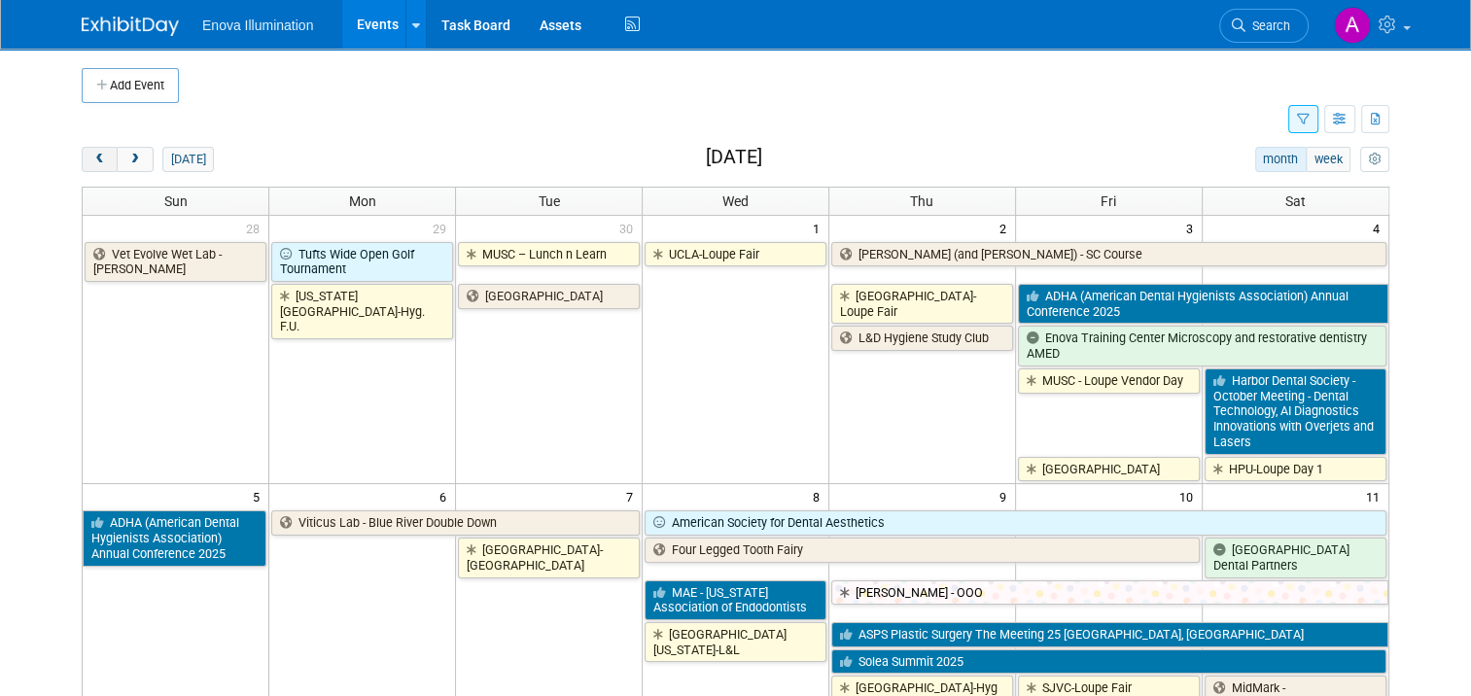
click at [82, 164] on button "prev" at bounding box center [100, 159] width 36 height 25
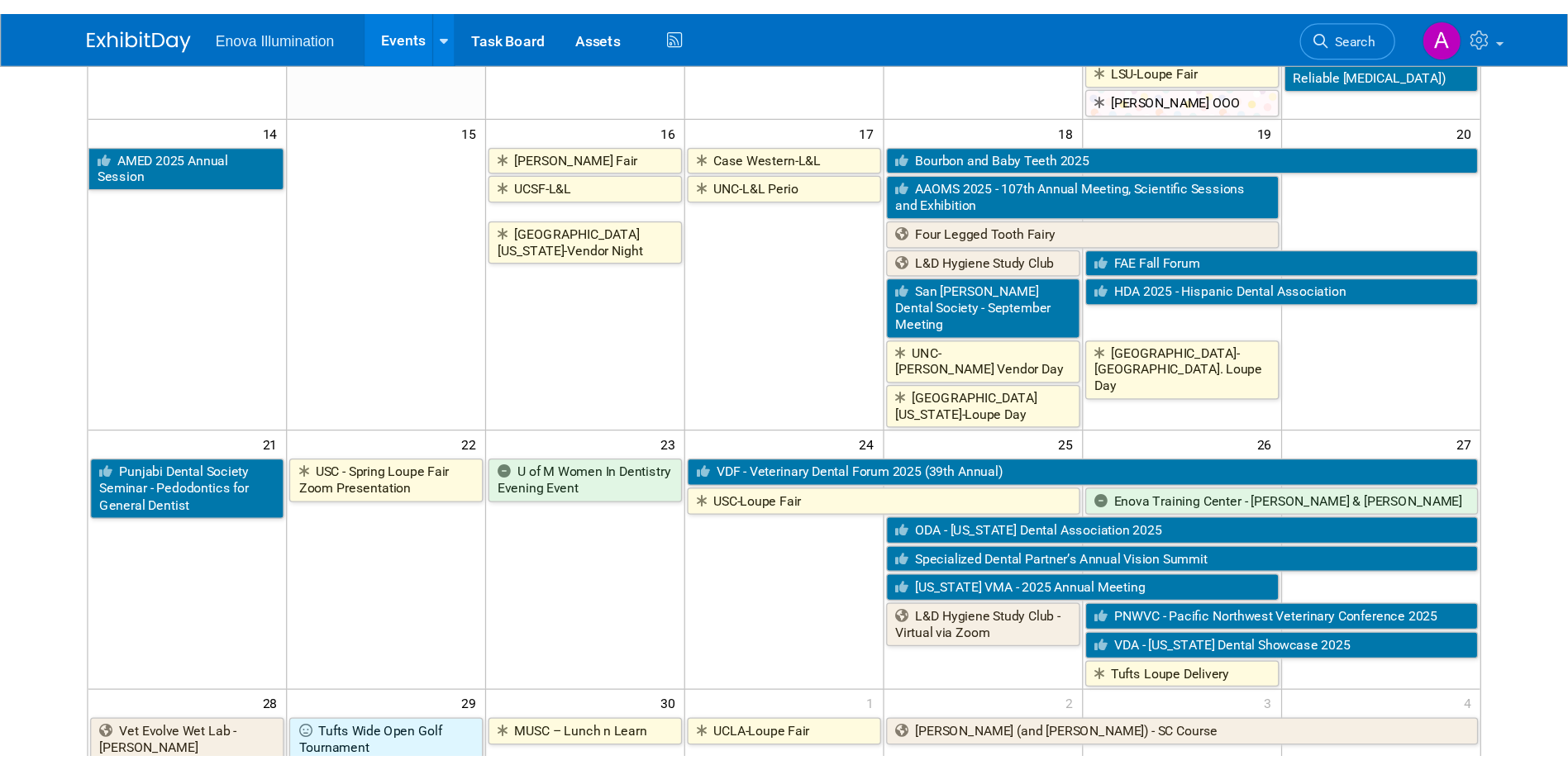
scroll to position [578, 0]
